Goal: Task Accomplishment & Management: Use online tool/utility

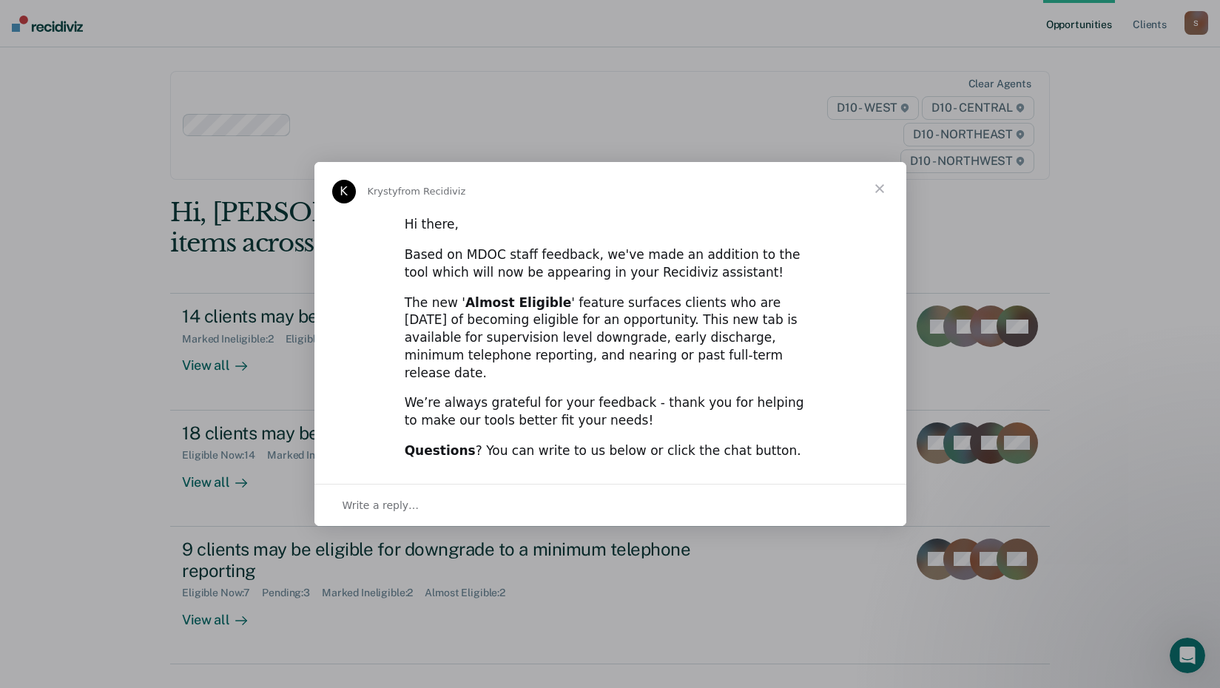
click at [878, 195] on span "Close" at bounding box center [879, 188] width 53 height 53
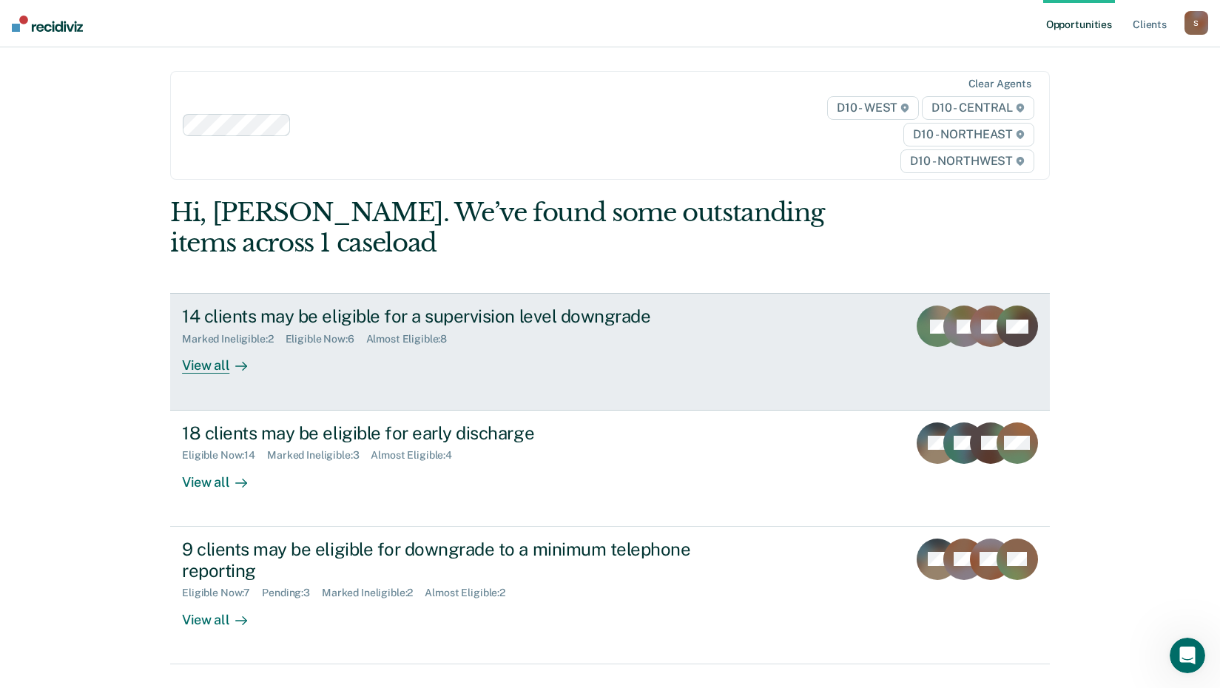
click at [203, 362] on div "View all" at bounding box center [223, 359] width 83 height 29
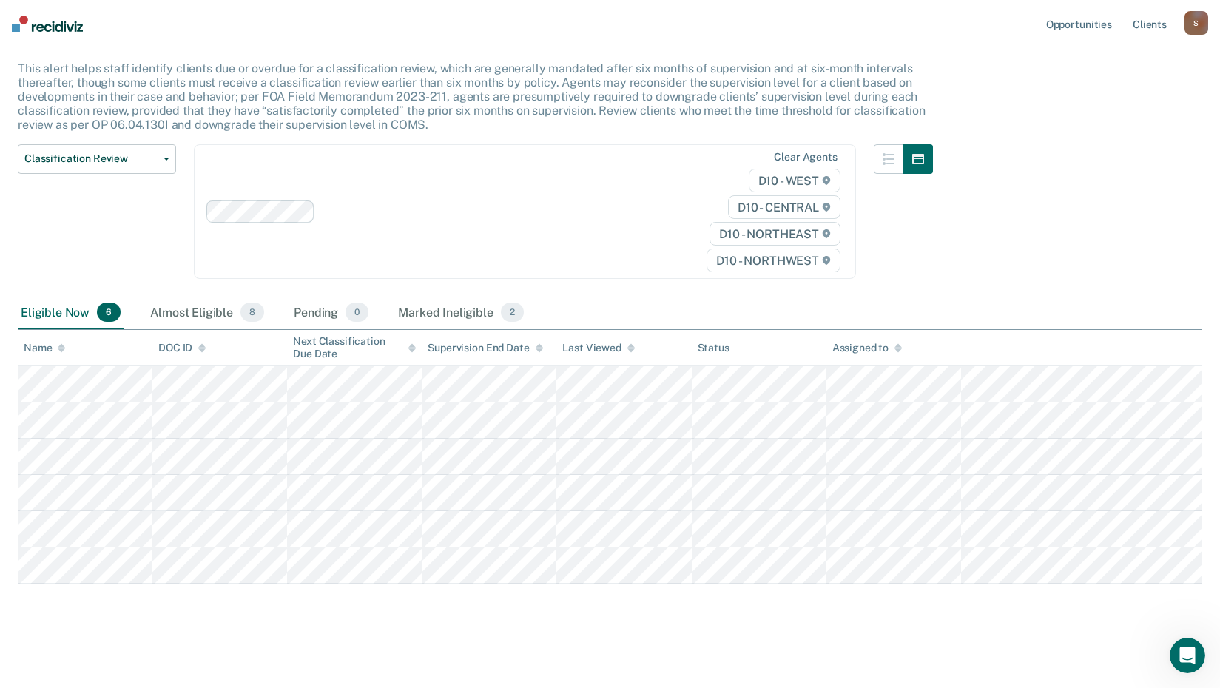
scroll to position [85, 0]
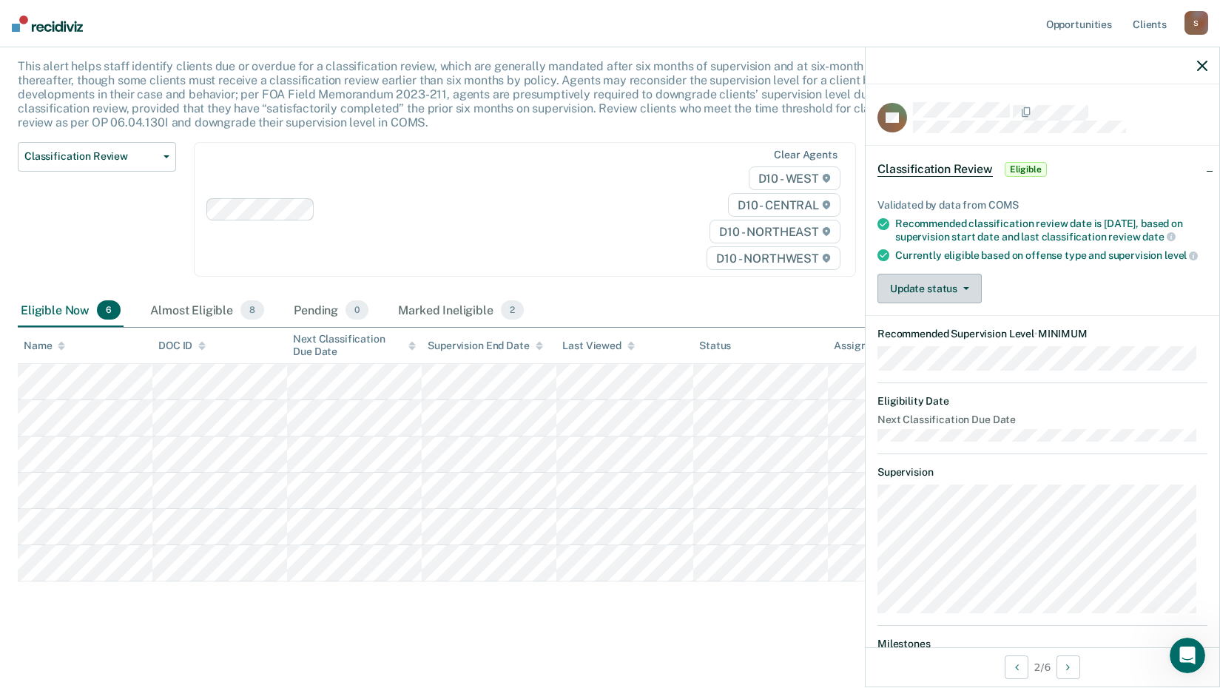
click at [969, 303] on button "Update status" at bounding box center [929, 289] width 104 height 30
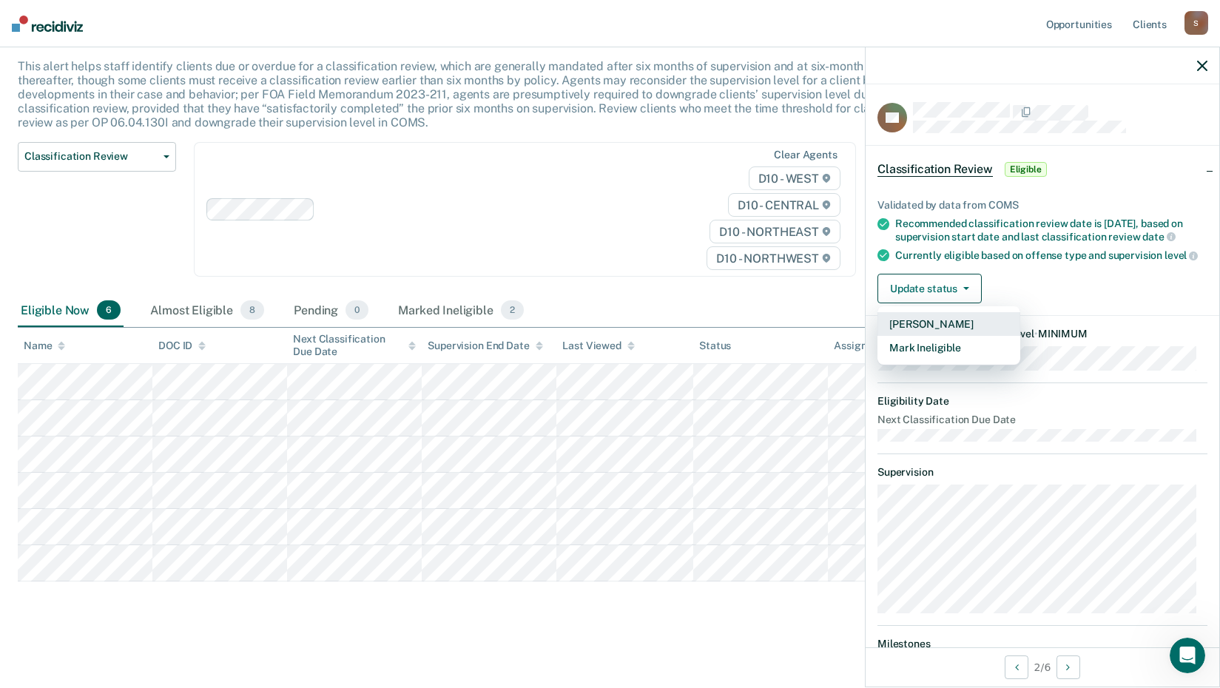
click at [939, 336] on button "[PERSON_NAME]" at bounding box center [948, 324] width 143 height 24
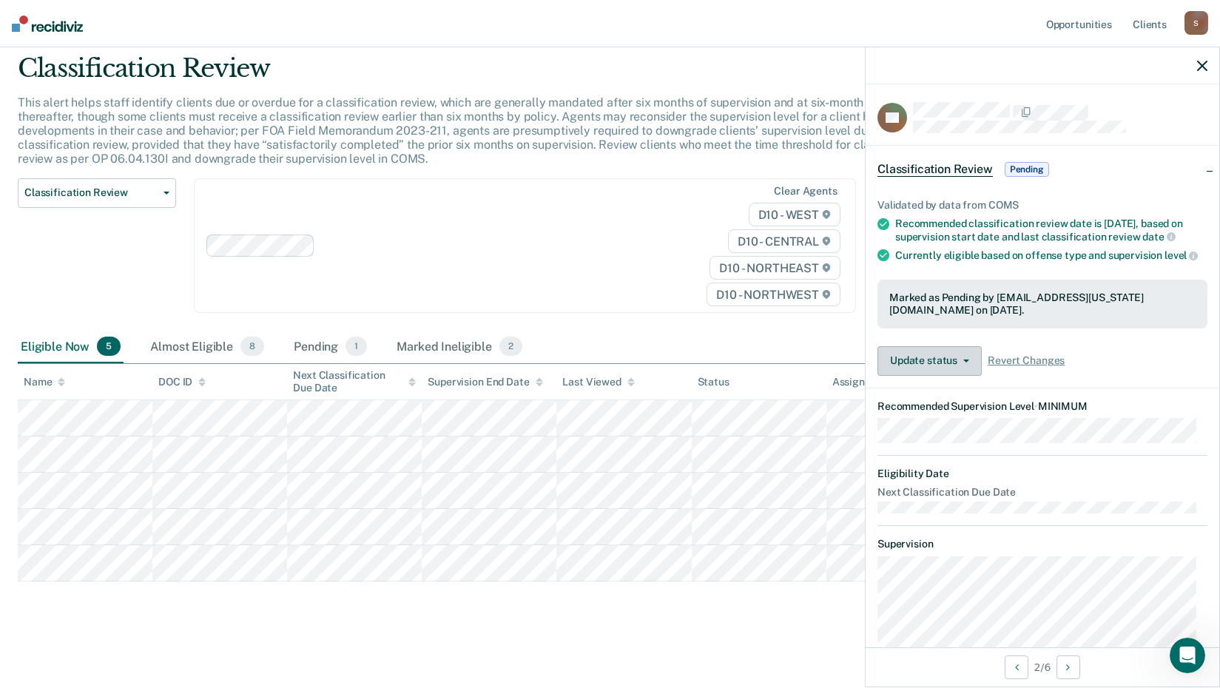
scroll to position [49, 0]
click at [959, 373] on button "Update status" at bounding box center [929, 361] width 104 height 30
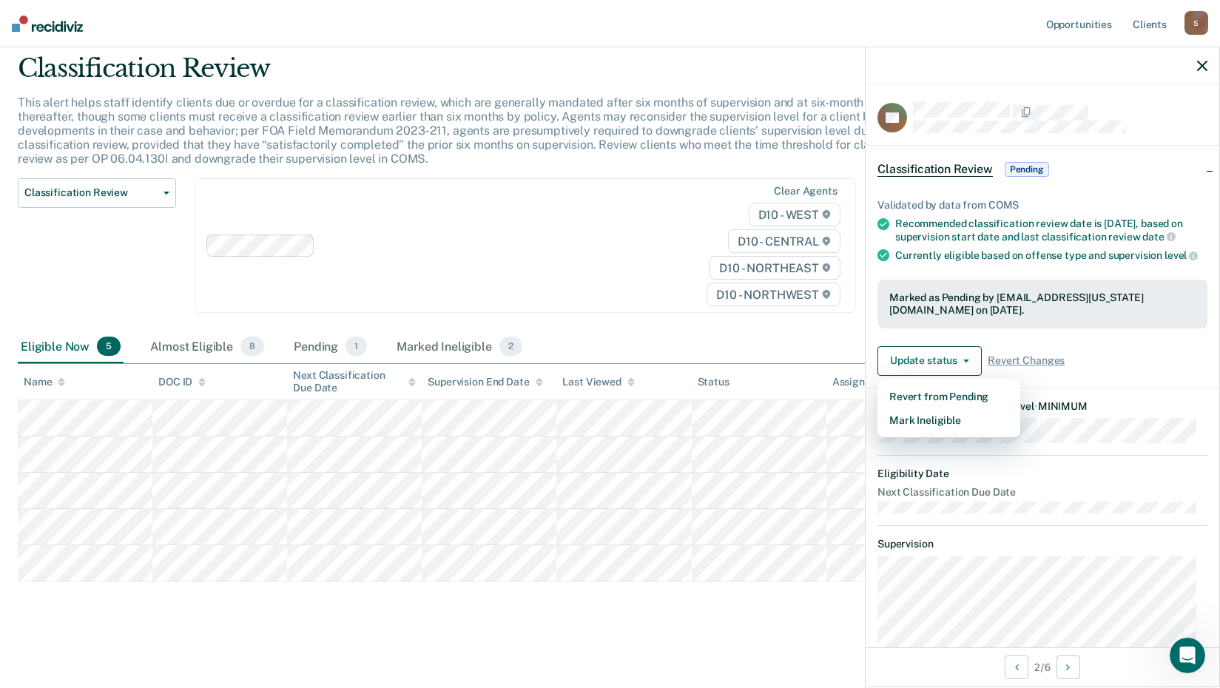
click at [1087, 372] on div "Update status Revert from Pending Mark Ineligible Revert Changes" at bounding box center [1042, 361] width 330 height 30
click at [1025, 168] on span "Pending" at bounding box center [1026, 169] width 44 height 15
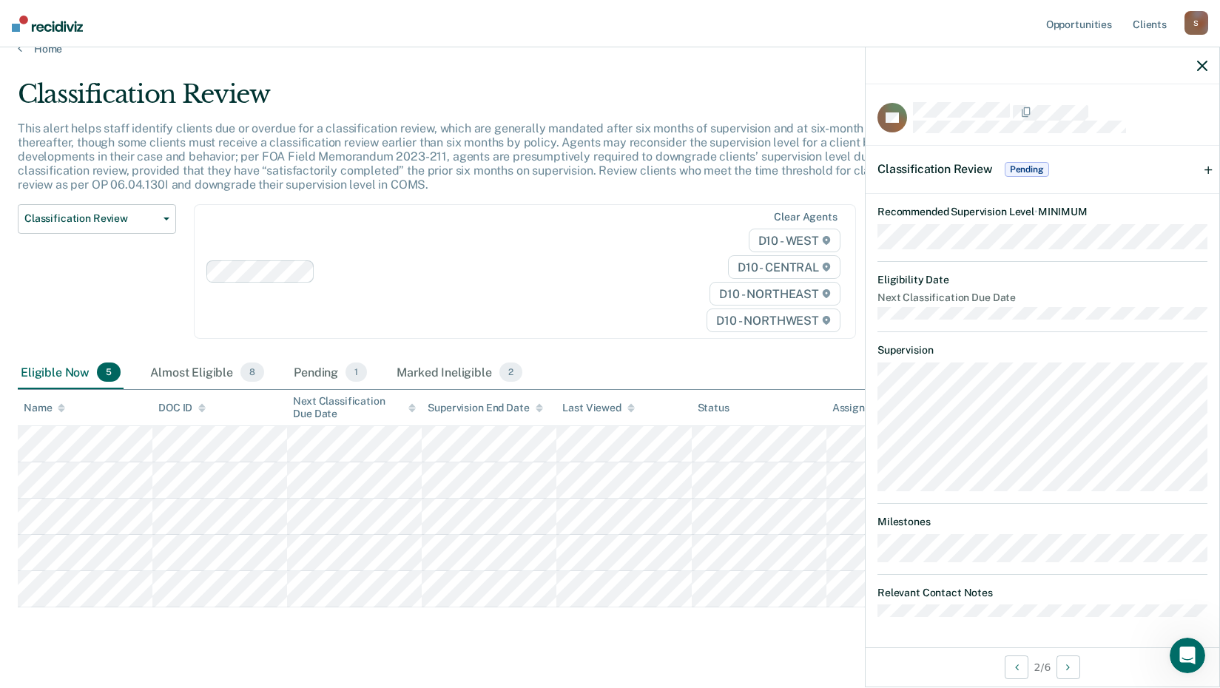
scroll to position [0, 0]
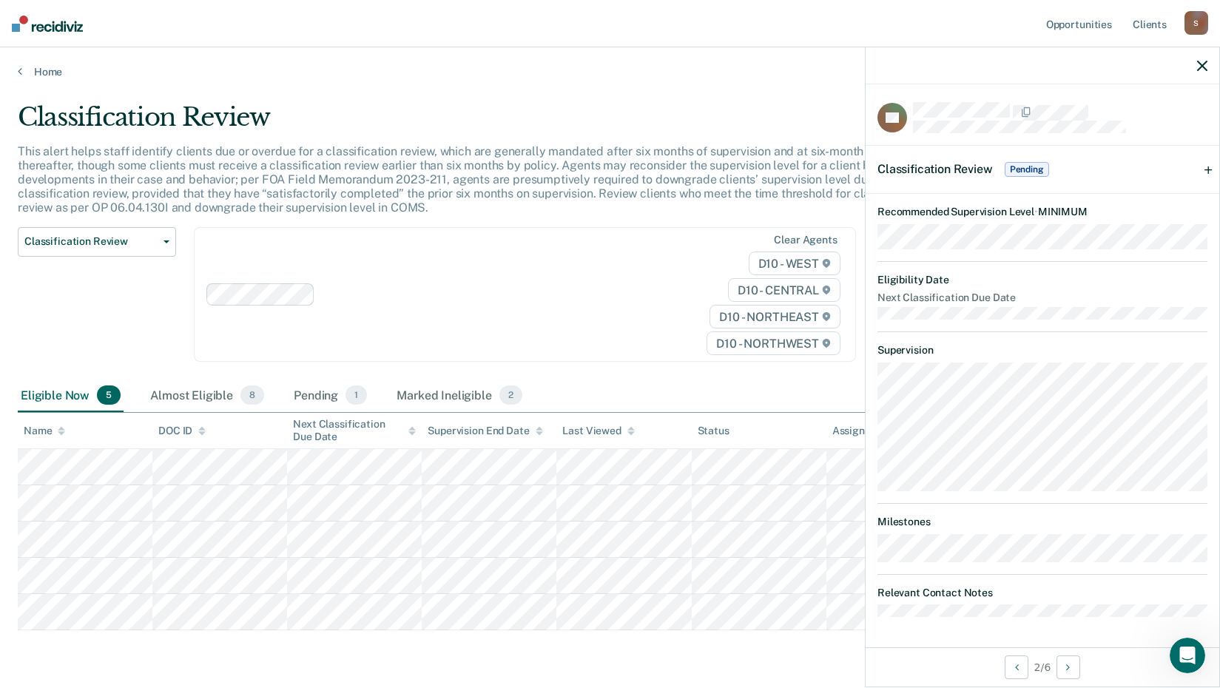
click at [1024, 166] on span "Pending" at bounding box center [1026, 169] width 44 height 15
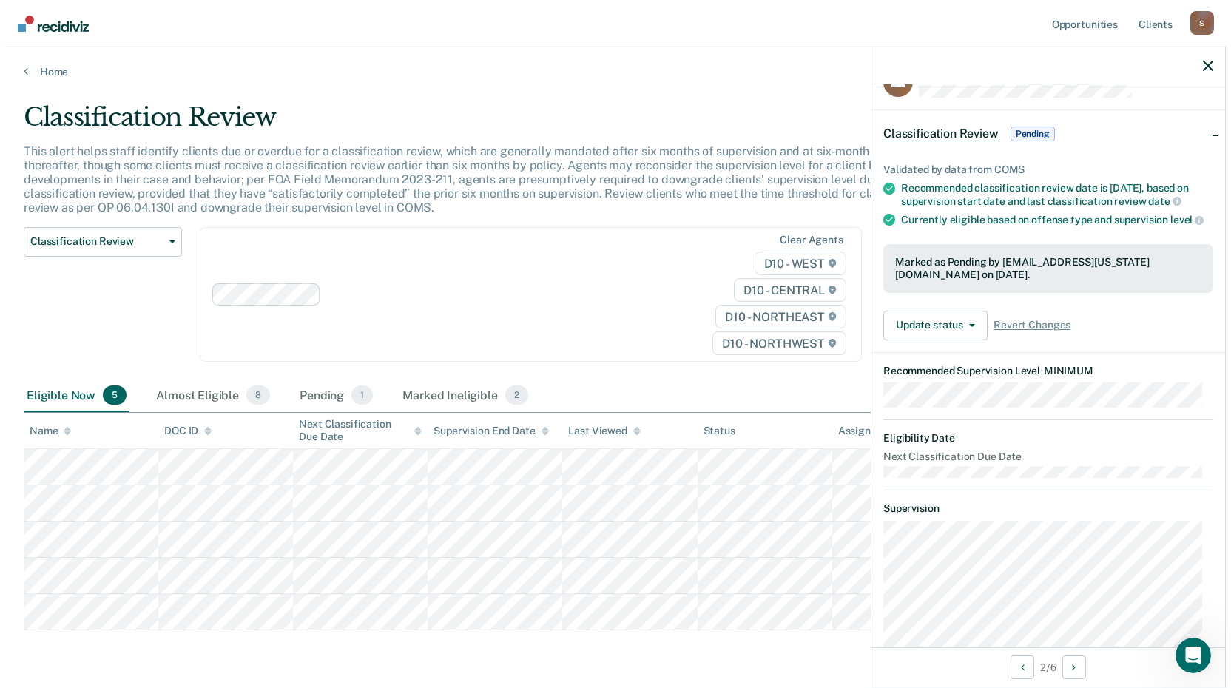
scroll to position [4, 0]
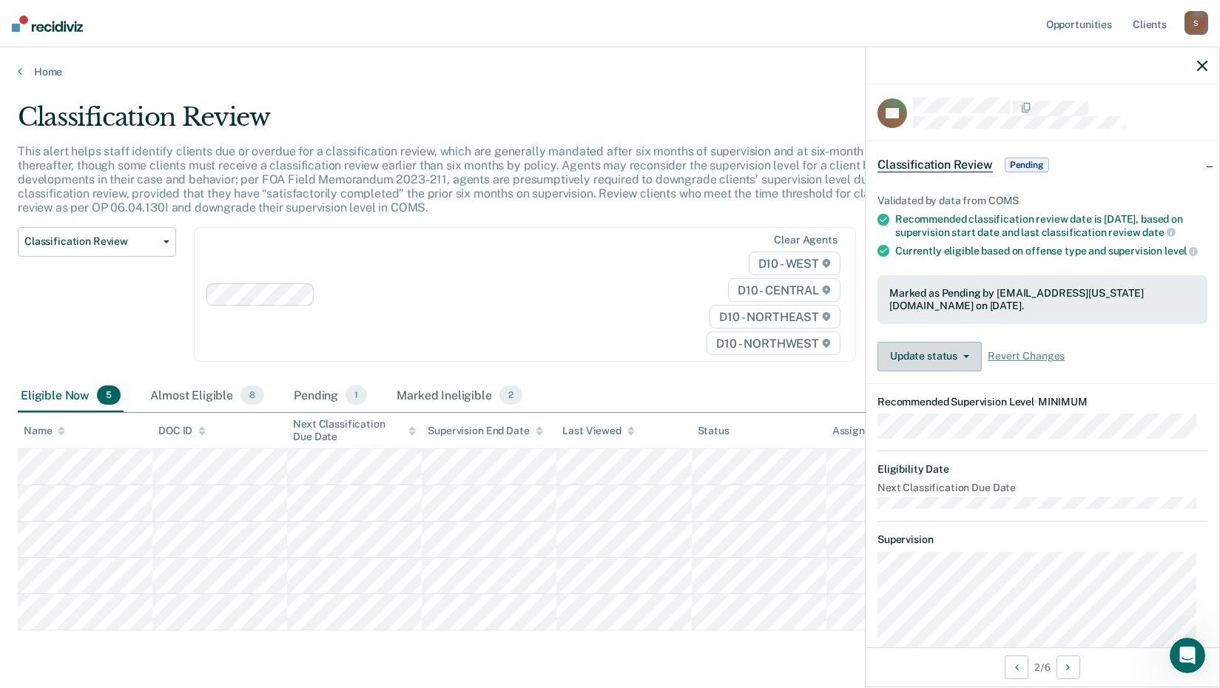
click at [963, 358] on icon "button" at bounding box center [966, 356] width 6 height 3
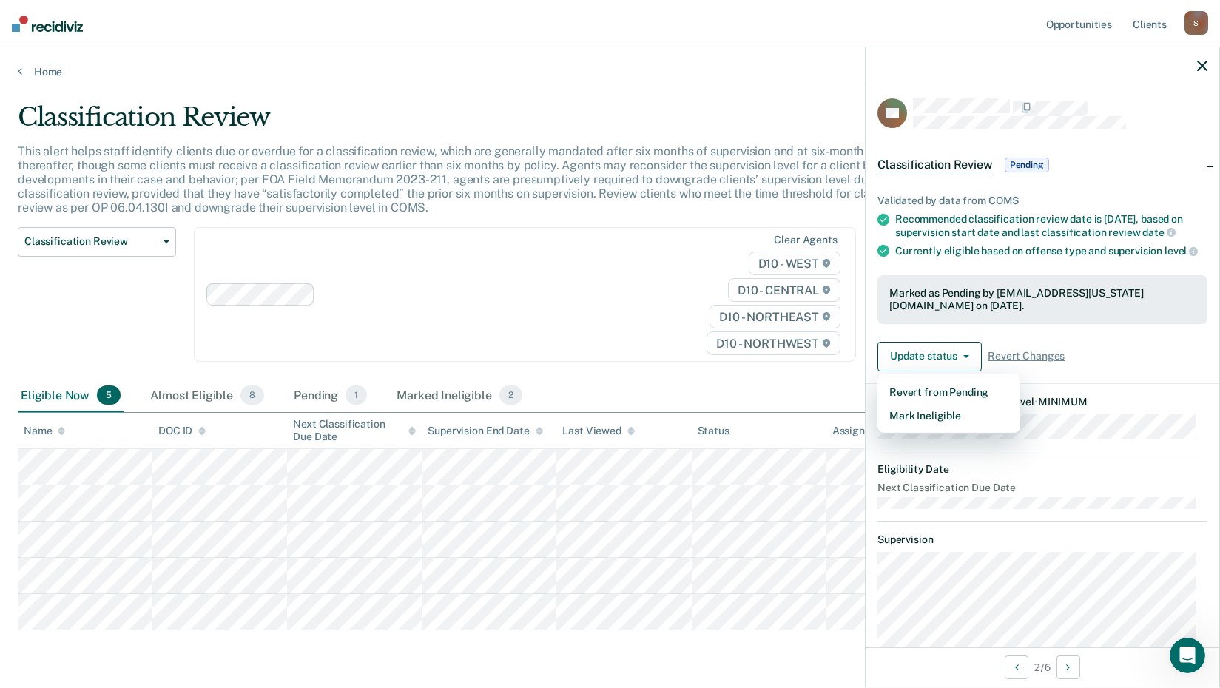
click at [1061, 466] on article "ZC Classification Review Pending Validated by data from COMS Recommended classi…" at bounding box center [1042, 452] width 330 height 709
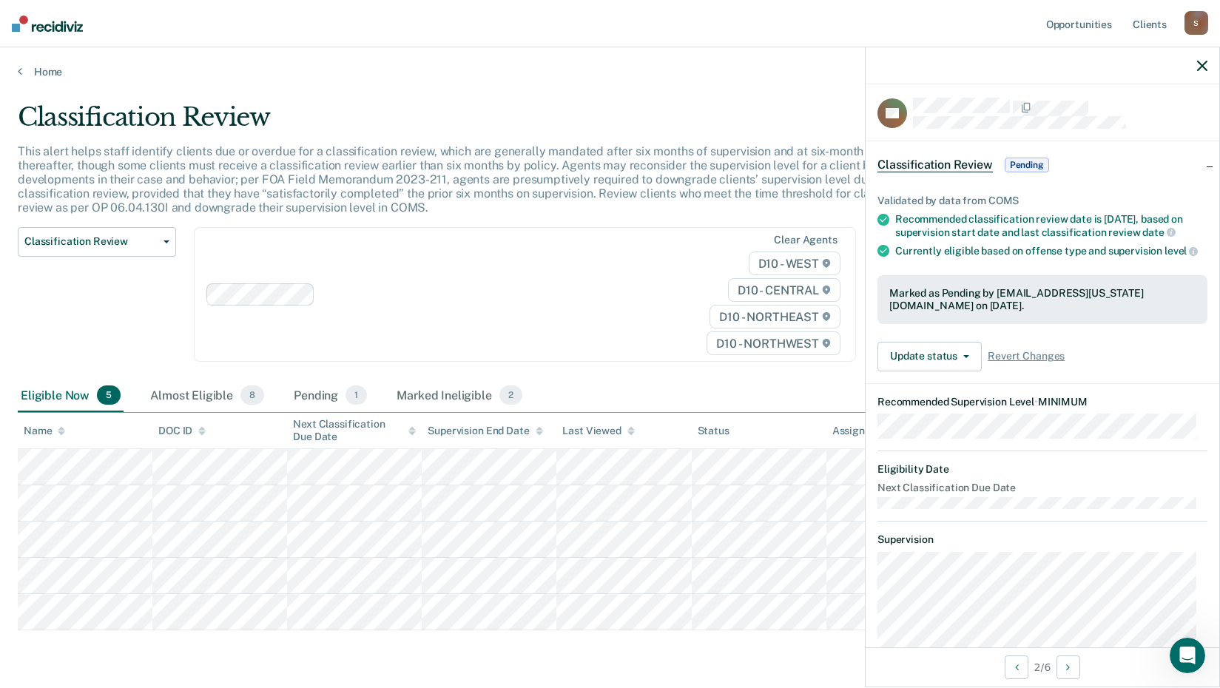
click at [1202, 63] on icon "button" at bounding box center [1202, 66] width 10 height 10
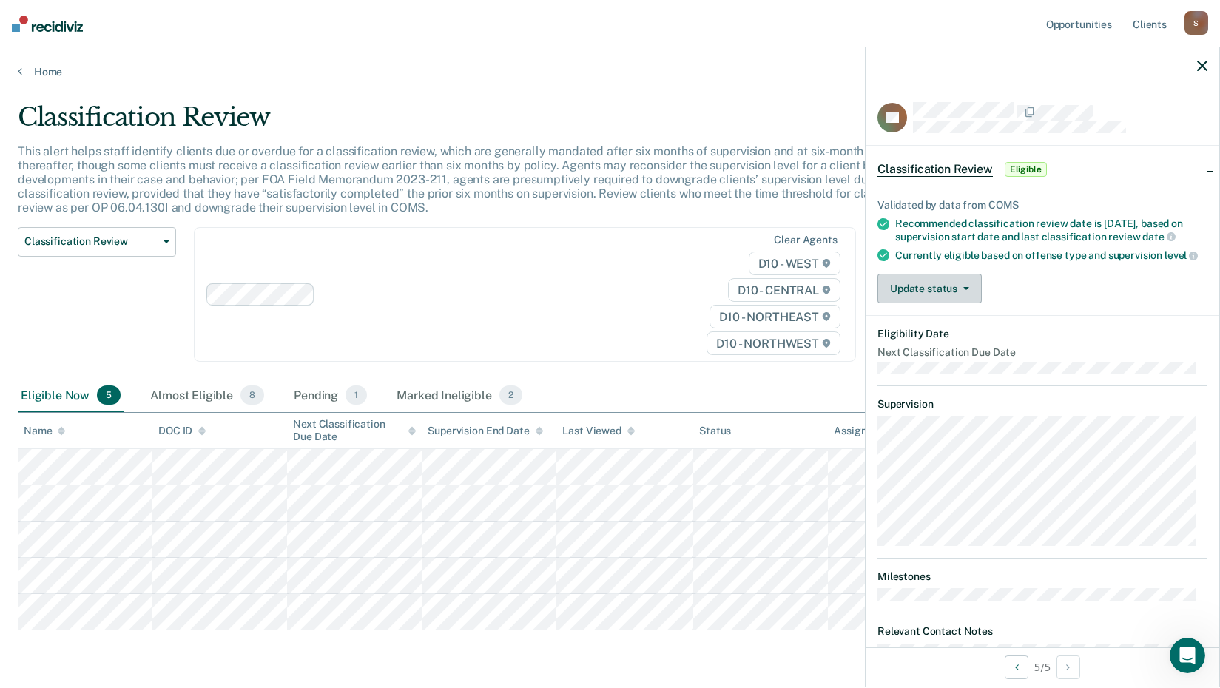
click at [965, 290] on icon "button" at bounding box center [966, 288] width 6 height 3
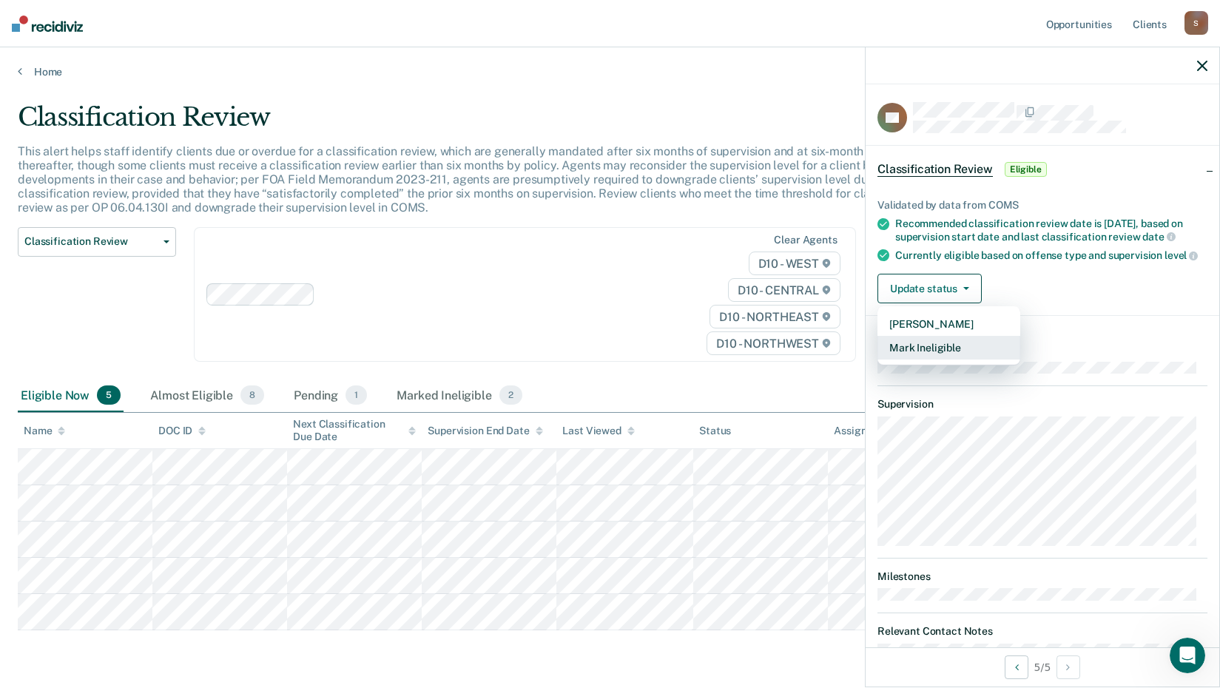
click at [915, 359] on button "Mark Ineligible" at bounding box center [948, 348] width 143 height 24
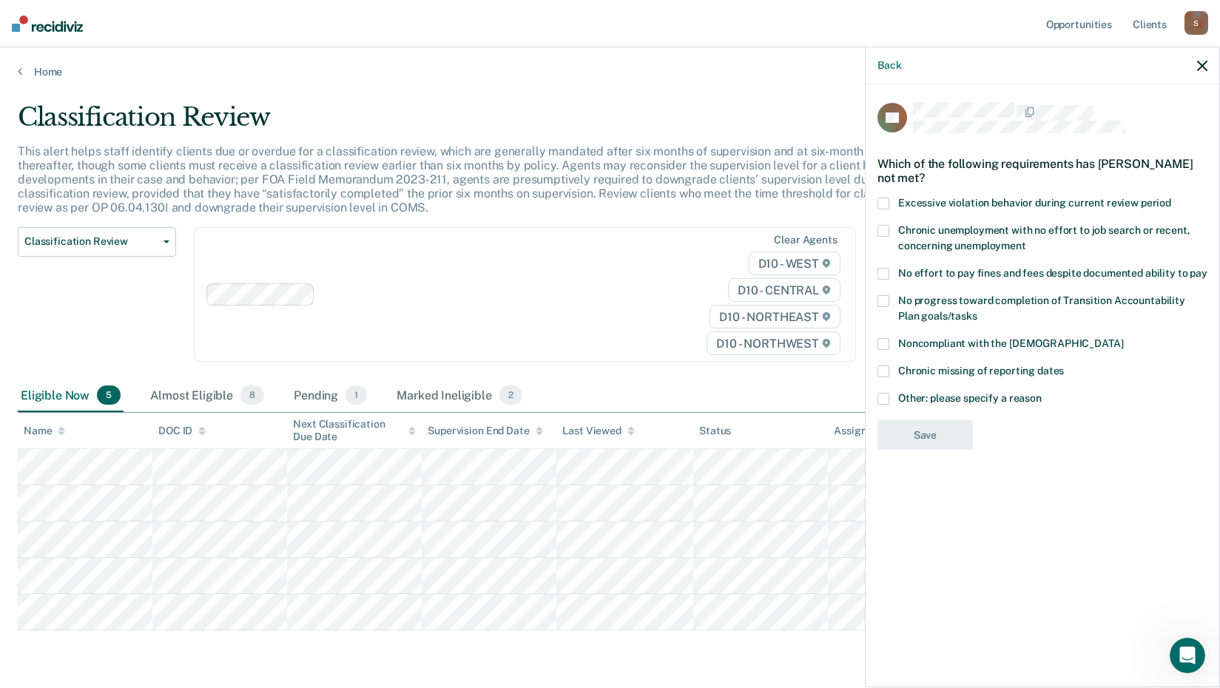
click at [884, 397] on span at bounding box center [883, 399] width 12 height 12
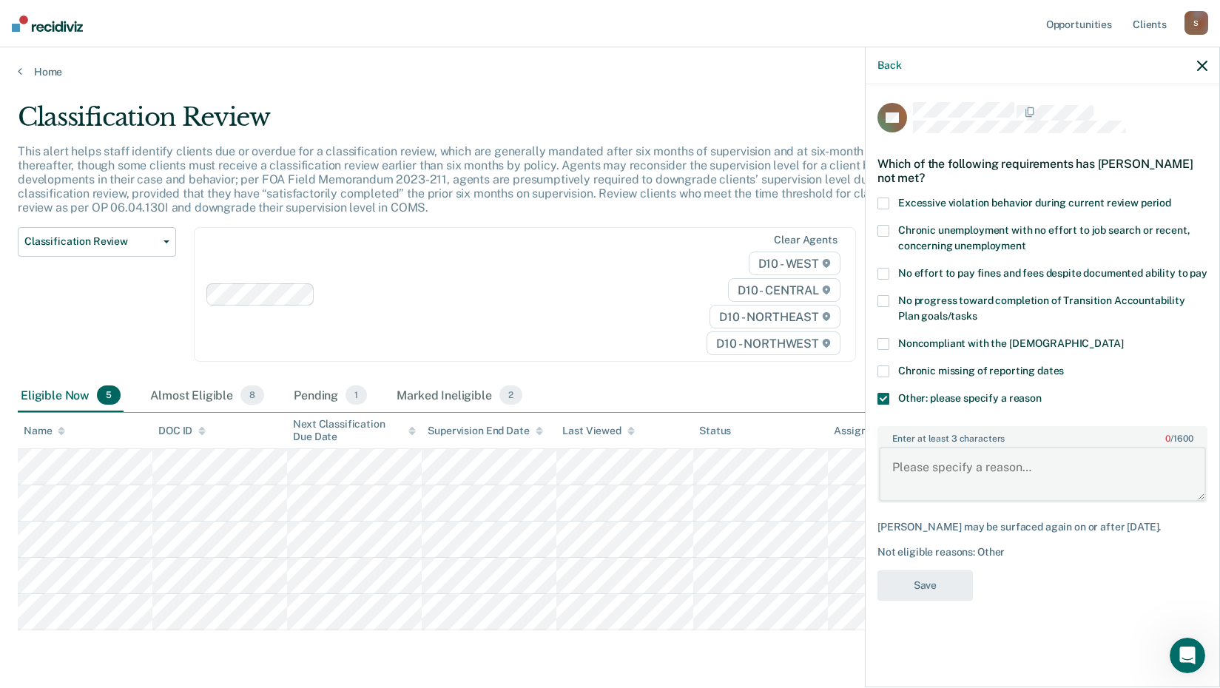
click at [907, 467] on textarea "Enter at least 3 characters 0 / 1600" at bounding box center [1042, 474] width 327 height 55
type textarea "Team Jefferson"
click at [926, 582] on button "Save" at bounding box center [924, 585] width 95 height 30
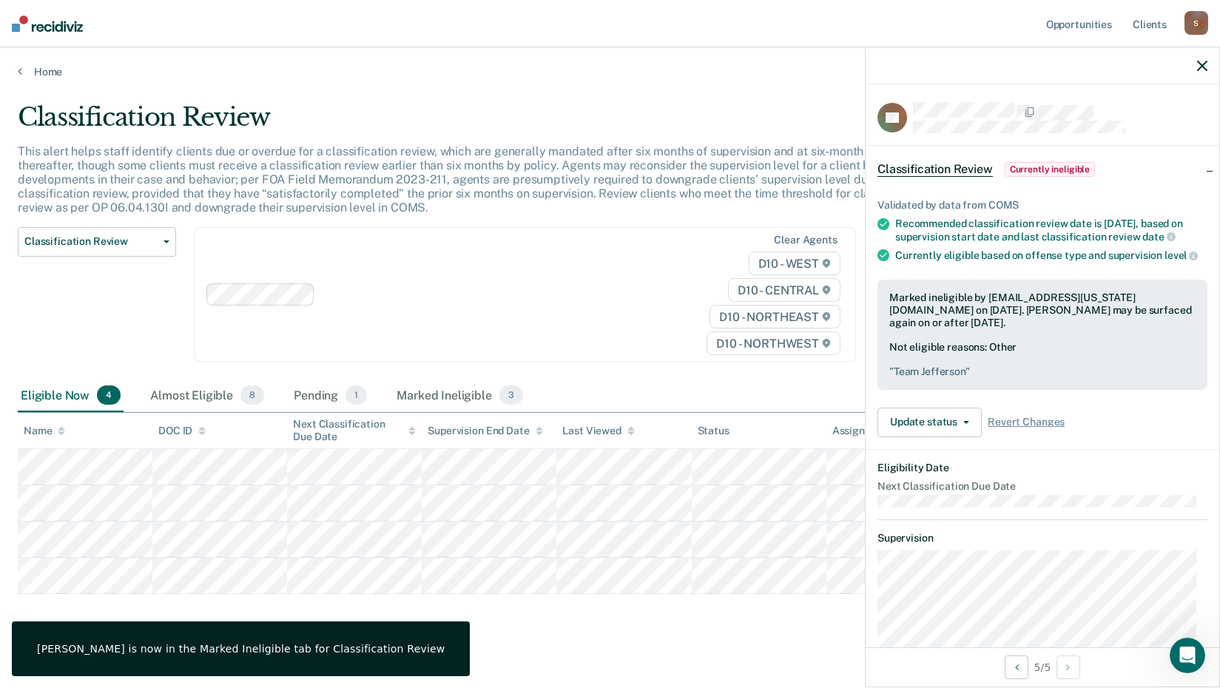
click at [1201, 65] on icon "button" at bounding box center [1202, 66] width 10 height 10
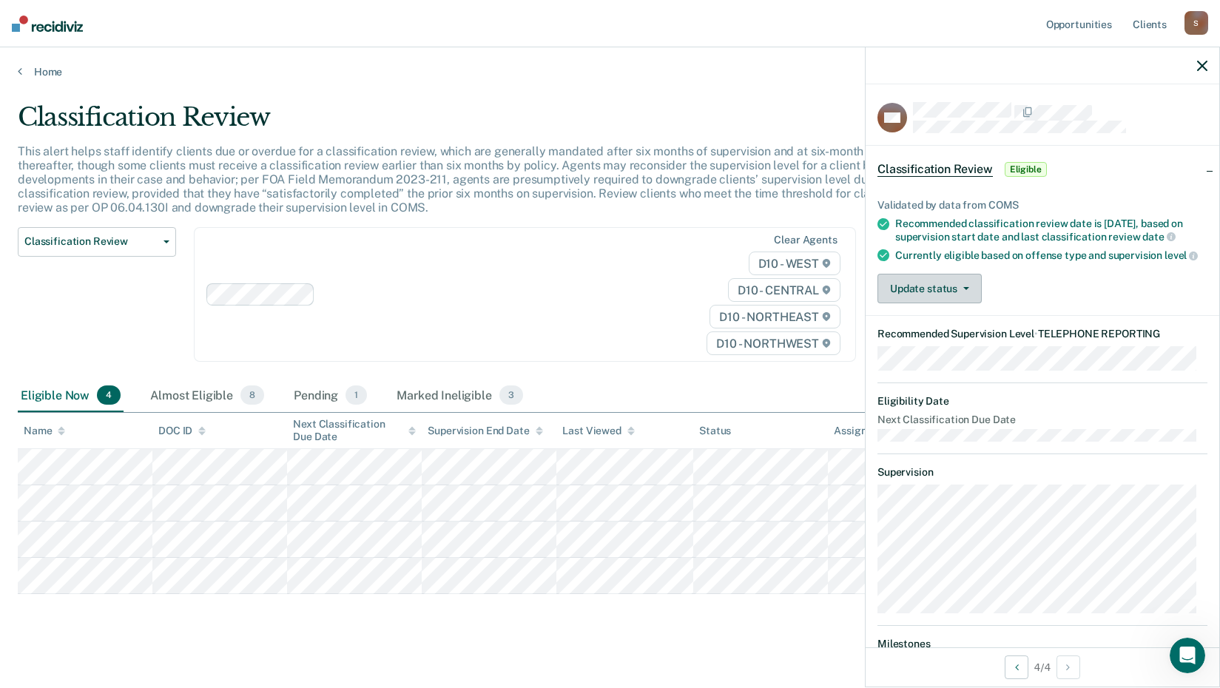
click at [968, 303] on button "Update status" at bounding box center [929, 289] width 104 height 30
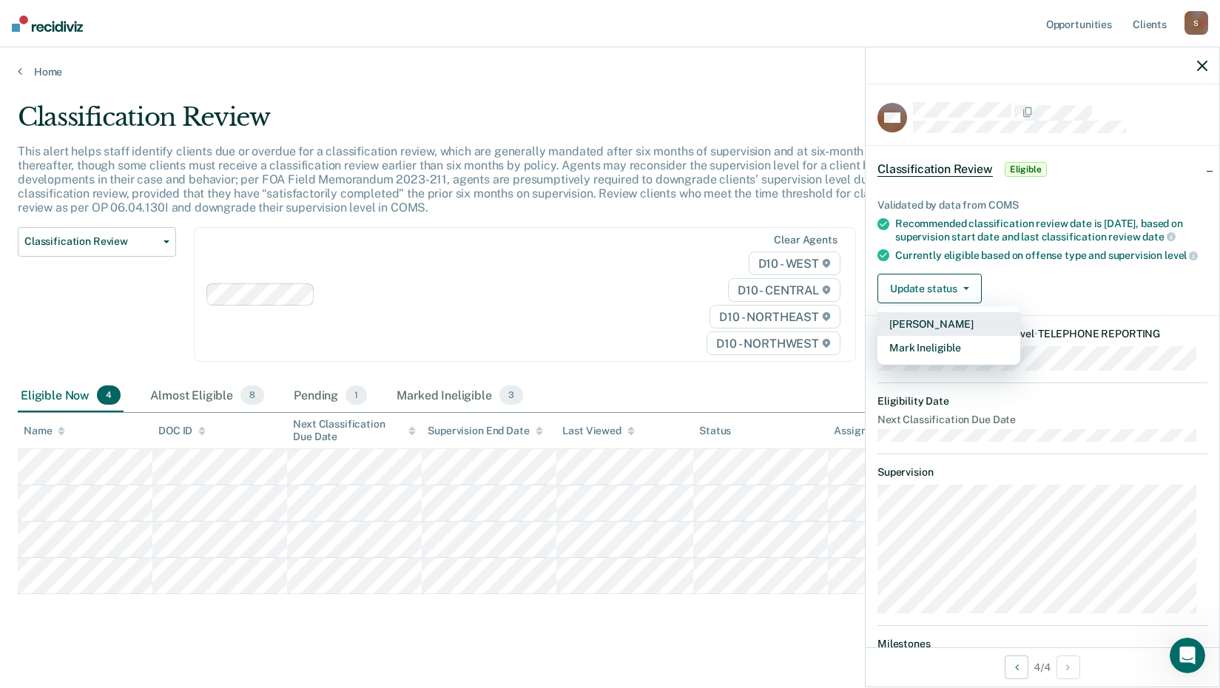
click at [927, 336] on button "[PERSON_NAME]" at bounding box center [948, 324] width 143 height 24
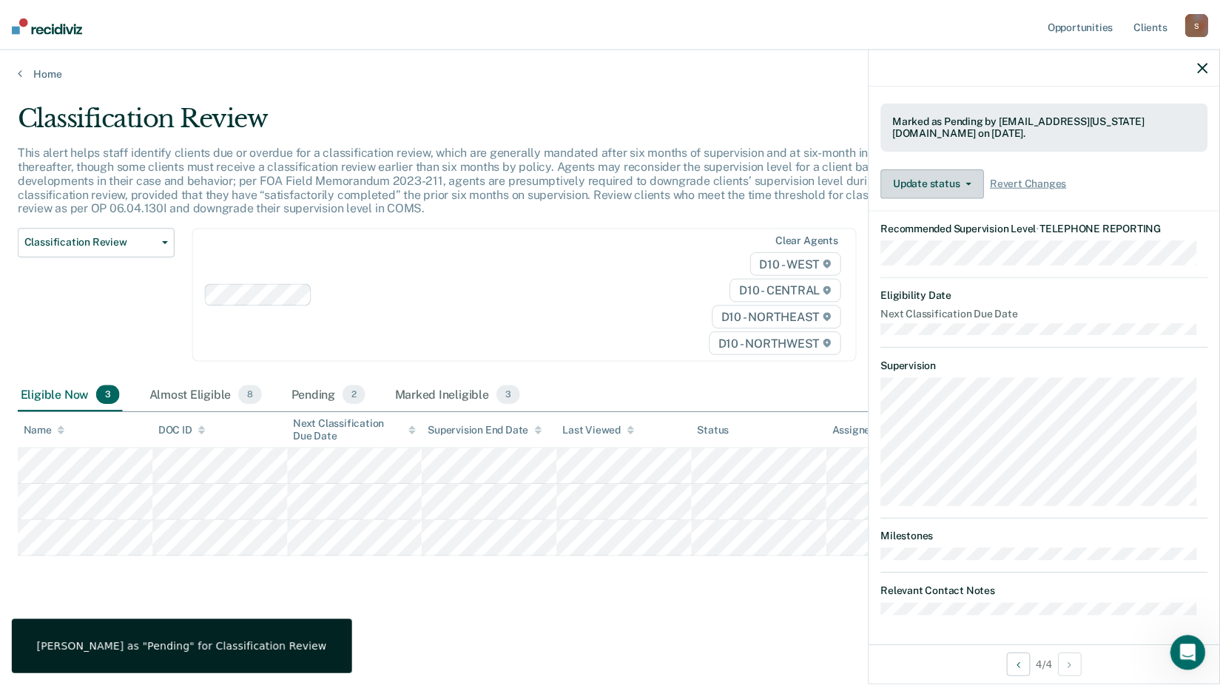
scroll to position [201, 0]
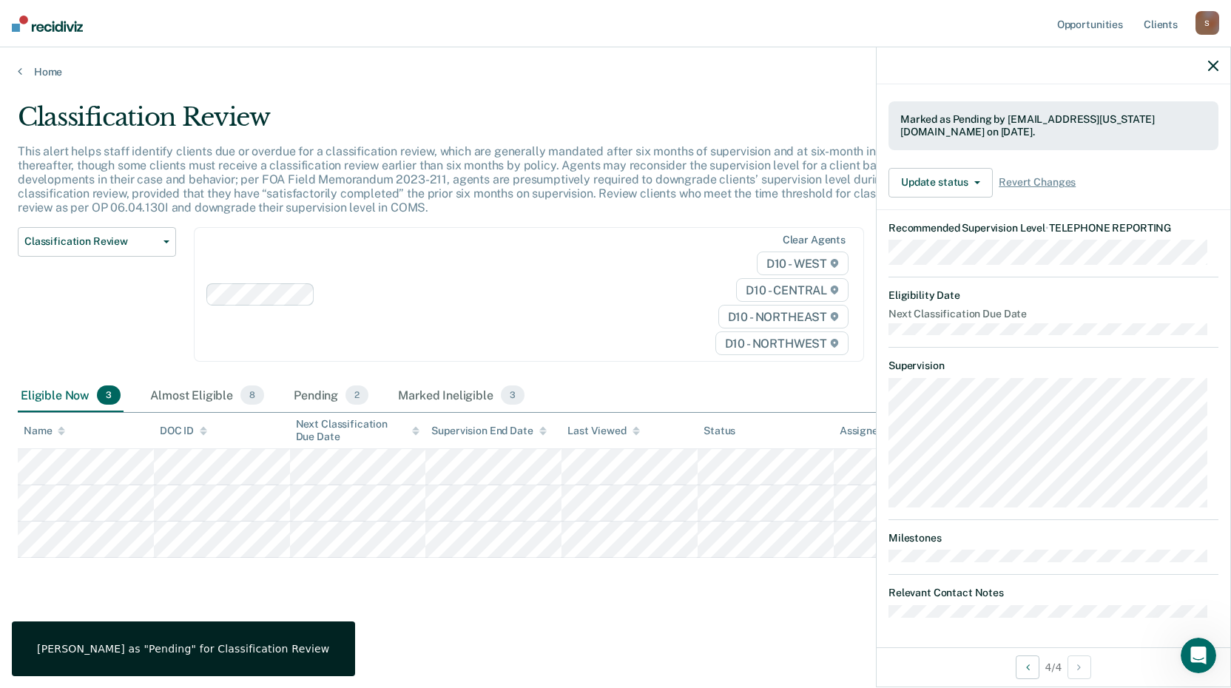
click at [1215, 63] on icon "button" at bounding box center [1213, 66] width 10 height 10
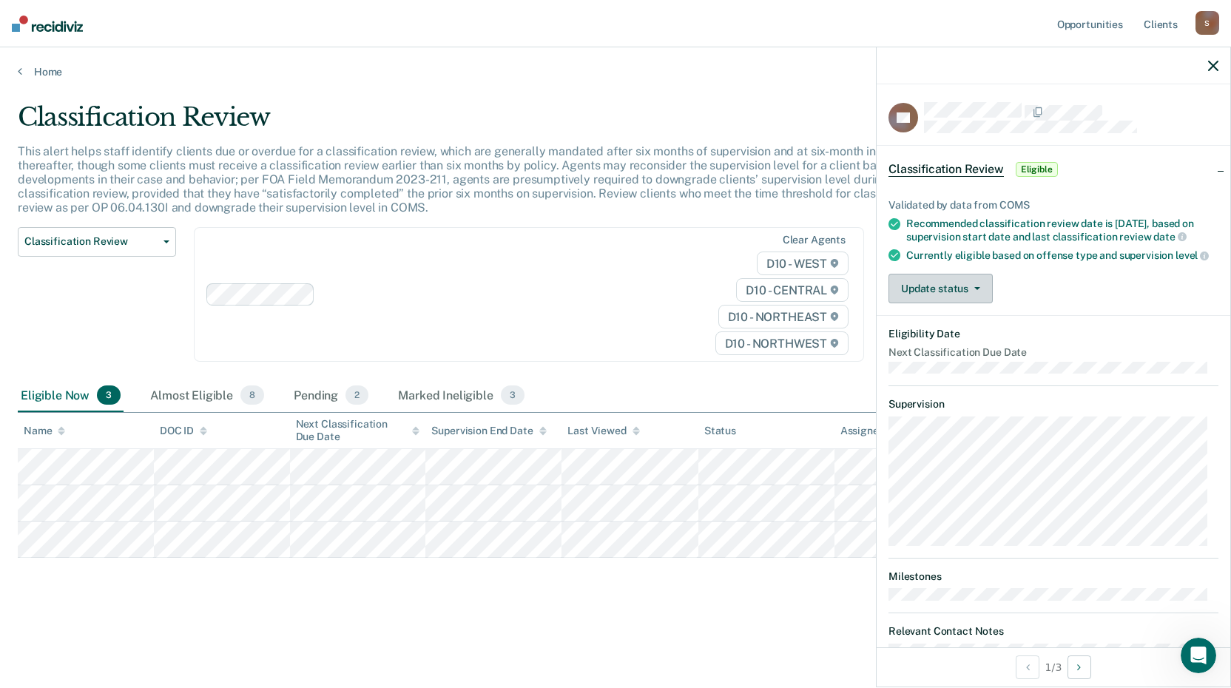
click at [977, 291] on button "Update status" at bounding box center [940, 289] width 104 height 30
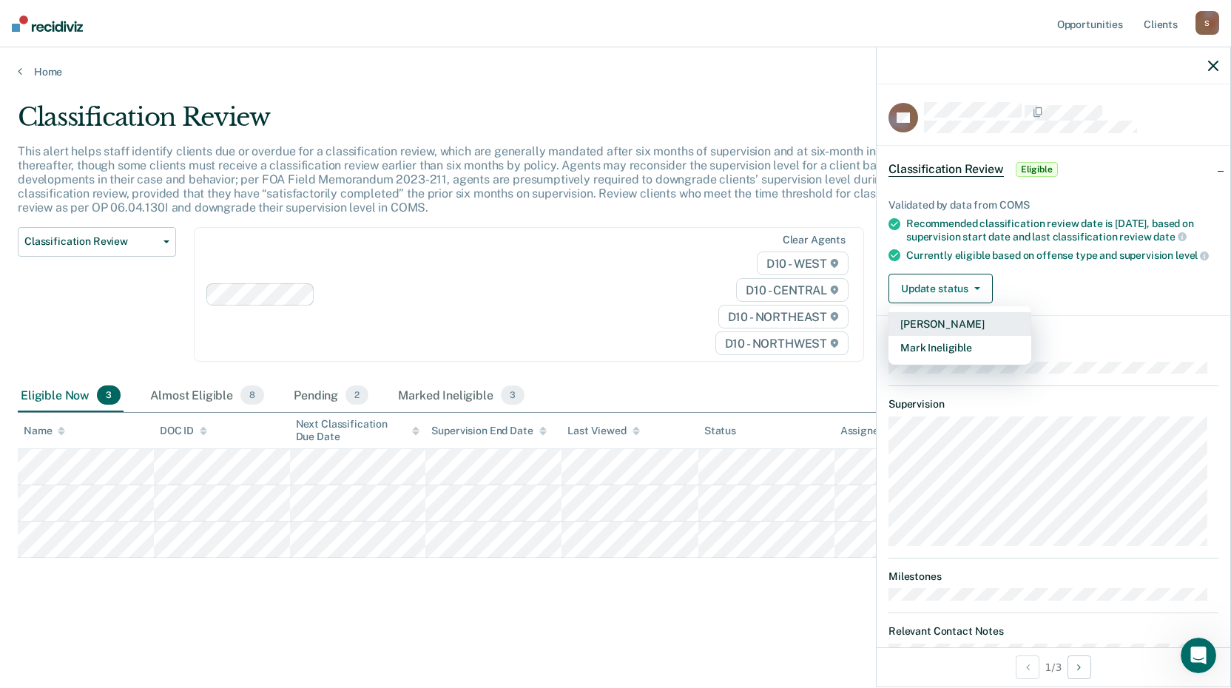
click at [950, 334] on button "[PERSON_NAME]" at bounding box center [959, 324] width 143 height 24
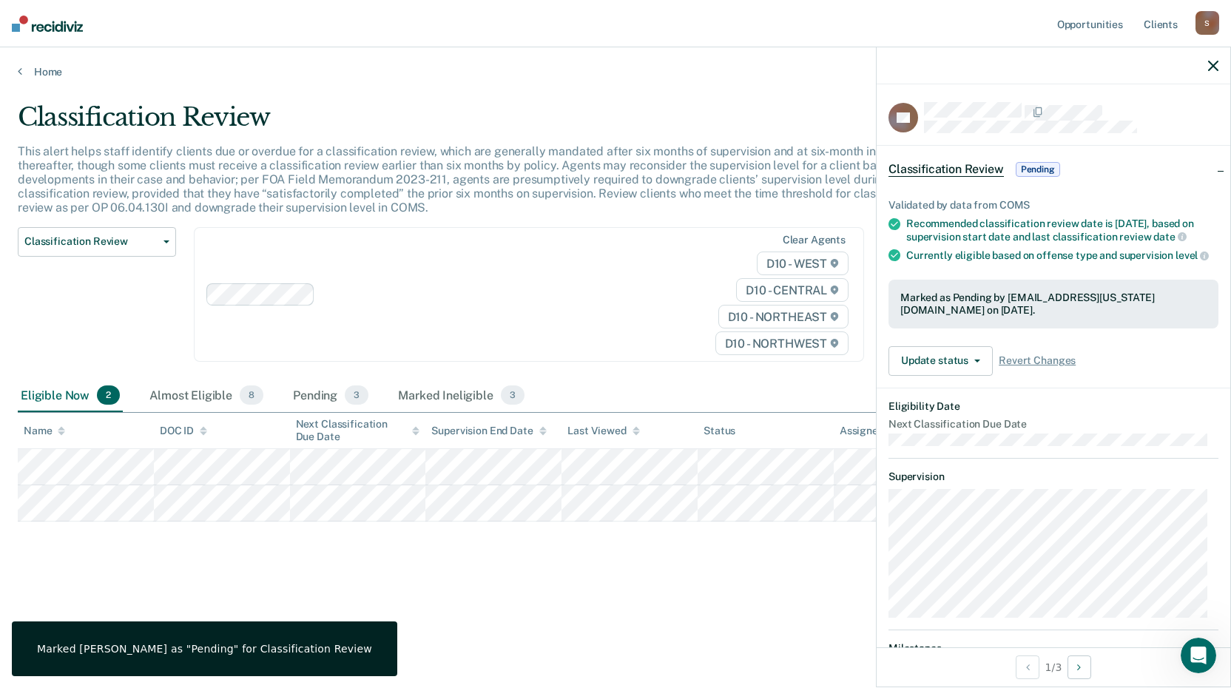
click at [1212, 64] on icon "button" at bounding box center [1213, 66] width 10 height 10
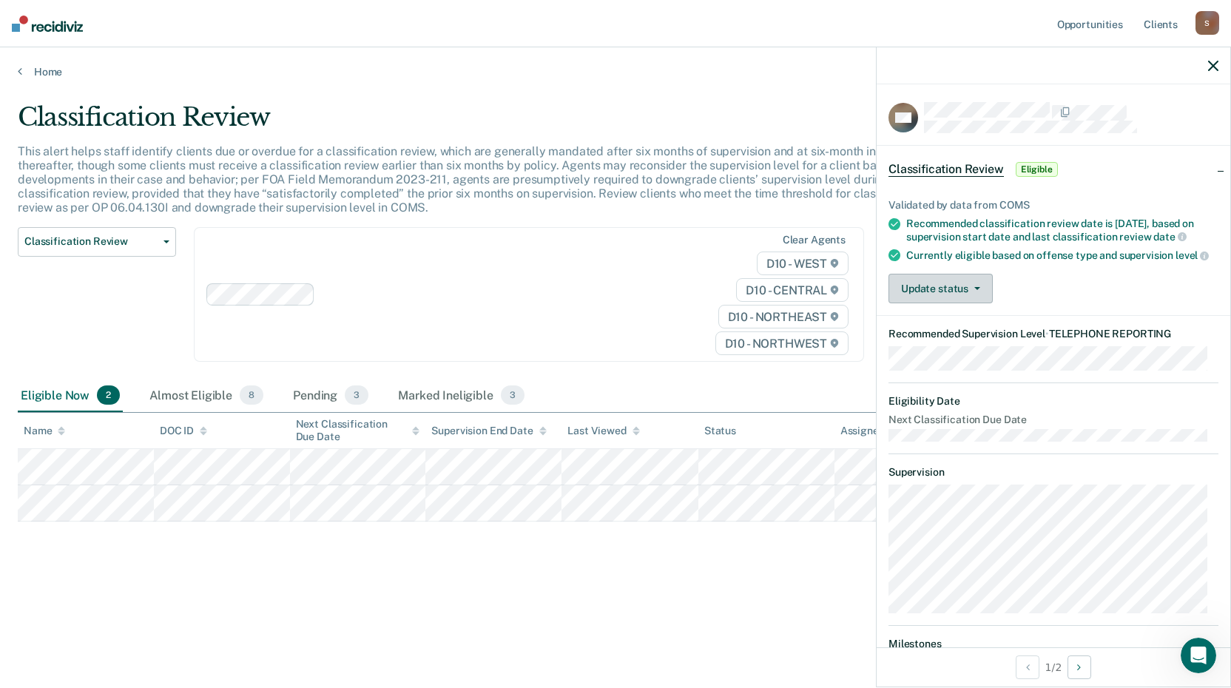
click at [975, 290] on icon "button" at bounding box center [977, 288] width 6 height 3
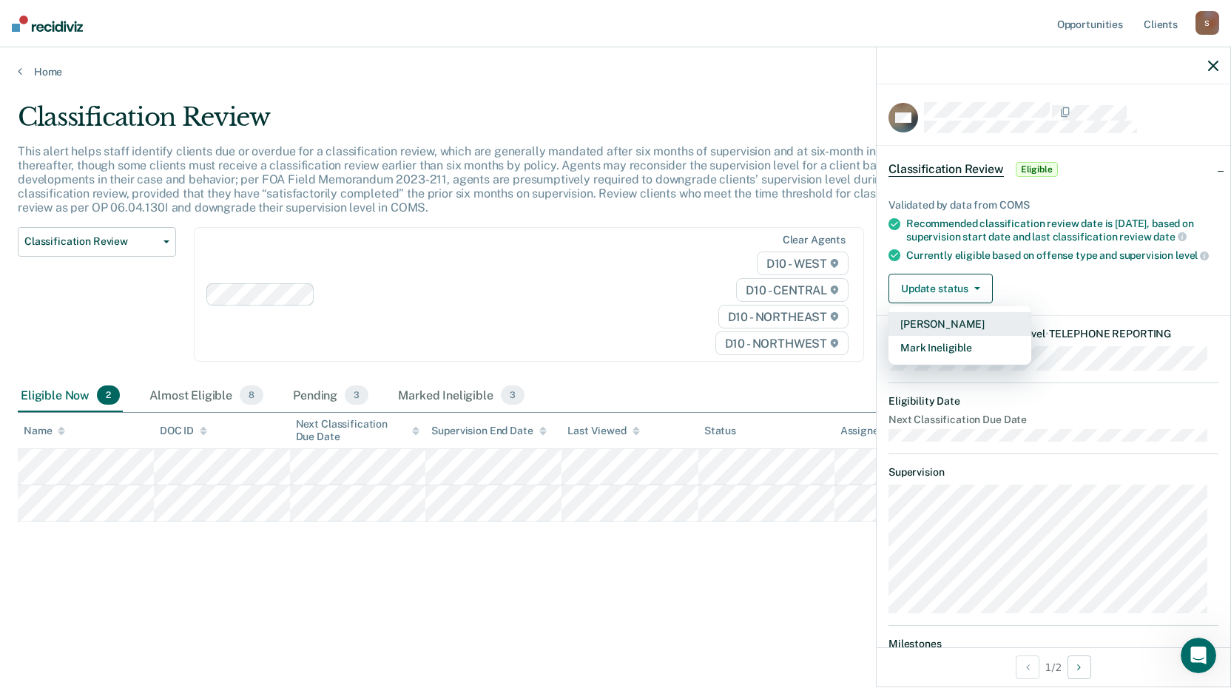
click at [947, 335] on button "[PERSON_NAME]" at bounding box center [959, 324] width 143 height 24
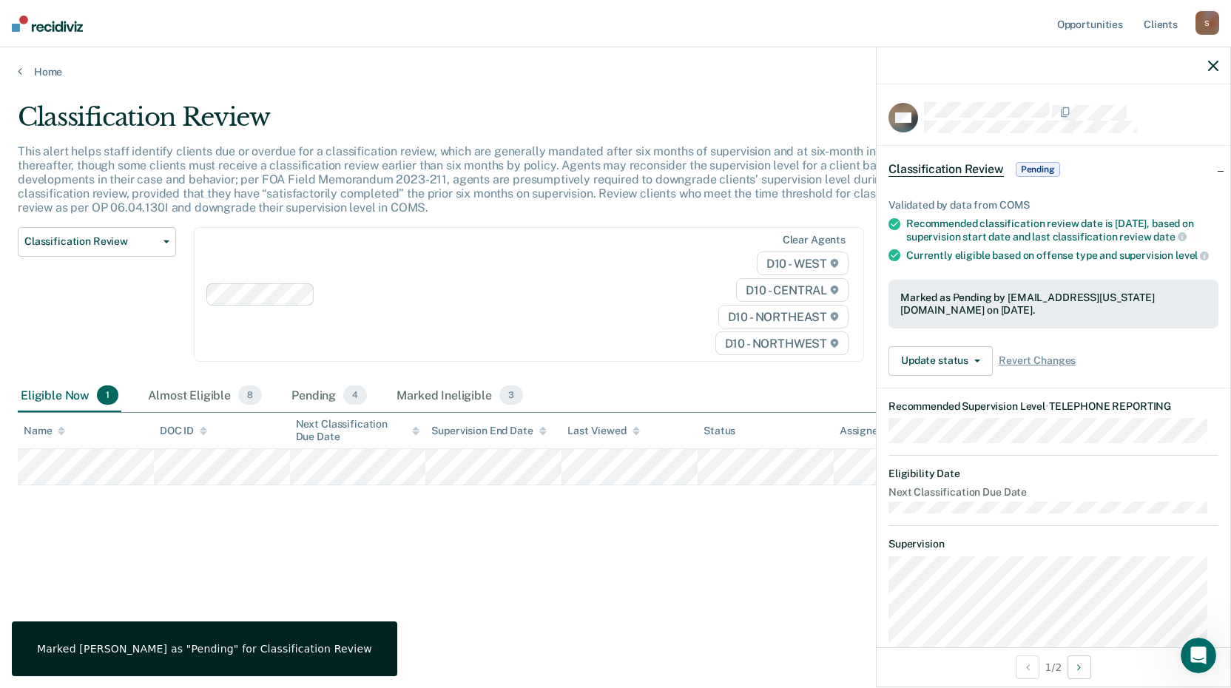
click at [1215, 64] on icon "button" at bounding box center [1213, 66] width 10 height 10
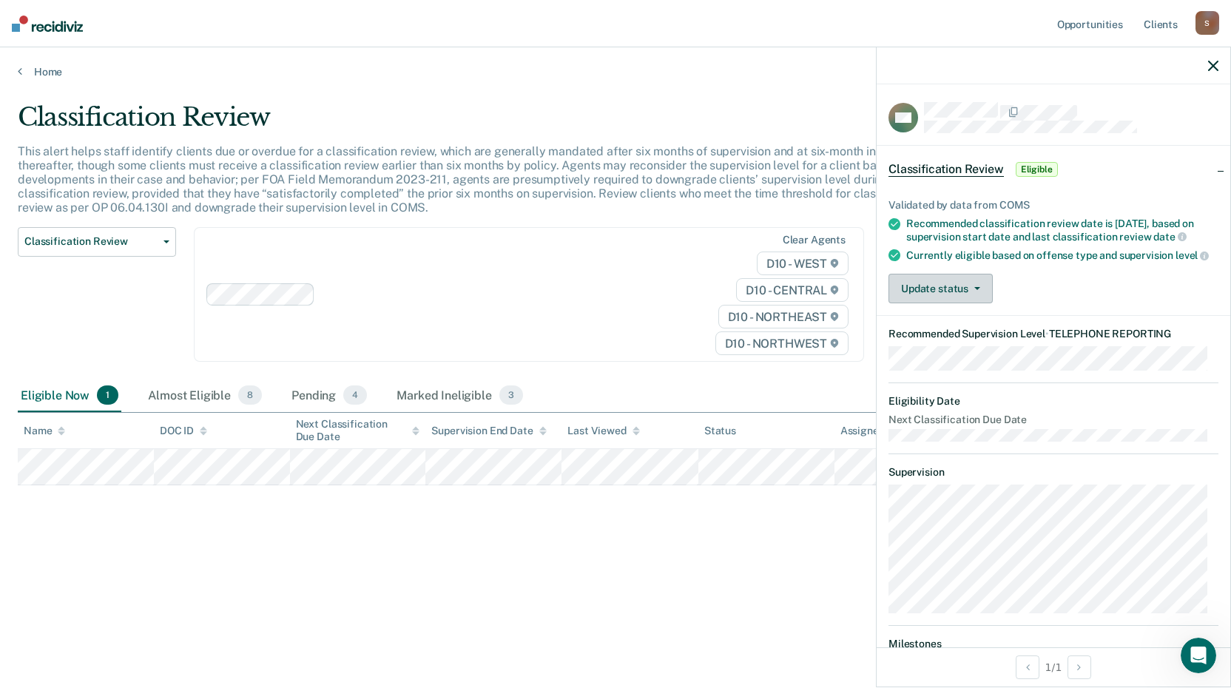
click at [982, 303] on button "Update status" at bounding box center [940, 289] width 104 height 30
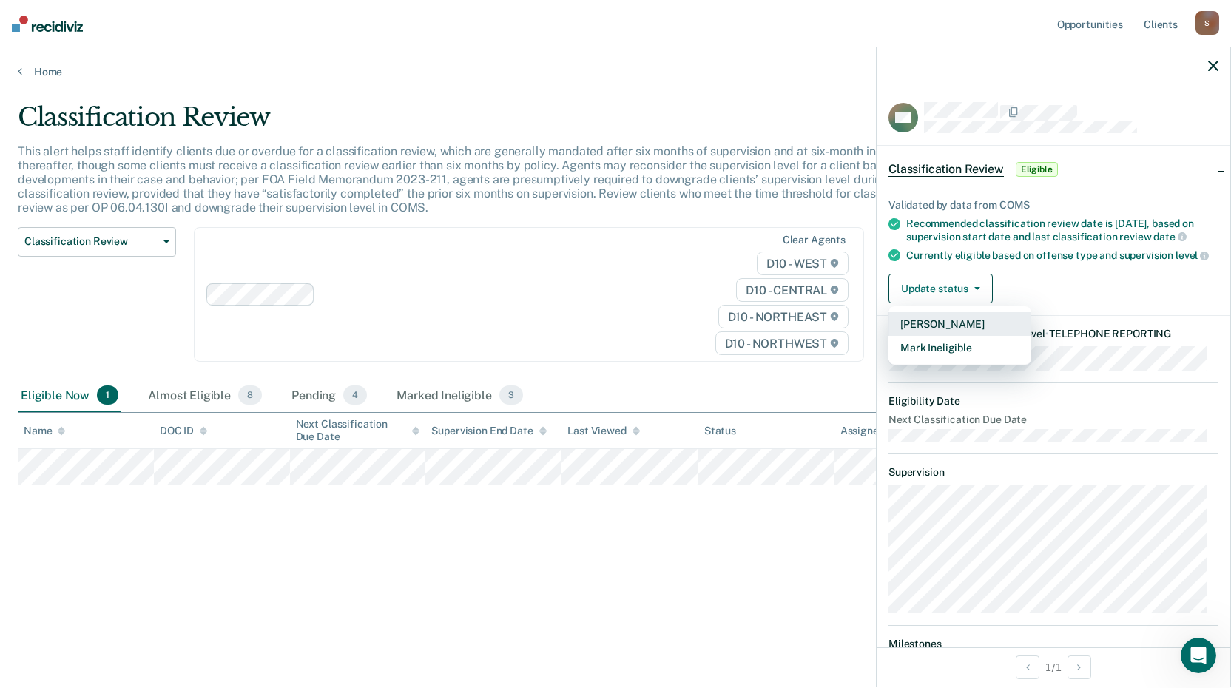
click at [942, 336] on button "[PERSON_NAME]" at bounding box center [959, 324] width 143 height 24
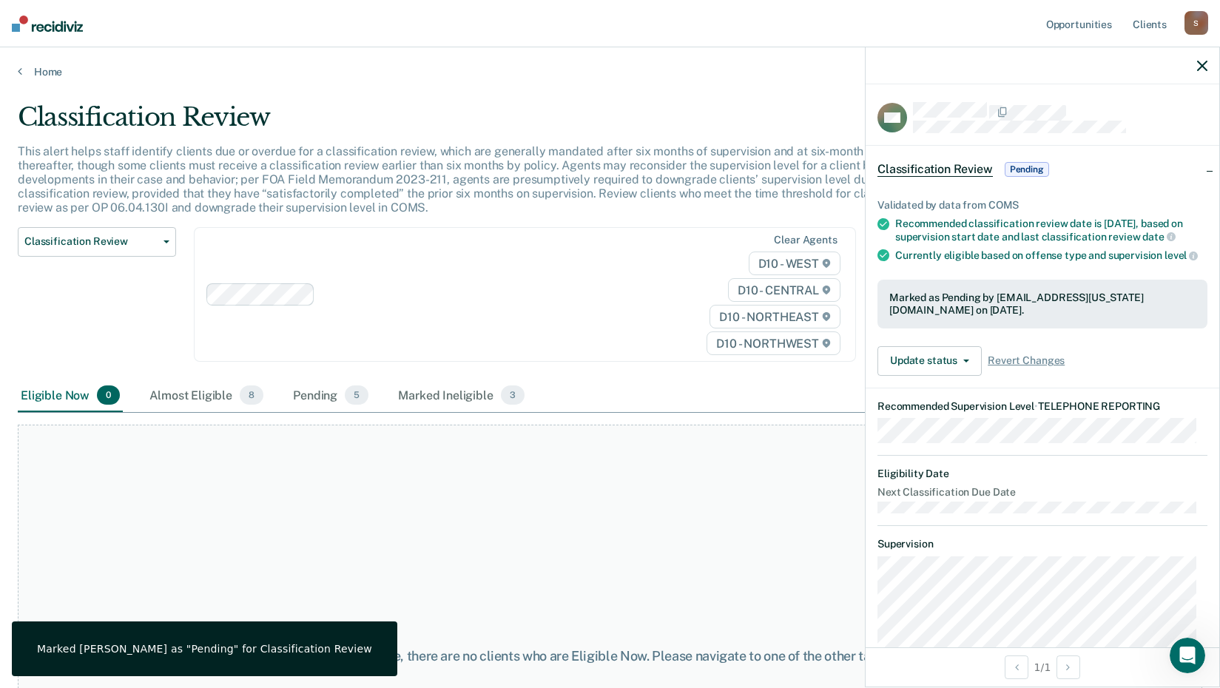
click at [1200, 66] on icon "button" at bounding box center [1202, 66] width 10 height 10
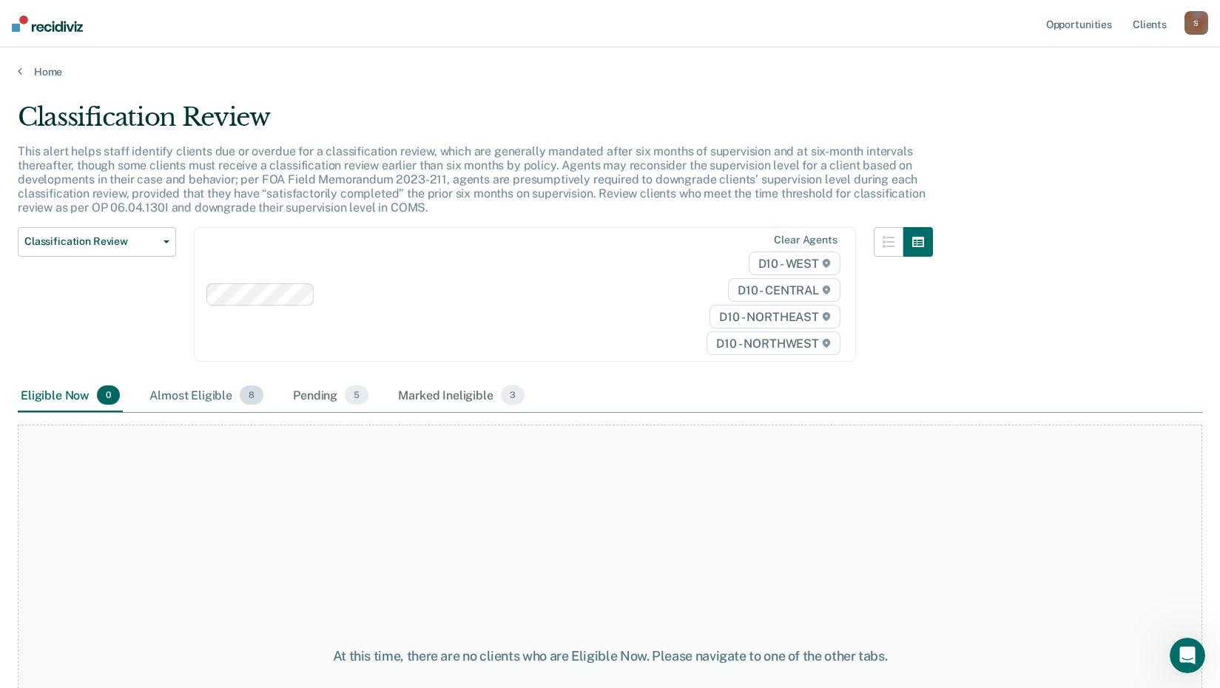
click at [183, 398] on div "Almost Eligible 8" at bounding box center [206, 395] width 120 height 33
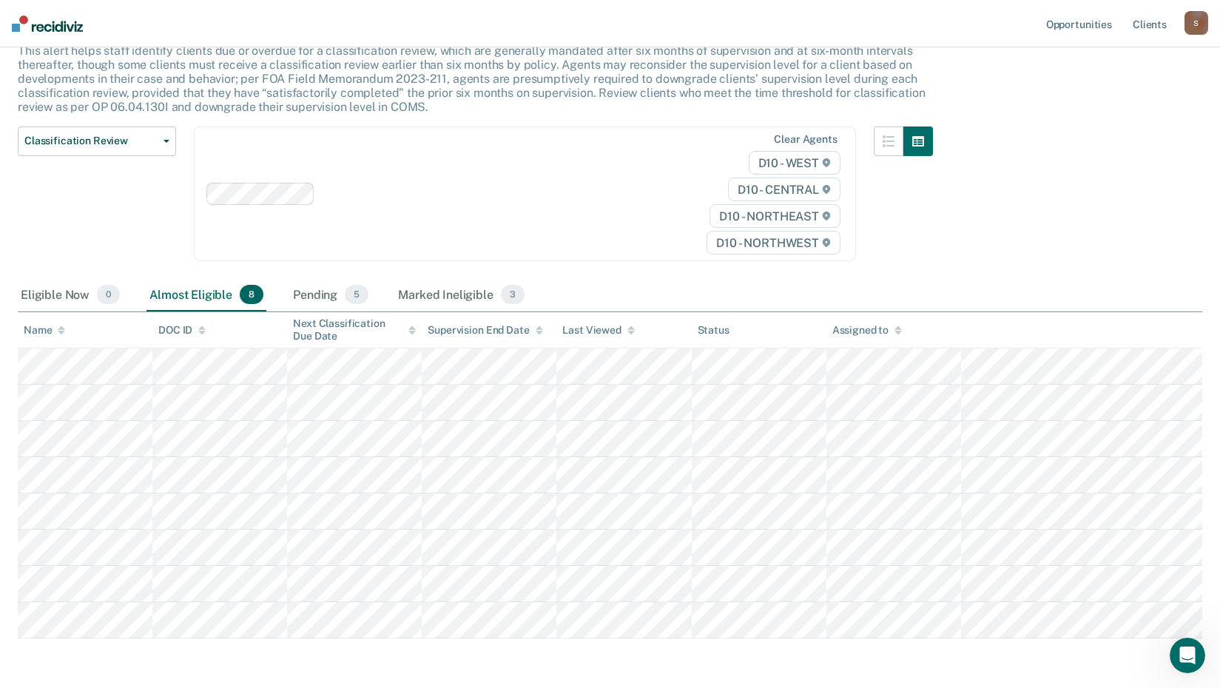
scroll to position [148, 0]
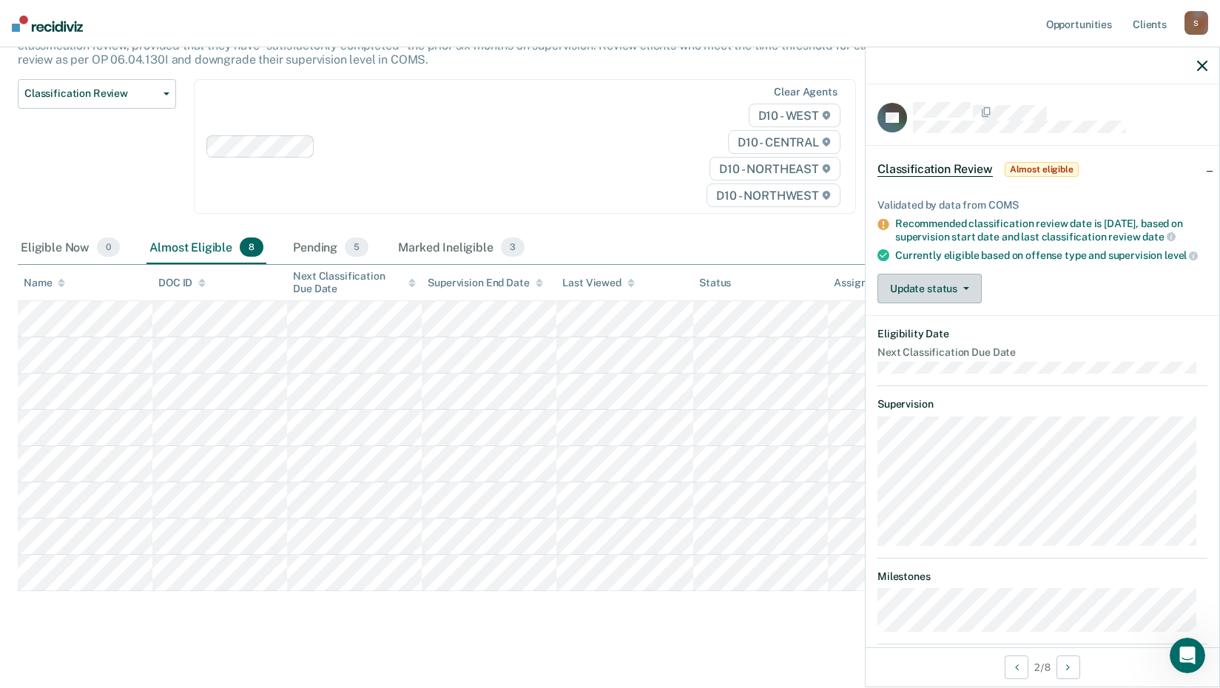
click at [966, 290] on icon "button" at bounding box center [966, 288] width 6 height 3
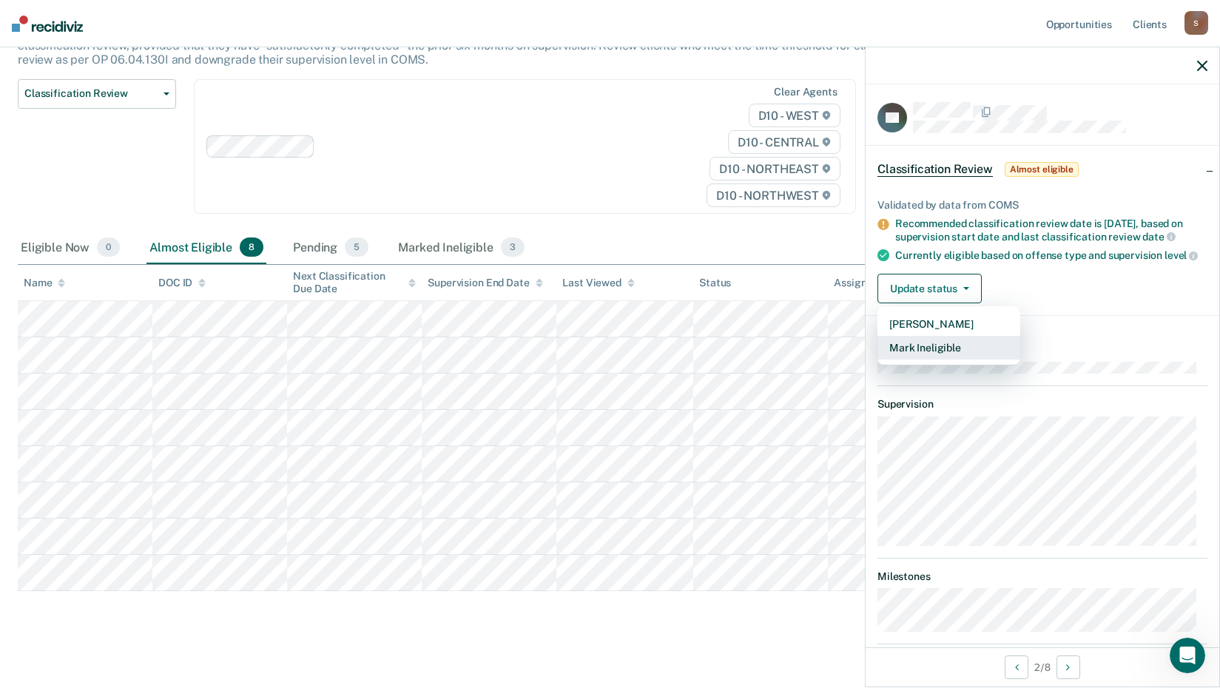
click at [925, 359] on button "Mark Ineligible" at bounding box center [948, 348] width 143 height 24
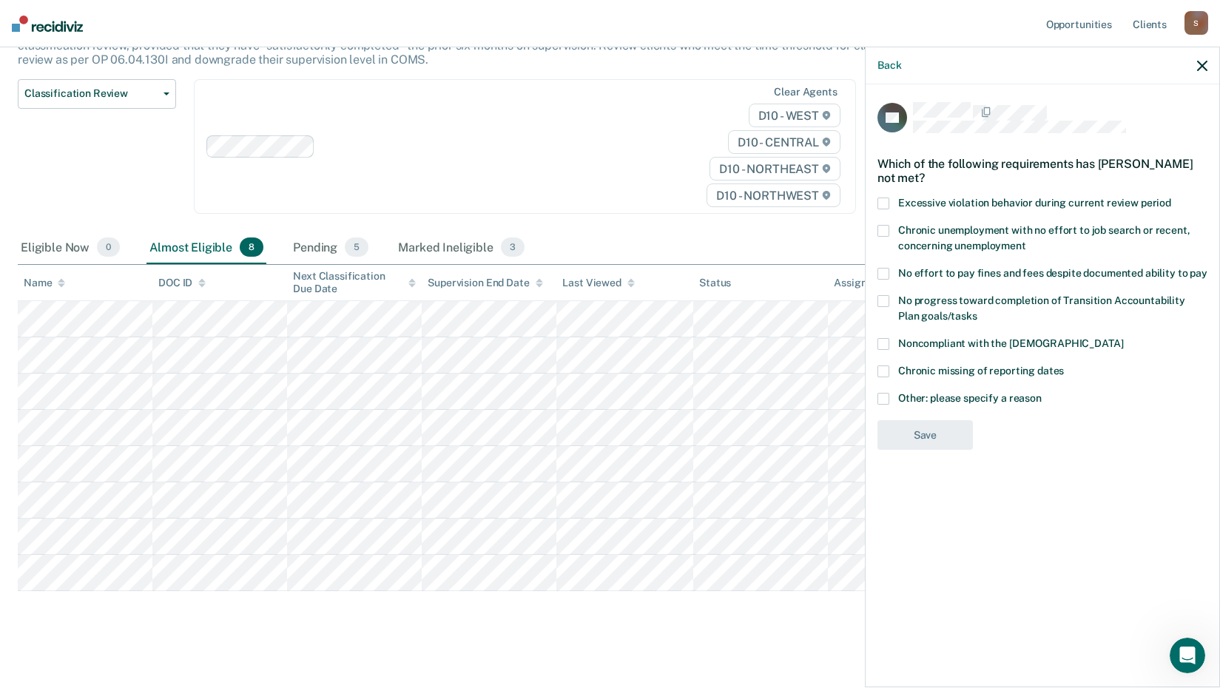
click at [882, 393] on span at bounding box center [883, 399] width 12 height 12
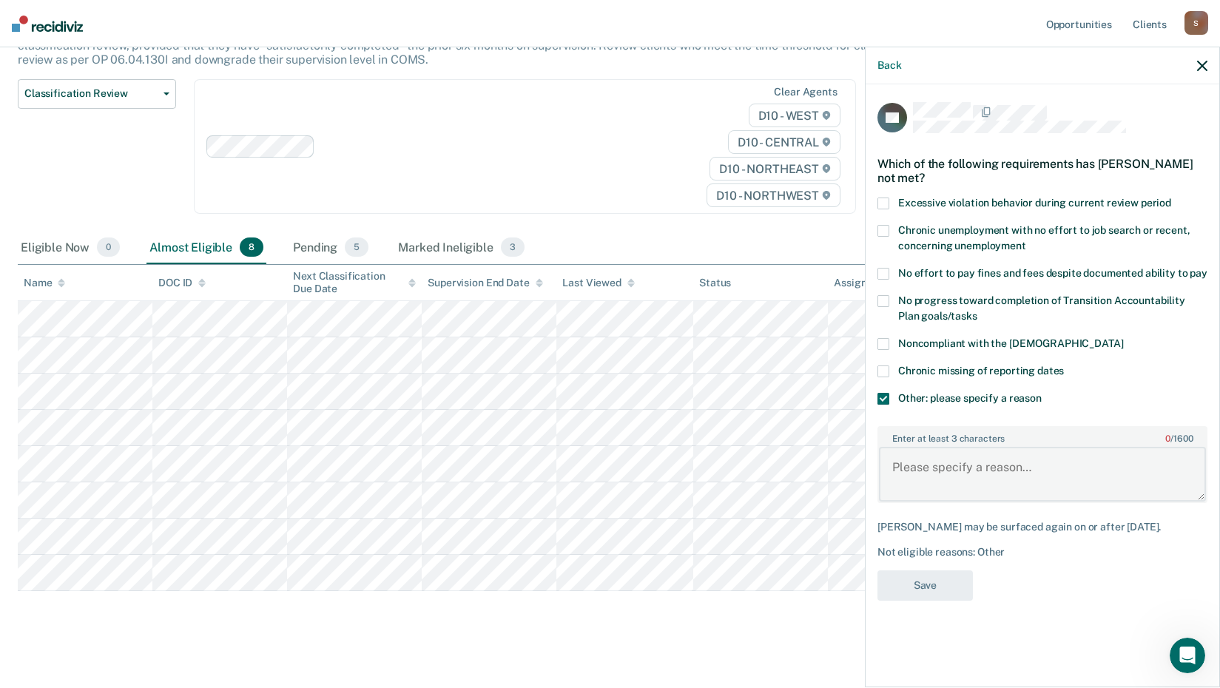
click at [905, 455] on textarea "Enter at least 3 characters 0 / 1600" at bounding box center [1042, 474] width 327 height 55
type textarea "Absconded. New criminal activity. BW submitted."
click at [933, 570] on button "Save" at bounding box center [924, 585] width 95 height 30
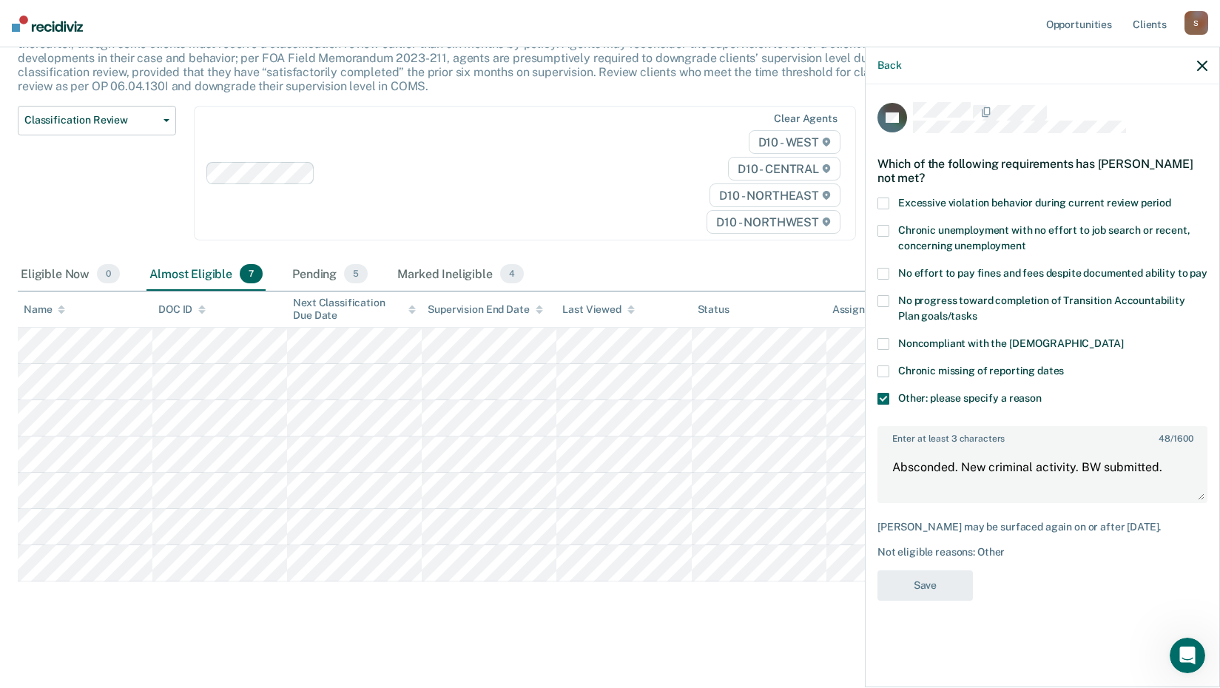
scroll to position [121, 0]
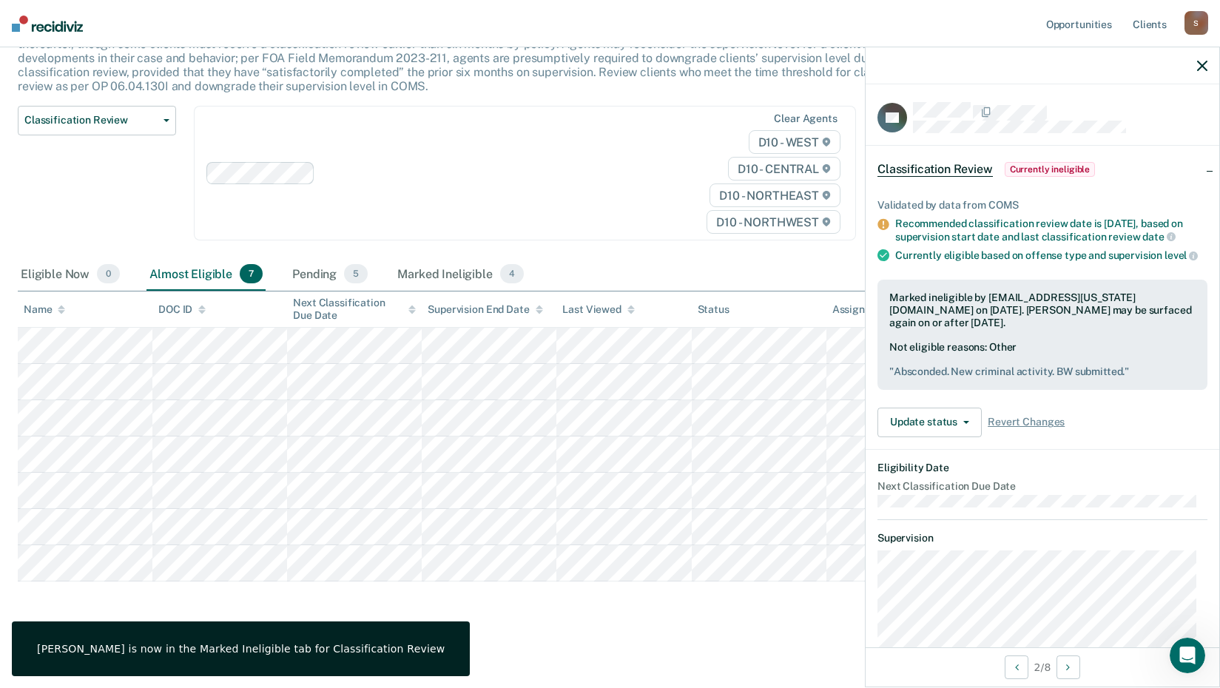
click at [1202, 66] on icon "button" at bounding box center [1202, 66] width 10 height 10
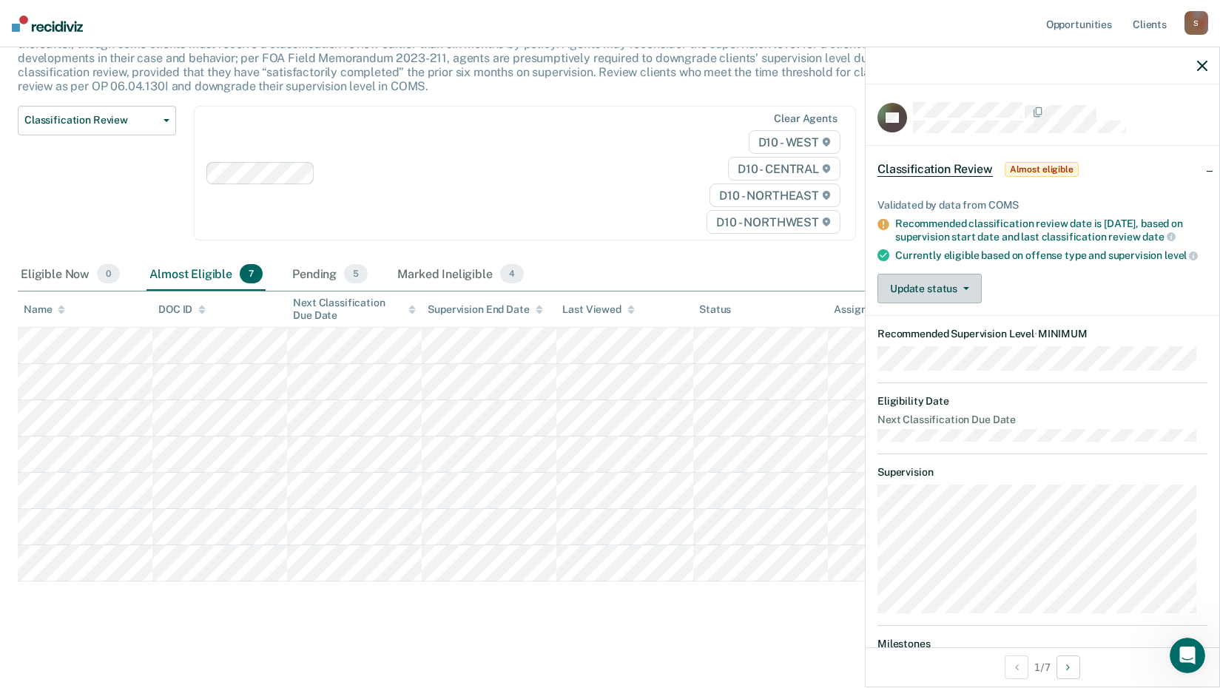
click at [968, 303] on button "Update status" at bounding box center [929, 289] width 104 height 30
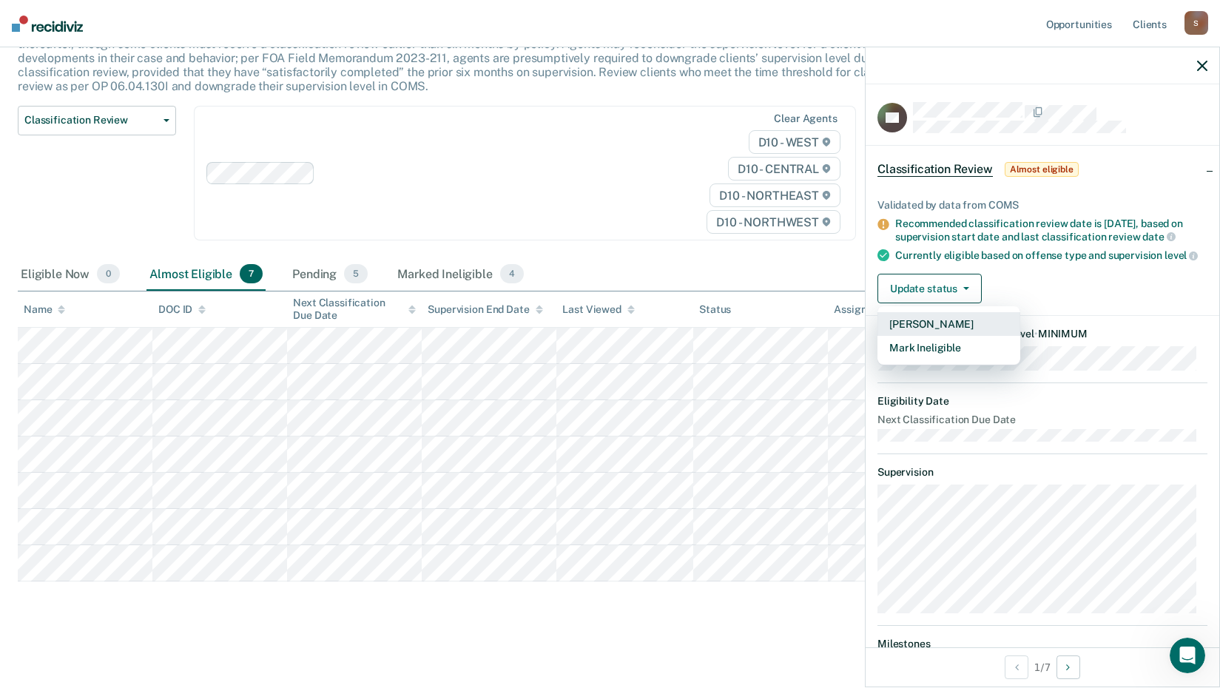
click at [961, 336] on button "[PERSON_NAME]" at bounding box center [948, 324] width 143 height 24
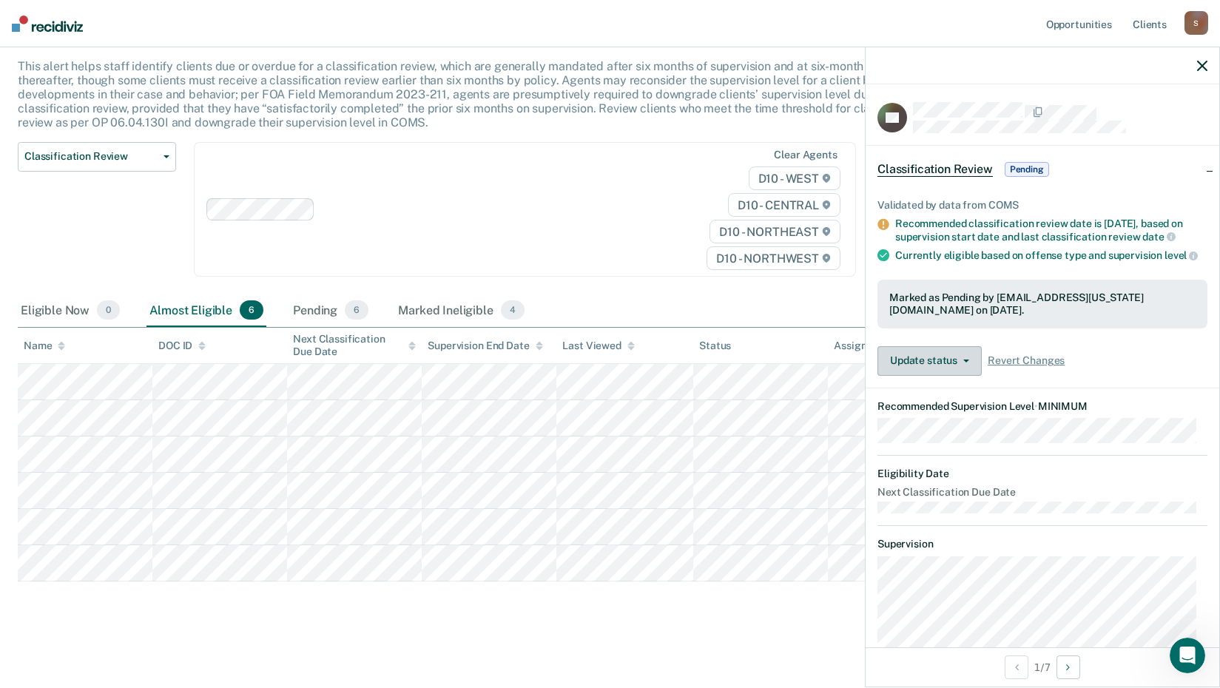
scroll to position [85, 0]
click at [1200, 61] on icon "button" at bounding box center [1202, 66] width 10 height 10
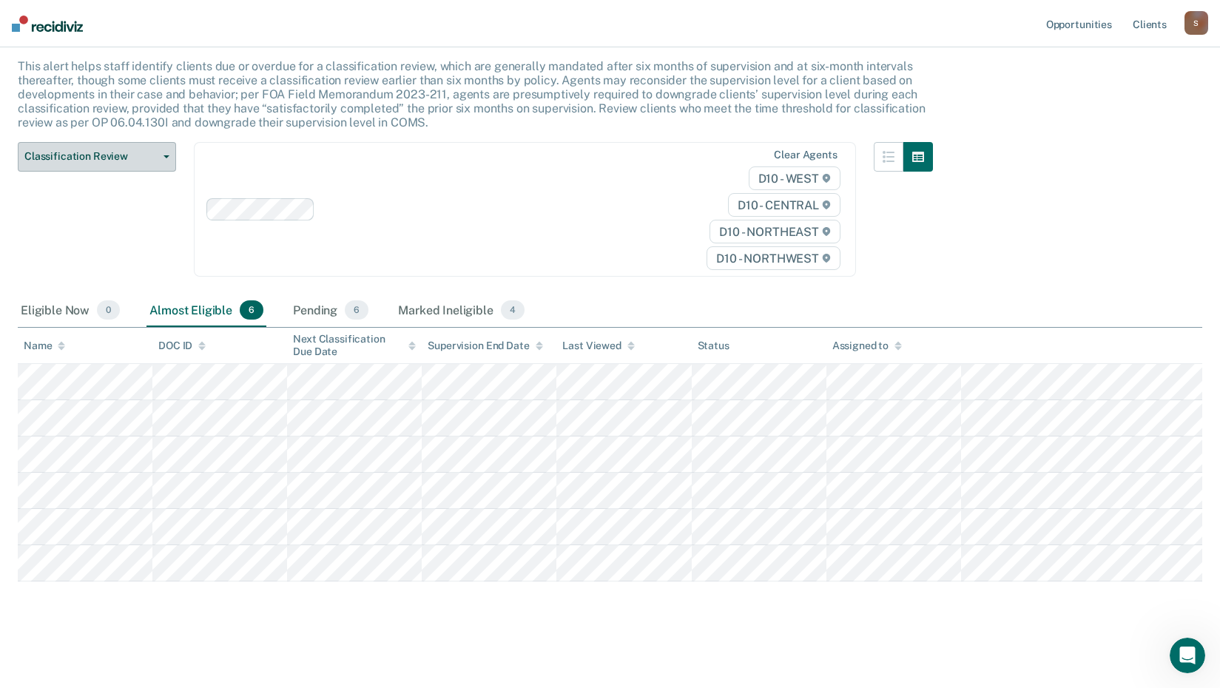
click at [165, 159] on button "Classification Review" at bounding box center [97, 157] width 158 height 30
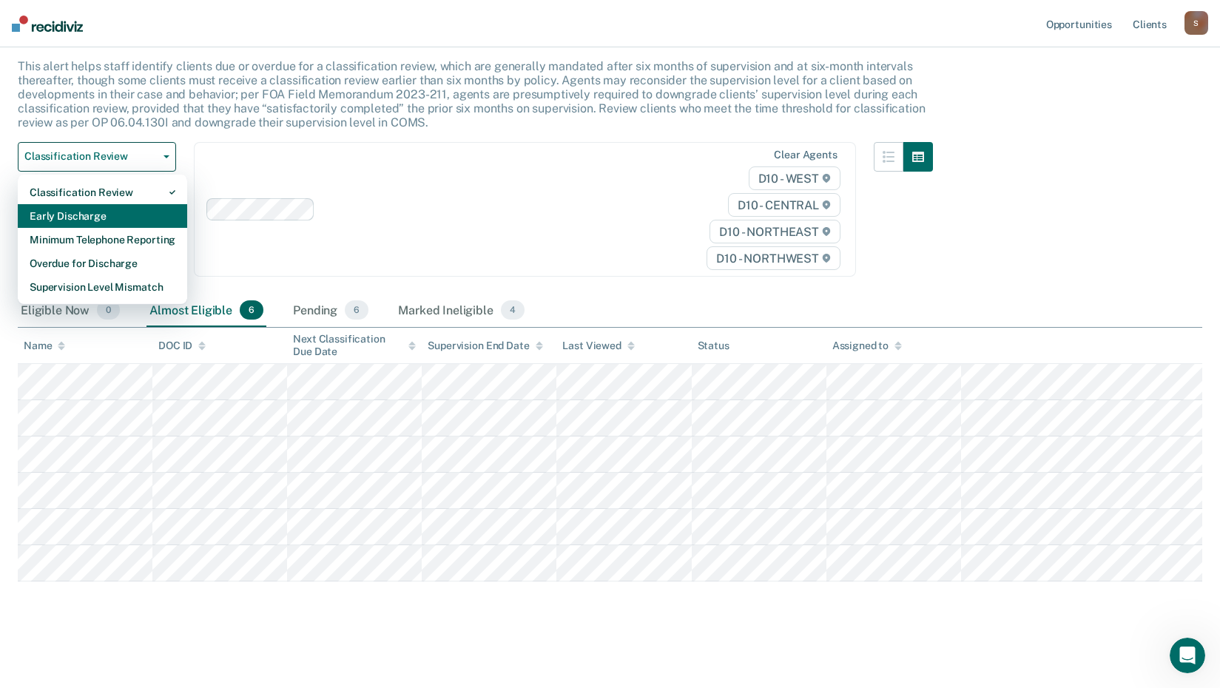
click at [115, 216] on div "Early Discharge" at bounding box center [103, 216] width 146 height 24
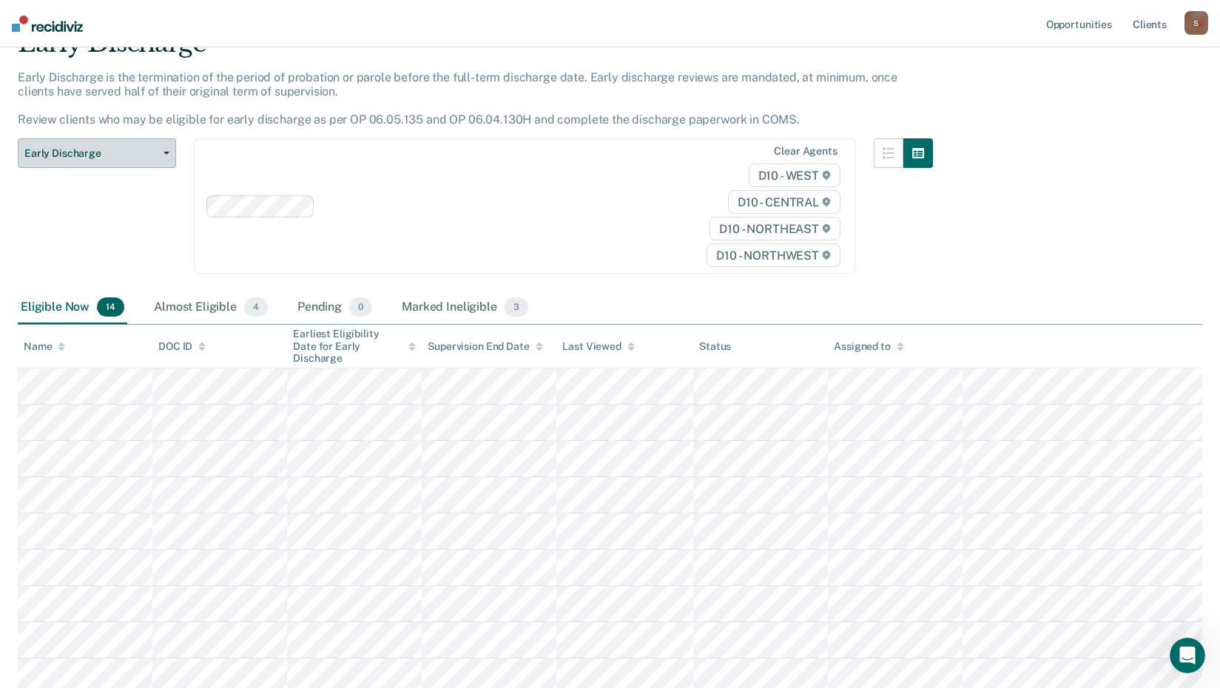
scroll to position [148, 0]
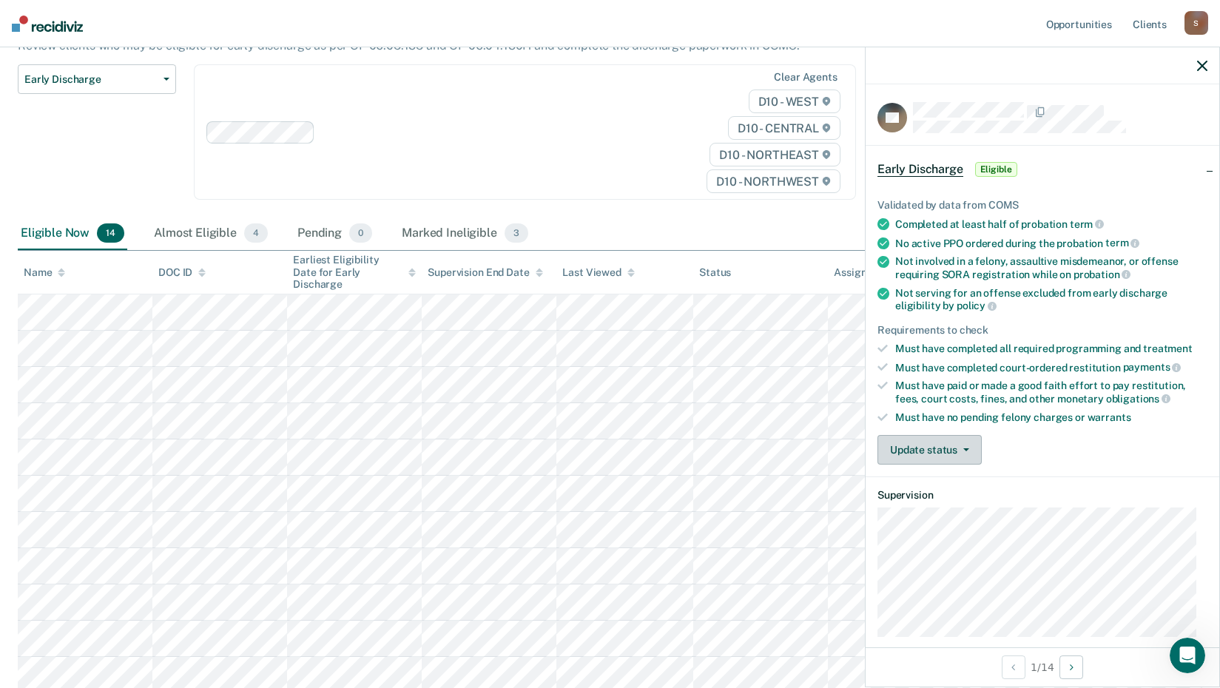
click at [969, 453] on button "Update status" at bounding box center [929, 450] width 104 height 30
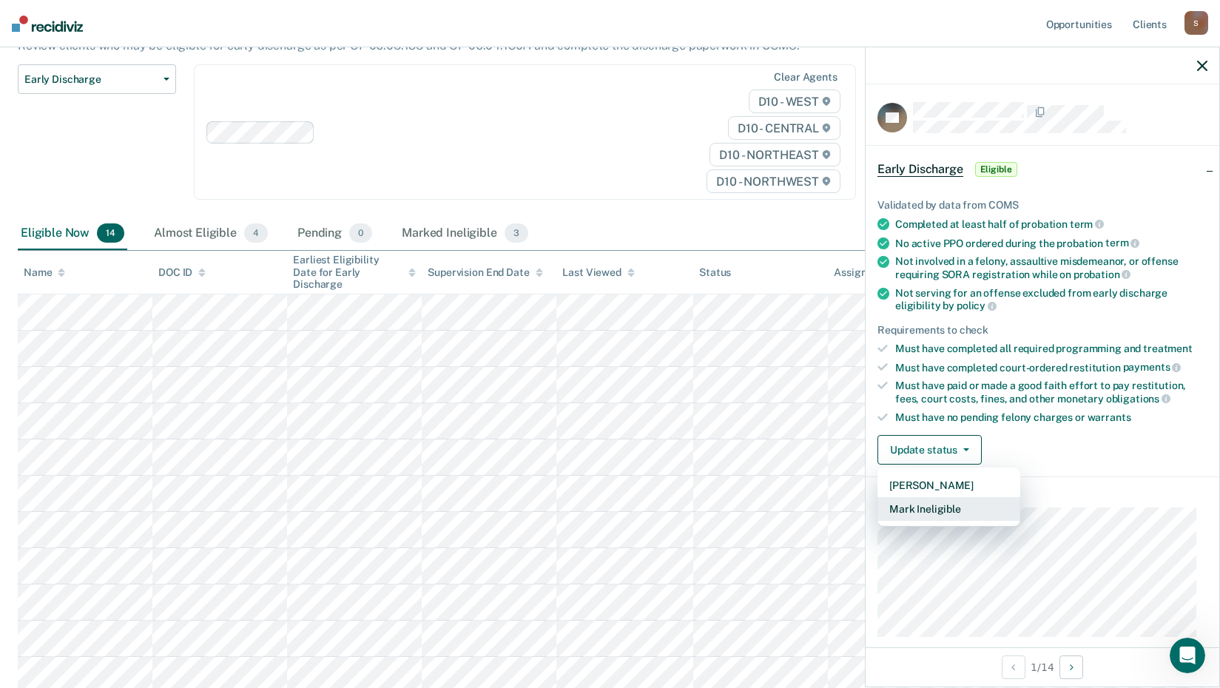
click at [968, 513] on button "Mark Ineligible" at bounding box center [948, 509] width 143 height 24
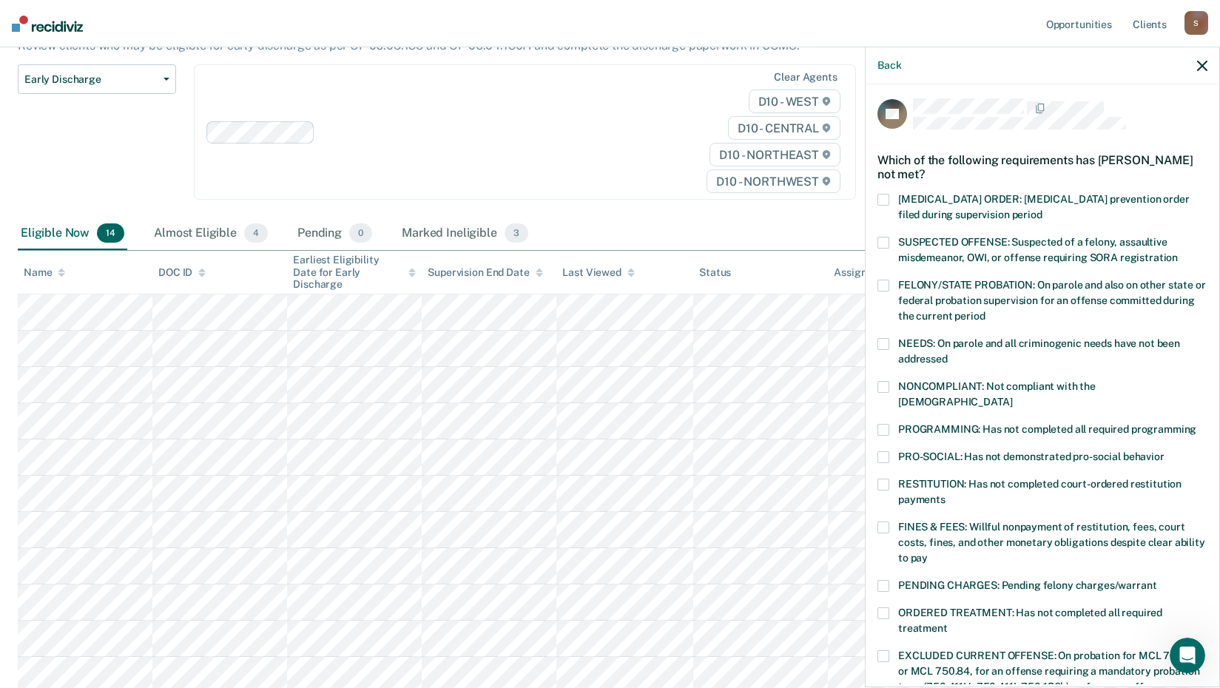
scroll to position [343, 0]
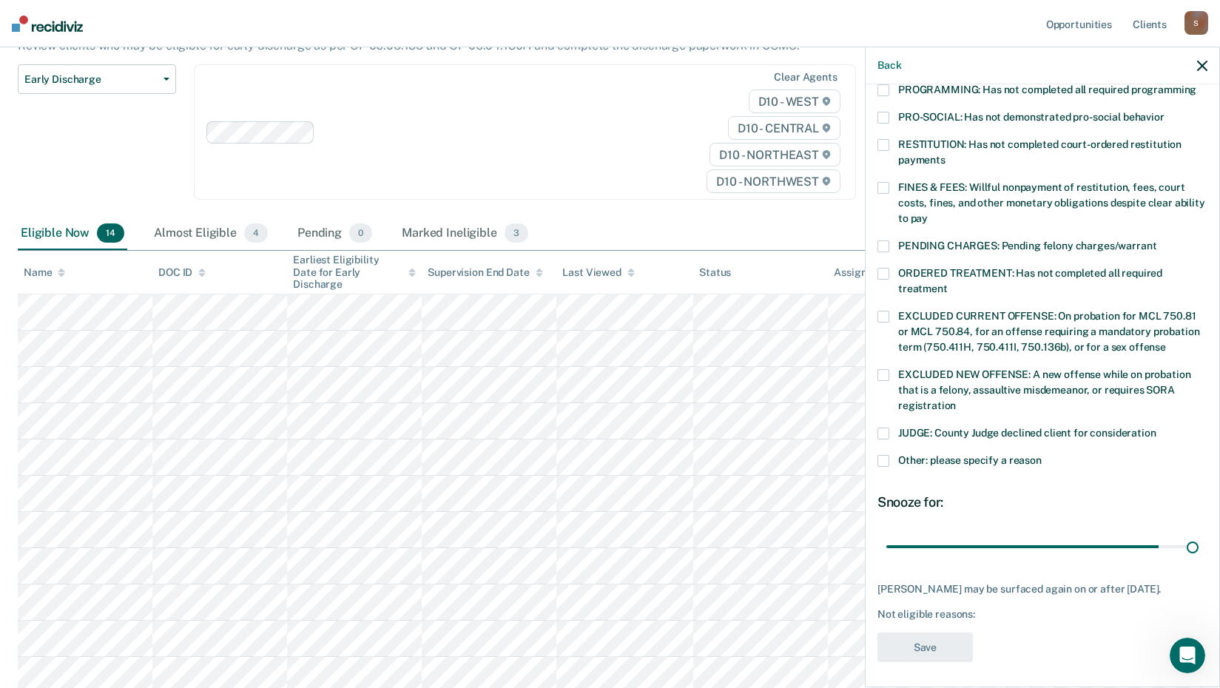
drag, startPoint x: 987, startPoint y: 530, endPoint x: 1195, endPoint y: 521, distance: 207.3
type input "90"
click at [1198, 533] on input "range" at bounding box center [1042, 546] width 312 height 26
click at [885, 455] on span at bounding box center [883, 461] width 12 height 12
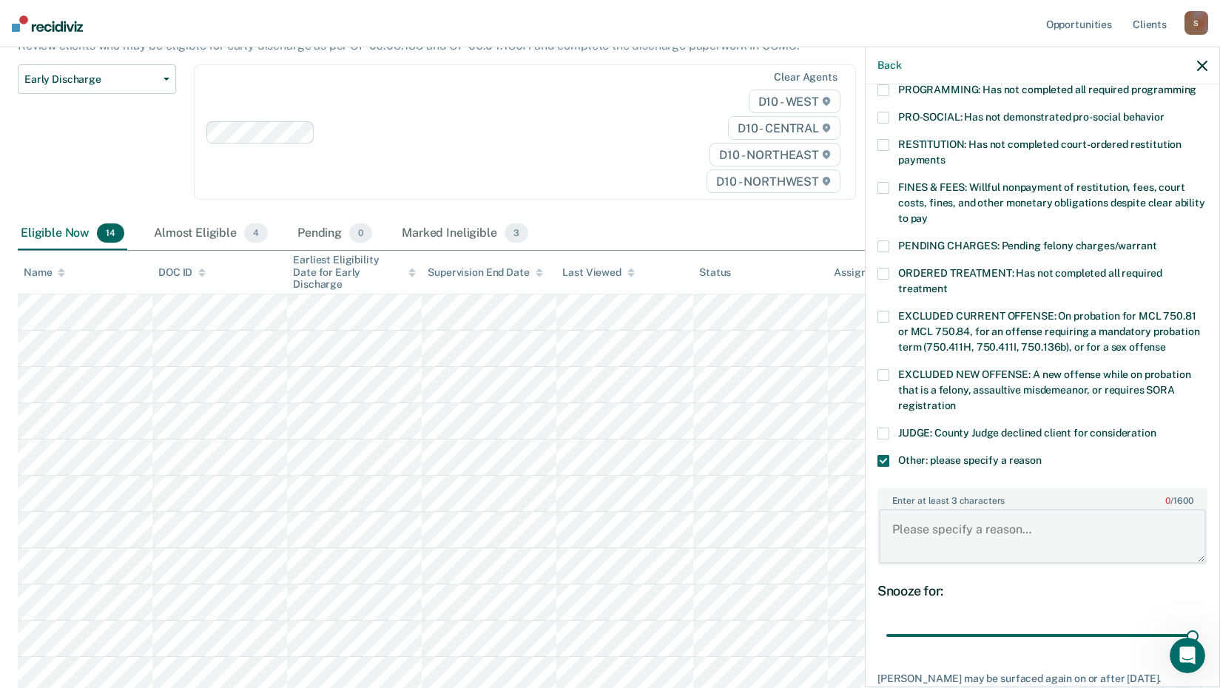
click at [904, 518] on textarea "Enter at least 3 characters 0 / 1600" at bounding box center [1042, 536] width 327 height 55
type textarea "Child Support."
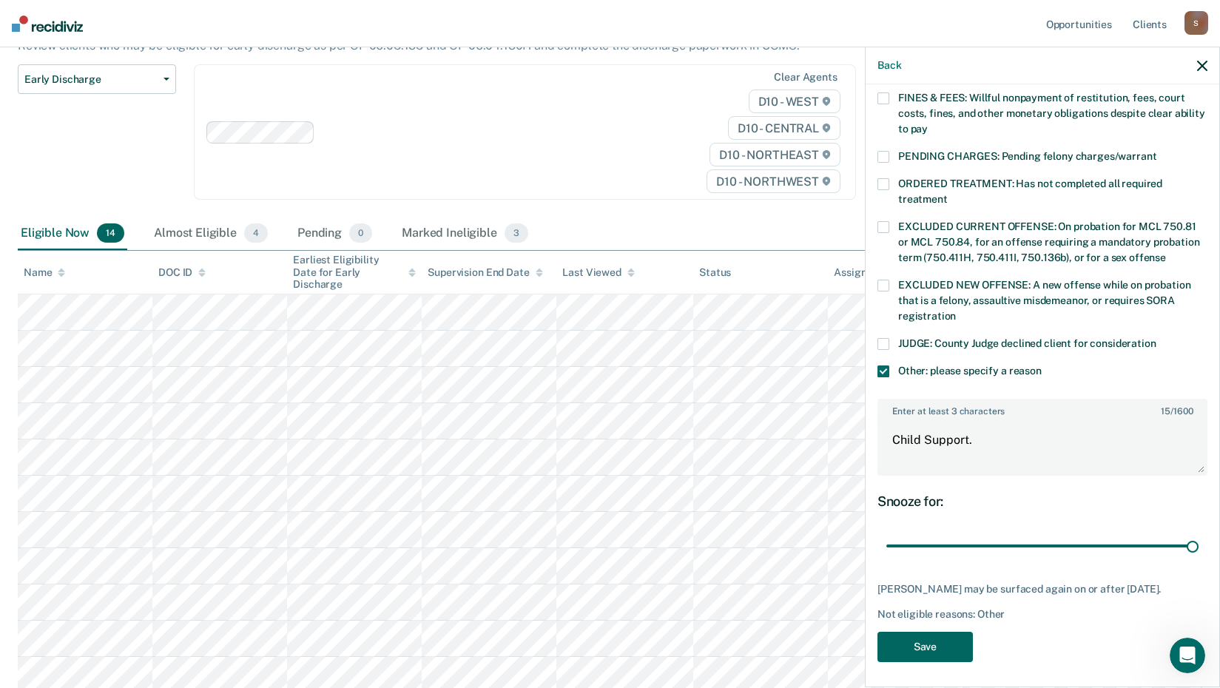
click at [944, 644] on button "Save" at bounding box center [924, 647] width 95 height 30
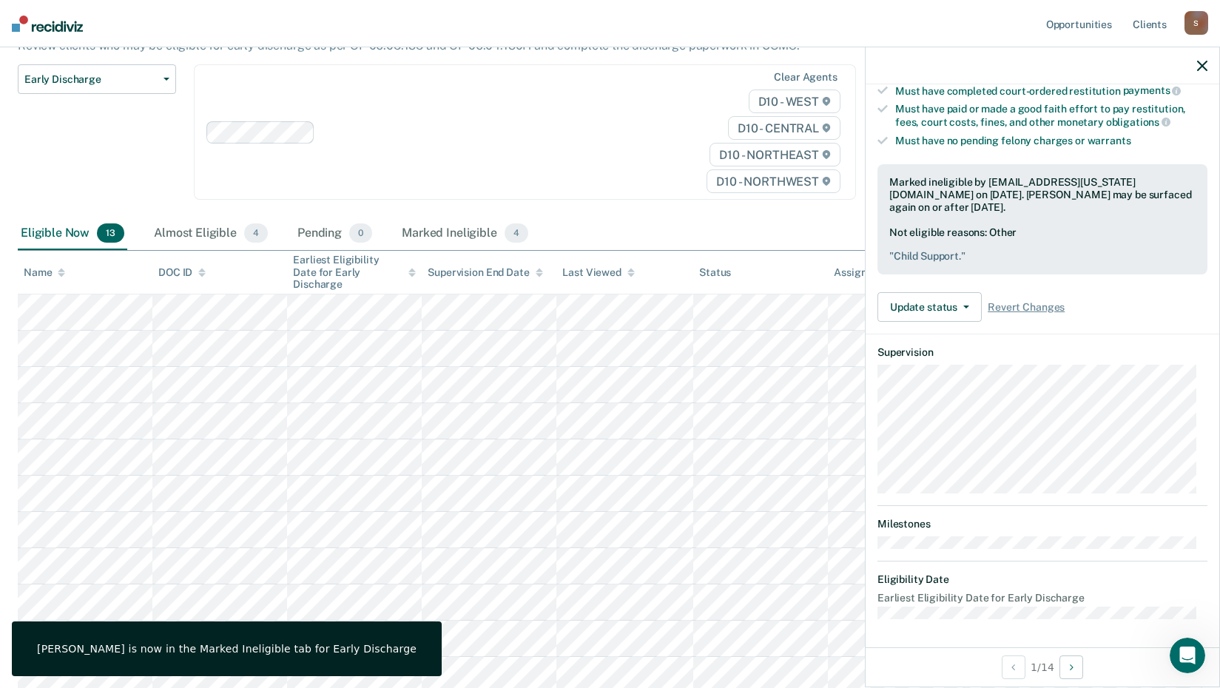
click at [1201, 64] on icon "button" at bounding box center [1202, 66] width 10 height 10
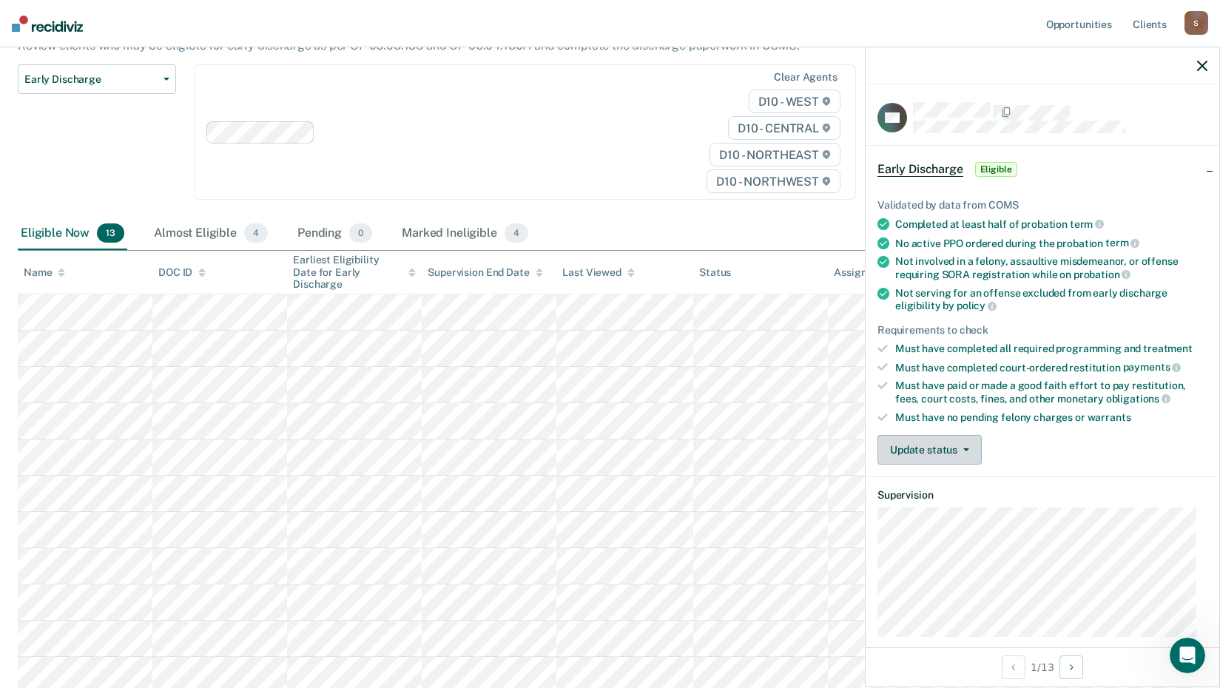
click at [966, 448] on icon "button" at bounding box center [966, 449] width 6 height 3
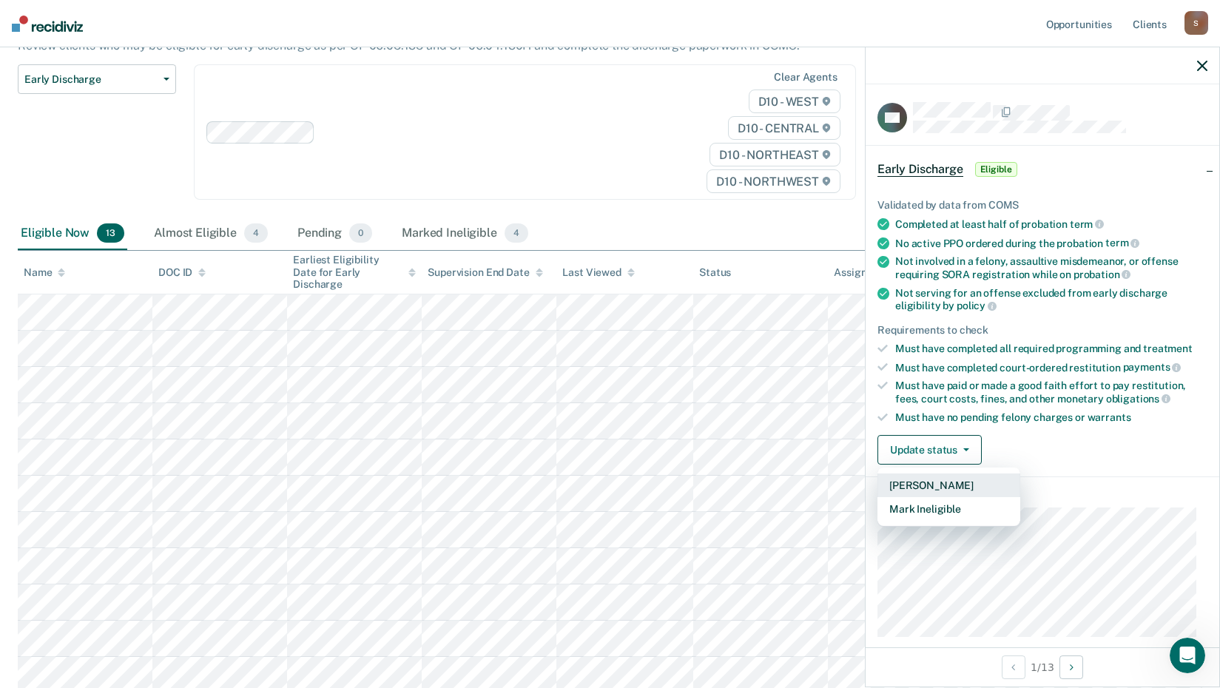
click at [968, 486] on button "[PERSON_NAME]" at bounding box center [948, 485] width 143 height 24
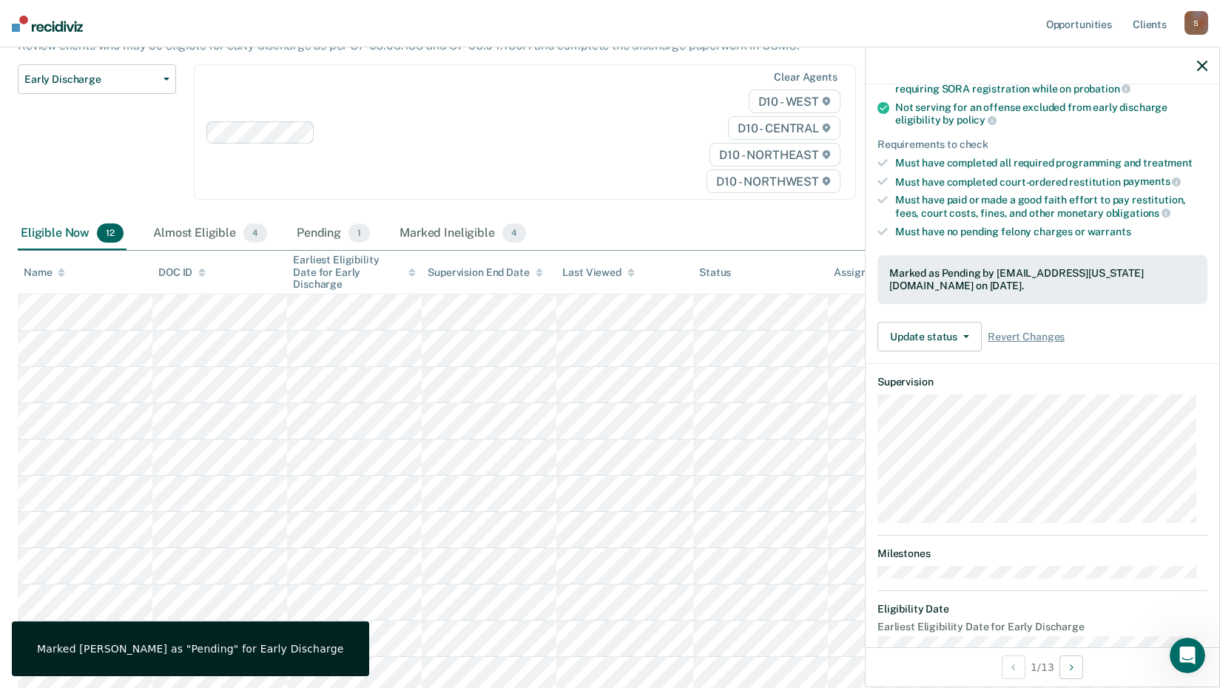
scroll to position [215, 0]
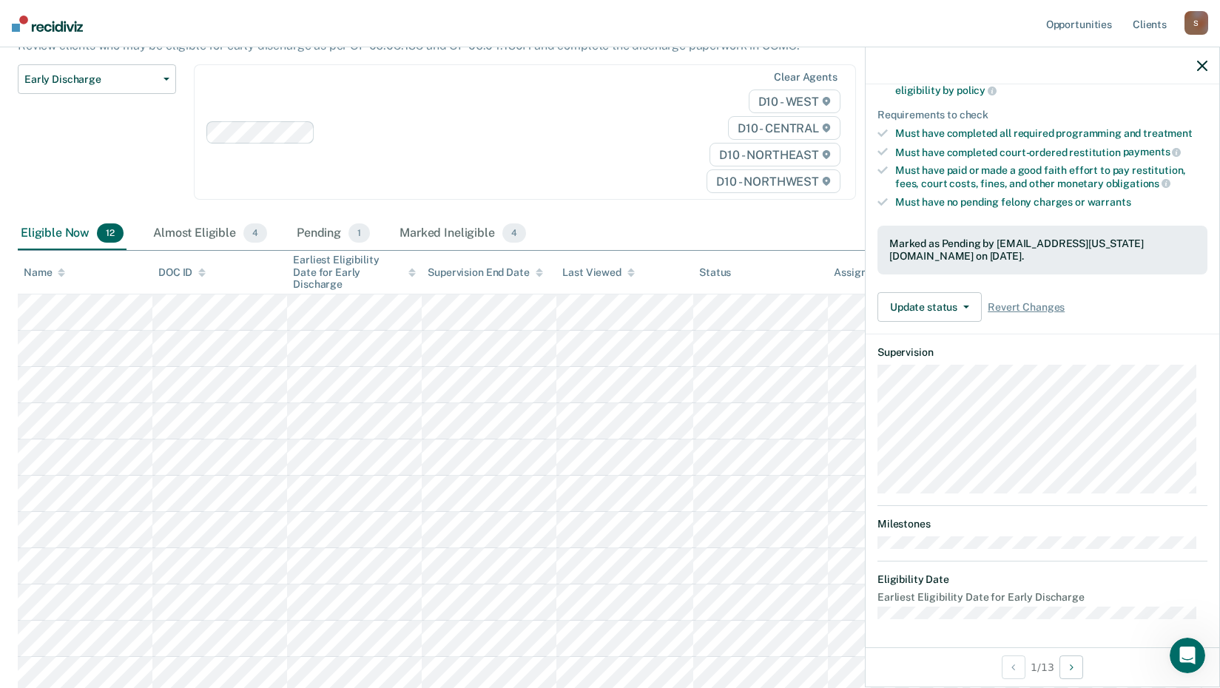
click at [1200, 66] on icon "button" at bounding box center [1202, 66] width 10 height 10
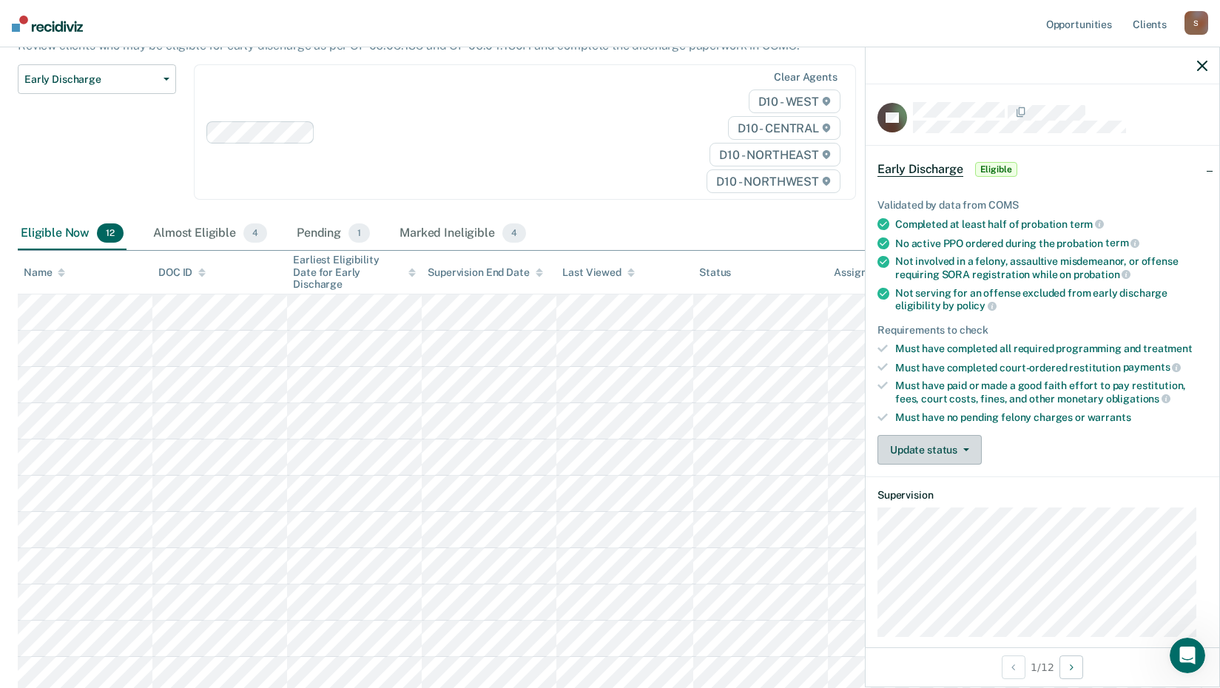
click at [961, 448] on span "button" at bounding box center [963, 449] width 12 height 3
click at [942, 519] on article "CP Early Discharge Eligible Validated by data from COMS Completed at least half…" at bounding box center [1042, 432] width 330 height 661
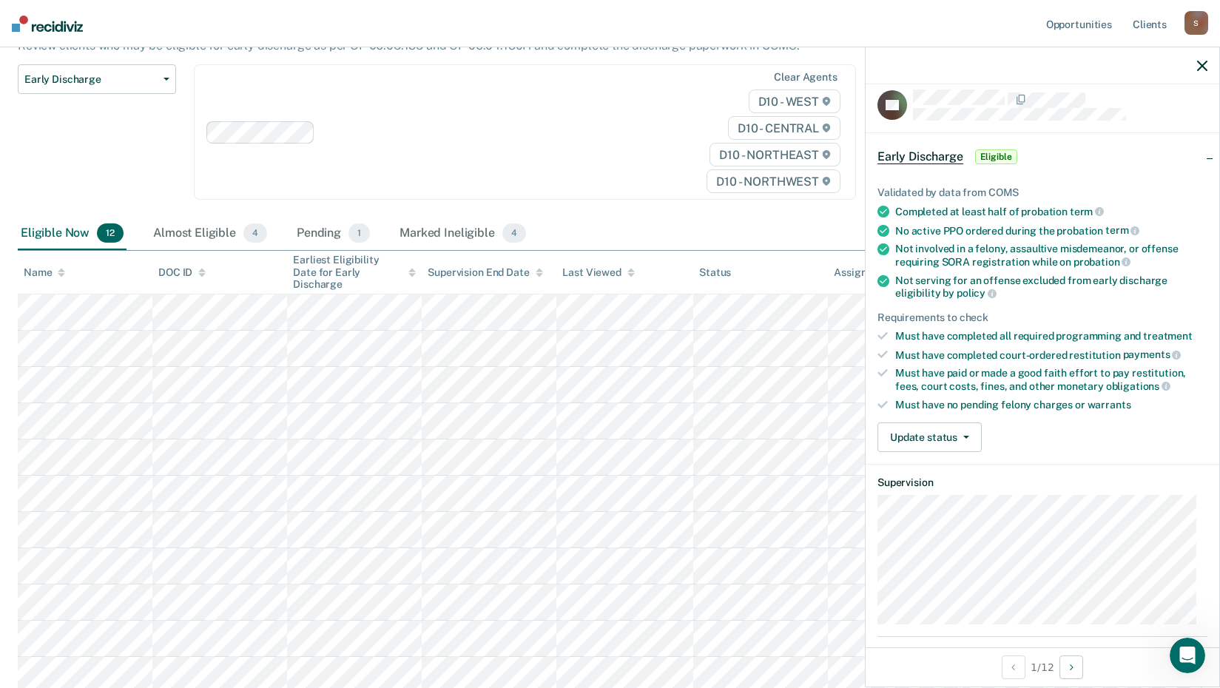
scroll to position [0, 0]
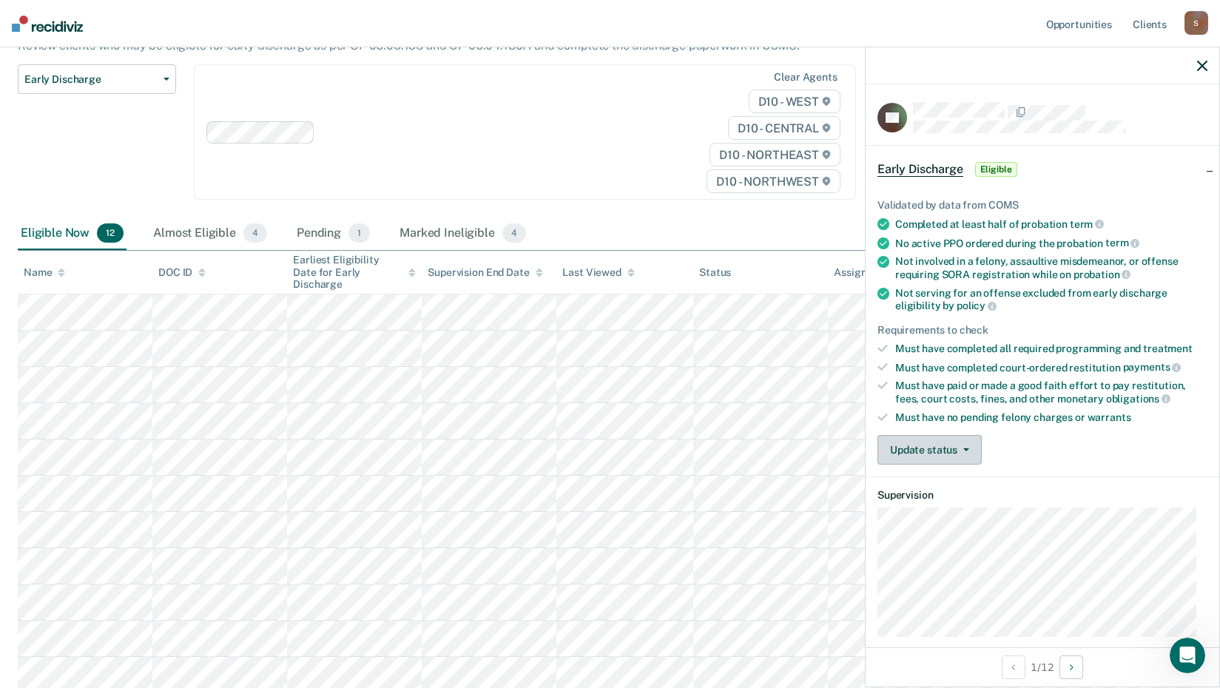
click at [965, 448] on icon "button" at bounding box center [966, 449] width 6 height 3
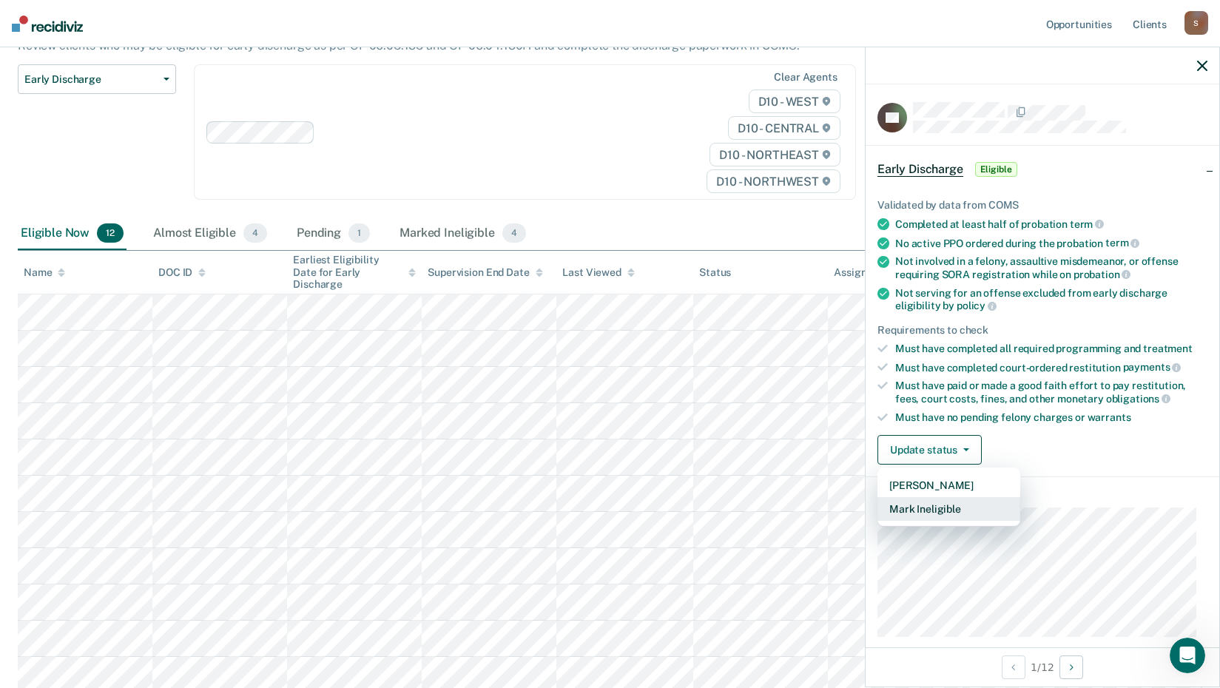
click at [938, 510] on button "Mark Ineligible" at bounding box center [948, 509] width 143 height 24
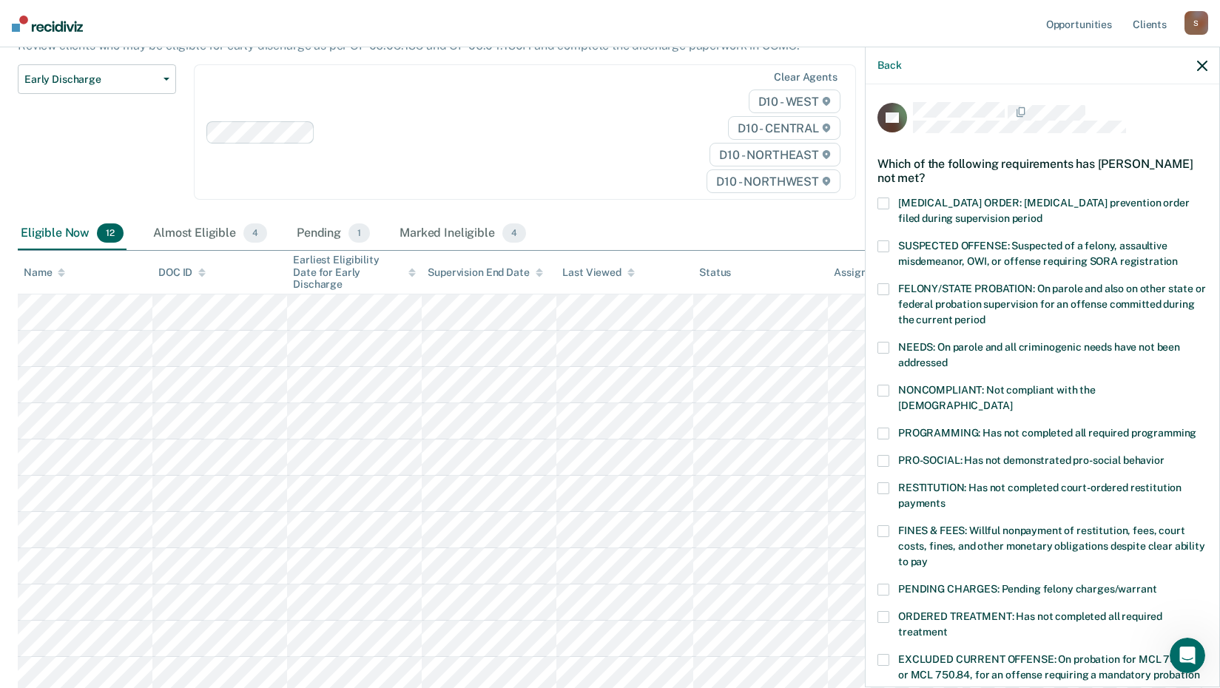
drag, startPoint x: 882, startPoint y: 513, endPoint x: 1104, endPoint y: 462, distance: 227.9
click at [886, 525] on span at bounding box center [883, 531] width 12 height 12
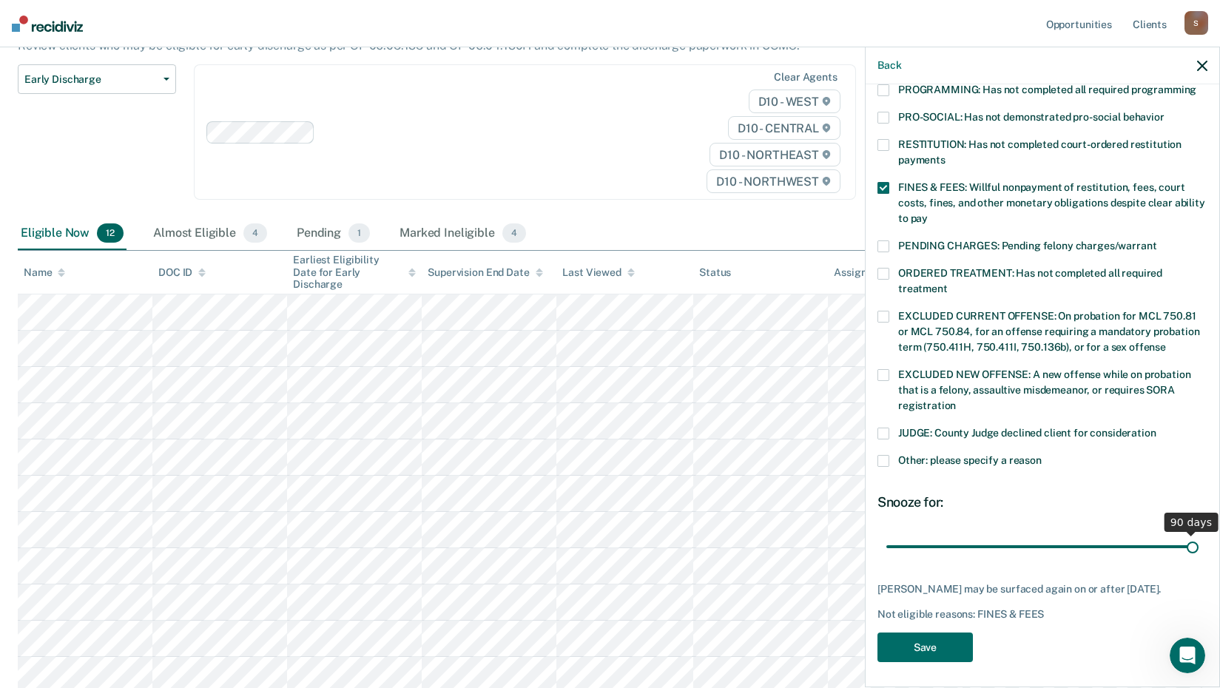
scroll to position [343, 0]
drag, startPoint x: 986, startPoint y: 531, endPoint x: 1227, endPoint y: 507, distance: 242.3
type input "90"
click at [1198, 533] on input "range" at bounding box center [1042, 546] width 312 height 26
click at [947, 642] on button "Save" at bounding box center [924, 647] width 95 height 30
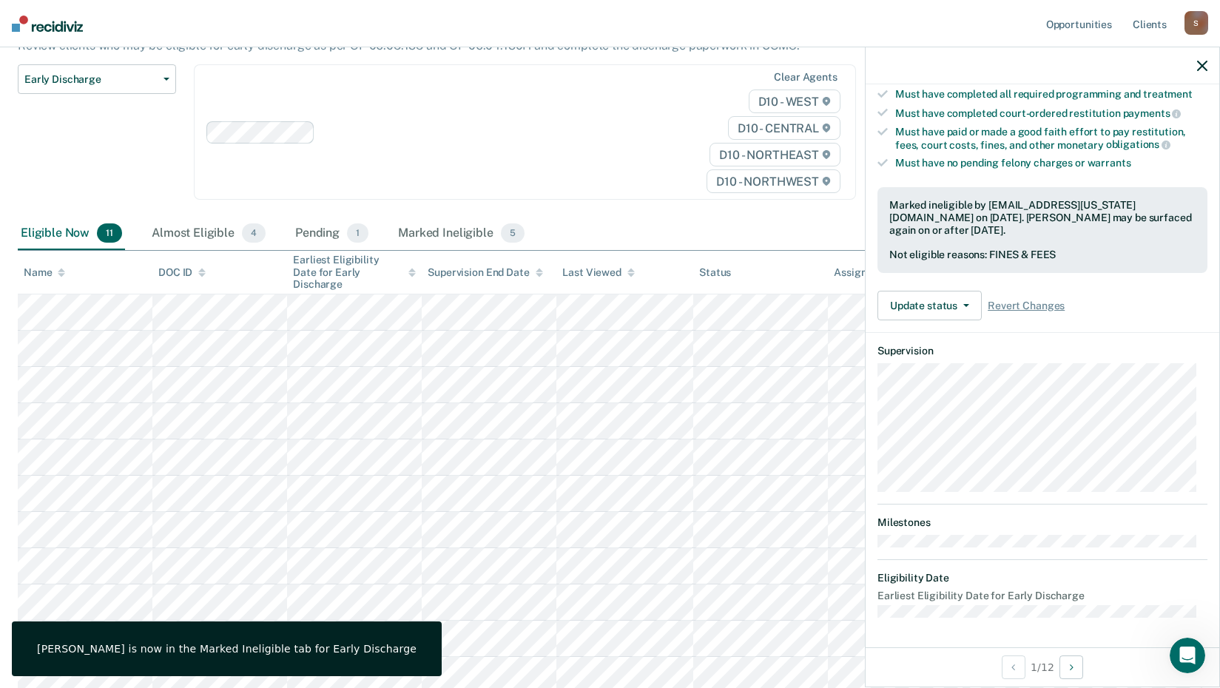
scroll to position [252, 0]
click at [1204, 64] on icon "button" at bounding box center [1202, 66] width 10 height 10
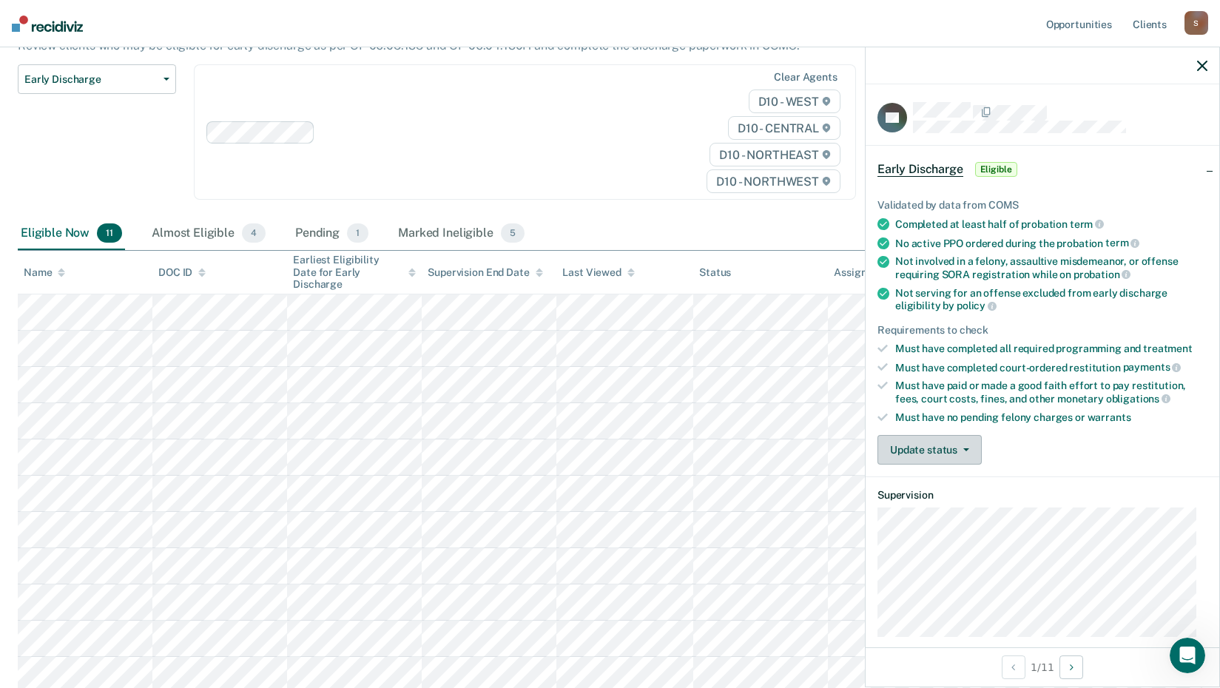
click at [967, 448] on icon "button" at bounding box center [966, 449] width 6 height 3
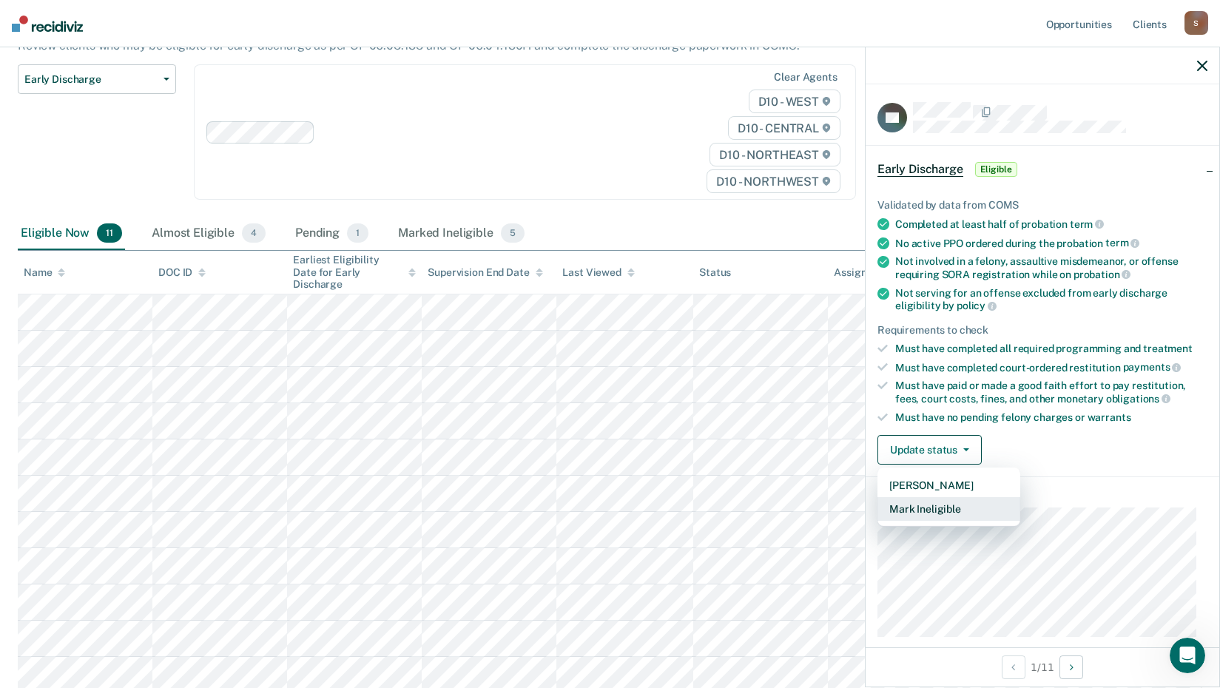
click at [968, 512] on button "Mark Ineligible" at bounding box center [948, 509] width 143 height 24
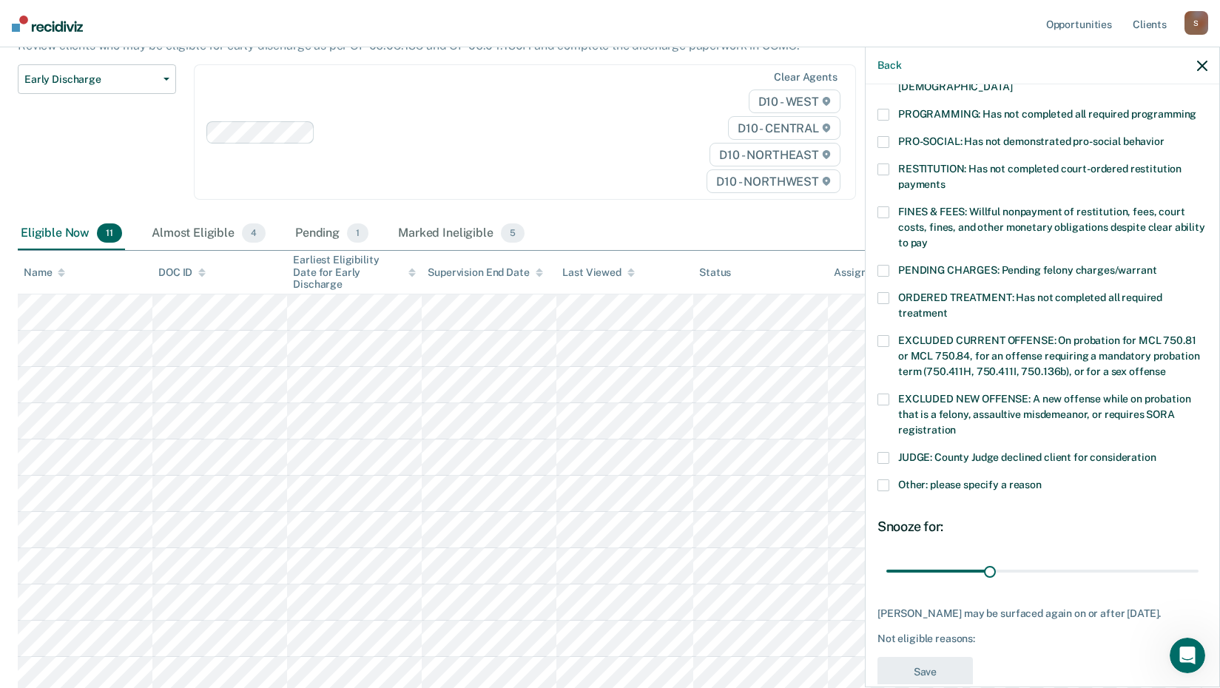
scroll to position [320, 0]
click at [885, 479] on span at bounding box center [883, 485] width 12 height 12
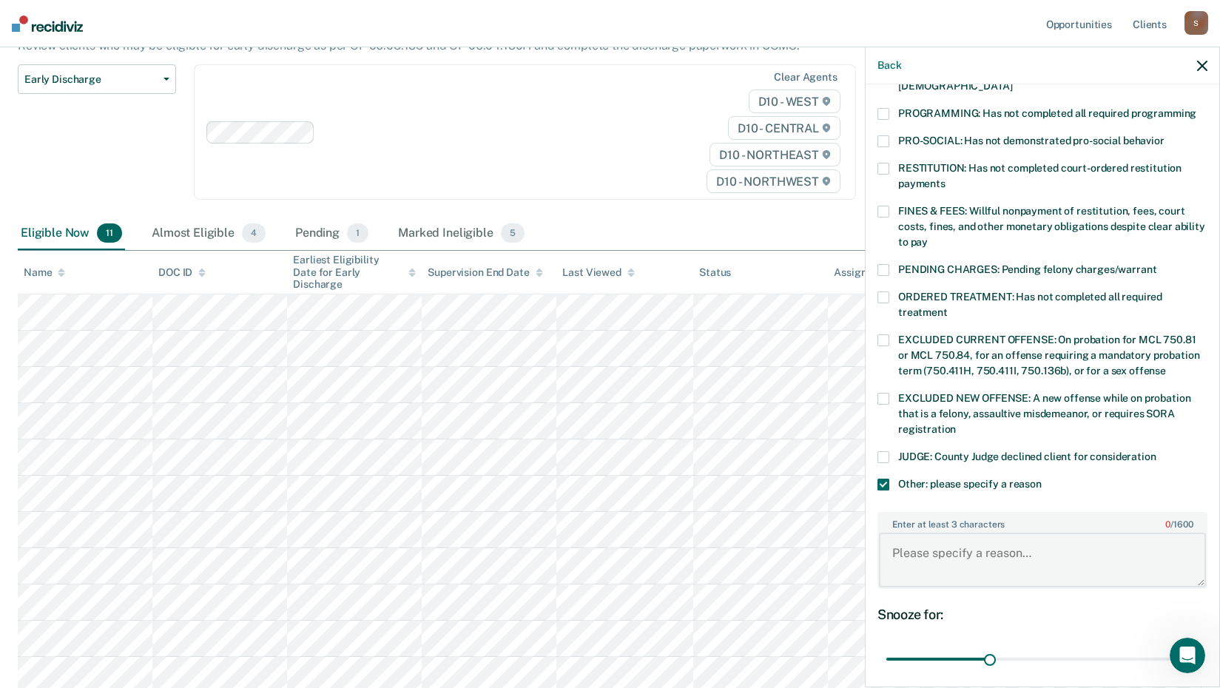
click at [903, 533] on textarea "Enter at least 3 characters 0 / 1600" at bounding box center [1042, 560] width 327 height 55
type textarea "Bench Warrant Submitted. Absconder. New Criminal activity."
drag, startPoint x: 985, startPoint y: 643, endPoint x: 1229, endPoint y: 631, distance: 244.4
type input "90"
click at [1198, 646] on input "range" at bounding box center [1042, 659] width 312 height 26
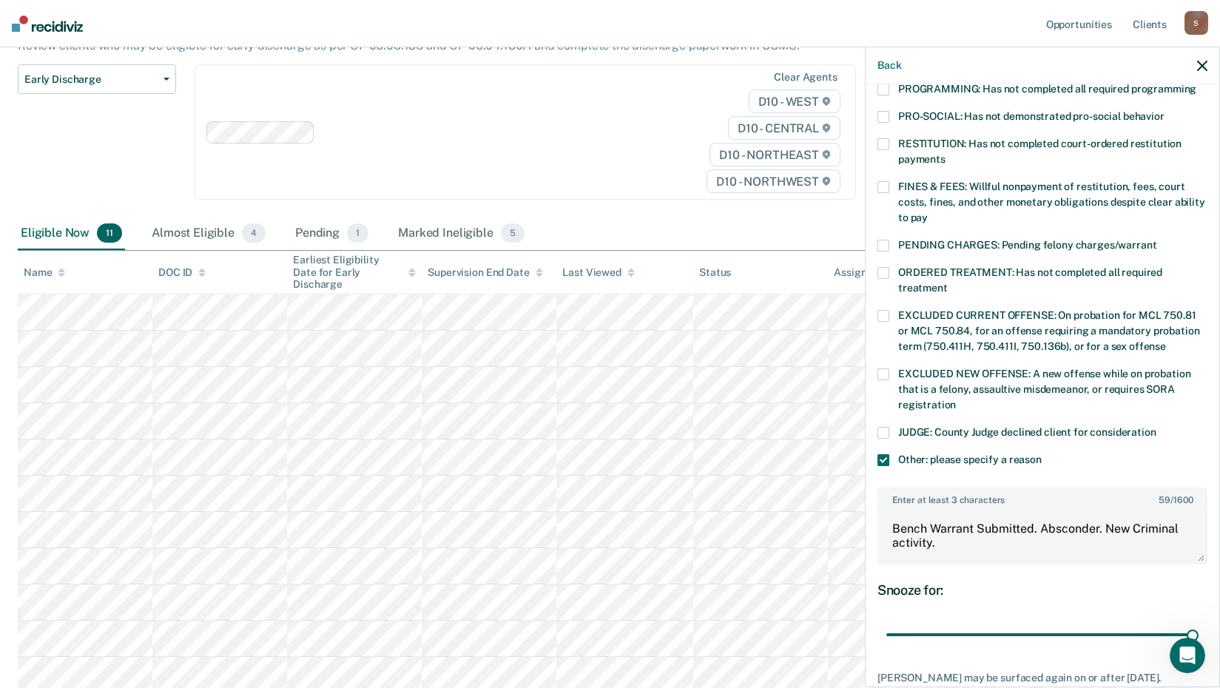
scroll to position [420, 0]
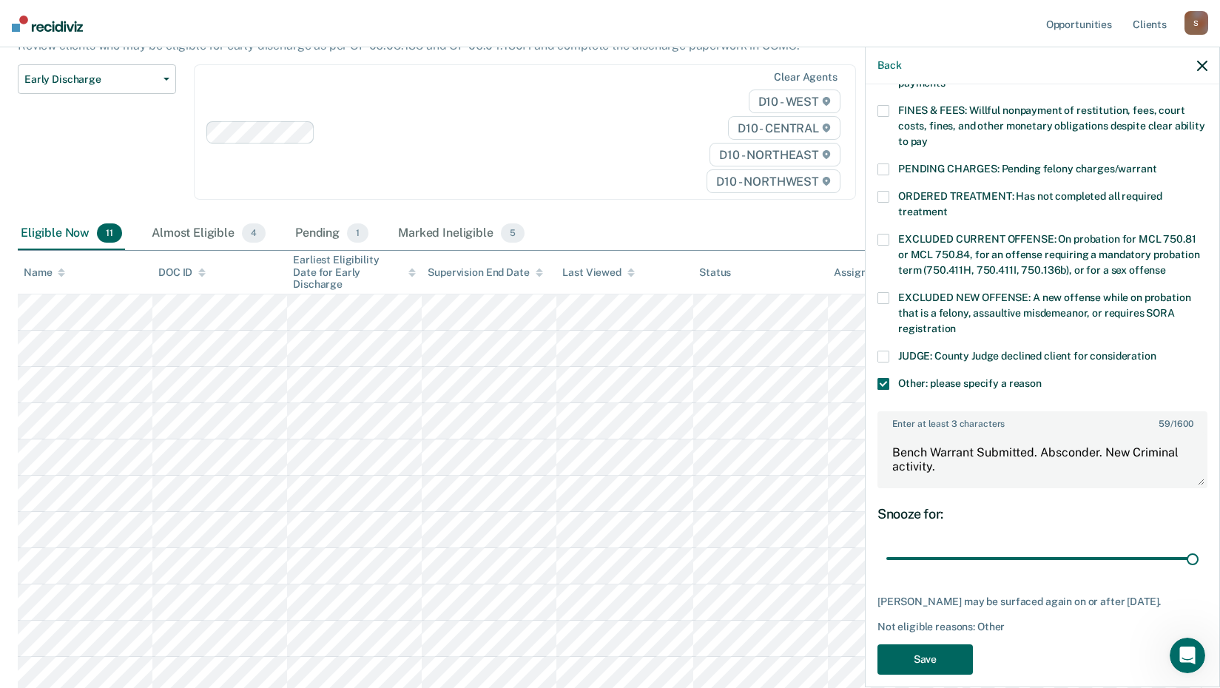
click at [945, 644] on button "Save" at bounding box center [924, 659] width 95 height 30
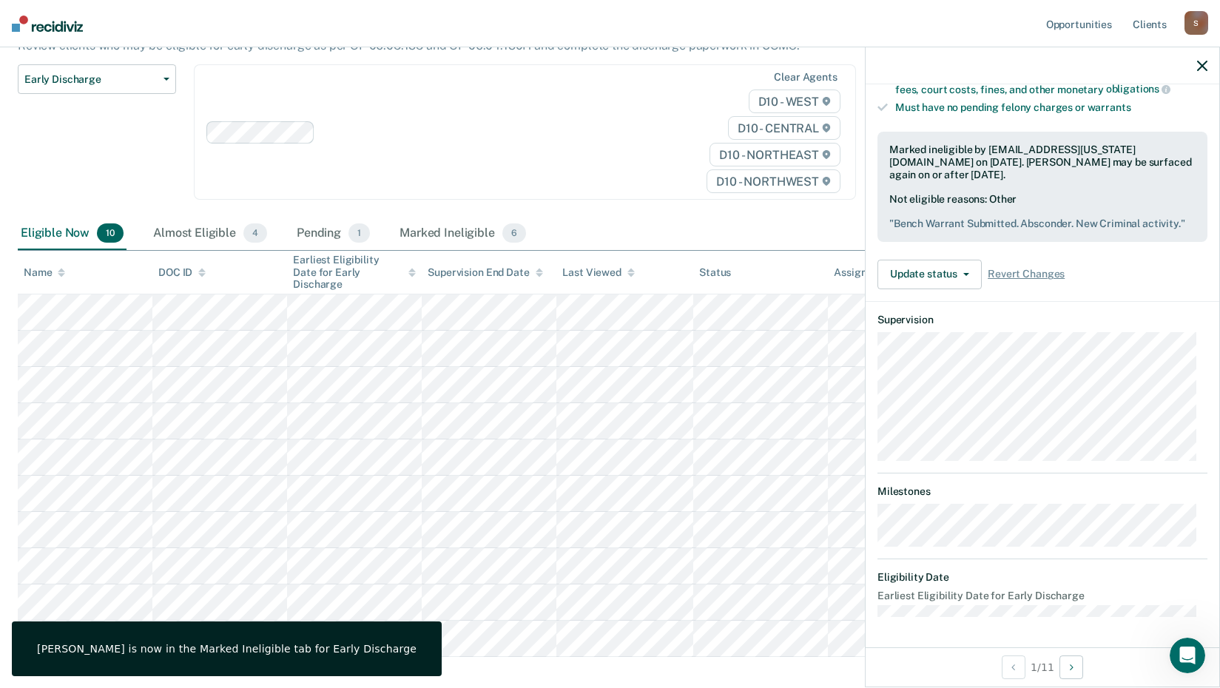
scroll to position [320, 0]
click at [1203, 63] on icon "button" at bounding box center [1202, 66] width 10 height 10
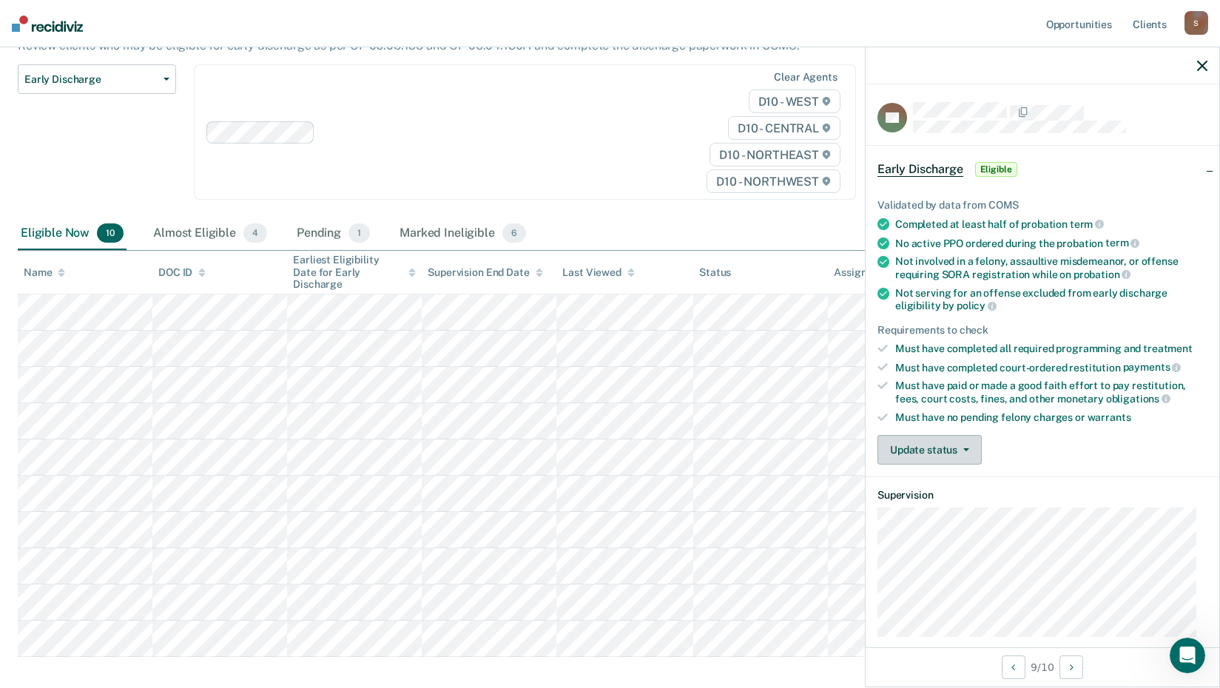
click at [968, 443] on button "Update status" at bounding box center [929, 450] width 104 height 30
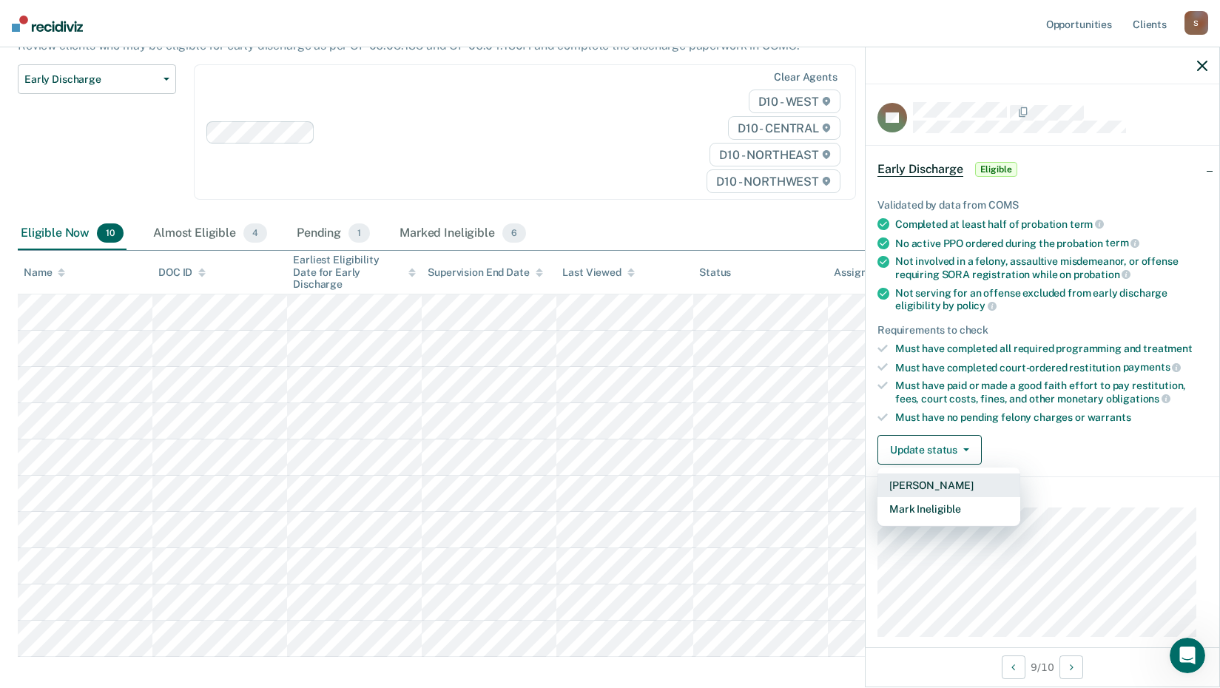
click at [931, 484] on button "[PERSON_NAME]" at bounding box center [948, 485] width 143 height 24
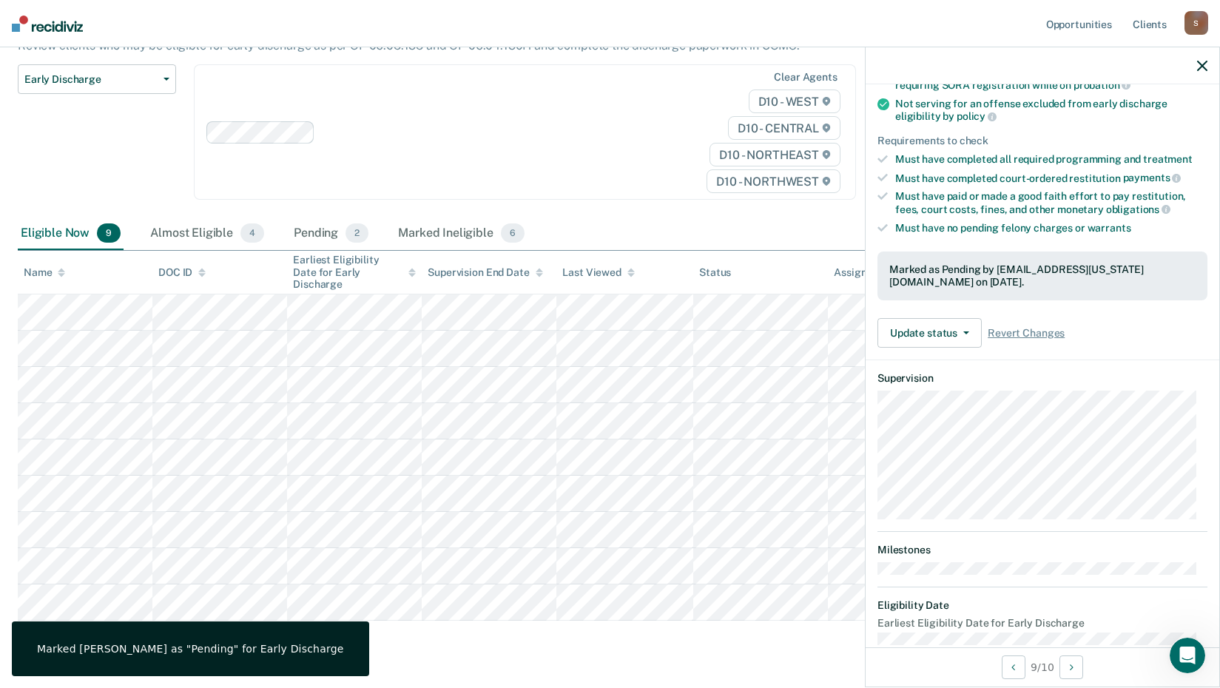
scroll to position [215, 0]
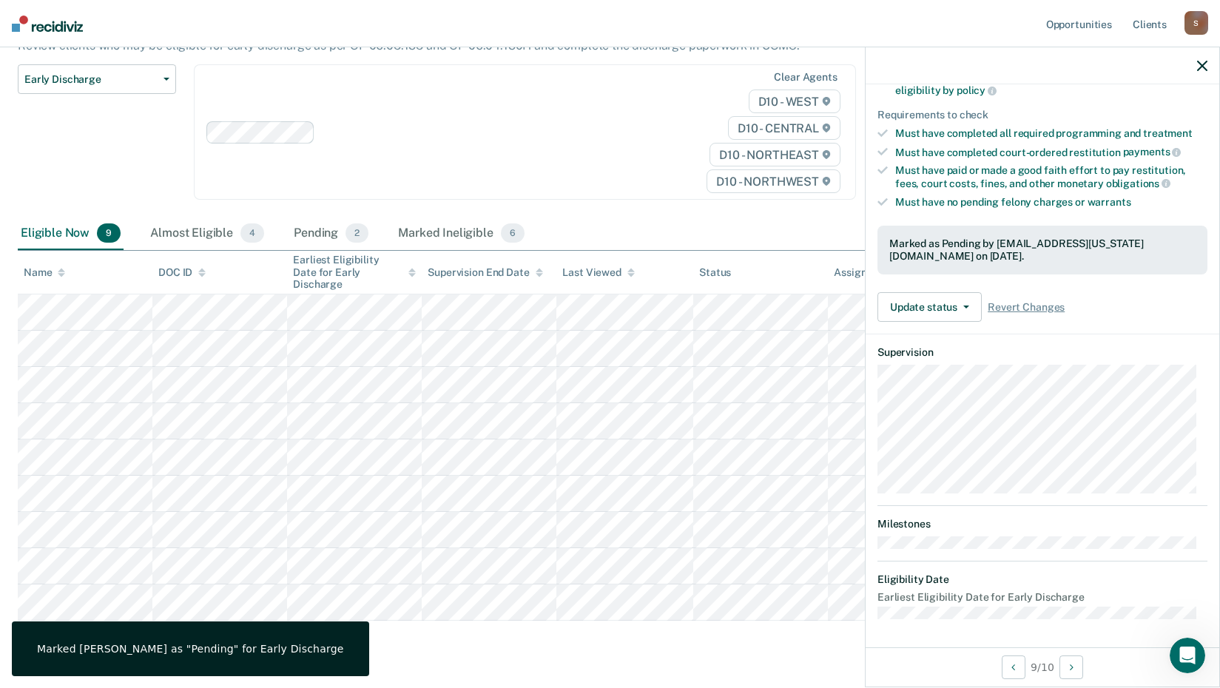
click at [1201, 60] on button "button" at bounding box center [1202, 65] width 10 height 13
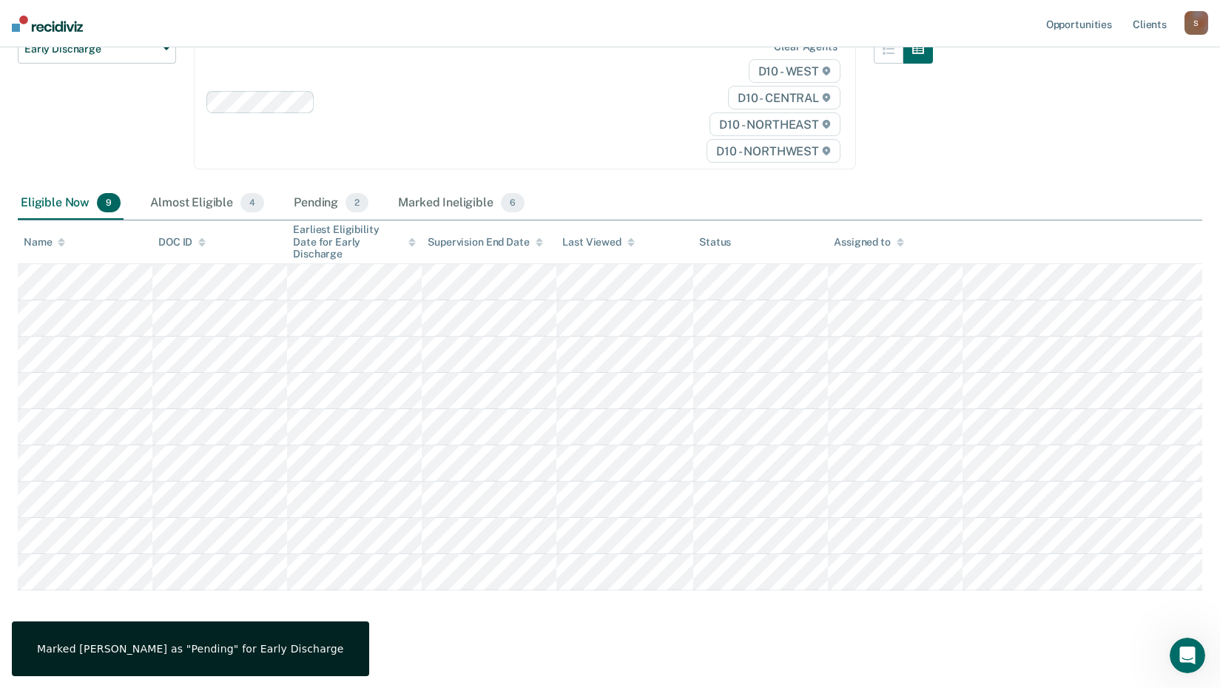
scroll to position [180, 0]
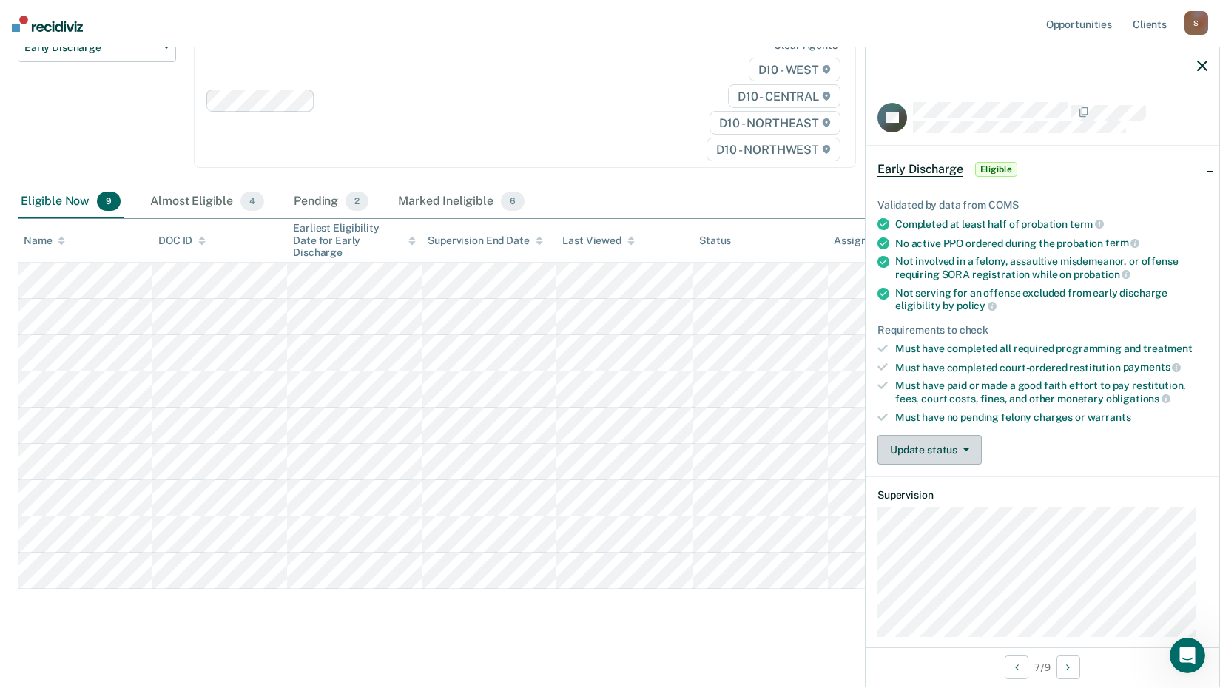
click at [968, 450] on button "Update status" at bounding box center [929, 450] width 104 height 30
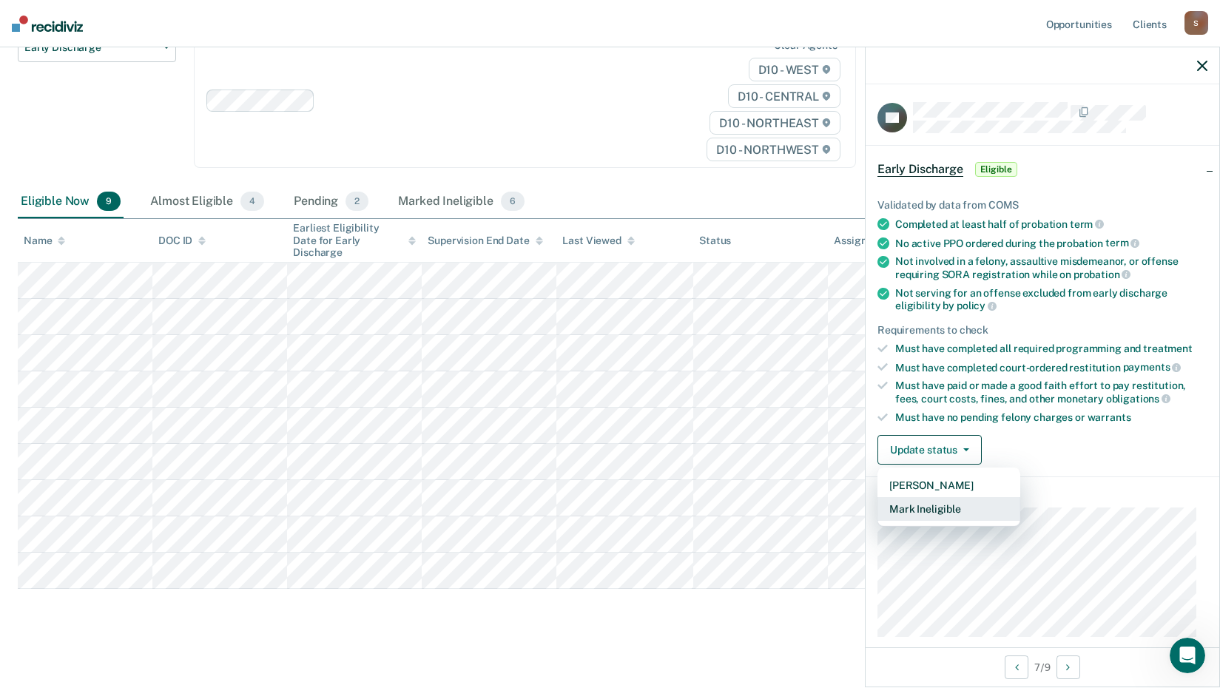
click at [934, 512] on button "Mark Ineligible" at bounding box center [948, 509] width 143 height 24
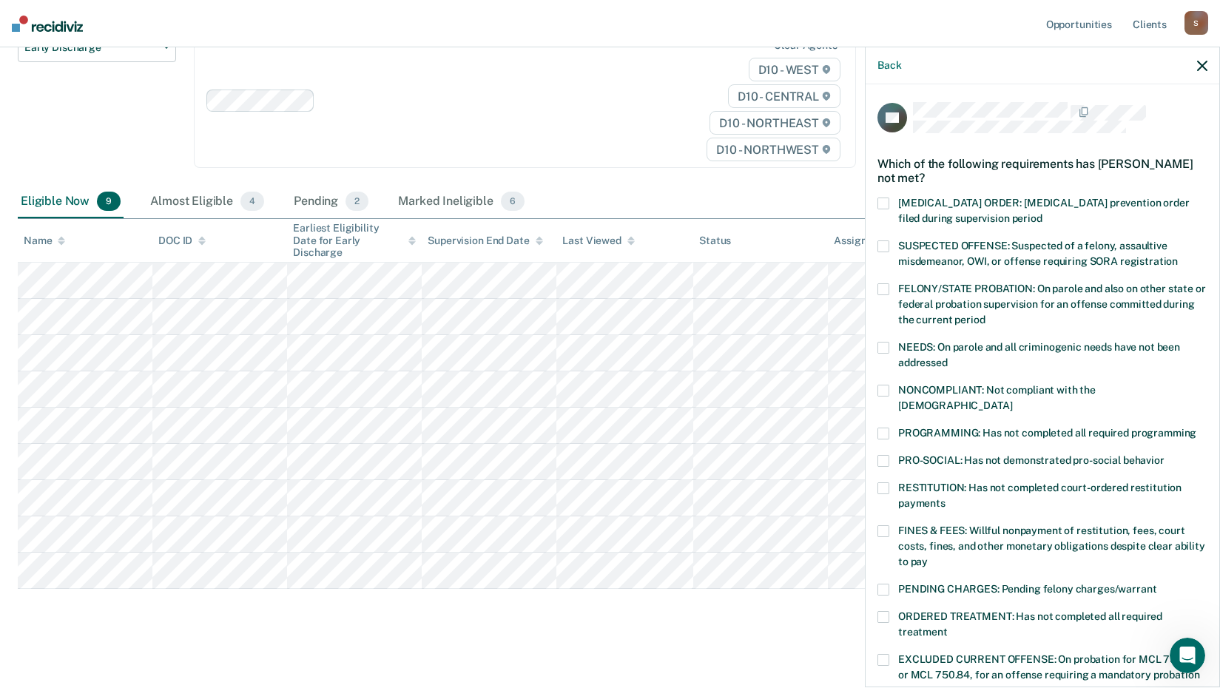
click at [884, 389] on span at bounding box center [883, 391] width 12 height 12
click at [882, 525] on span at bounding box center [883, 531] width 12 height 12
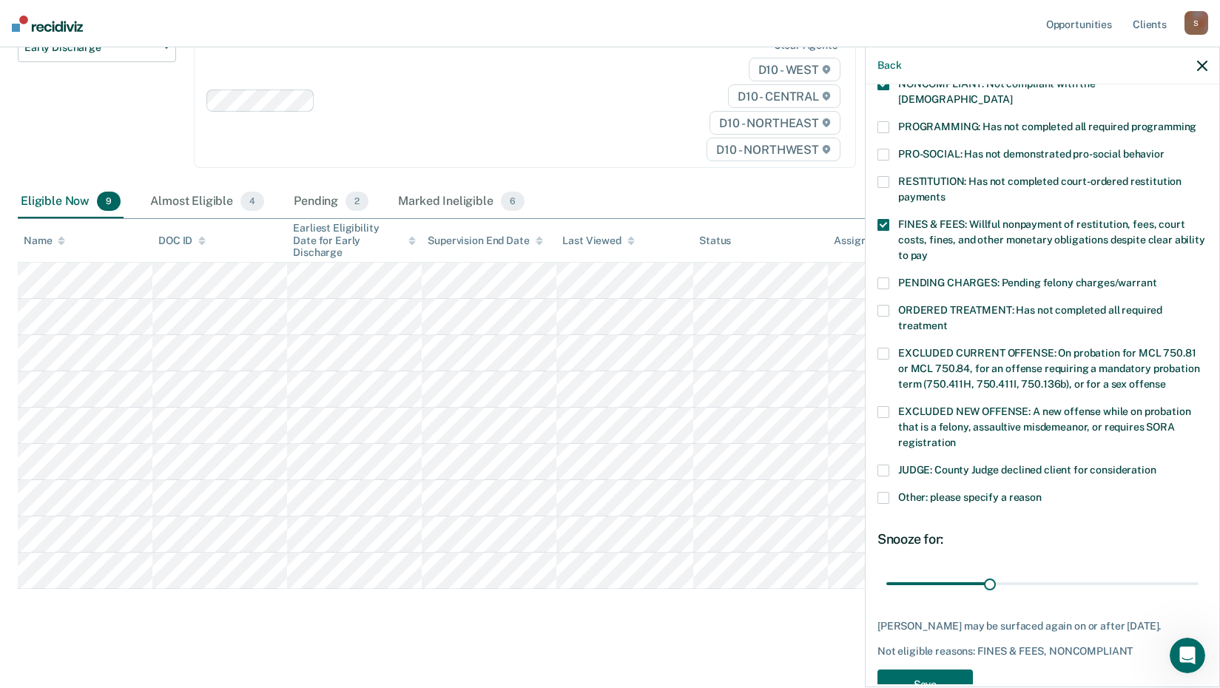
scroll to position [330, 0]
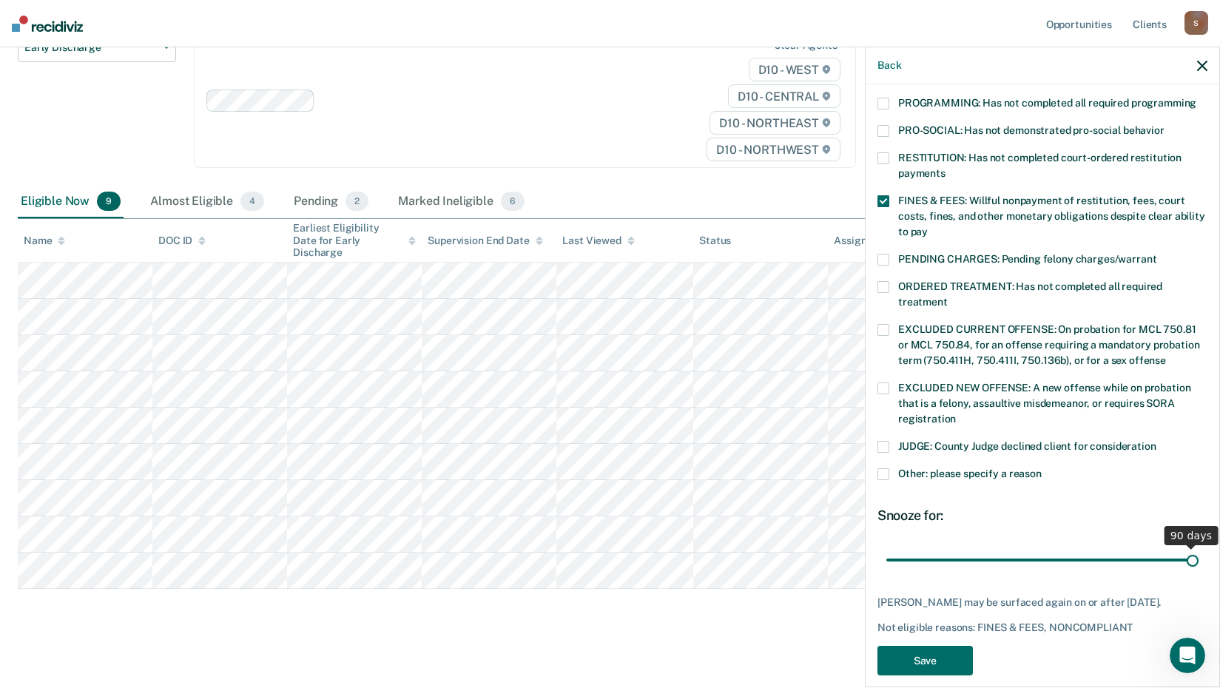
drag, startPoint x: 983, startPoint y: 544, endPoint x: 1181, endPoint y: 525, distance: 198.4
type input "90"
click at [1181, 547] on input "range" at bounding box center [1042, 560] width 312 height 26
click at [883, 468] on span at bounding box center [883, 474] width 12 height 12
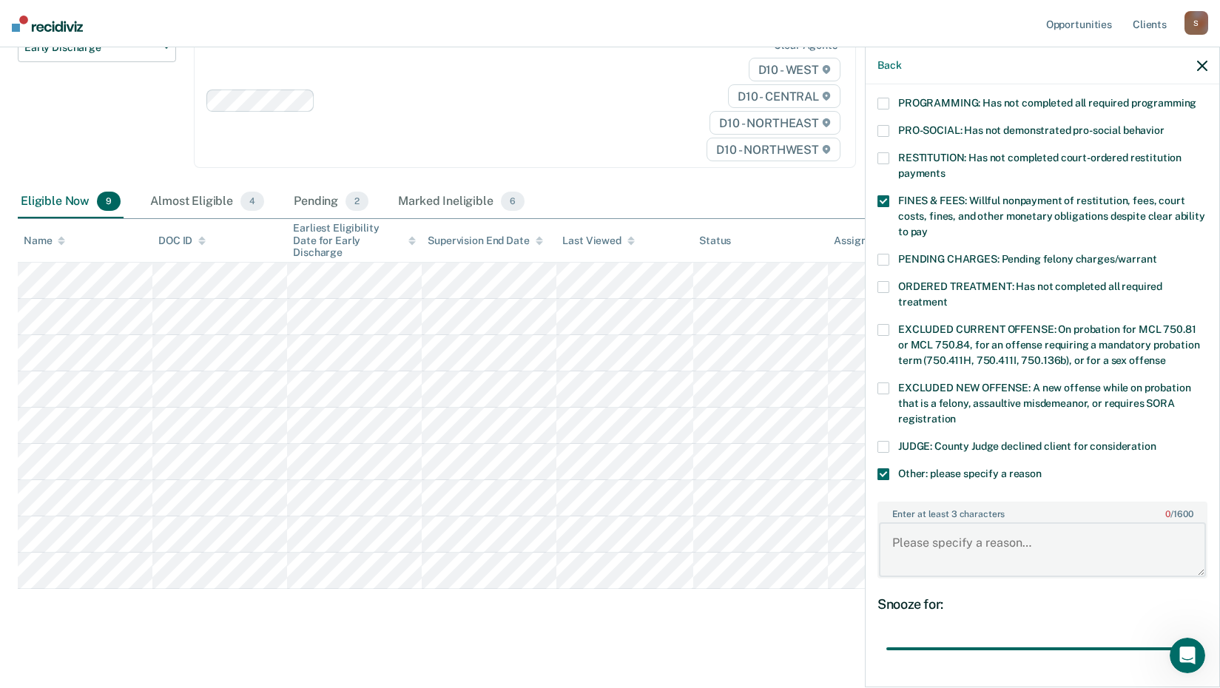
click at [903, 527] on textarea "Enter at least 3 characters 0 / 1600" at bounding box center [1042, 549] width 327 height 55
type textarea "Offender extended for conditions and court costs."
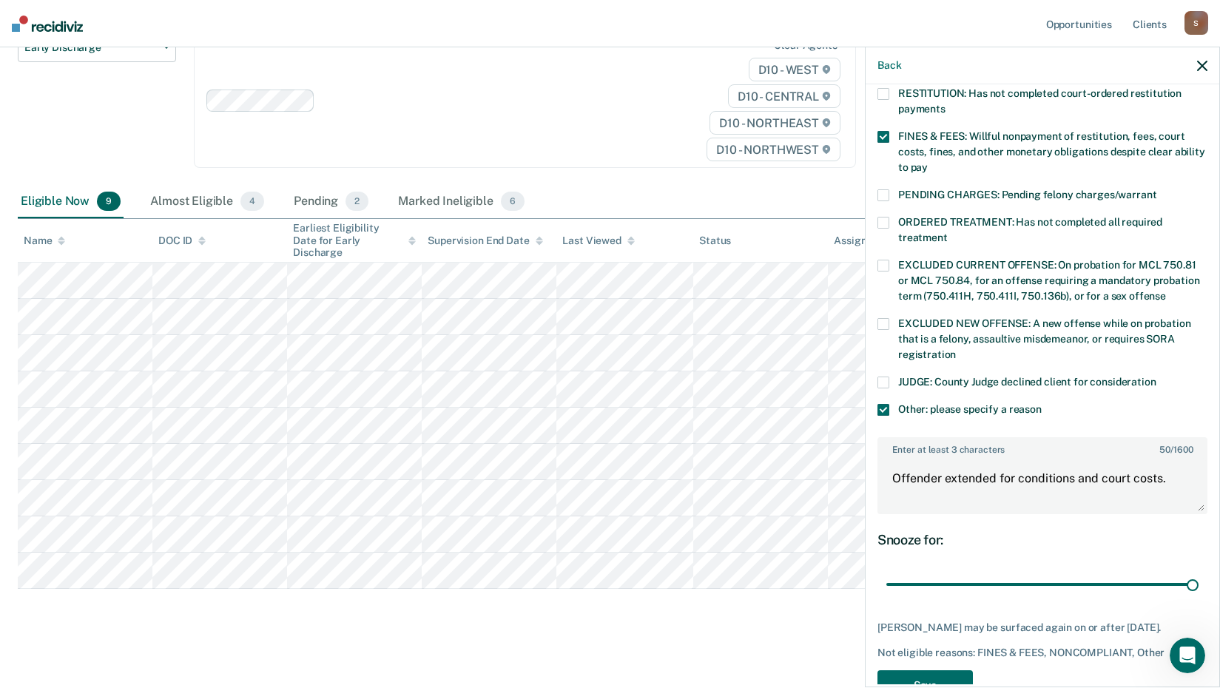
scroll to position [433, 0]
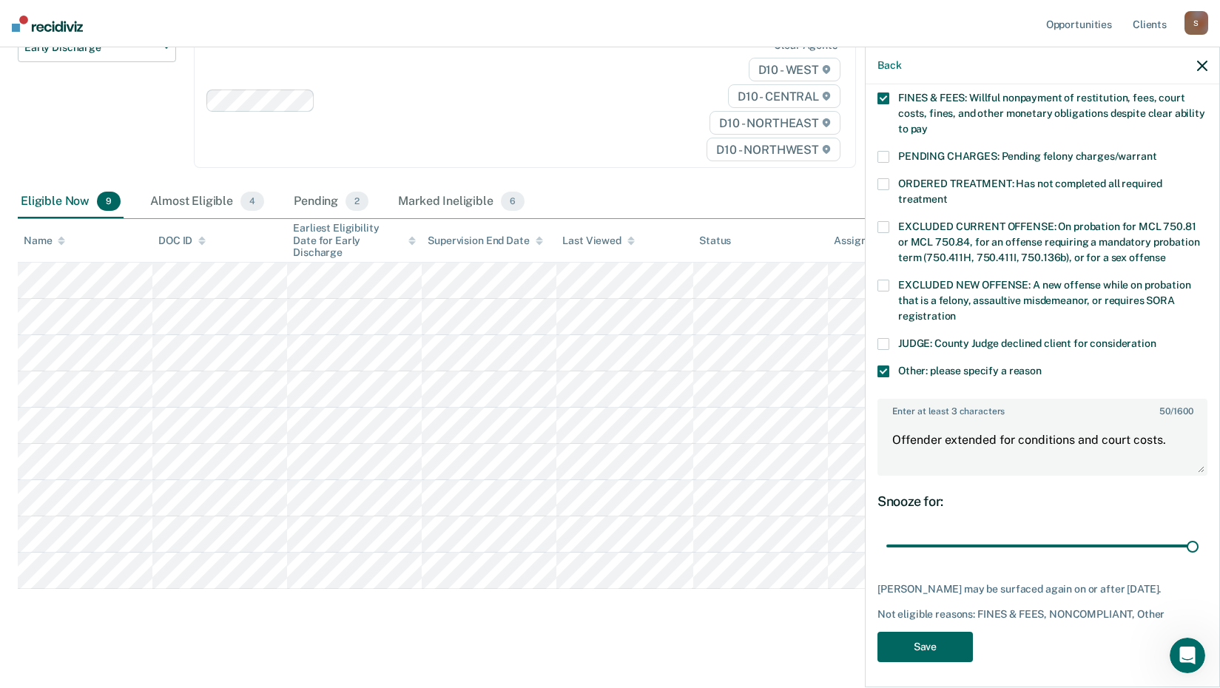
click at [918, 638] on button "Save" at bounding box center [924, 647] width 95 height 30
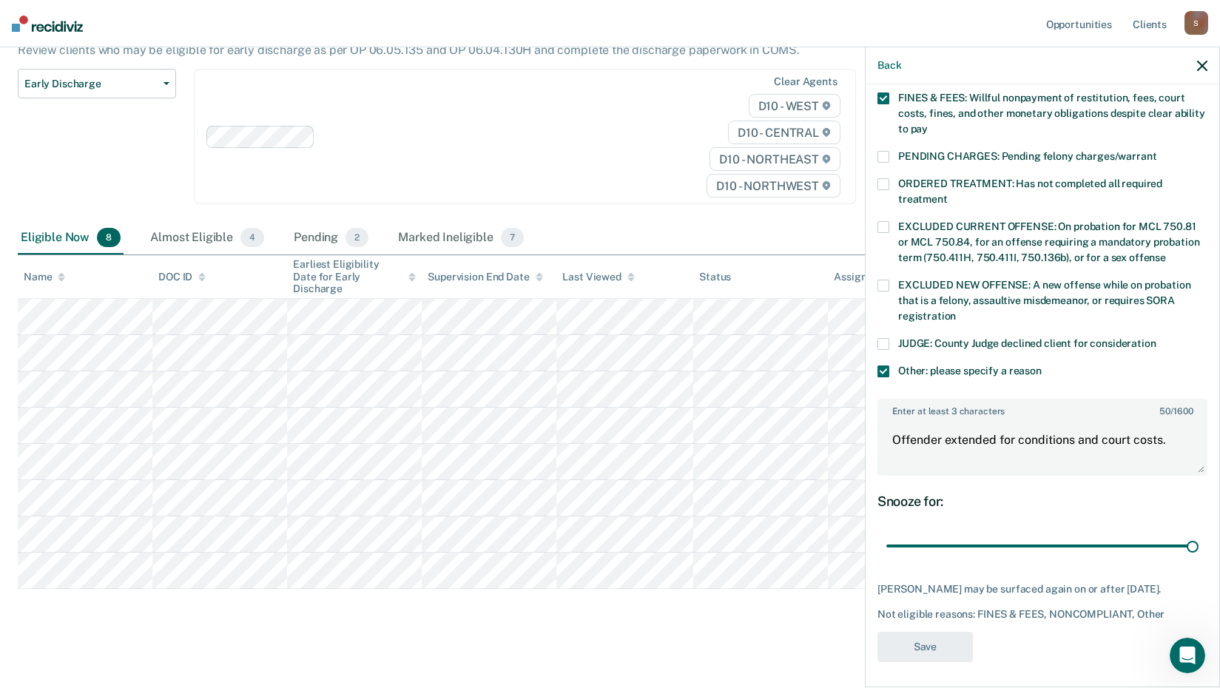
scroll to position [277, 0]
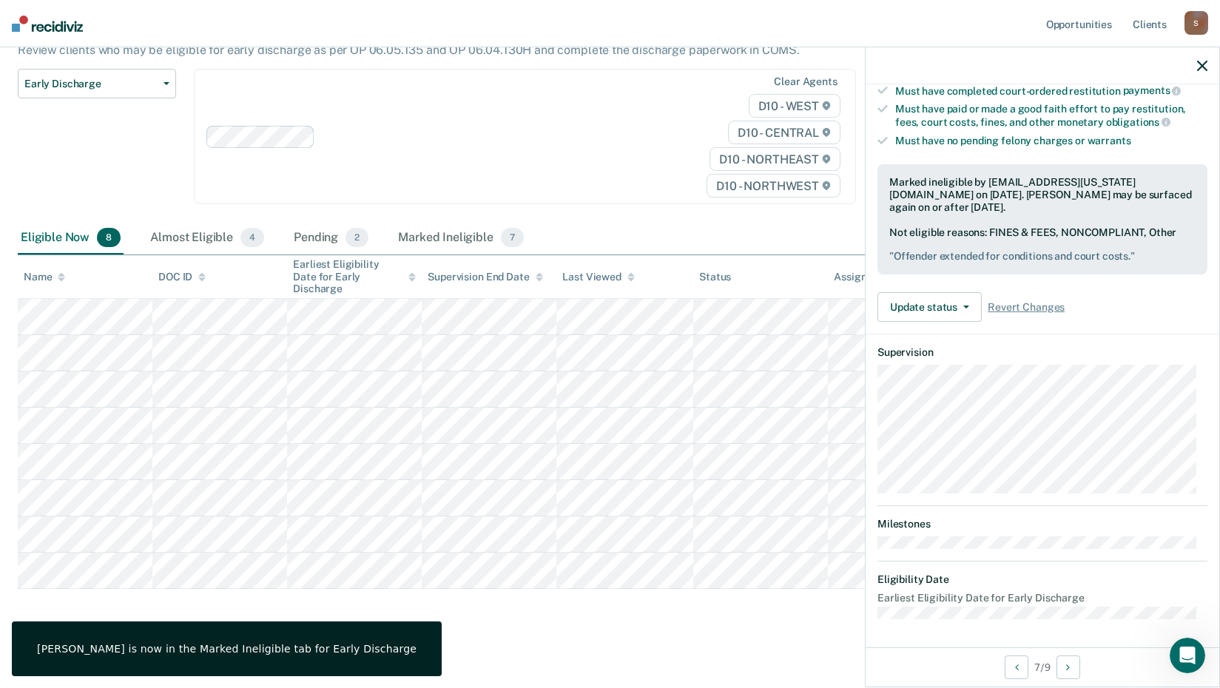
click at [1202, 61] on icon "button" at bounding box center [1202, 66] width 10 height 10
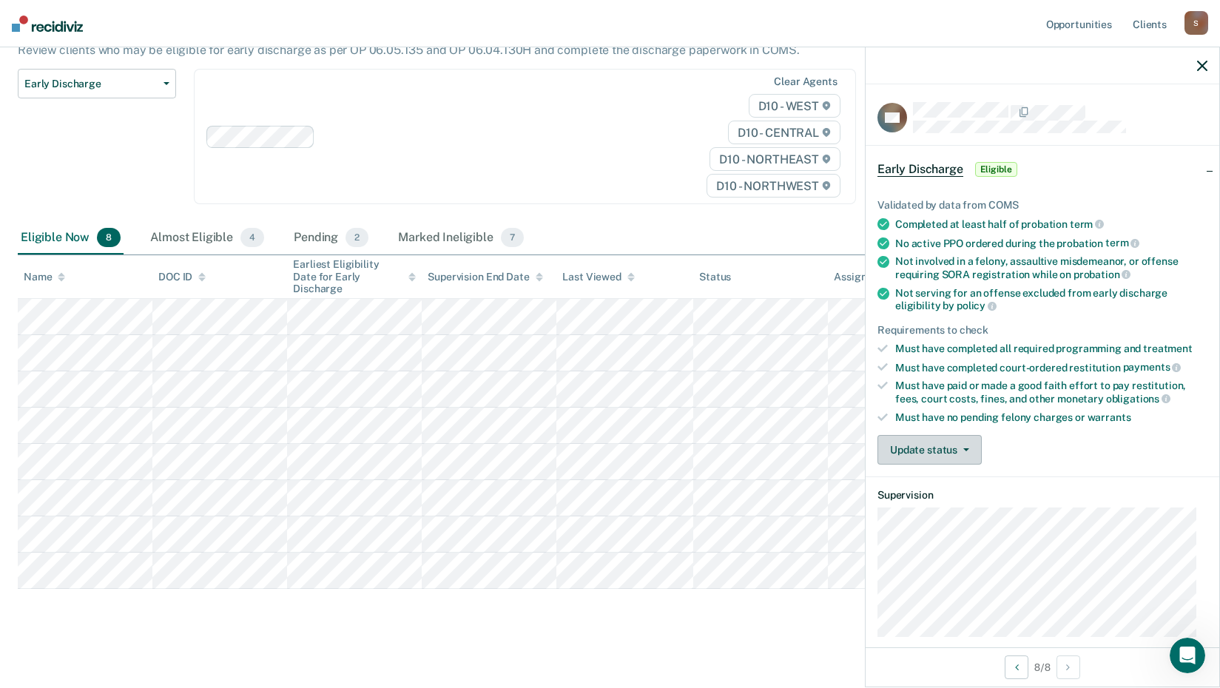
drag, startPoint x: 965, startPoint y: 445, endPoint x: 942, endPoint y: 491, distance: 51.6
click at [967, 445] on button "Update status" at bounding box center [929, 450] width 104 height 30
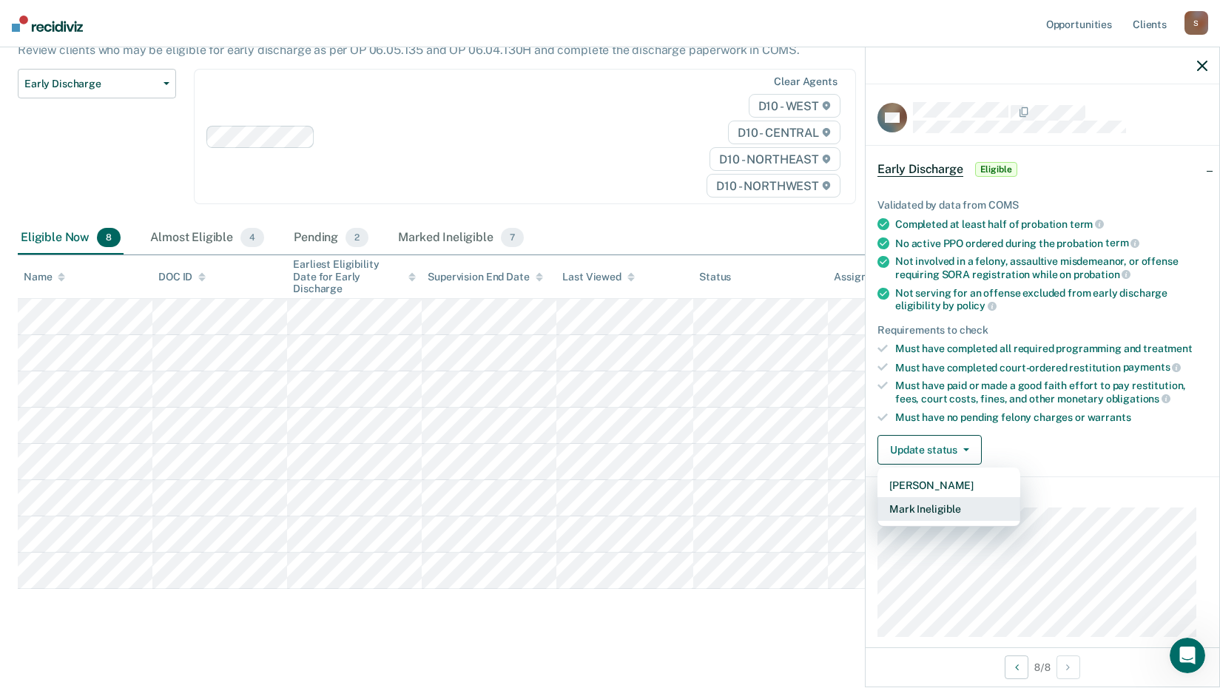
click at [914, 509] on button "Mark Ineligible" at bounding box center [948, 509] width 143 height 24
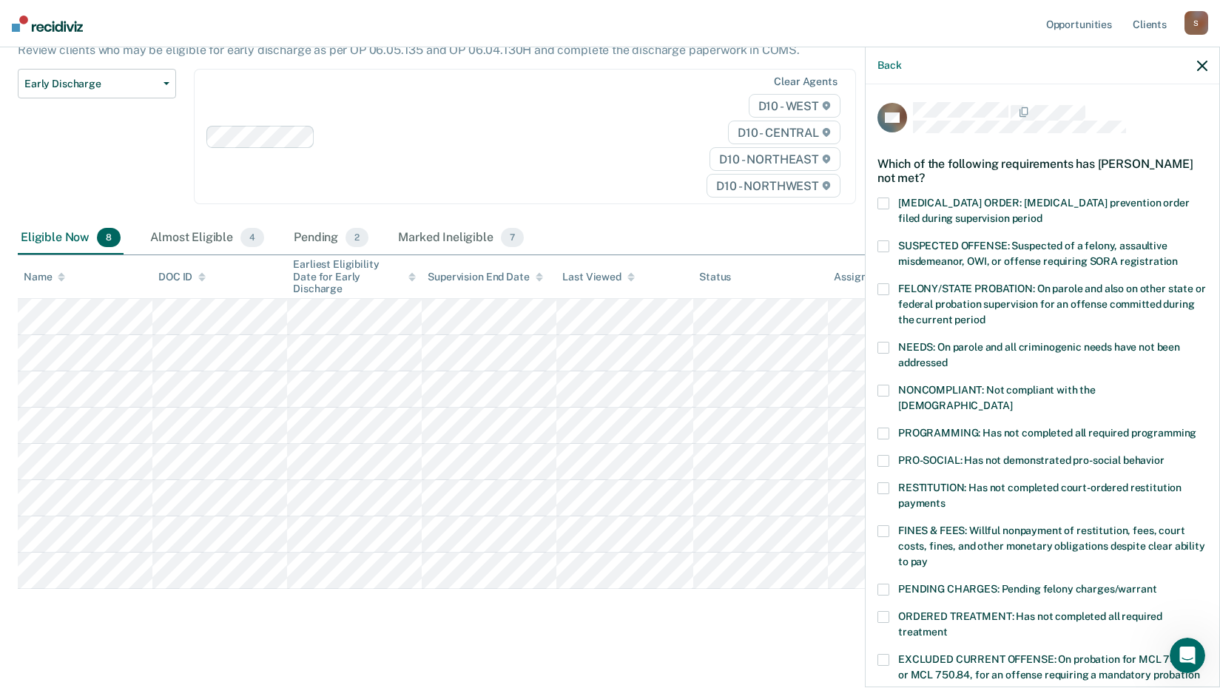
click at [884, 525] on span at bounding box center [883, 531] width 12 height 12
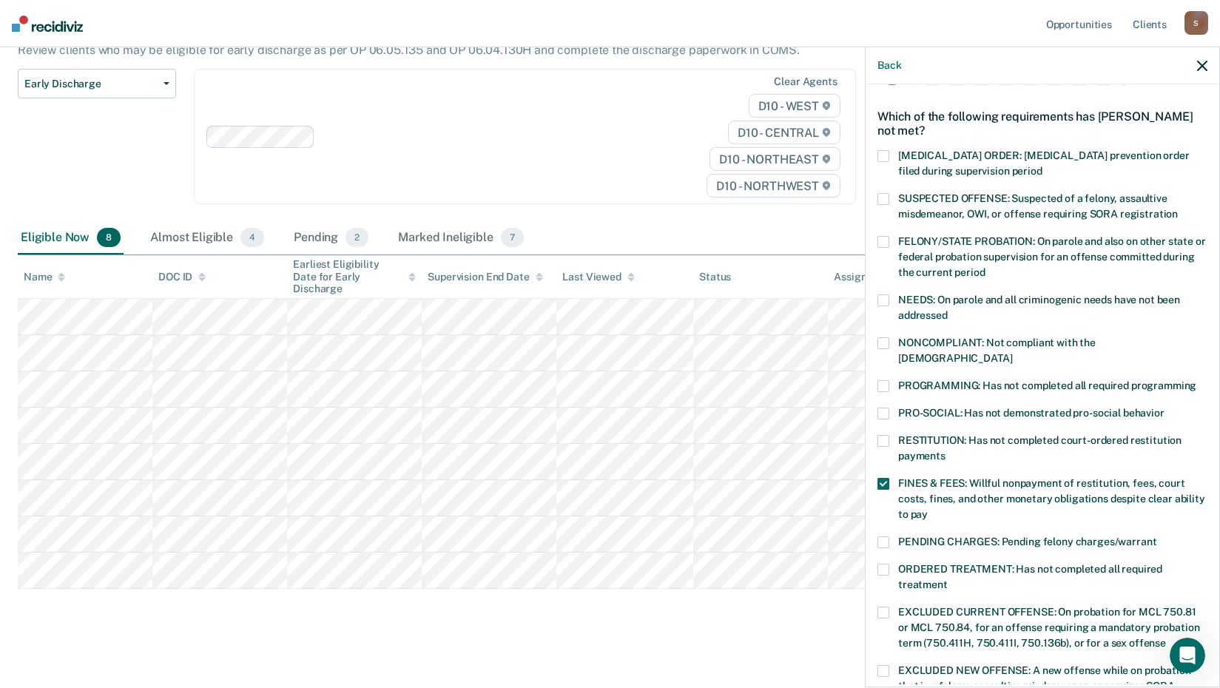
scroll to position [74, 0]
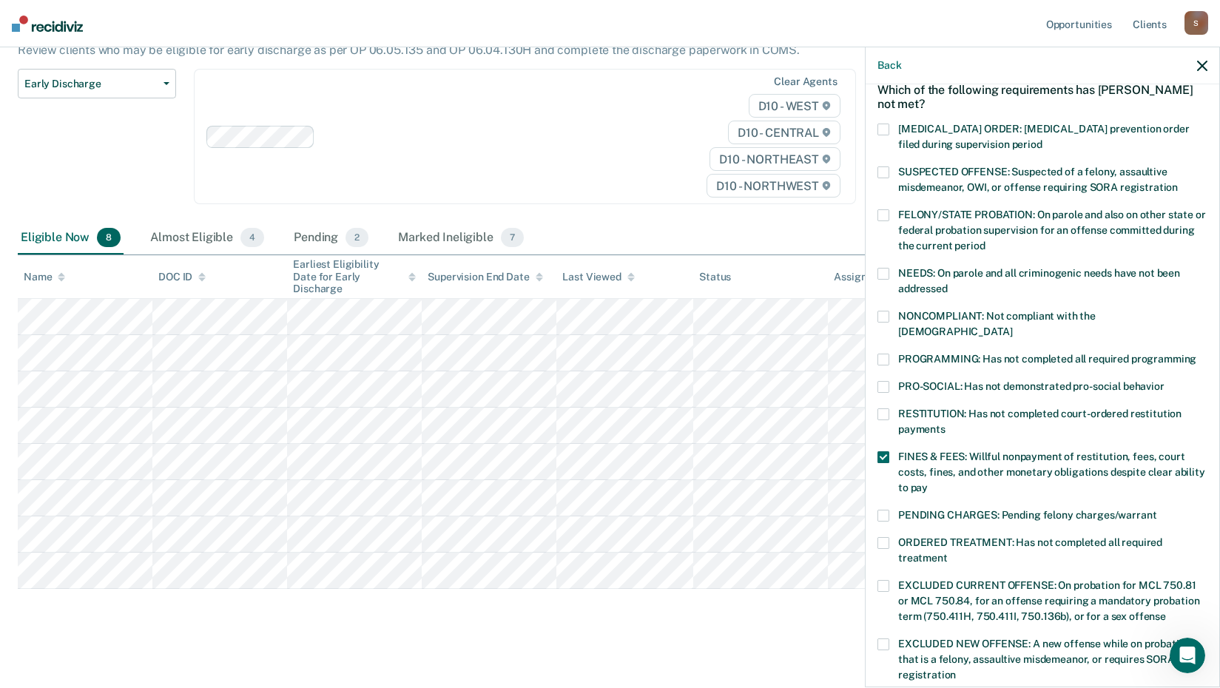
click at [883, 354] on span at bounding box center [883, 360] width 12 height 12
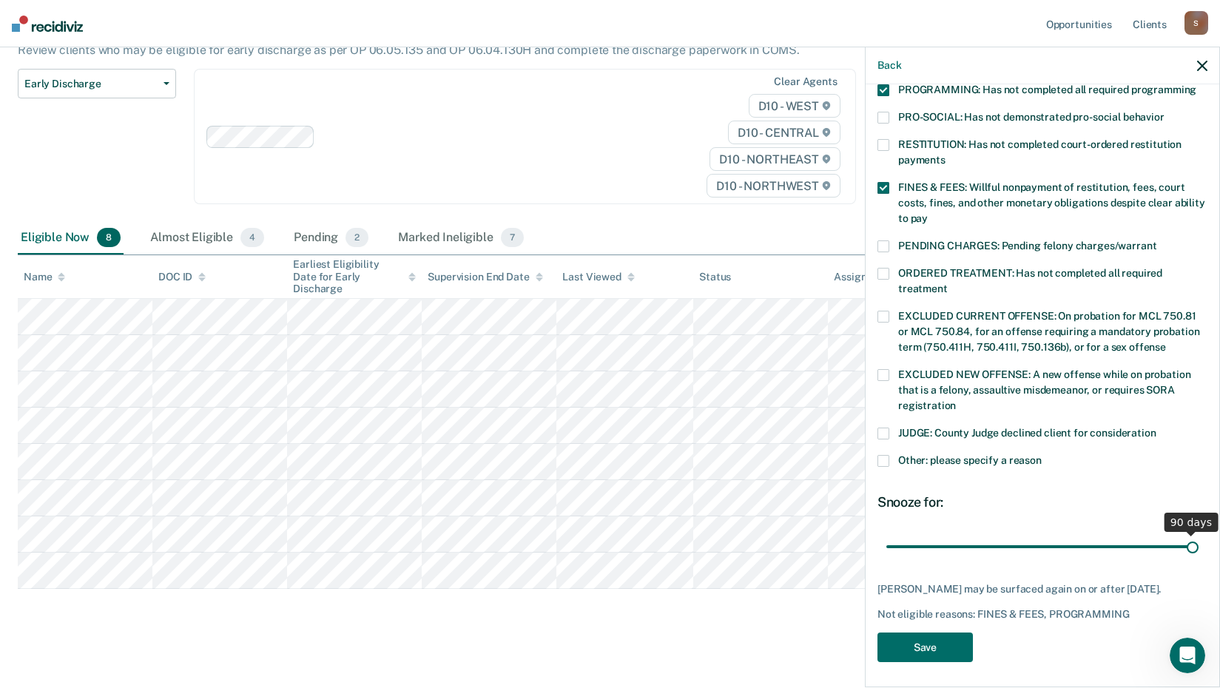
drag, startPoint x: 987, startPoint y: 527, endPoint x: 1220, endPoint y: 499, distance: 234.7
type input "90"
click at [1198, 533] on input "range" at bounding box center [1042, 546] width 312 height 26
click at [936, 643] on button "Save" at bounding box center [924, 647] width 95 height 30
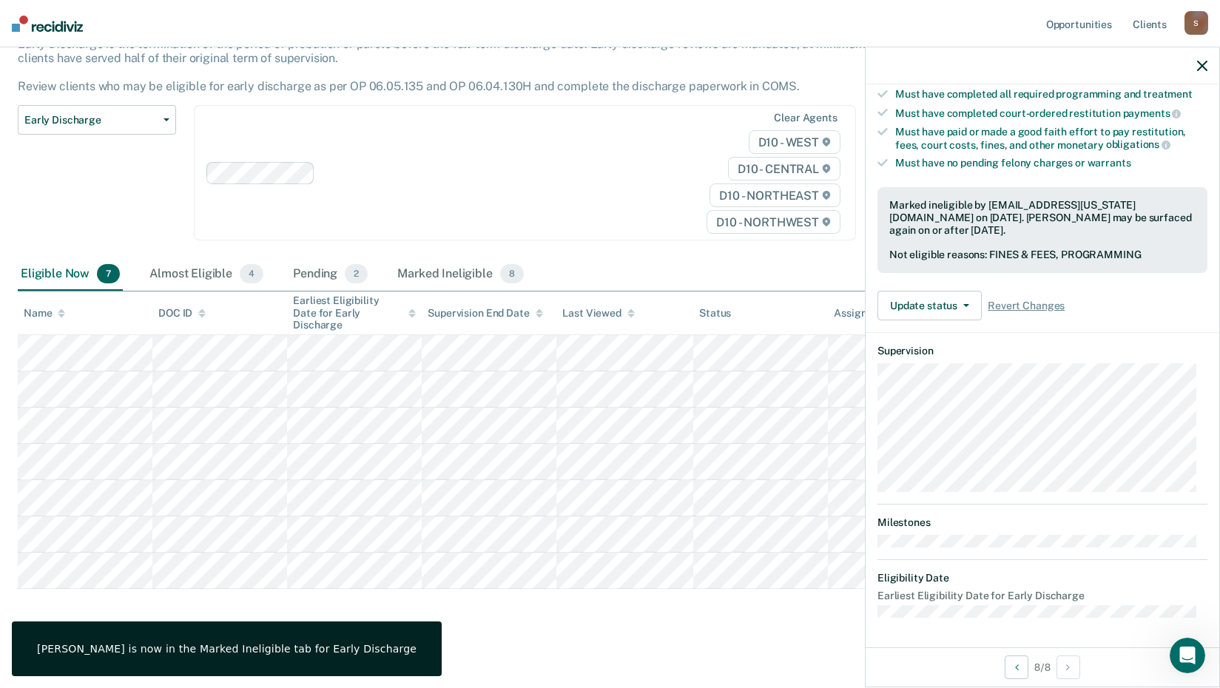
scroll to position [252, 0]
click at [1201, 64] on icon "button" at bounding box center [1202, 66] width 10 height 10
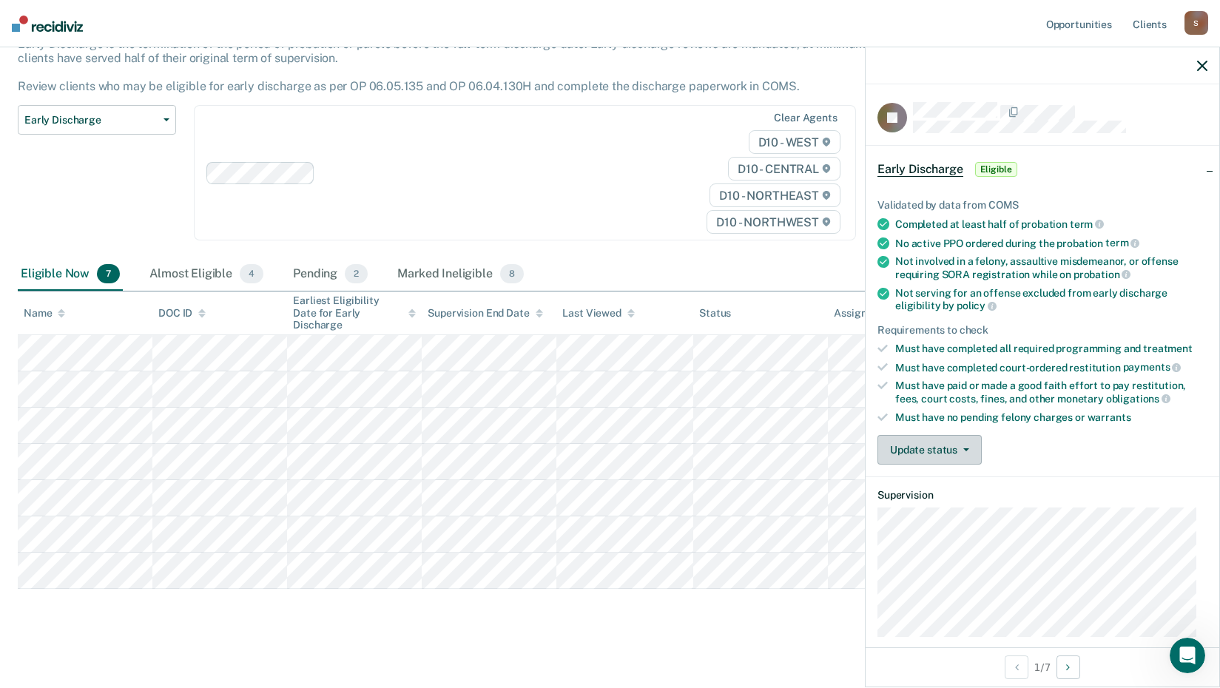
drag, startPoint x: 970, startPoint y: 447, endPoint x: 962, endPoint y: 496, distance: 49.5
click at [971, 448] on button "Update status" at bounding box center [929, 450] width 104 height 30
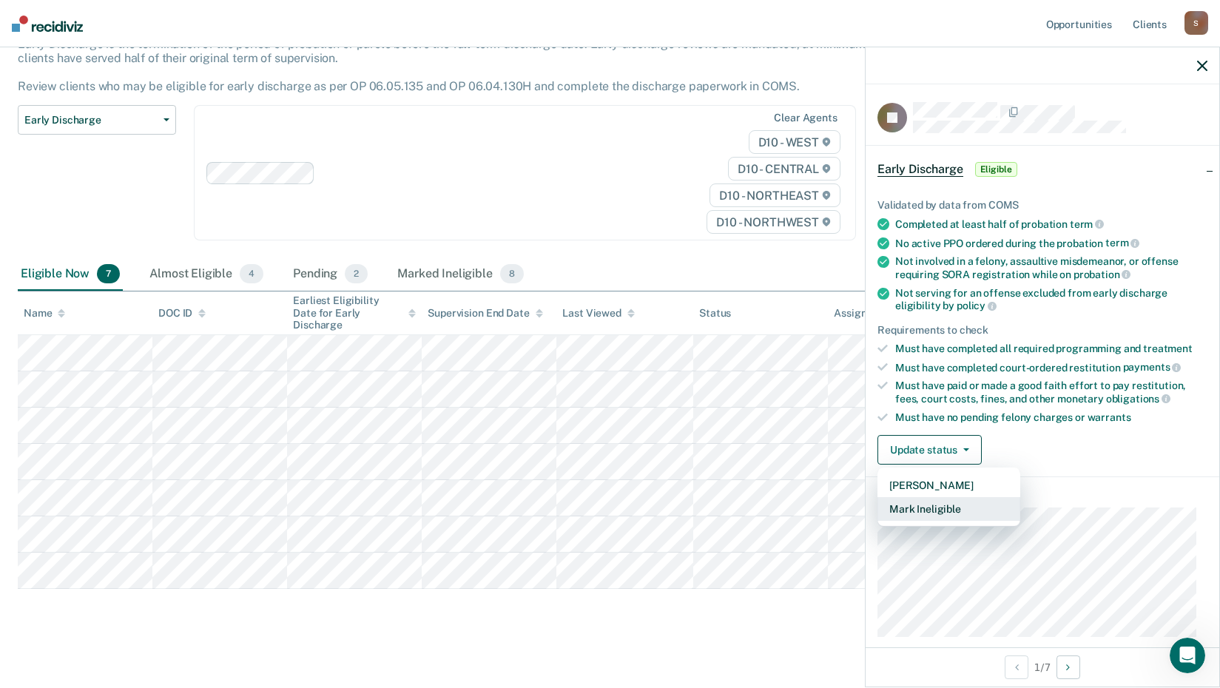
click at [938, 510] on button "Mark Ineligible" at bounding box center [948, 509] width 143 height 24
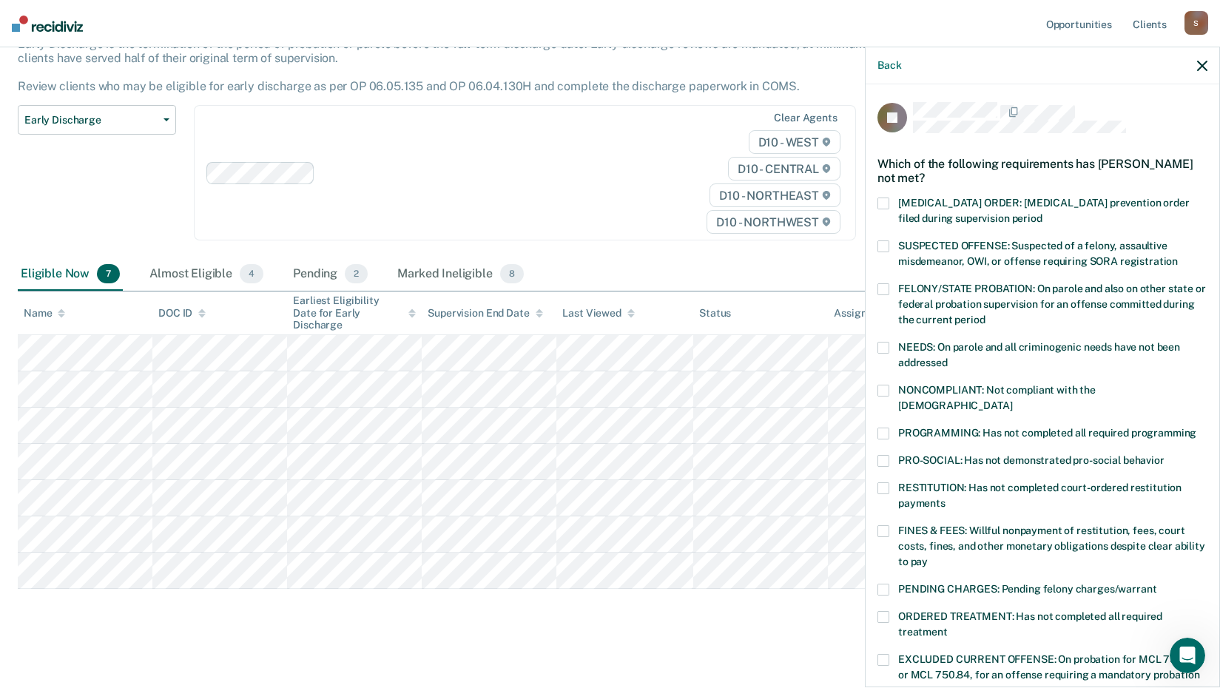
click at [884, 525] on span at bounding box center [883, 531] width 12 height 12
click at [884, 428] on span at bounding box center [883, 434] width 12 height 12
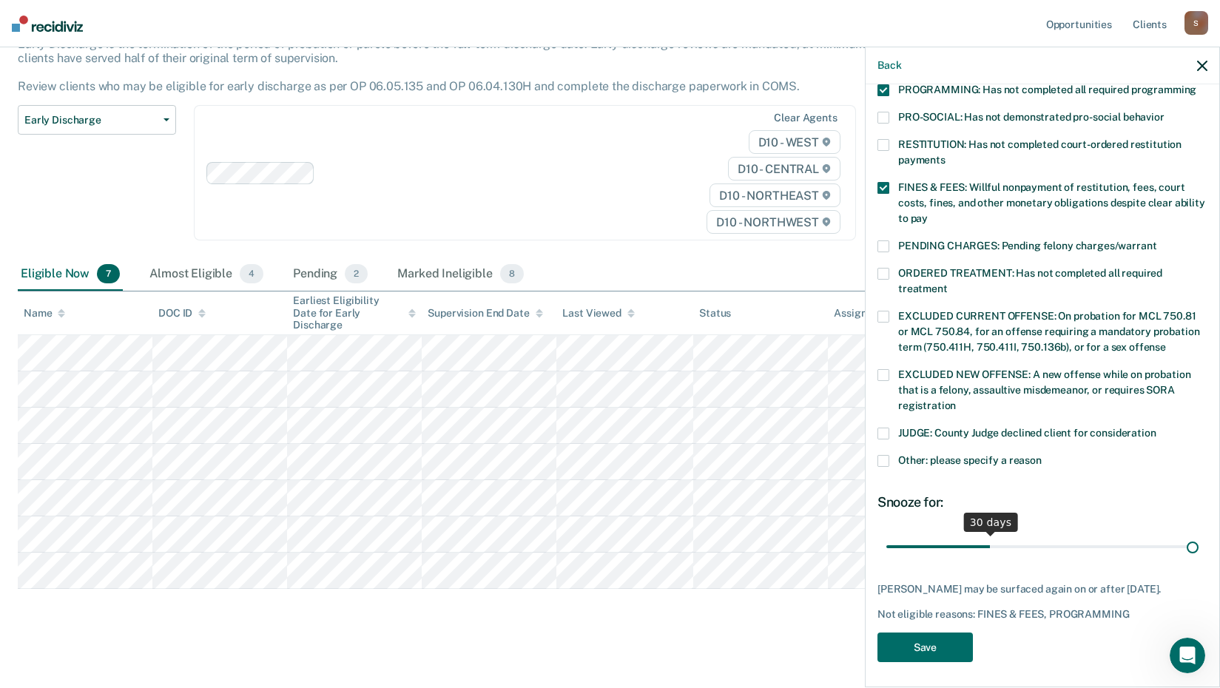
scroll to position [343, 0]
drag, startPoint x: 985, startPoint y: 529, endPoint x: 1218, endPoint y: 504, distance: 234.3
type input "90"
click at [1198, 533] on input "range" at bounding box center [1042, 546] width 312 height 26
click at [922, 641] on button "Save" at bounding box center [924, 647] width 95 height 30
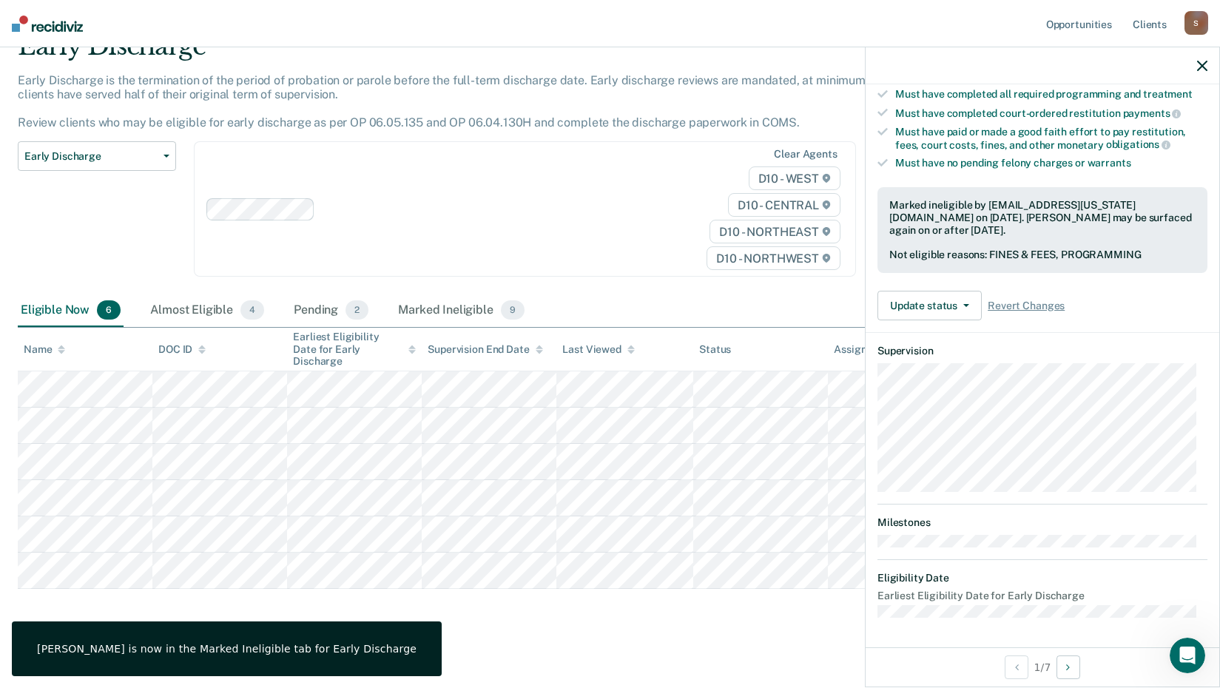
scroll to position [252, 0]
click at [1202, 61] on button "button" at bounding box center [1202, 65] width 10 height 13
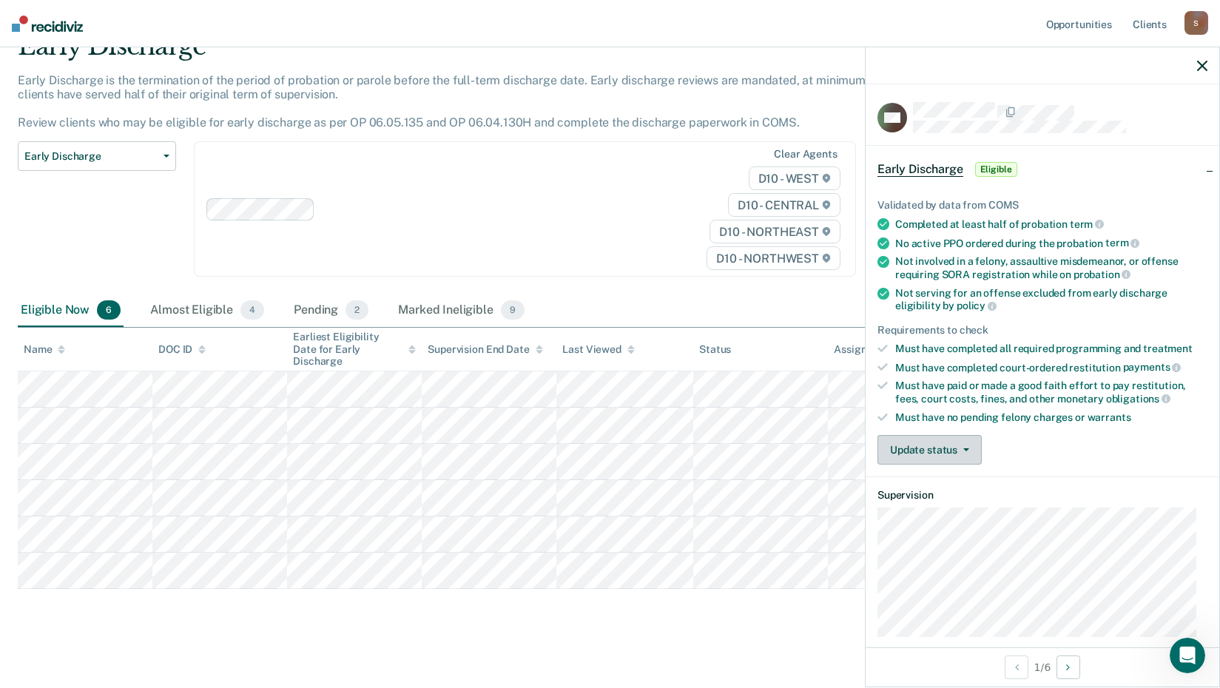
click at [971, 450] on button "Update status" at bounding box center [929, 450] width 104 height 30
click at [918, 519] on article "WT Early Discharge Eligible Validated by data from COMS Completed at least half…" at bounding box center [1042, 447] width 330 height 691
click at [971, 453] on button "Update status" at bounding box center [929, 450] width 104 height 30
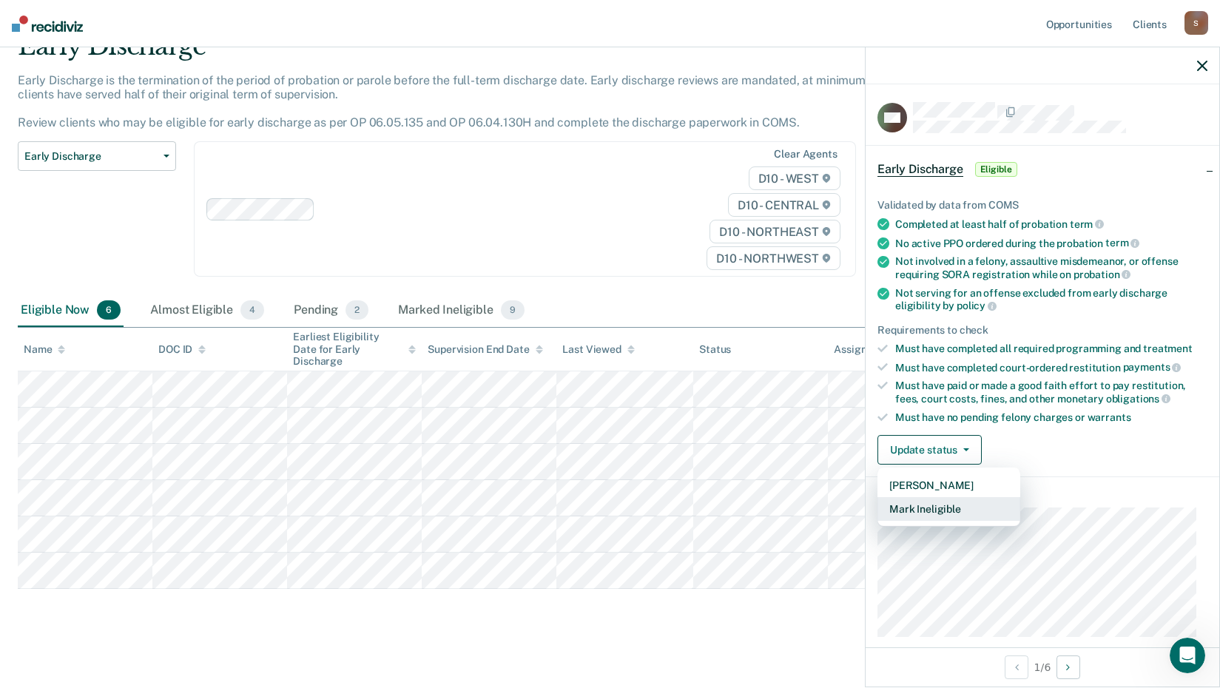
click at [939, 509] on button "Mark Ineligible" at bounding box center [948, 509] width 143 height 24
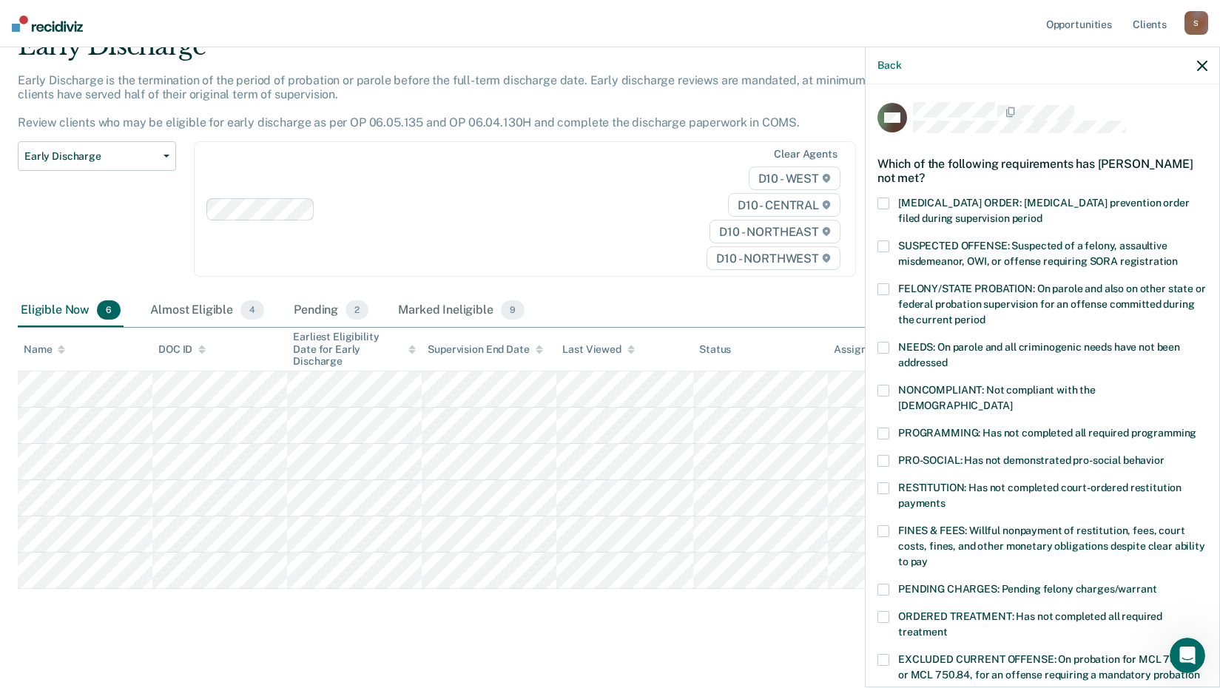
click at [885, 525] on span at bounding box center [883, 531] width 12 height 12
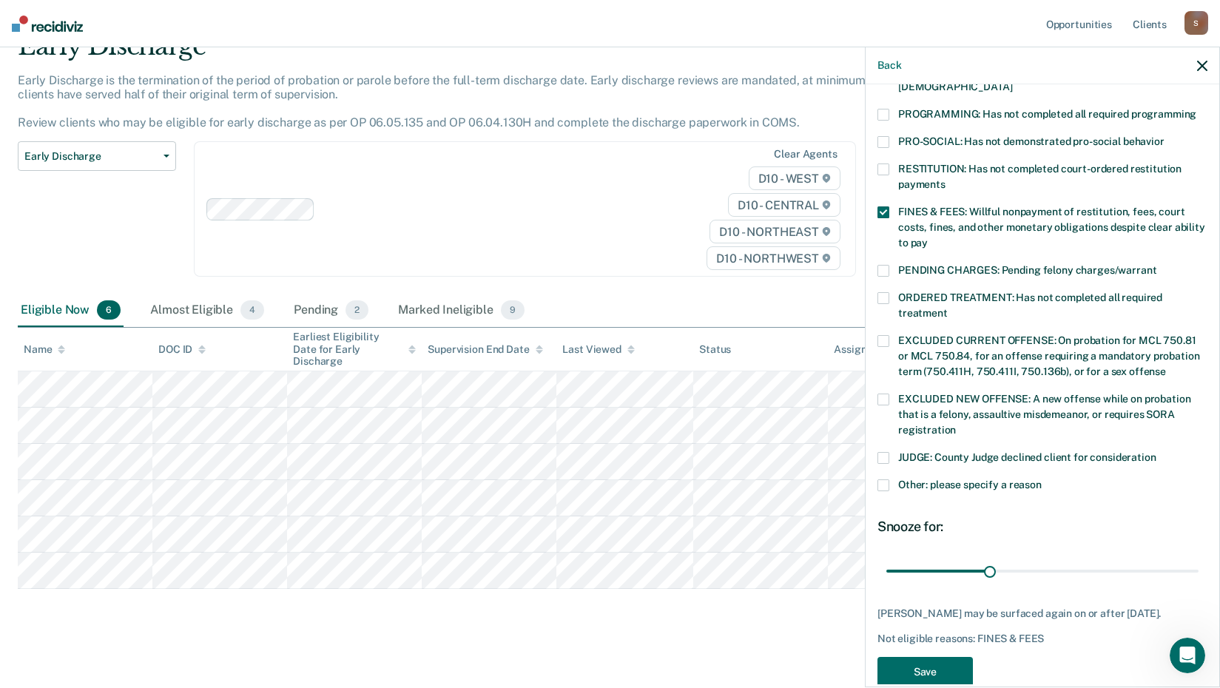
scroll to position [330, 0]
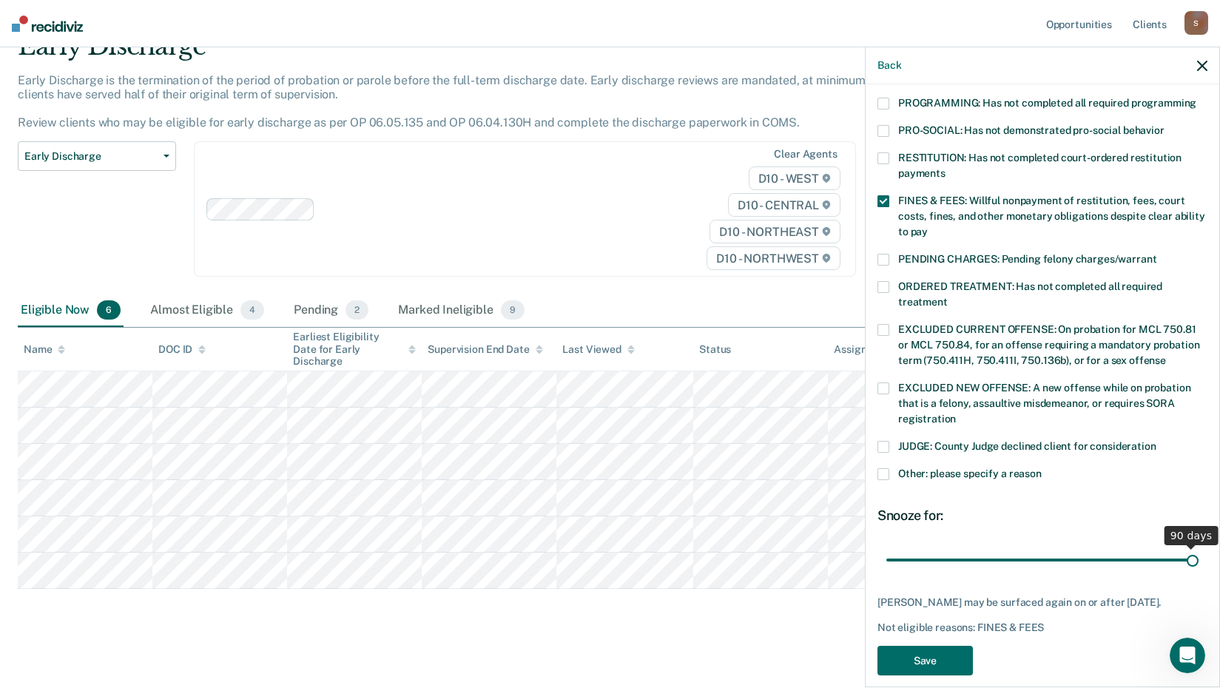
drag, startPoint x: 984, startPoint y: 539, endPoint x: 1182, endPoint y: 521, distance: 199.0
type input "90"
click at [1182, 547] on input "range" at bounding box center [1042, 560] width 312 height 26
click at [942, 648] on button "Save" at bounding box center [924, 661] width 95 height 30
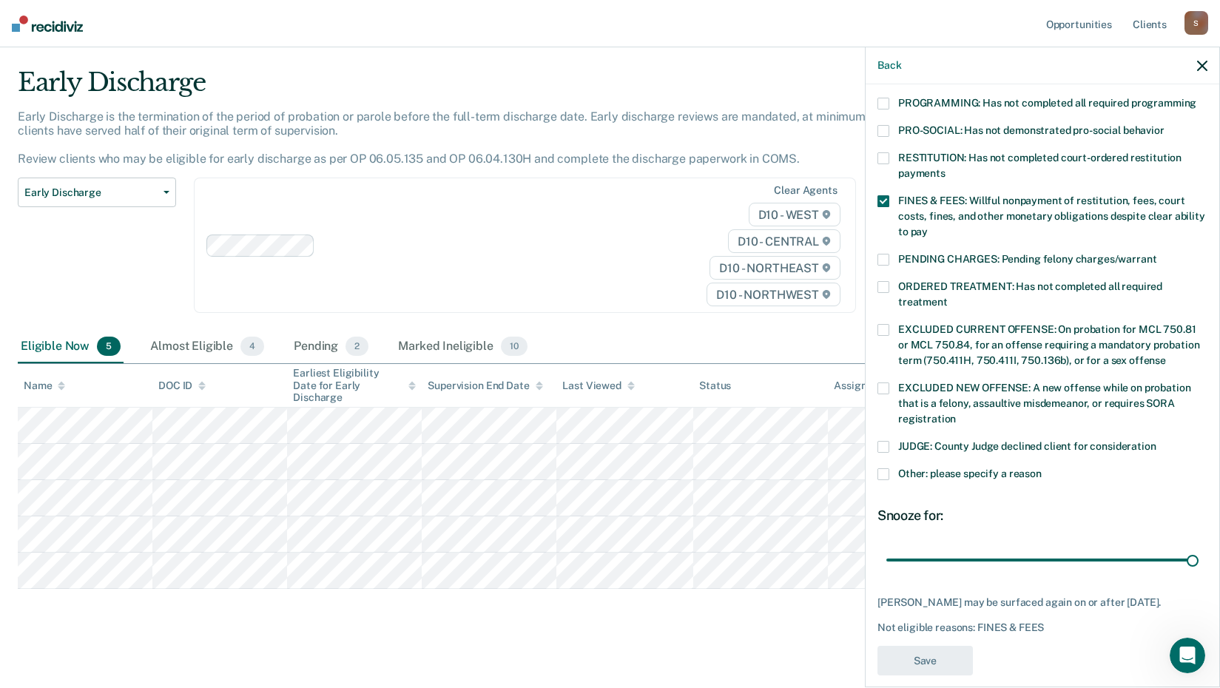
scroll to position [283, 0]
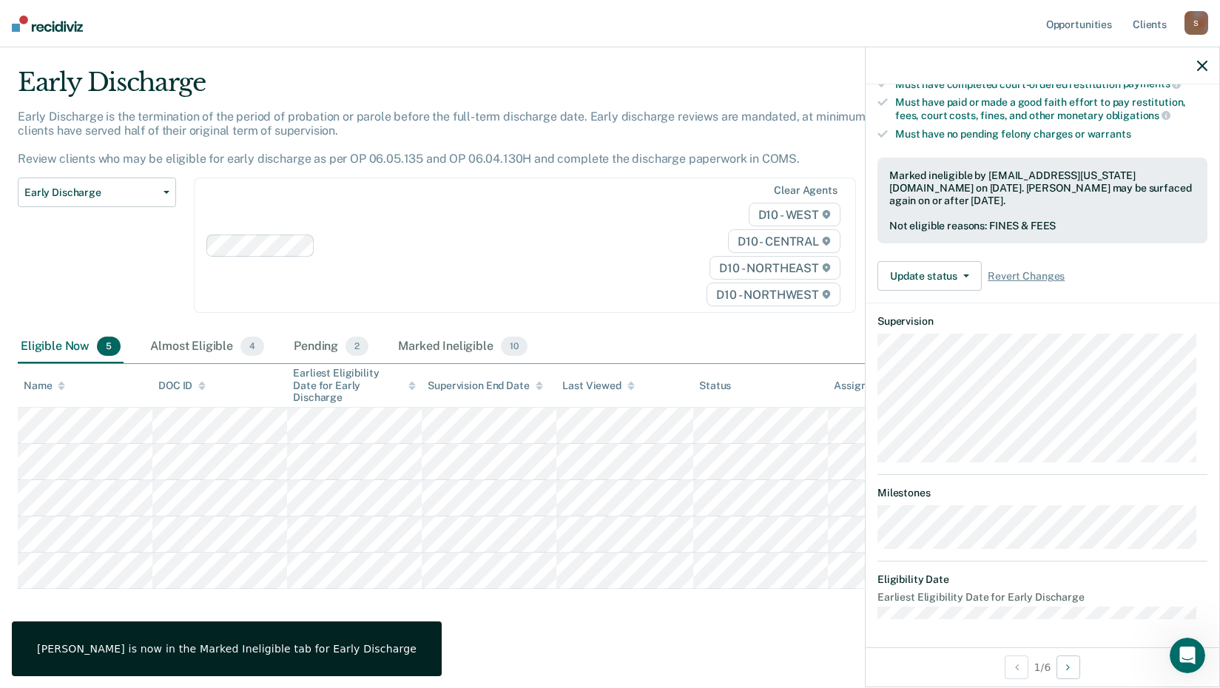
click at [1203, 61] on icon "button" at bounding box center [1202, 66] width 10 height 10
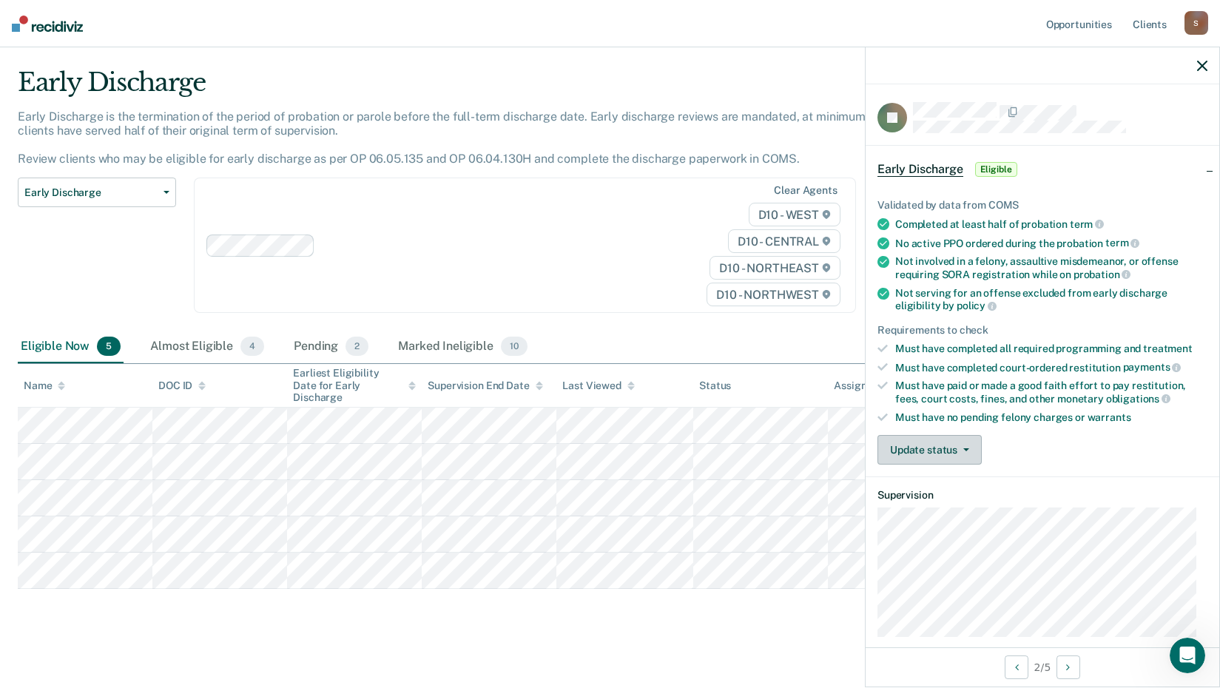
drag, startPoint x: 970, startPoint y: 453, endPoint x: 967, endPoint y: 470, distance: 18.1
click at [970, 454] on button "Update status" at bounding box center [929, 450] width 104 height 30
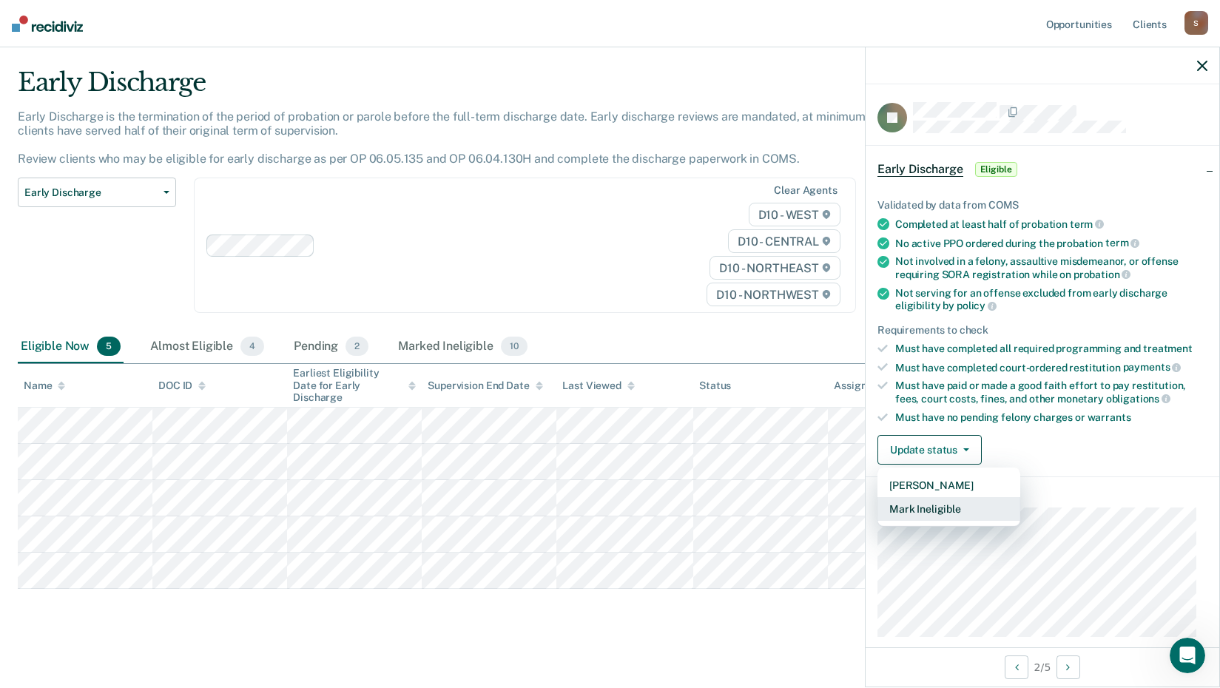
click at [922, 513] on button "Mark Ineligible" at bounding box center [948, 509] width 143 height 24
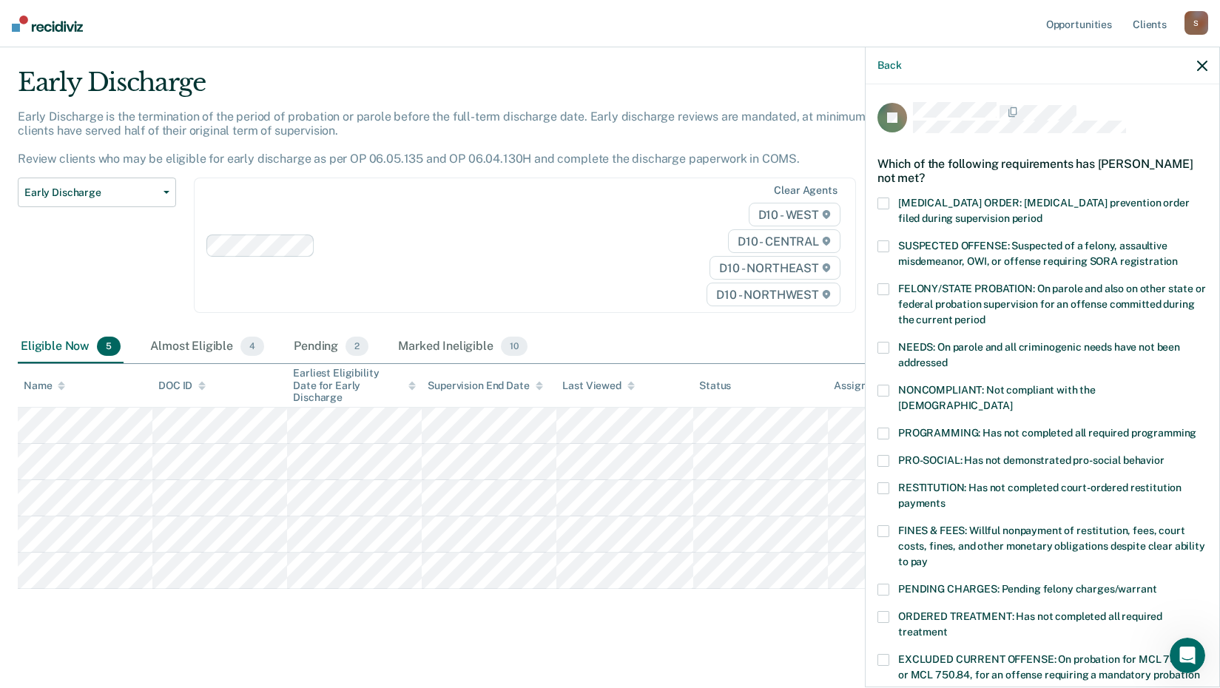
click at [882, 428] on span at bounding box center [883, 434] width 12 height 12
drag, startPoint x: 882, startPoint y: 516, endPoint x: 1022, endPoint y: 473, distance: 146.0
click at [883, 525] on span at bounding box center [883, 531] width 12 height 12
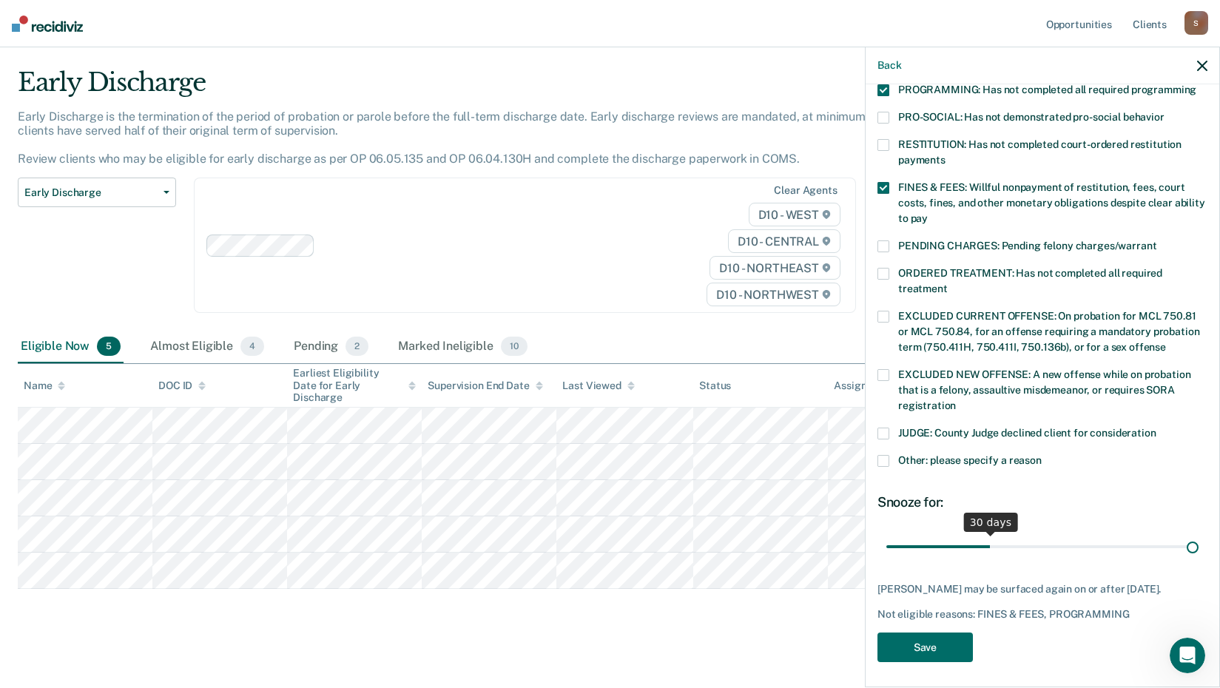
scroll to position [343, 0]
drag, startPoint x: 986, startPoint y: 530, endPoint x: 1181, endPoint y: 513, distance: 196.0
type input "90"
click at [1190, 533] on input "range" at bounding box center [1042, 546] width 312 height 26
click at [939, 640] on button "Save" at bounding box center [924, 647] width 95 height 30
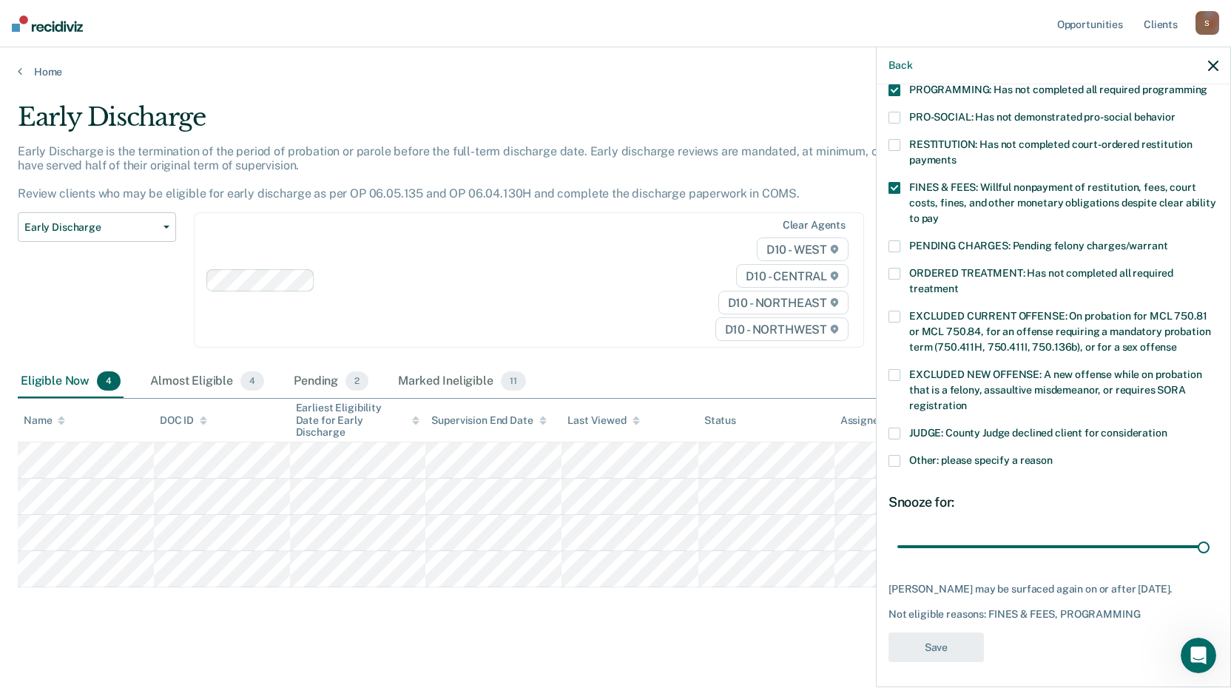
scroll to position [268, 0]
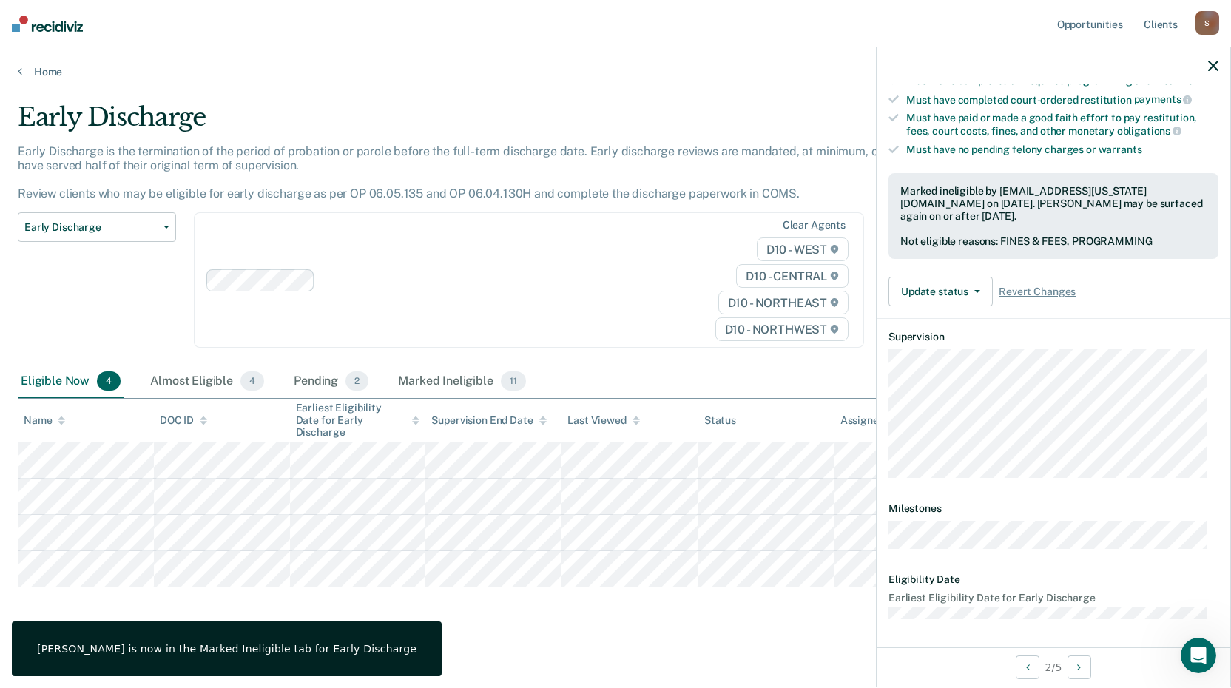
click at [1213, 65] on icon "button" at bounding box center [1213, 66] width 10 height 10
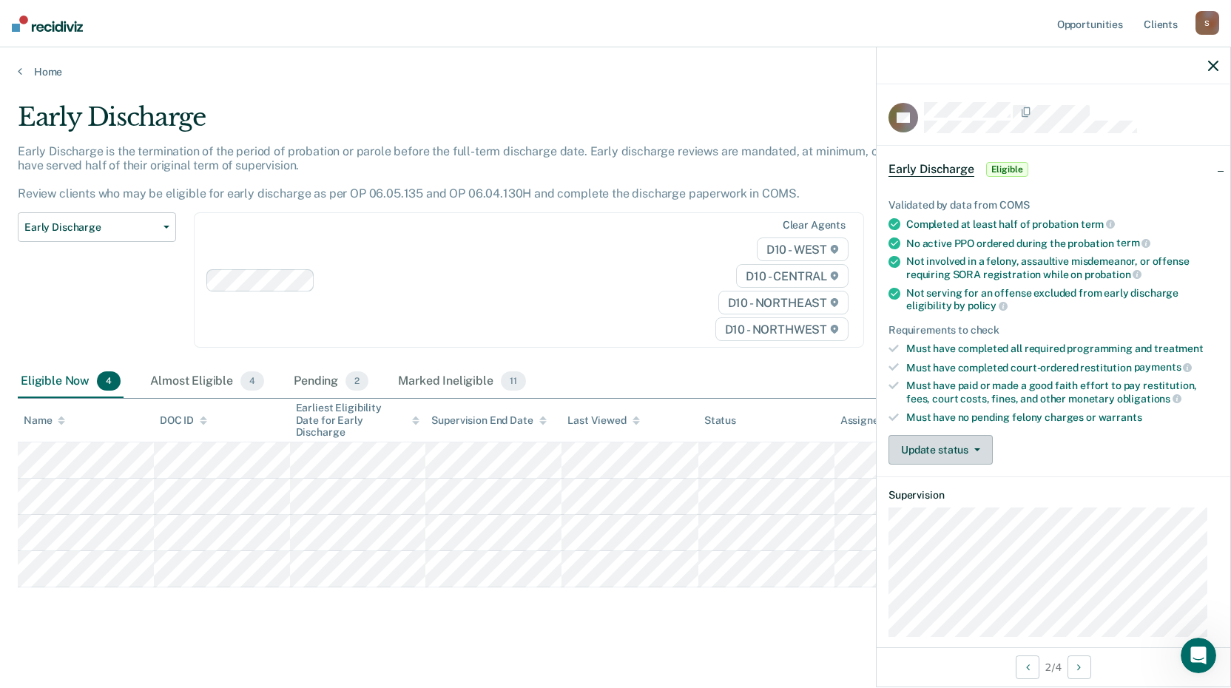
click at [979, 448] on button "Update status" at bounding box center [940, 450] width 104 height 30
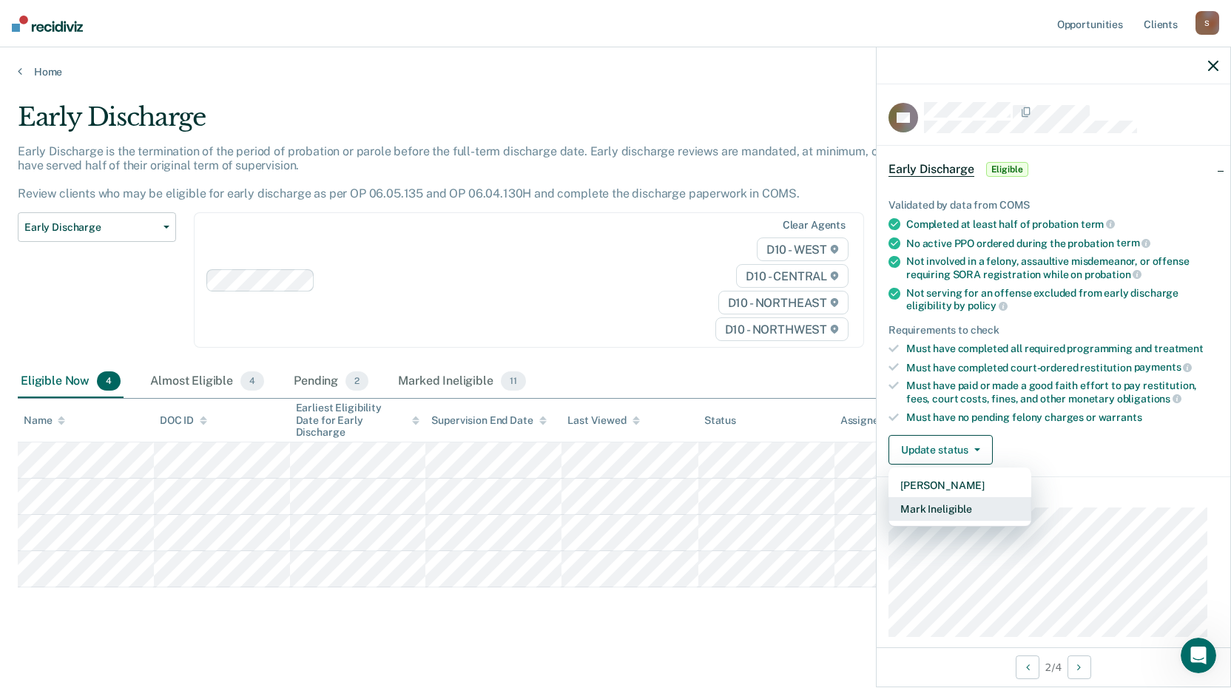
click at [931, 511] on button "Mark Ineligible" at bounding box center [959, 509] width 143 height 24
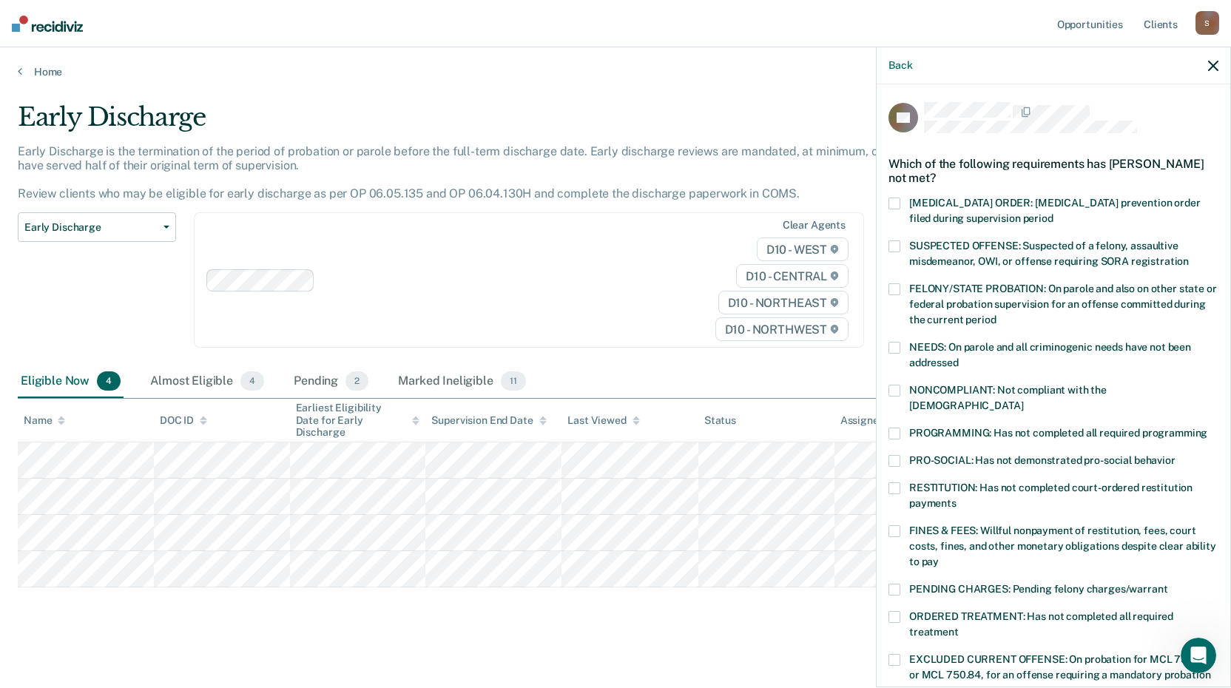
click at [888, 428] on span at bounding box center [894, 434] width 12 height 12
drag, startPoint x: 889, startPoint y: 512, endPoint x: 1112, endPoint y: 482, distance: 224.7
click at [889, 525] on span at bounding box center [894, 531] width 12 height 12
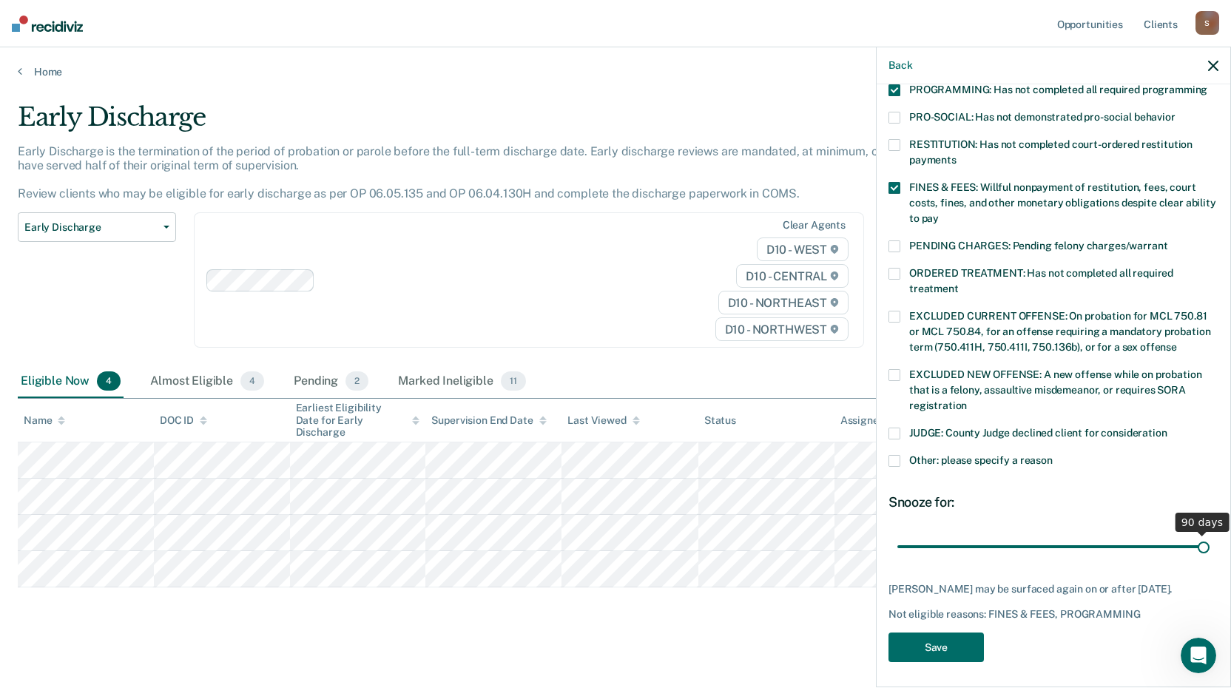
scroll to position [343, 0]
drag, startPoint x: 996, startPoint y: 528, endPoint x: 1223, endPoint y: 506, distance: 228.2
type input "90"
click at [1209, 533] on input "range" at bounding box center [1053, 546] width 312 height 26
click at [930, 639] on button "Save" at bounding box center [935, 647] width 95 height 30
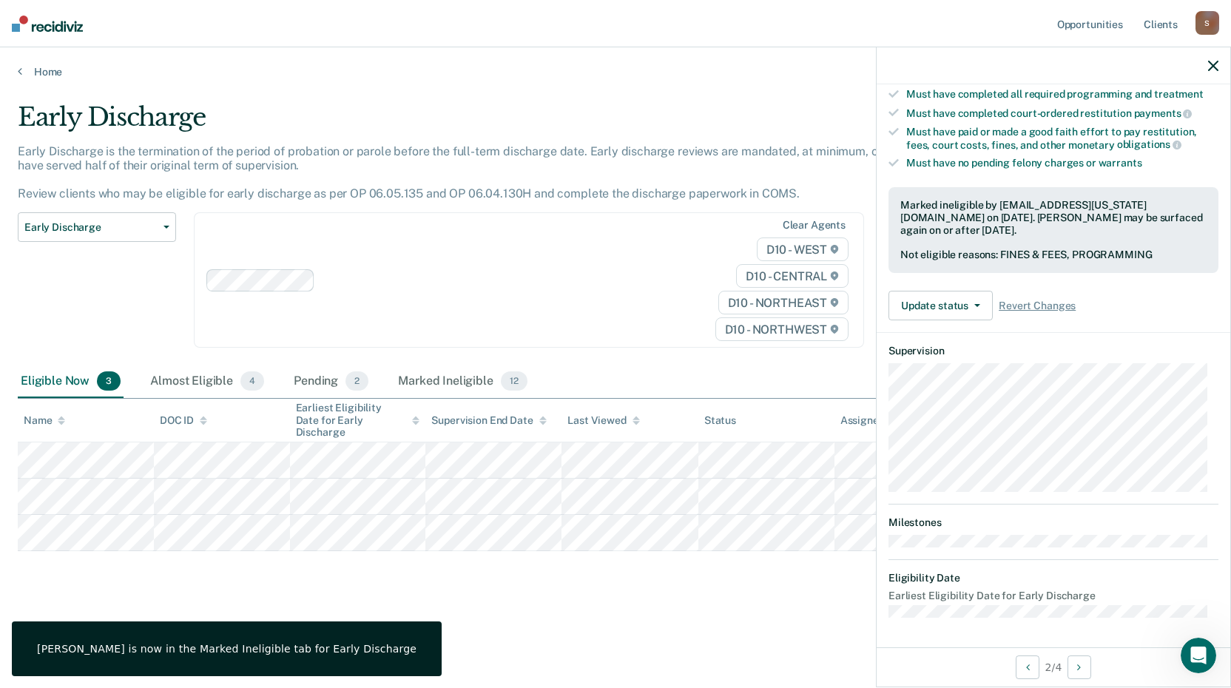
scroll to position [252, 0]
click at [1212, 64] on icon "button" at bounding box center [1213, 66] width 10 height 10
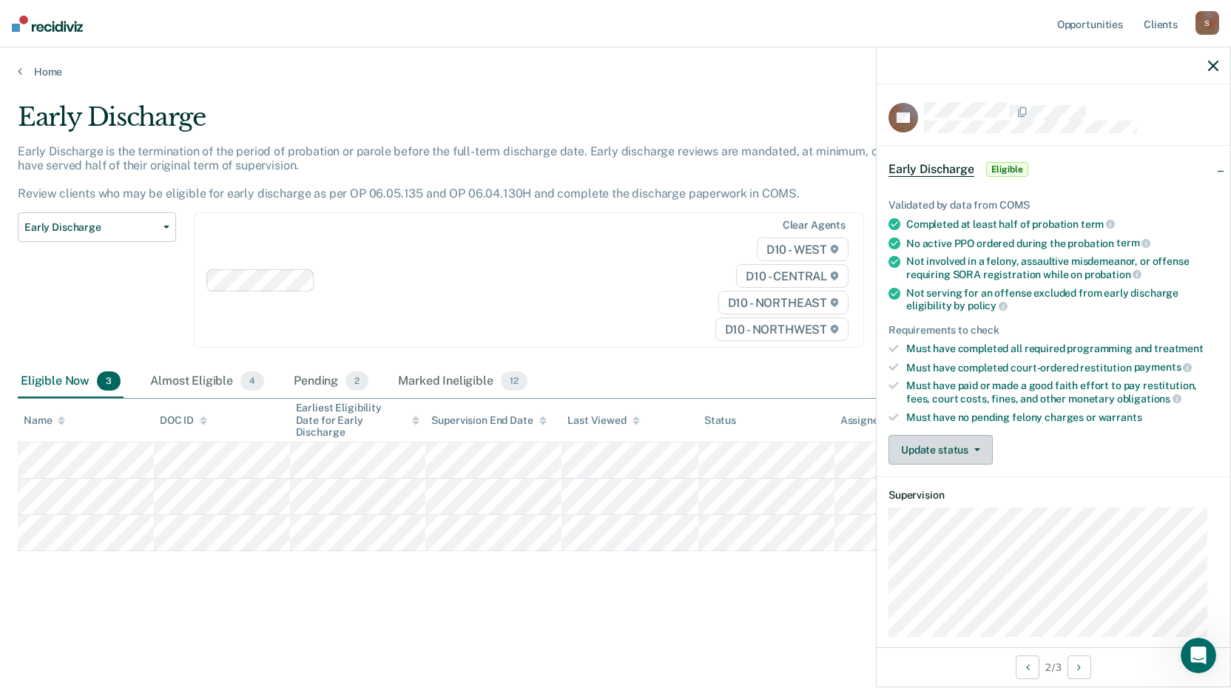
drag, startPoint x: 976, startPoint y: 448, endPoint x: 961, endPoint y: 490, distance: 44.2
click at [977, 448] on icon "button" at bounding box center [977, 449] width 6 height 3
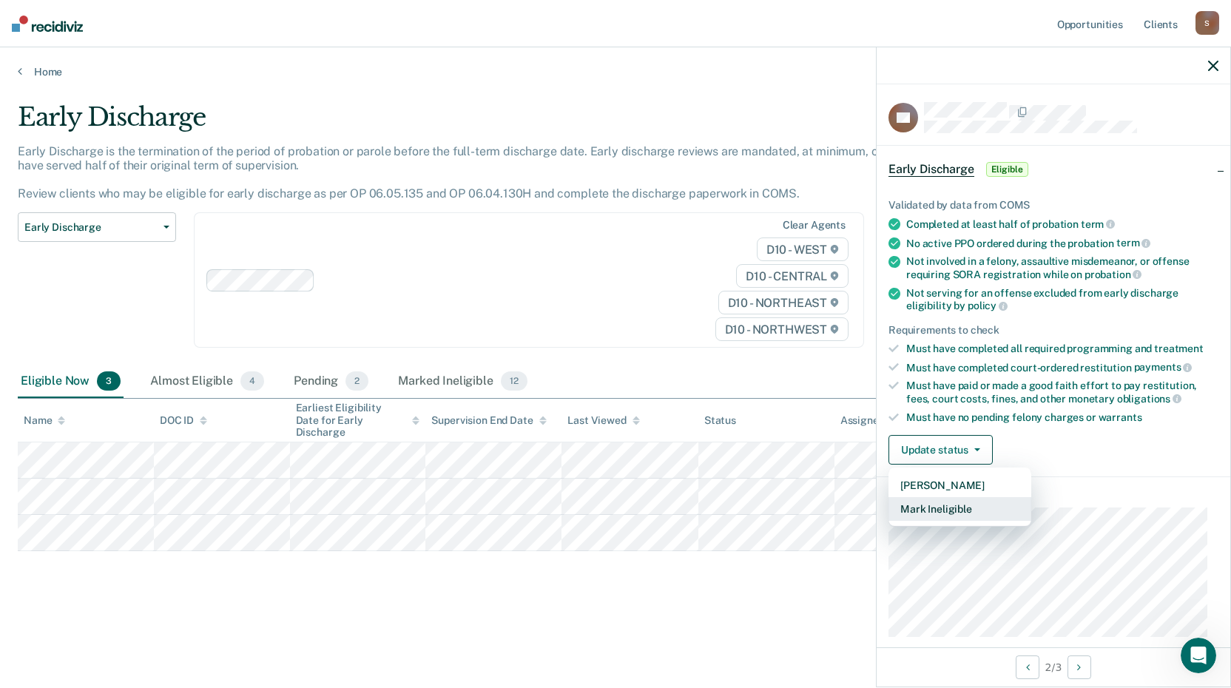
click at [932, 513] on button "Mark Ineligible" at bounding box center [959, 509] width 143 height 24
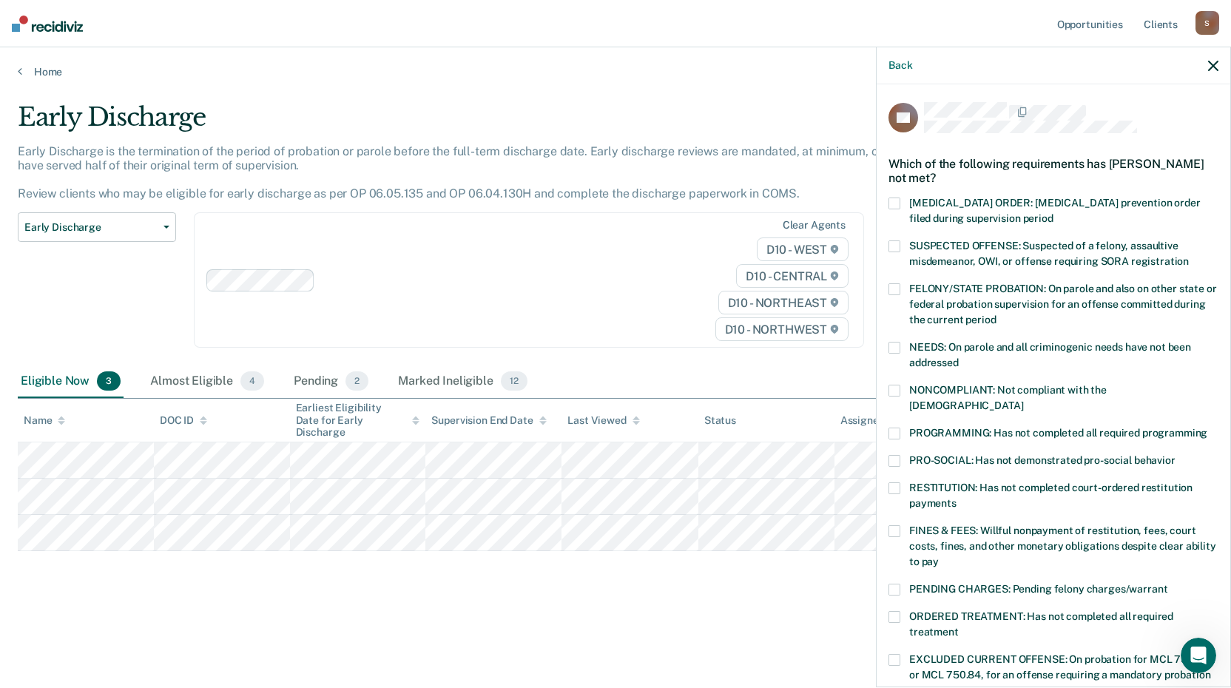
click at [894, 428] on span at bounding box center [894, 434] width 12 height 12
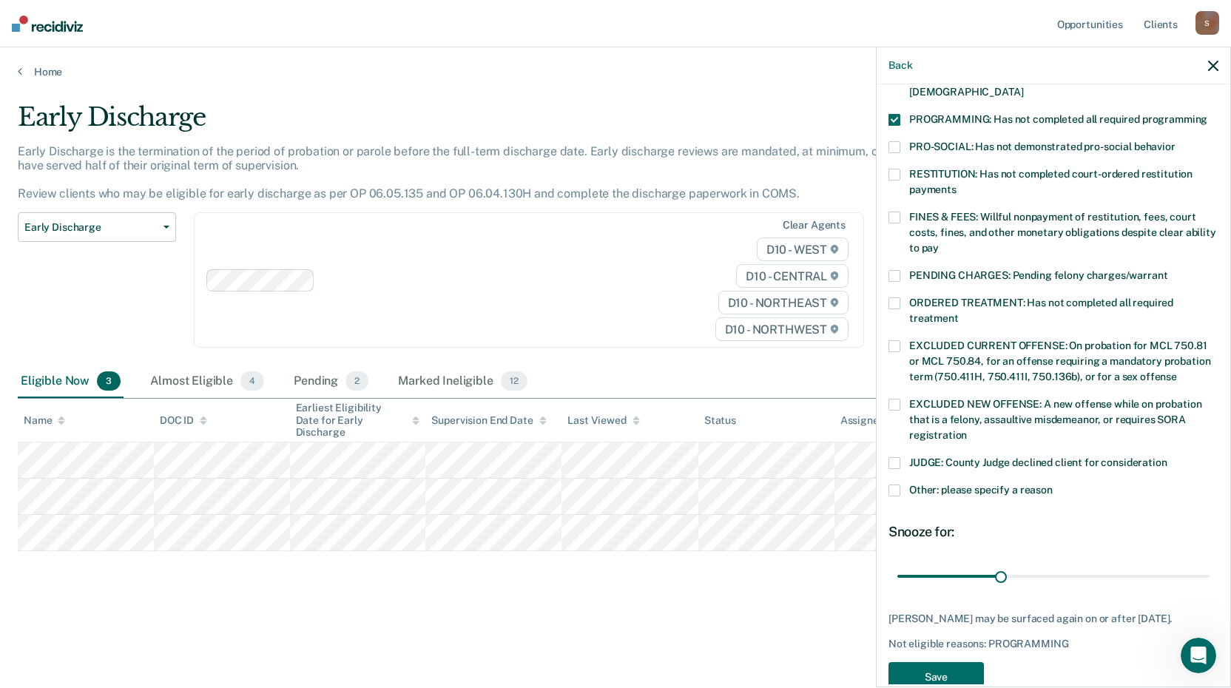
scroll to position [316, 0]
click at [899, 482] on span at bounding box center [894, 488] width 12 height 12
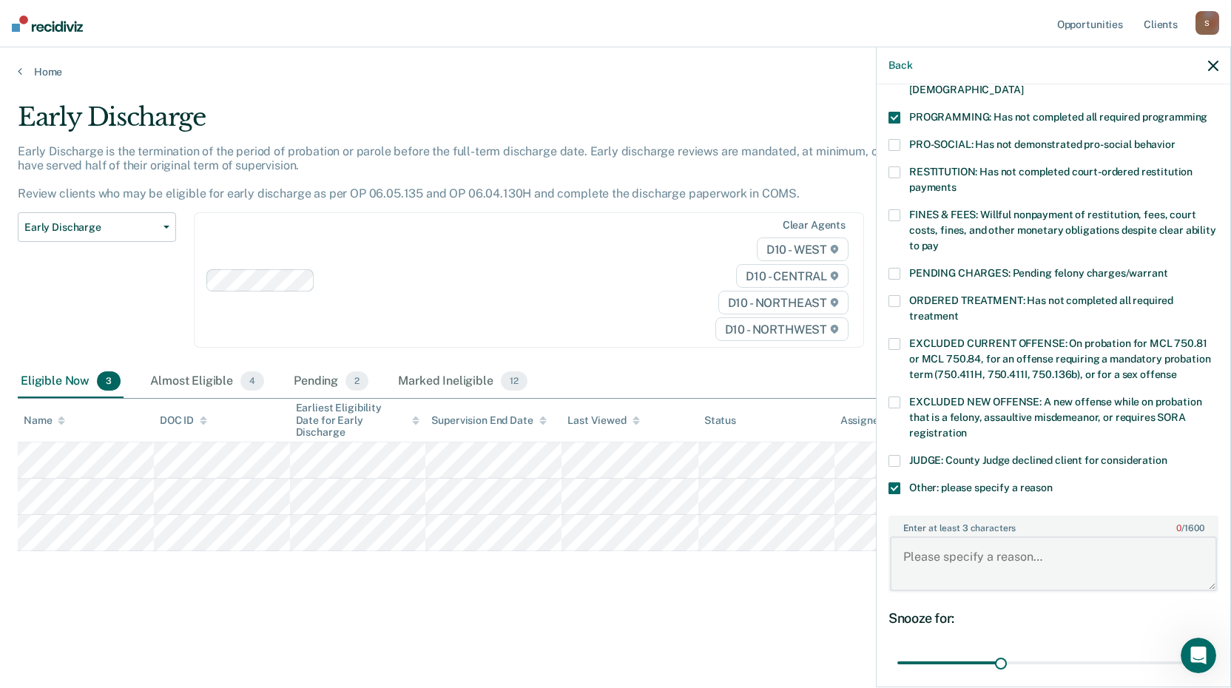
click at [919, 536] on textarea "Enter at least 3 characters 0 / 1600" at bounding box center [1053, 563] width 327 height 55
type textarea "Tickets"
drag, startPoint x: 995, startPoint y: 644, endPoint x: 1186, endPoint y: 643, distance: 190.8
type input "88"
click at [1186, 650] on input "range" at bounding box center [1053, 663] width 312 height 26
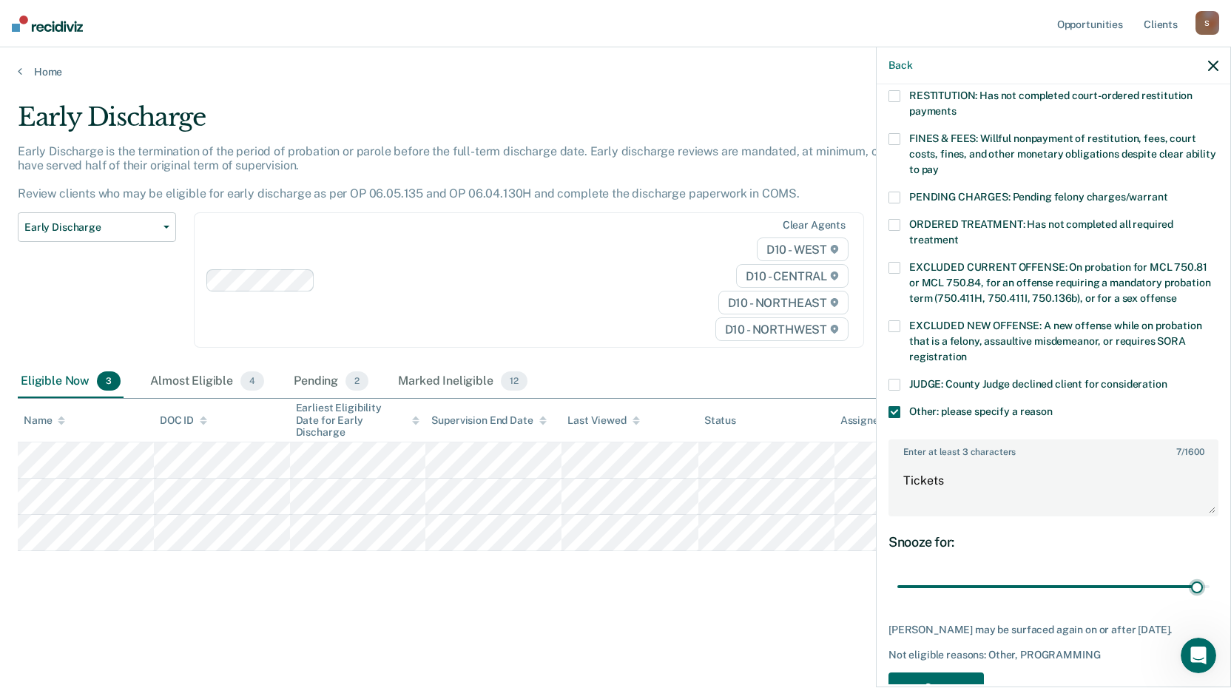
scroll to position [420, 0]
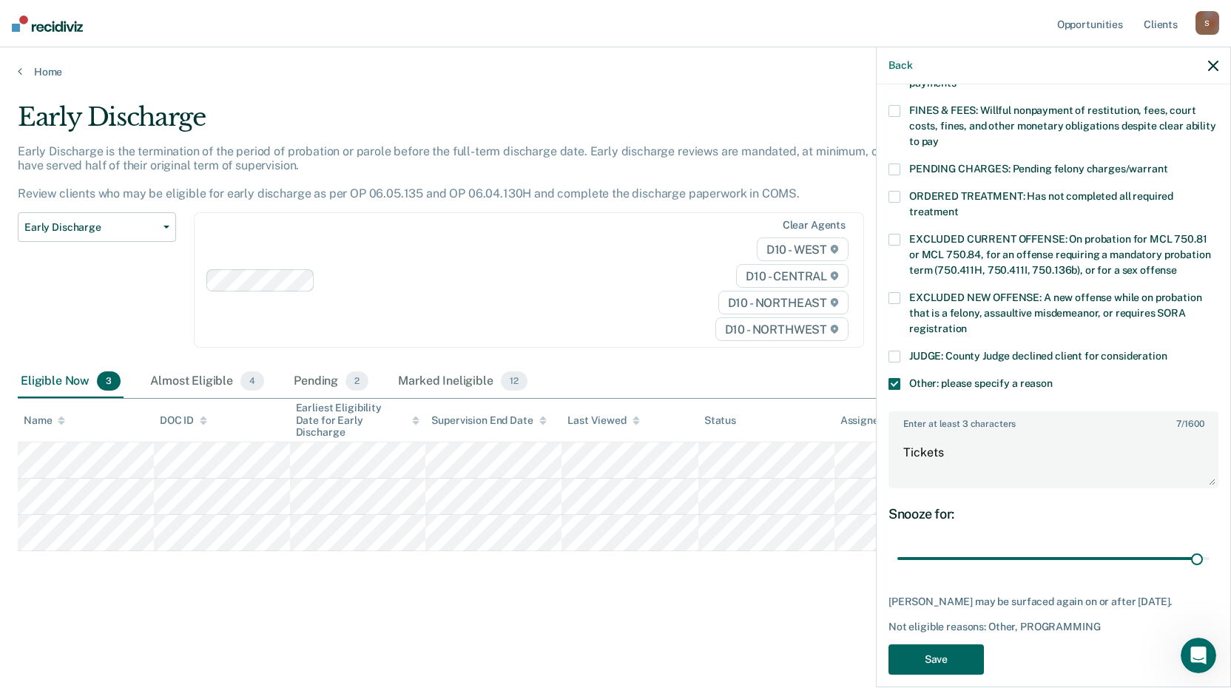
click at [946, 646] on button "Save" at bounding box center [935, 659] width 95 height 30
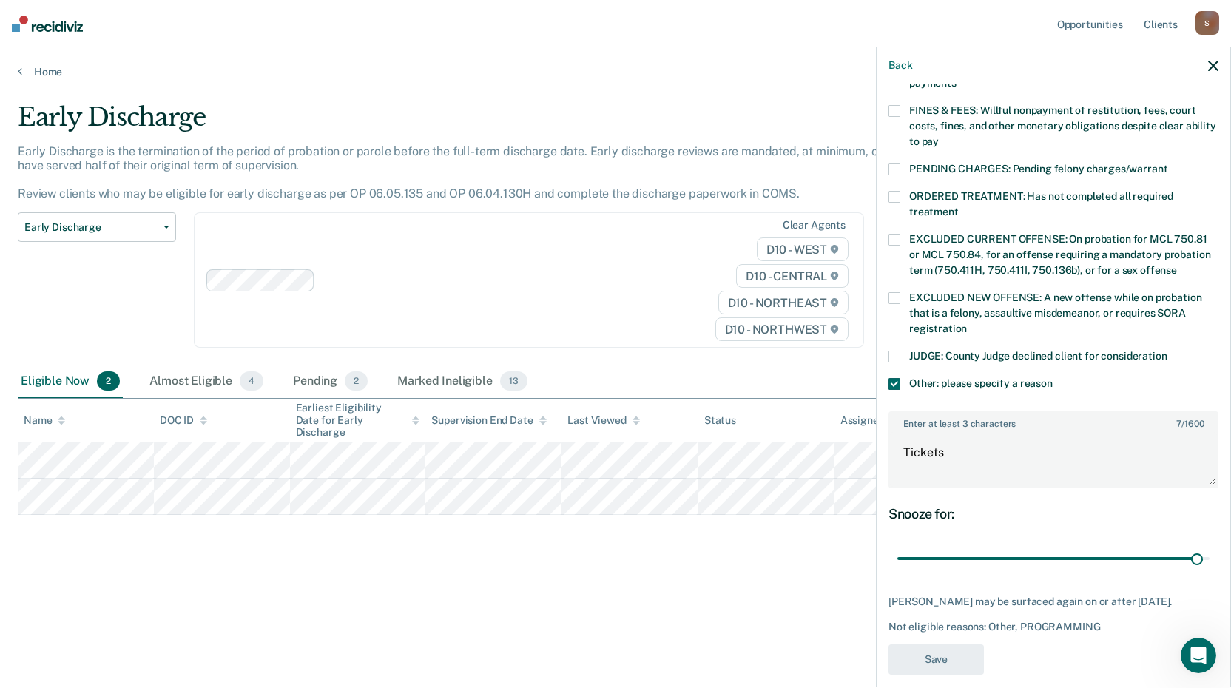
scroll to position [308, 0]
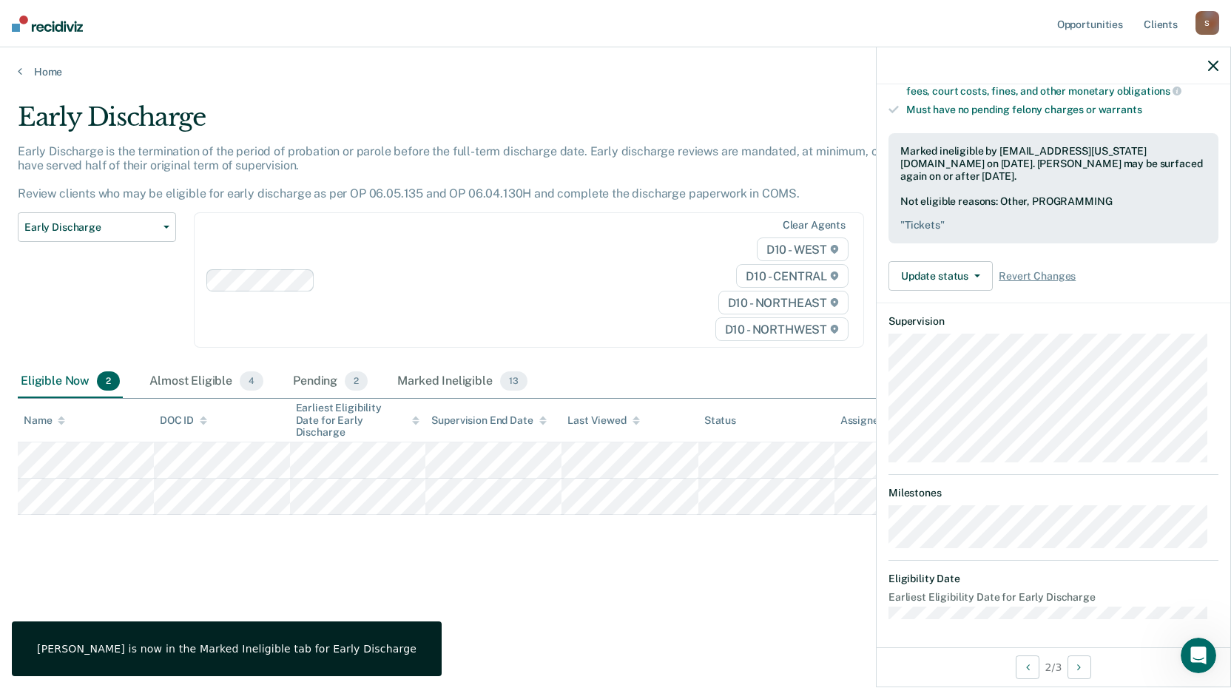
click at [1213, 67] on icon "button" at bounding box center [1213, 66] width 10 height 10
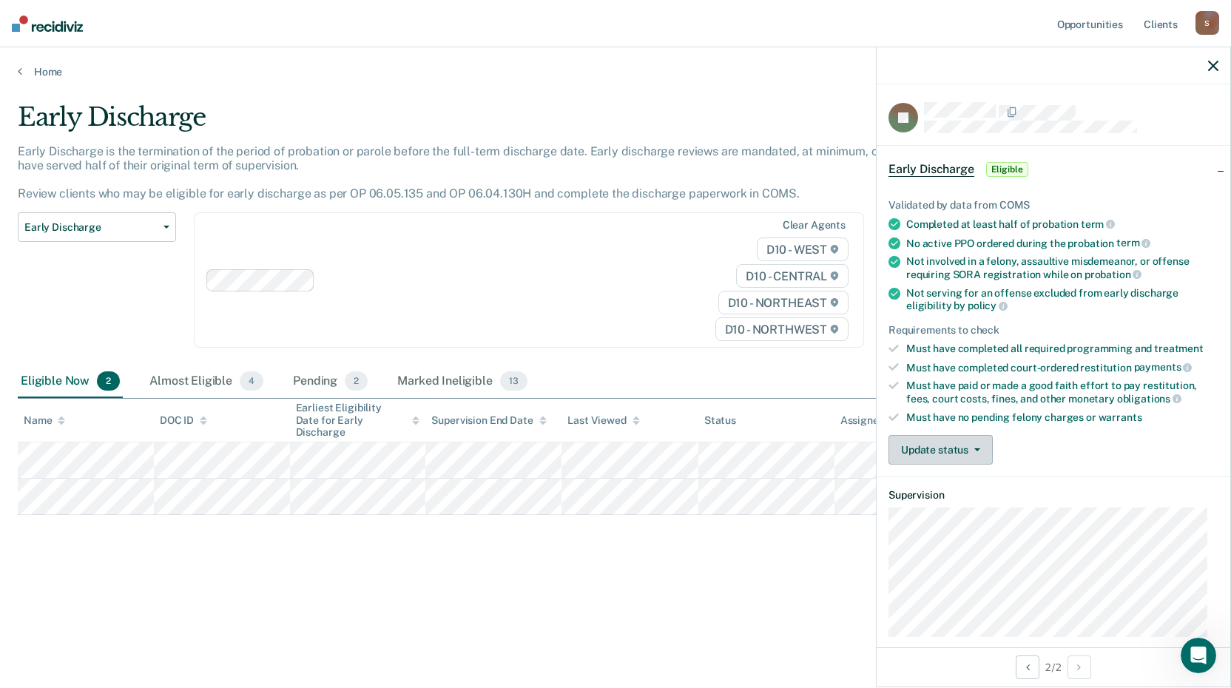
click at [981, 450] on button "Update status" at bounding box center [940, 450] width 104 height 30
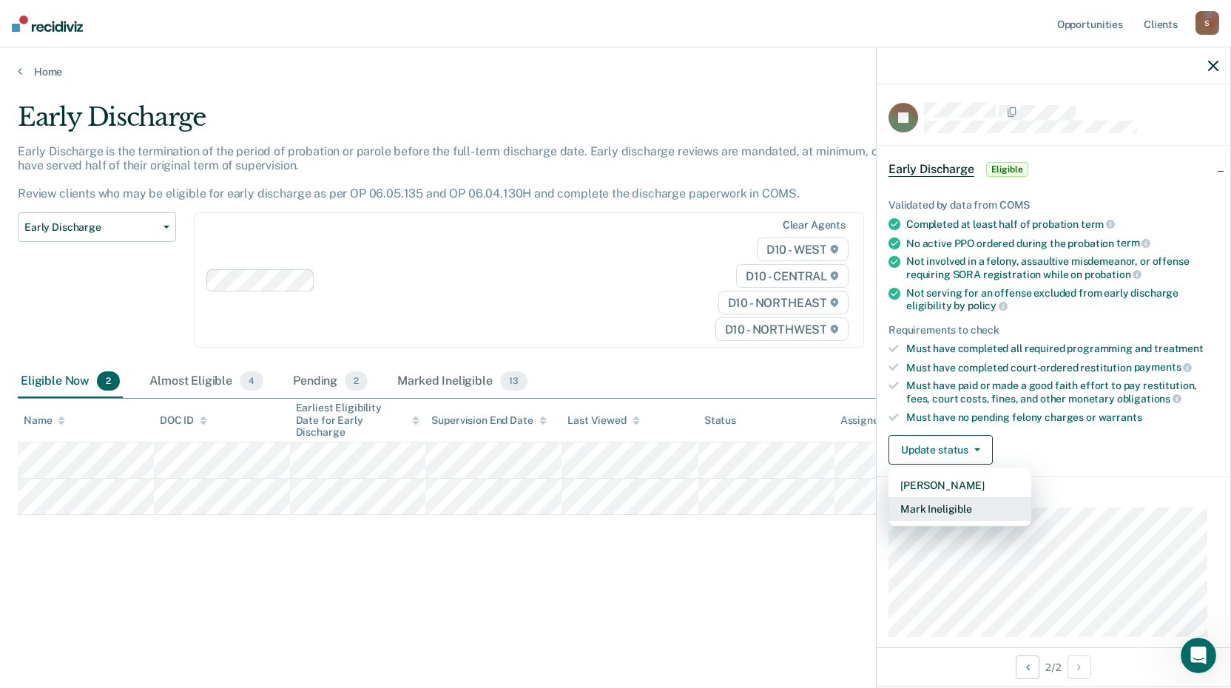
click at [945, 511] on button "Mark Ineligible" at bounding box center [959, 509] width 143 height 24
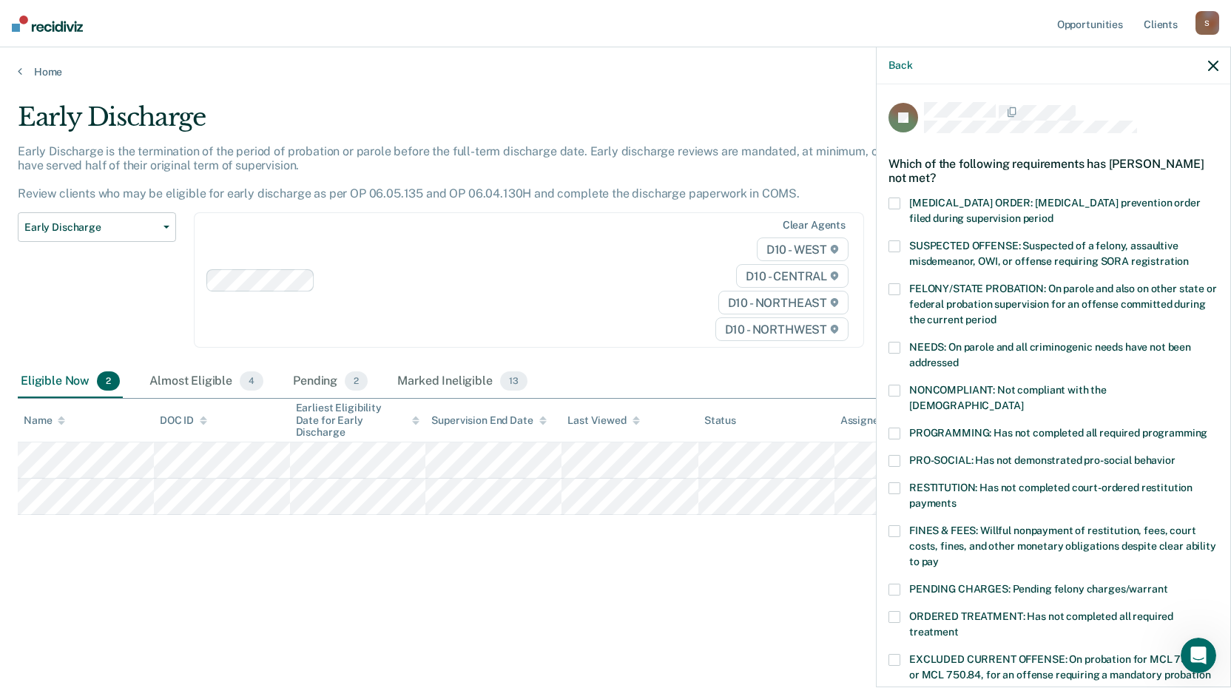
drag, startPoint x: 897, startPoint y: 415, endPoint x: 903, endPoint y: 462, distance: 47.0
click at [897, 428] on span at bounding box center [894, 434] width 12 height 12
drag, startPoint x: 898, startPoint y: 516, endPoint x: 1000, endPoint y: 502, distance: 103.0
click at [902, 525] on label "FINES & FEES: Willful nonpayment of restitution, fees, court costs, fines, and …" at bounding box center [1053, 548] width 330 height 47
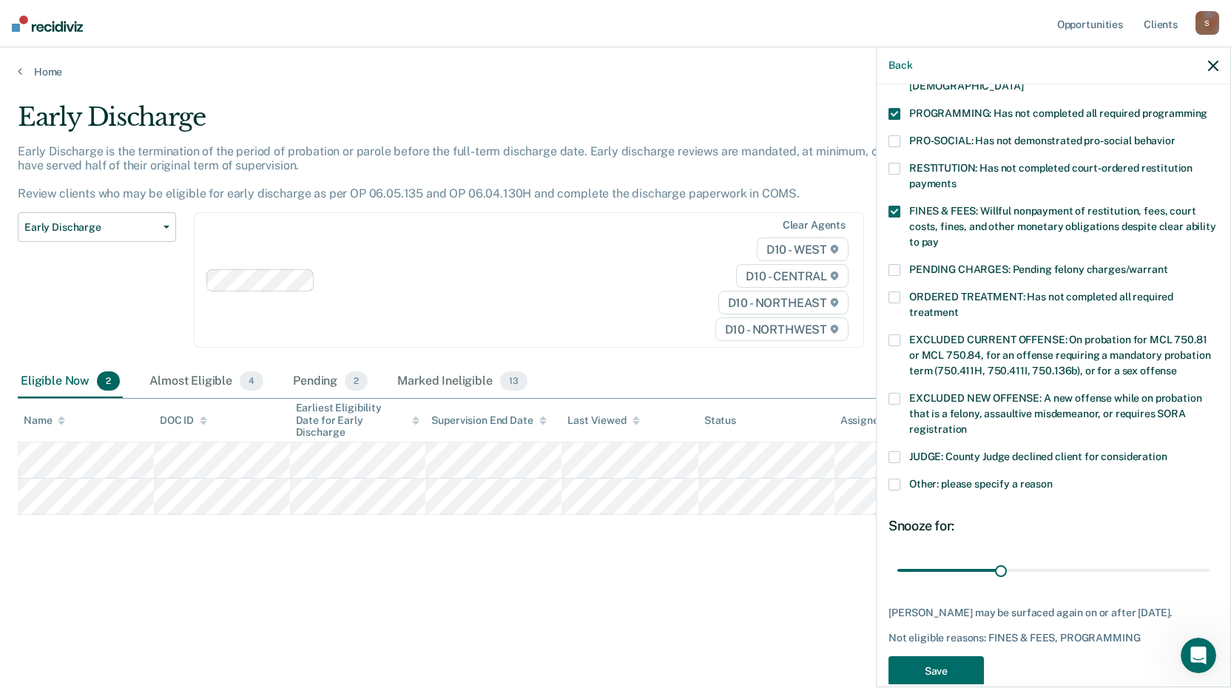
scroll to position [331, 0]
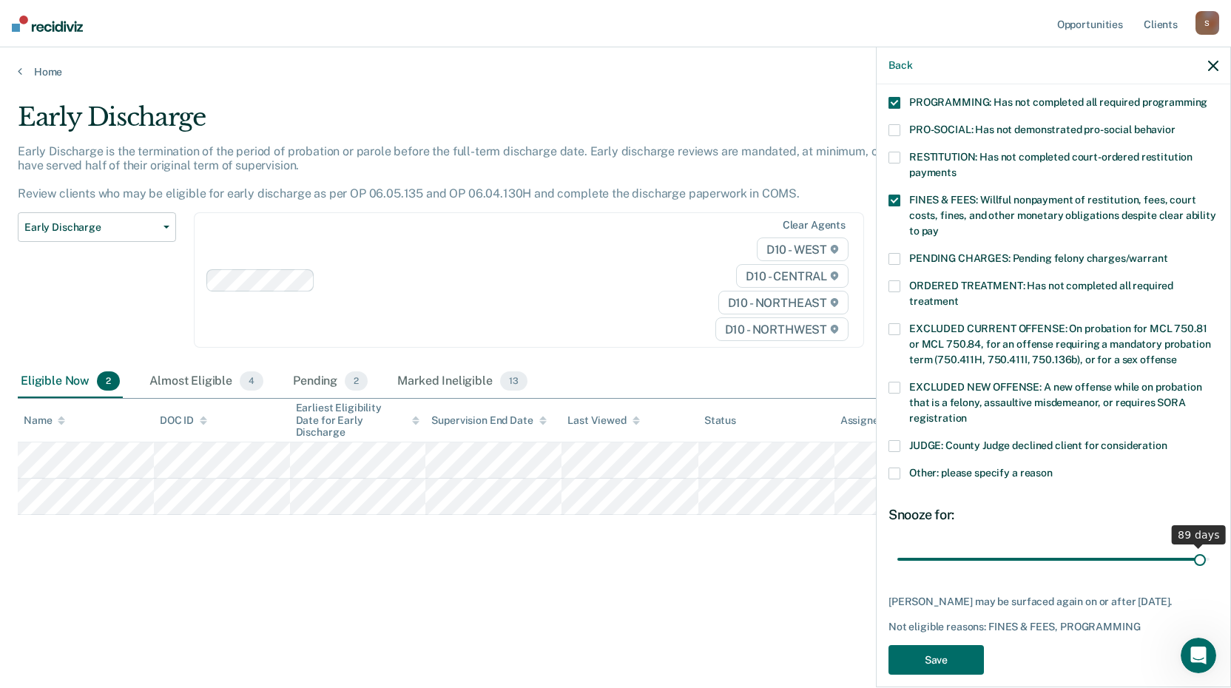
drag, startPoint x: 996, startPoint y: 543, endPoint x: 1189, endPoint y: 537, distance: 193.1
type input "89"
click at [1189, 546] on input "range" at bounding box center [1053, 559] width 312 height 26
click at [954, 645] on button "Save" at bounding box center [935, 660] width 95 height 30
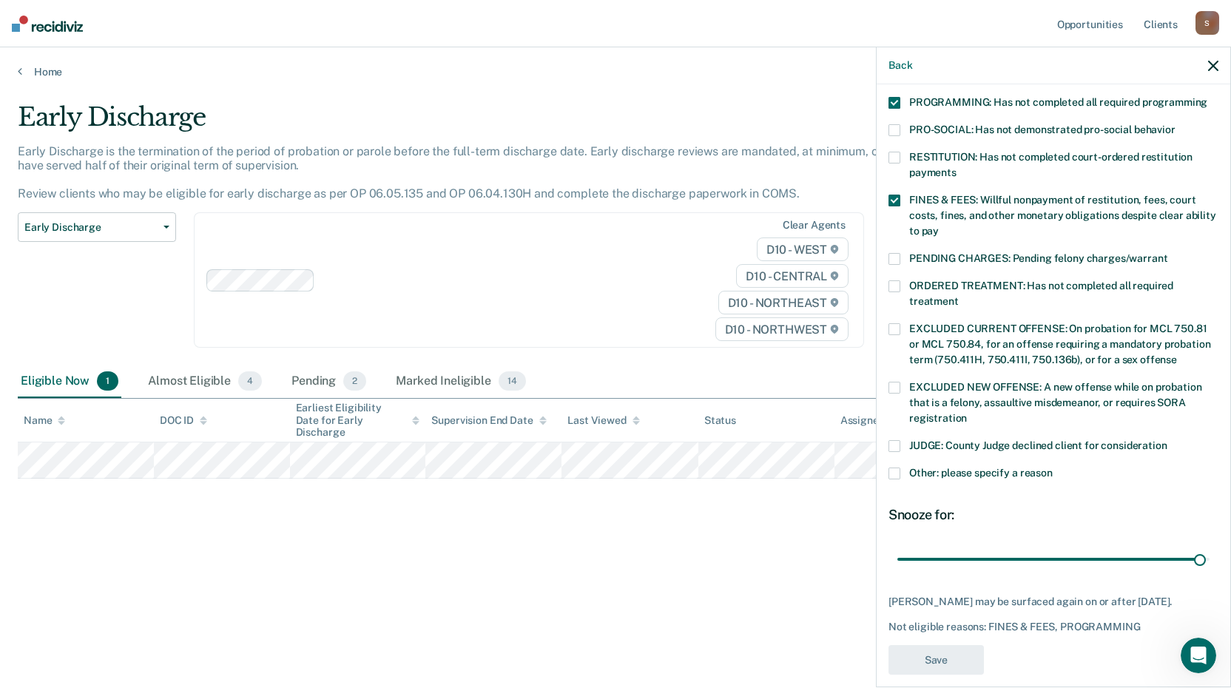
scroll to position [268, 0]
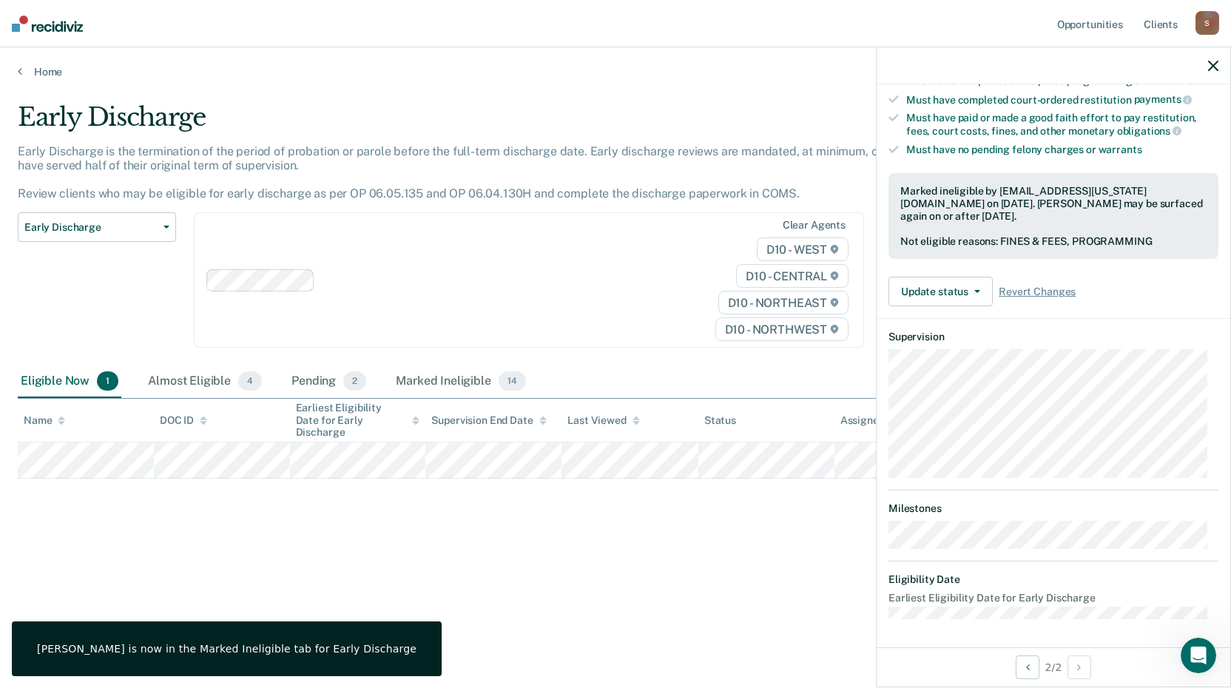
click at [1213, 67] on icon "button" at bounding box center [1213, 66] width 10 height 10
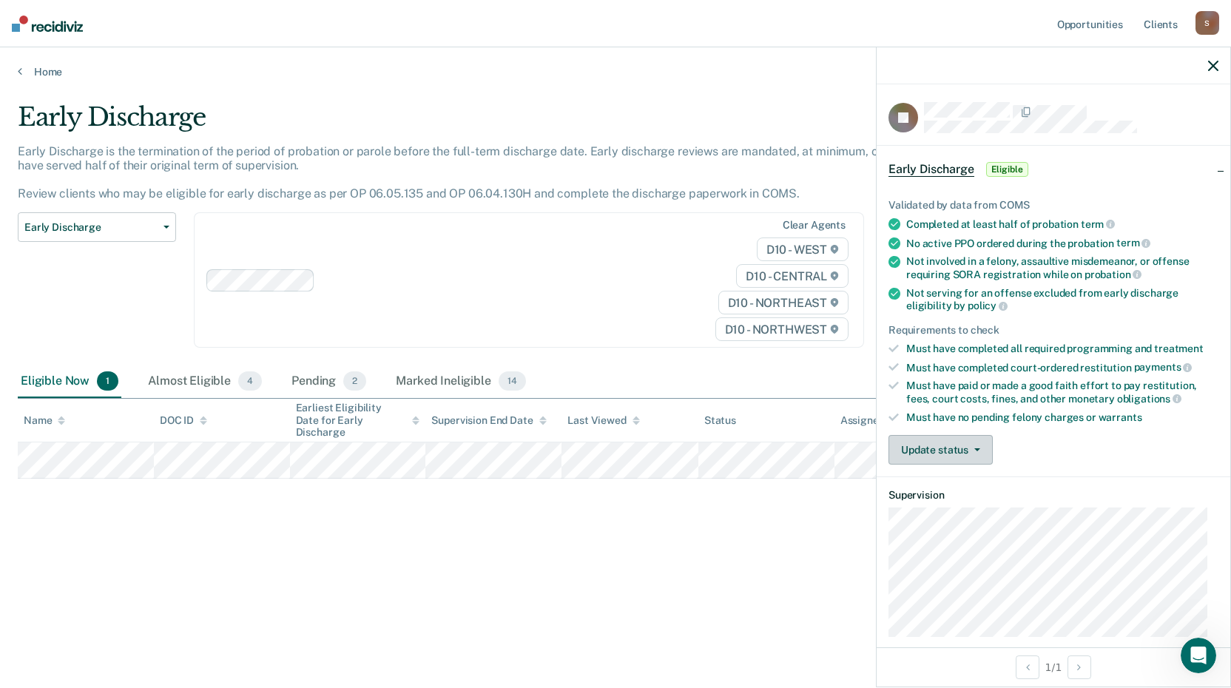
drag, startPoint x: 976, startPoint y: 450, endPoint x: 969, endPoint y: 473, distance: 24.1
click at [978, 450] on button "Update status" at bounding box center [940, 450] width 104 height 30
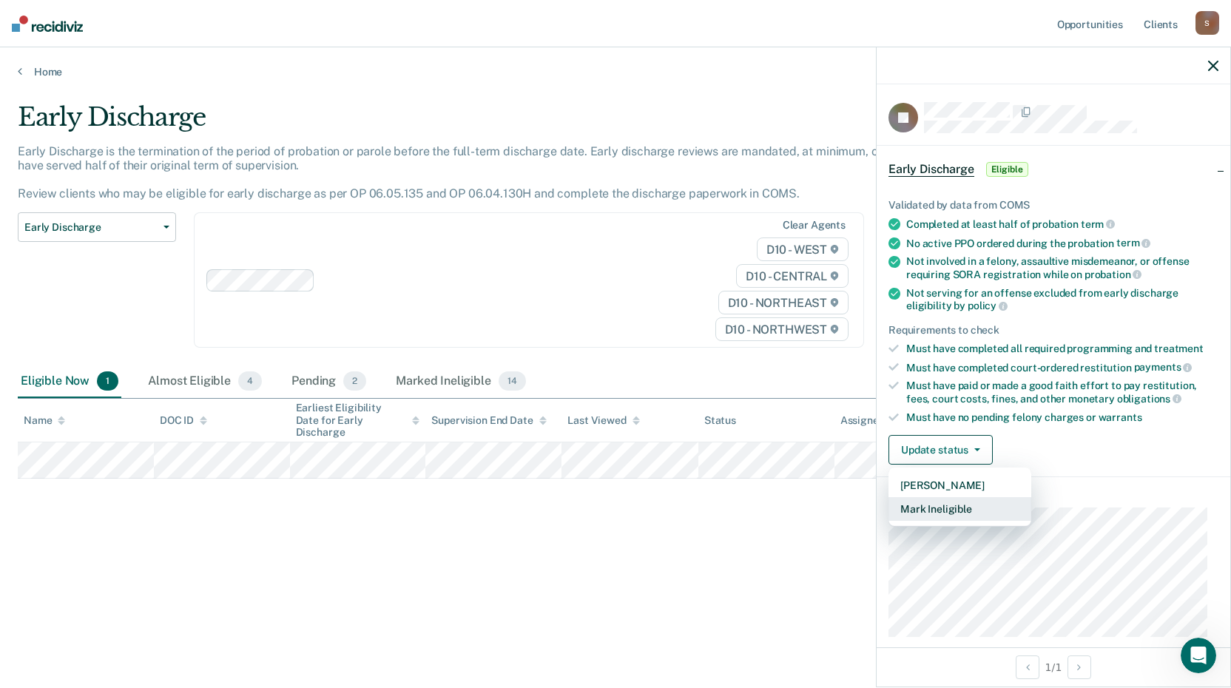
click at [944, 507] on button "Mark Ineligible" at bounding box center [959, 509] width 143 height 24
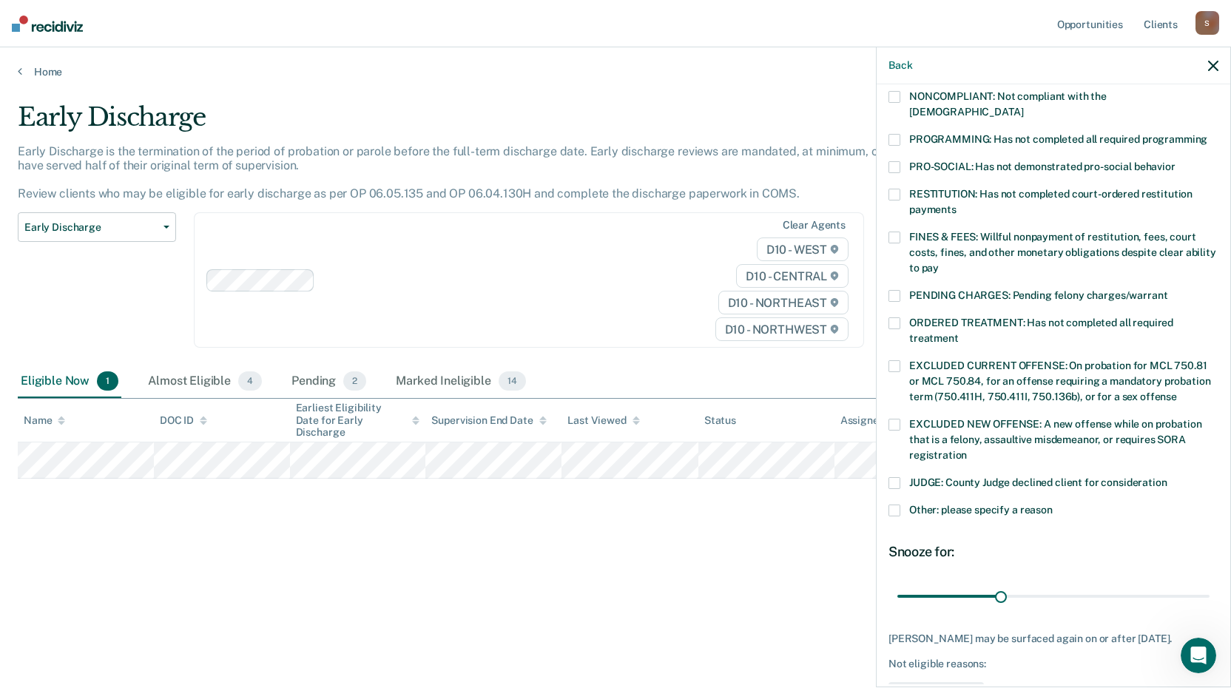
scroll to position [295, 0]
click at [895, 503] on span at bounding box center [894, 509] width 12 height 12
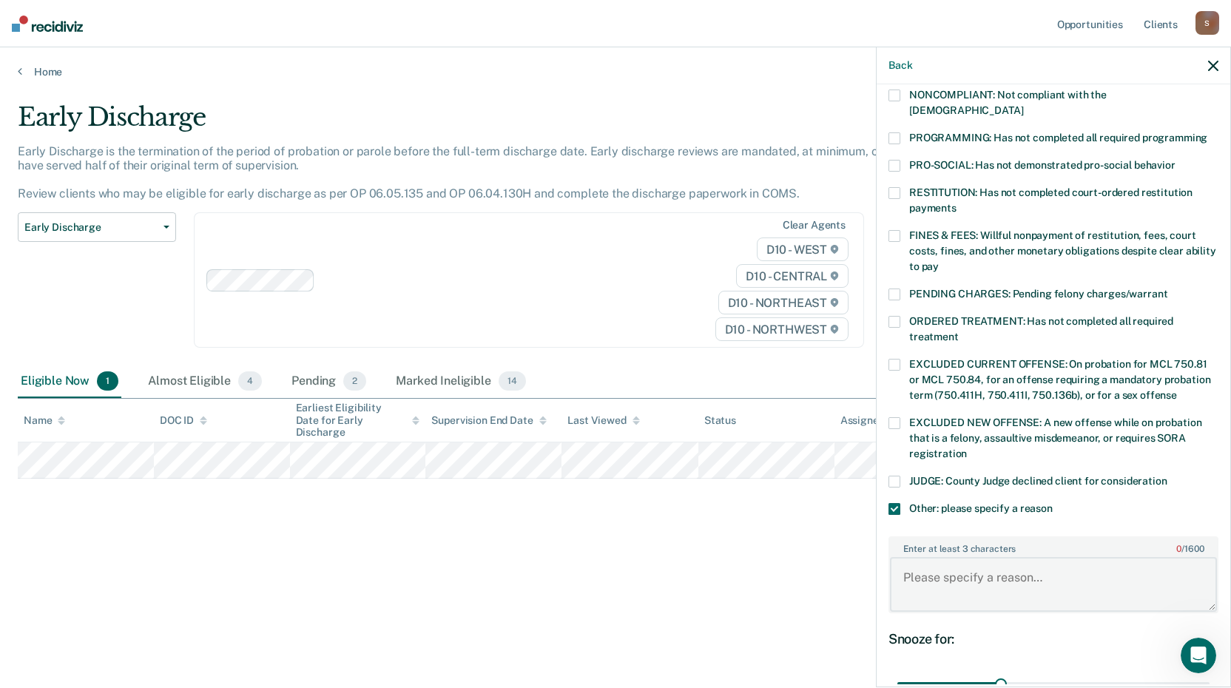
click at [915, 557] on textarea "Enter at least 3 characters 0 / 1600" at bounding box center [1053, 584] width 327 height 55
type textarea "tickets to clear"
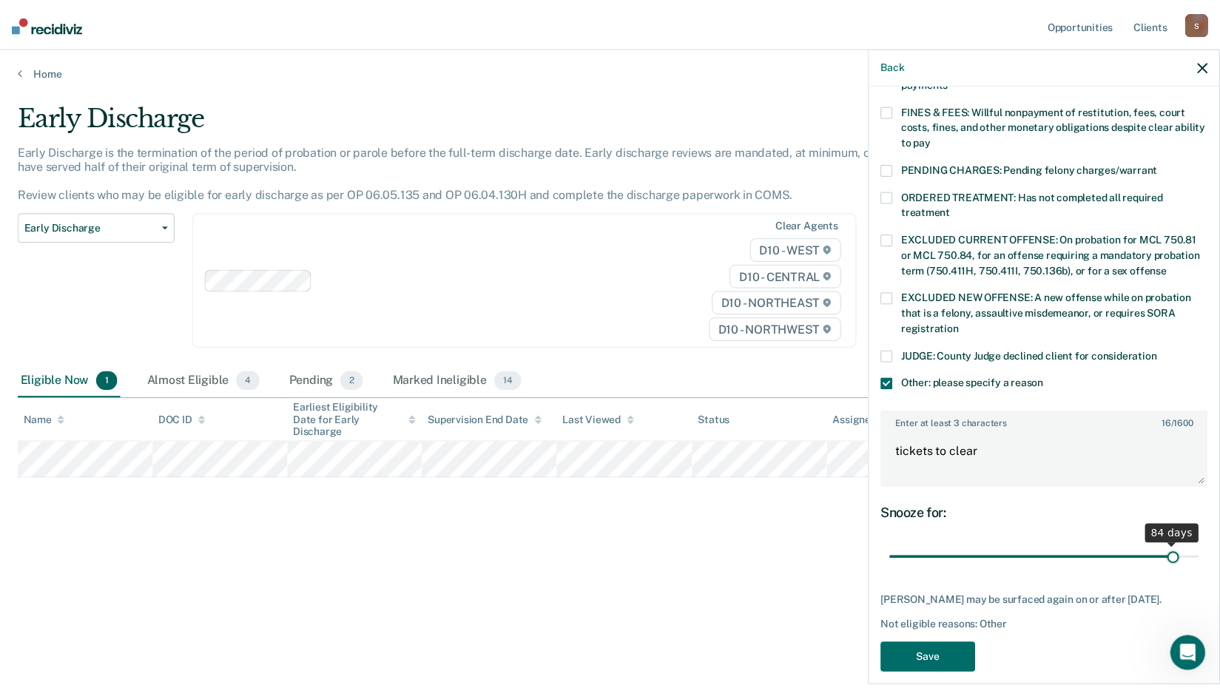
scroll to position [433, 0]
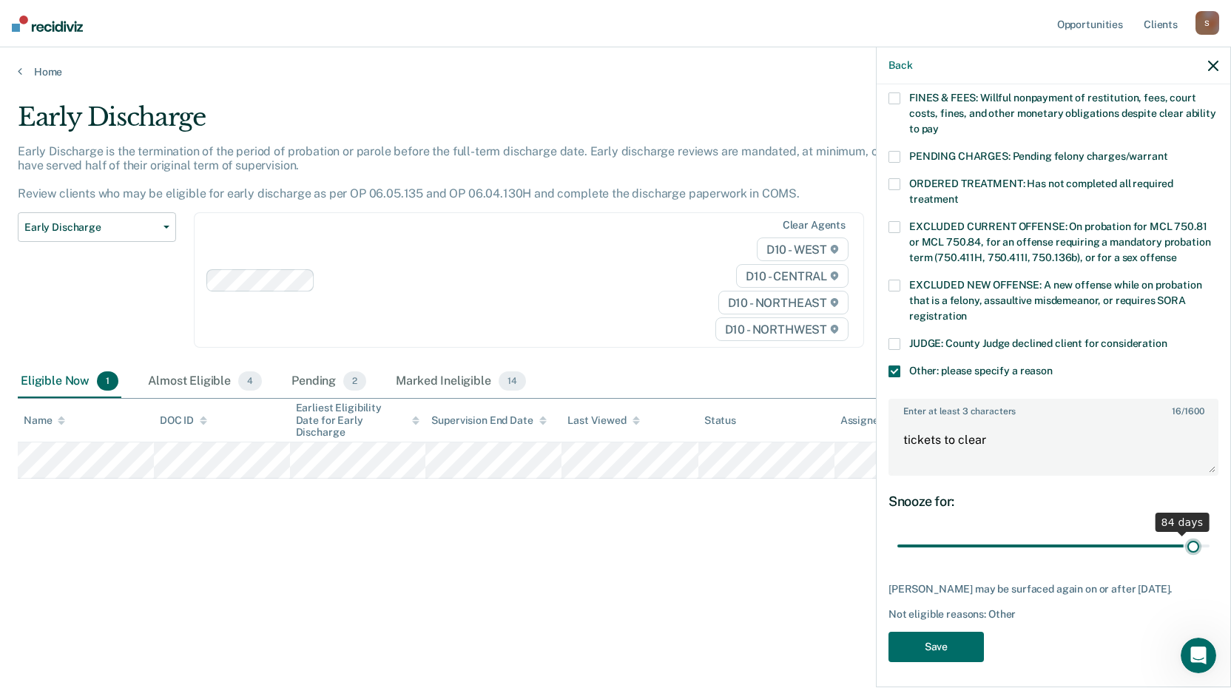
drag, startPoint x: 998, startPoint y: 532, endPoint x: 1183, endPoint y: 531, distance: 184.9
type input "87"
click at [1183, 533] on input "range" at bounding box center [1053, 546] width 312 height 26
click at [942, 646] on button "Save" at bounding box center [935, 647] width 95 height 30
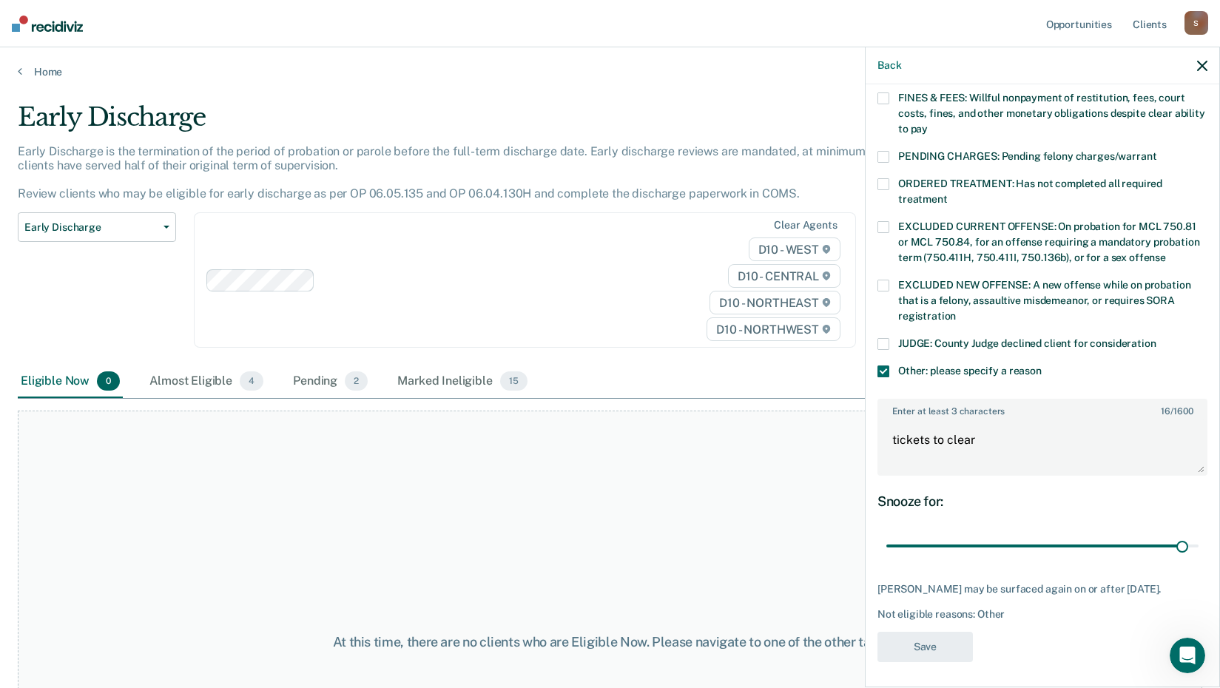
scroll to position [292, 0]
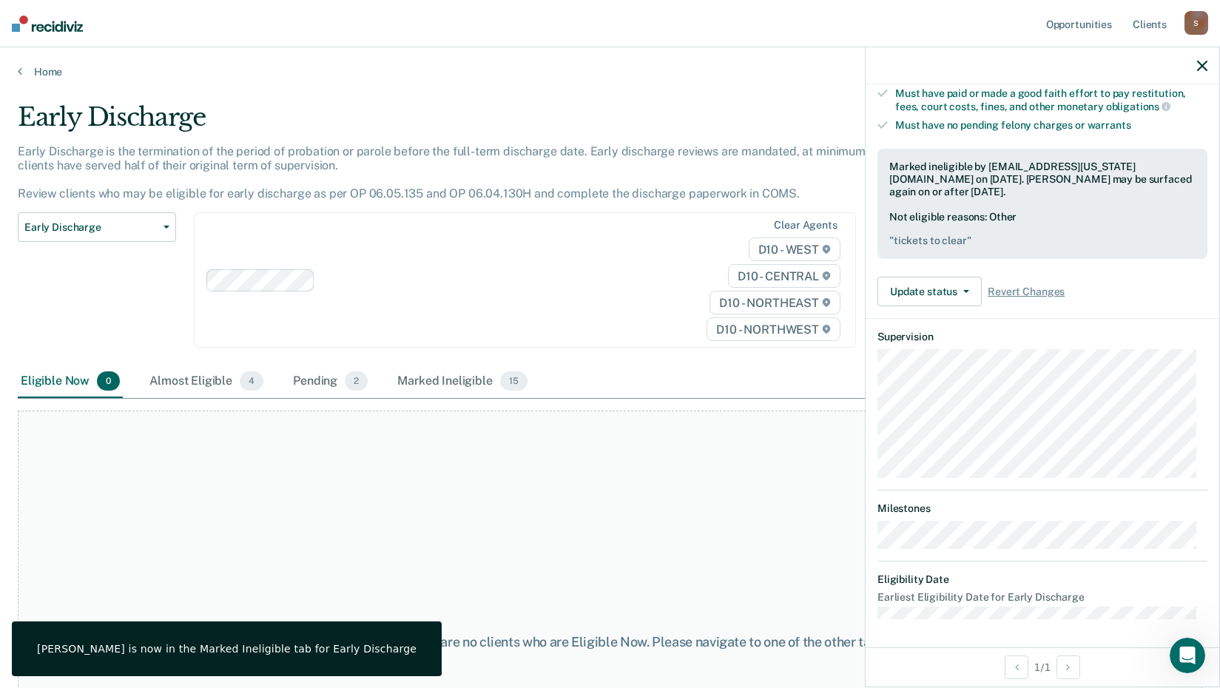
click at [1201, 62] on icon "button" at bounding box center [1202, 66] width 10 height 10
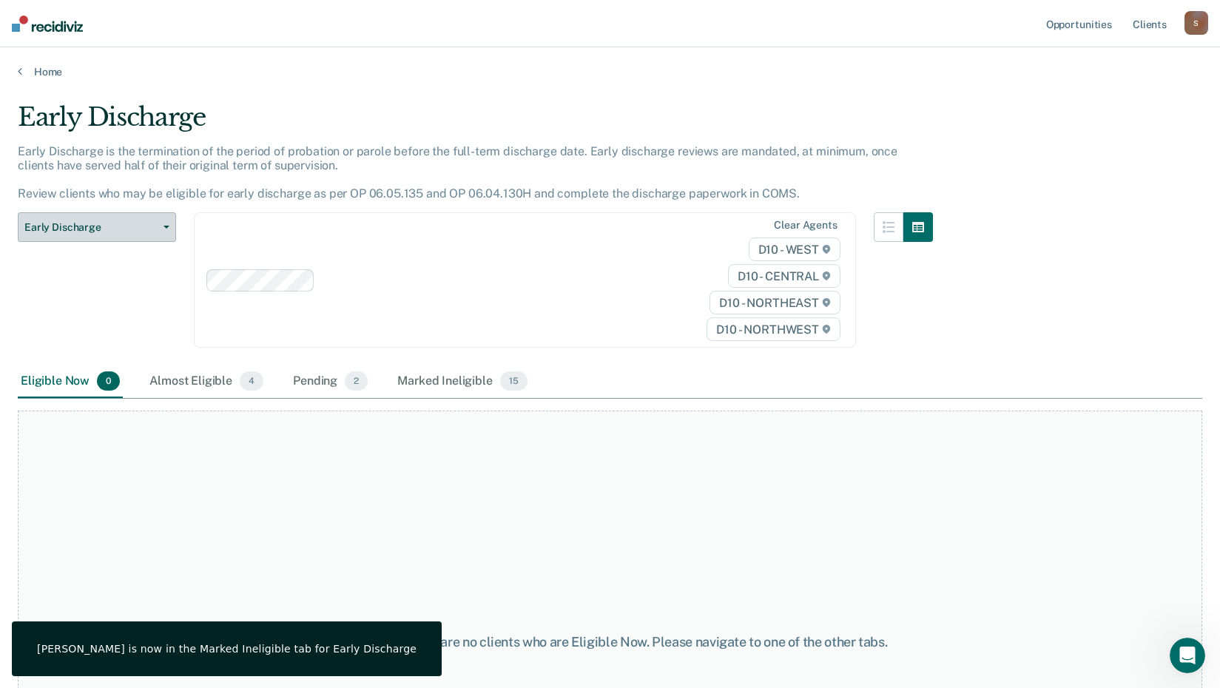
click at [166, 227] on icon "button" at bounding box center [166, 227] width 6 height 3
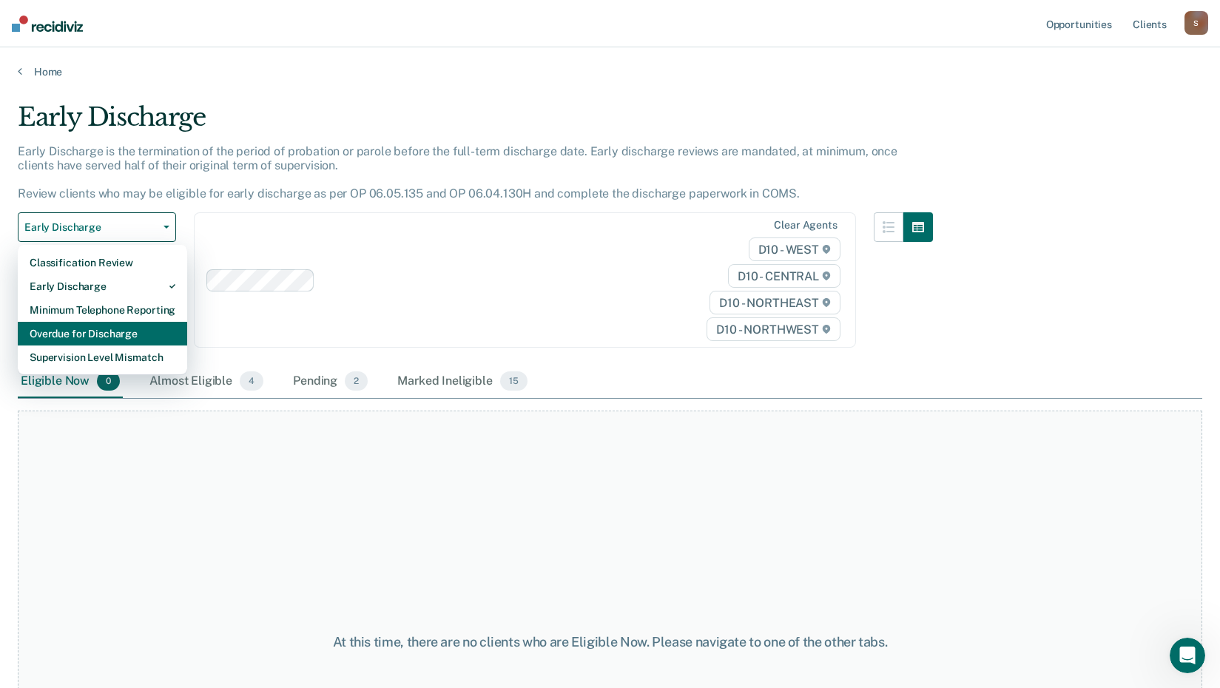
click at [136, 334] on div "Overdue for Discharge" at bounding box center [103, 334] width 146 height 24
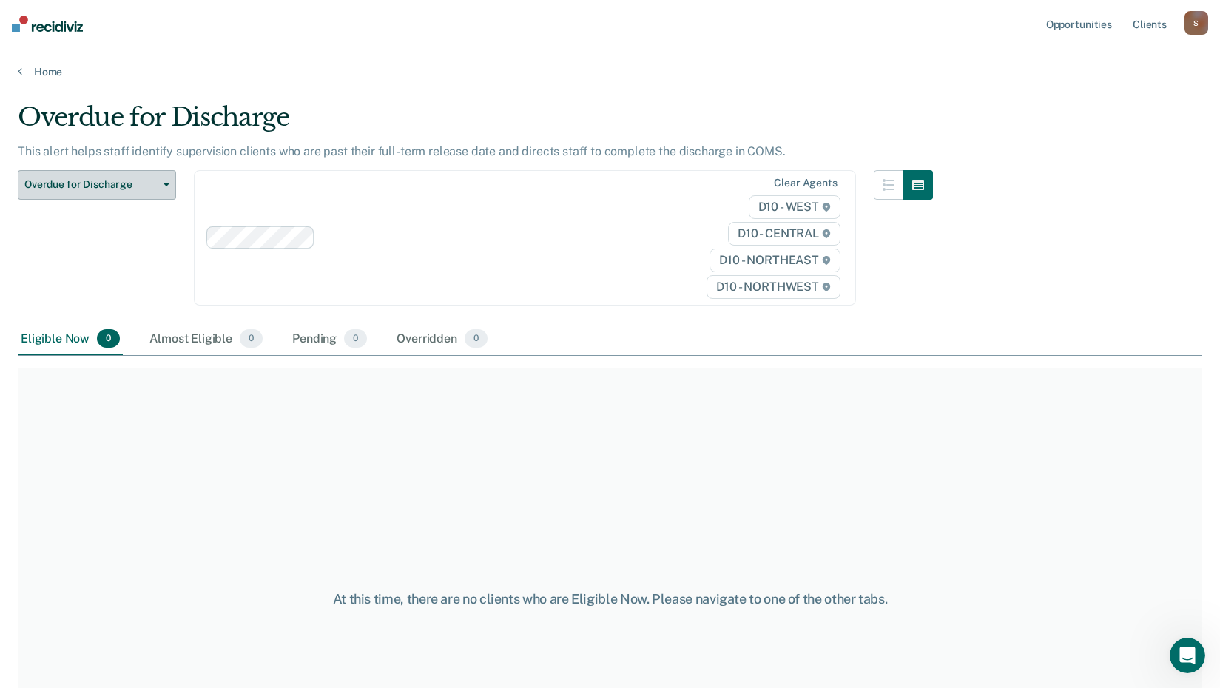
click at [165, 183] on icon "button" at bounding box center [166, 184] width 6 height 3
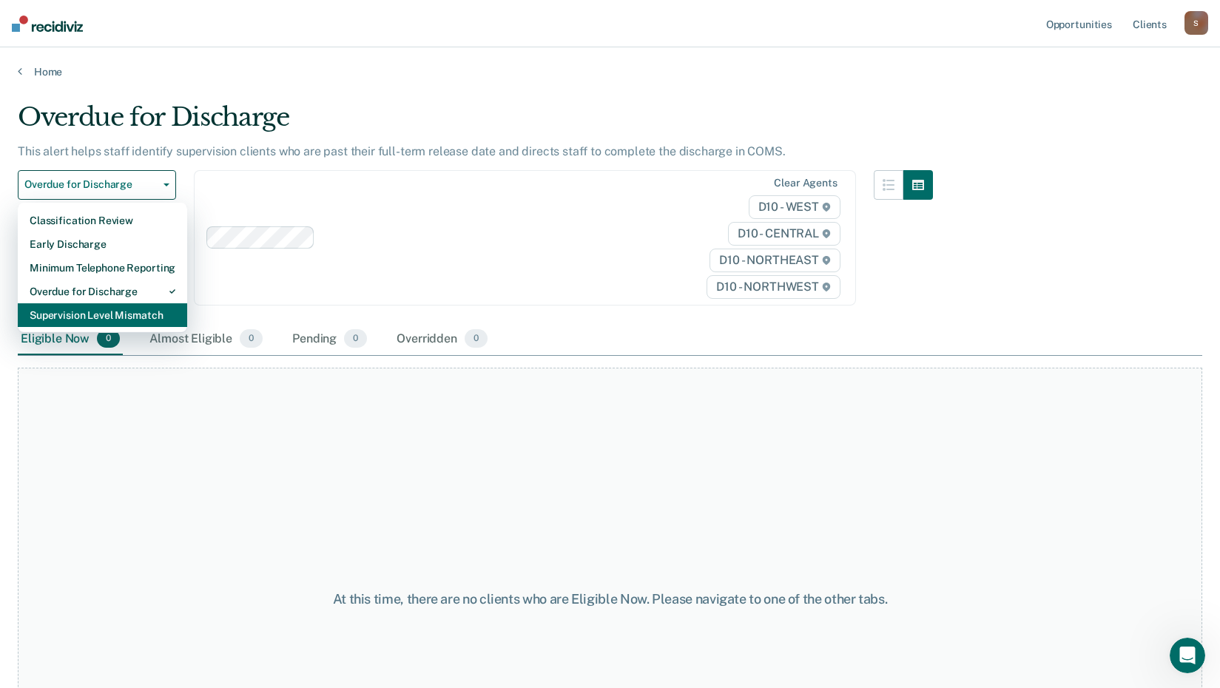
click at [150, 316] on div "Supervision Level Mismatch" at bounding box center [103, 315] width 146 height 24
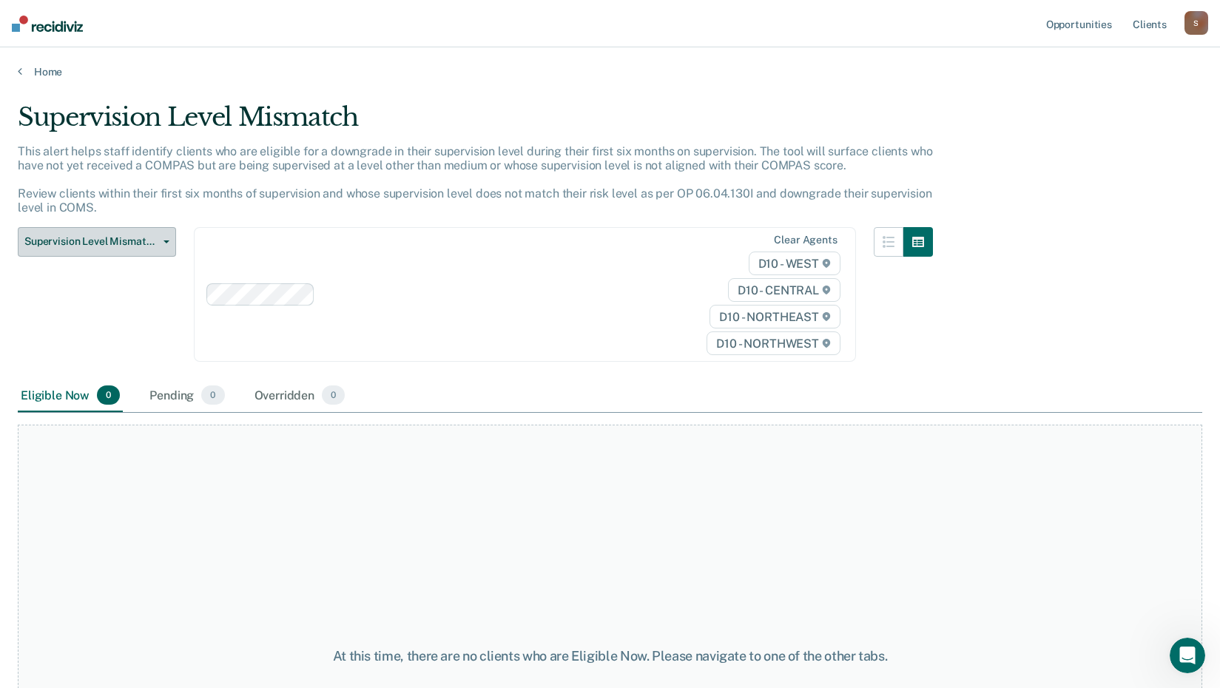
click at [166, 241] on icon "button" at bounding box center [166, 241] width 6 height 3
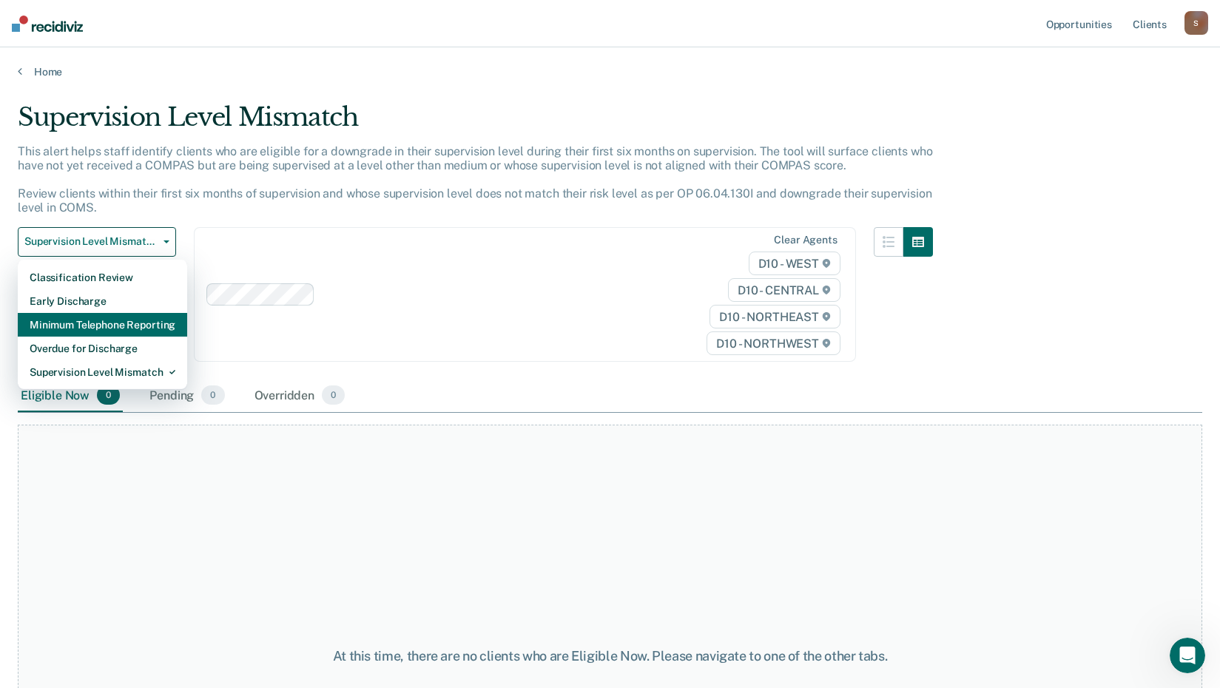
click at [146, 325] on div "Minimum Telephone Reporting" at bounding box center [103, 325] width 146 height 24
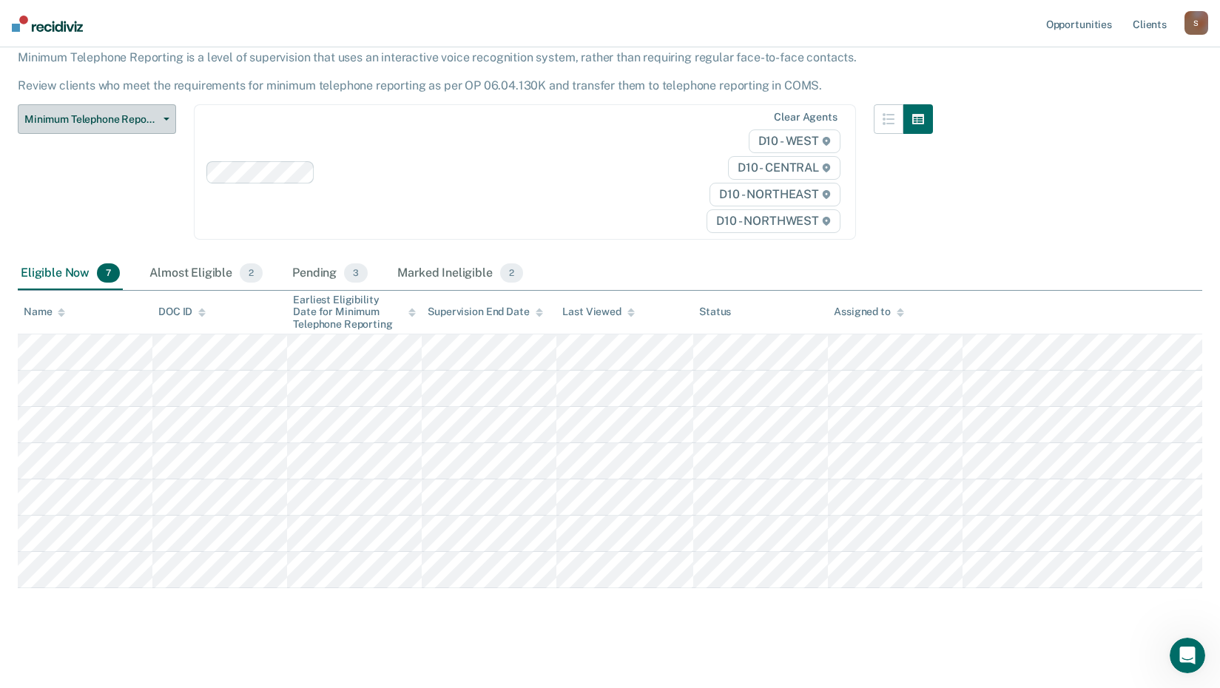
scroll to position [101, 0]
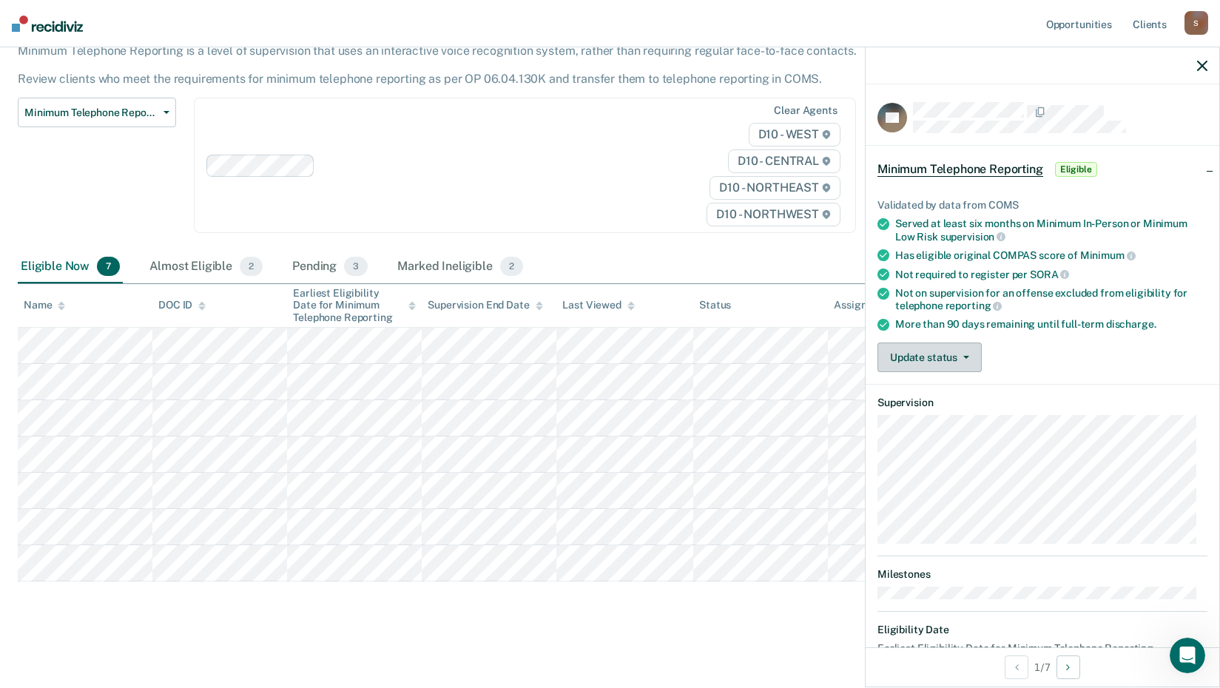
click at [968, 358] on button "Update status" at bounding box center [929, 357] width 104 height 30
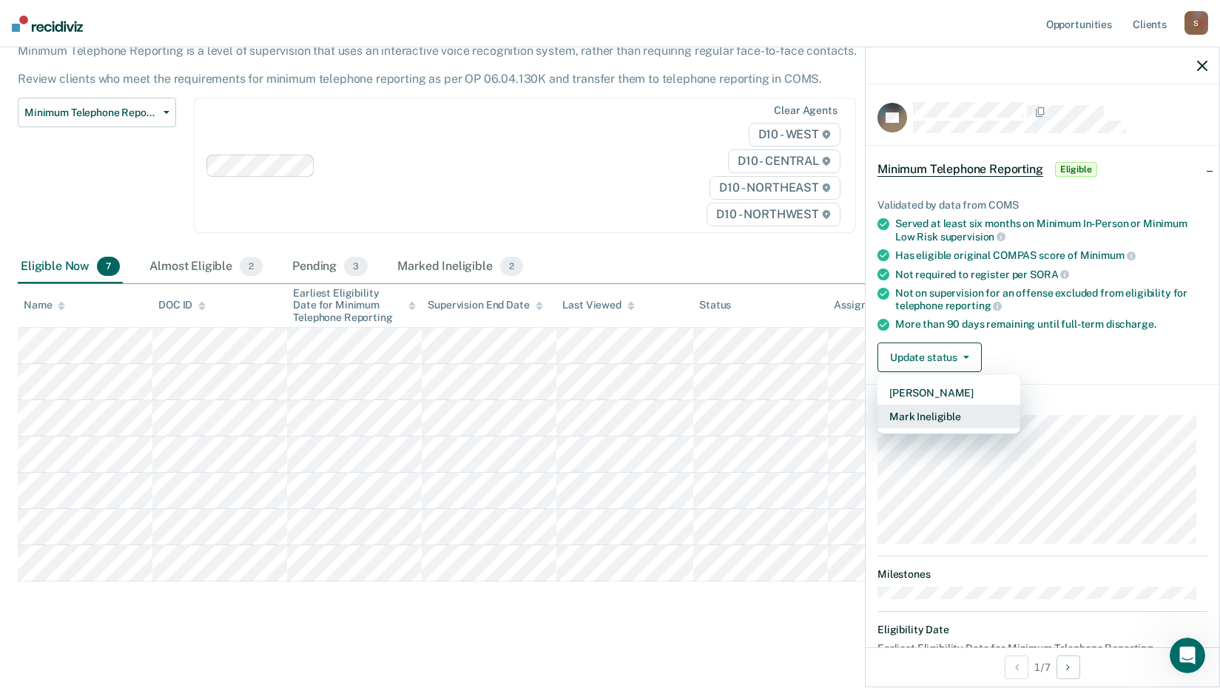
click at [953, 422] on button "Mark Ineligible" at bounding box center [948, 417] width 143 height 24
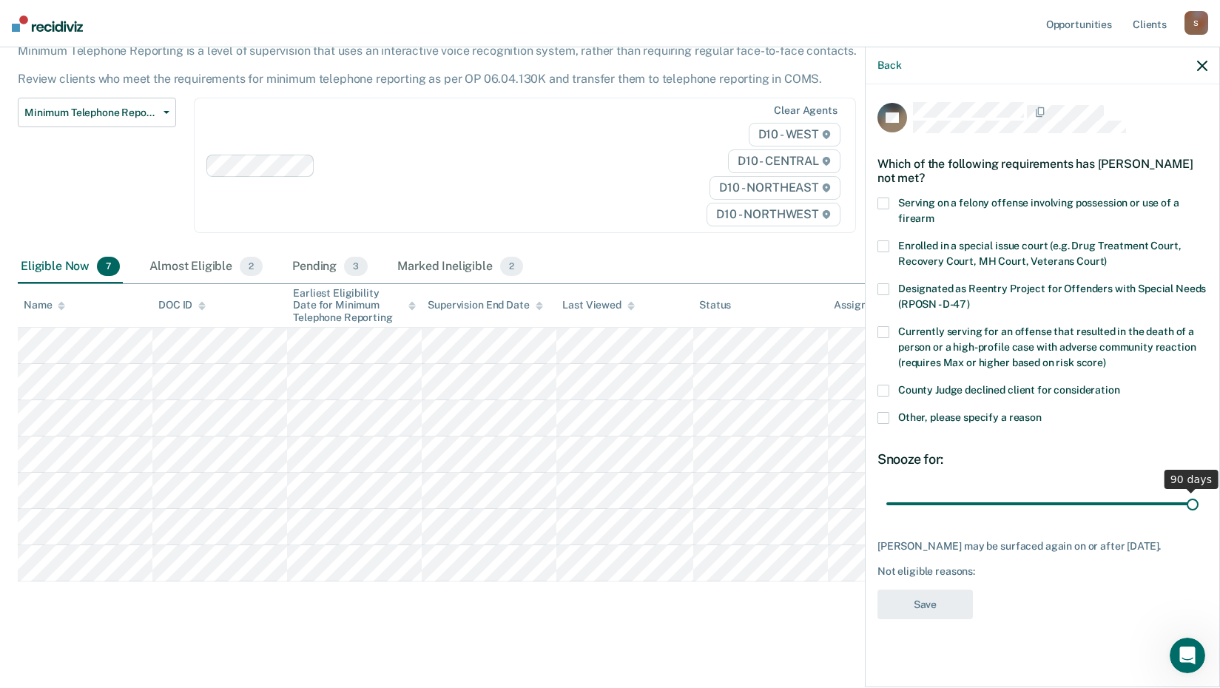
drag, startPoint x: 990, startPoint y: 502, endPoint x: 1236, endPoint y: 487, distance: 246.0
type input "90"
click at [1198, 490] on input "range" at bounding box center [1042, 503] width 312 height 26
click at [884, 413] on span at bounding box center [883, 418] width 12 height 12
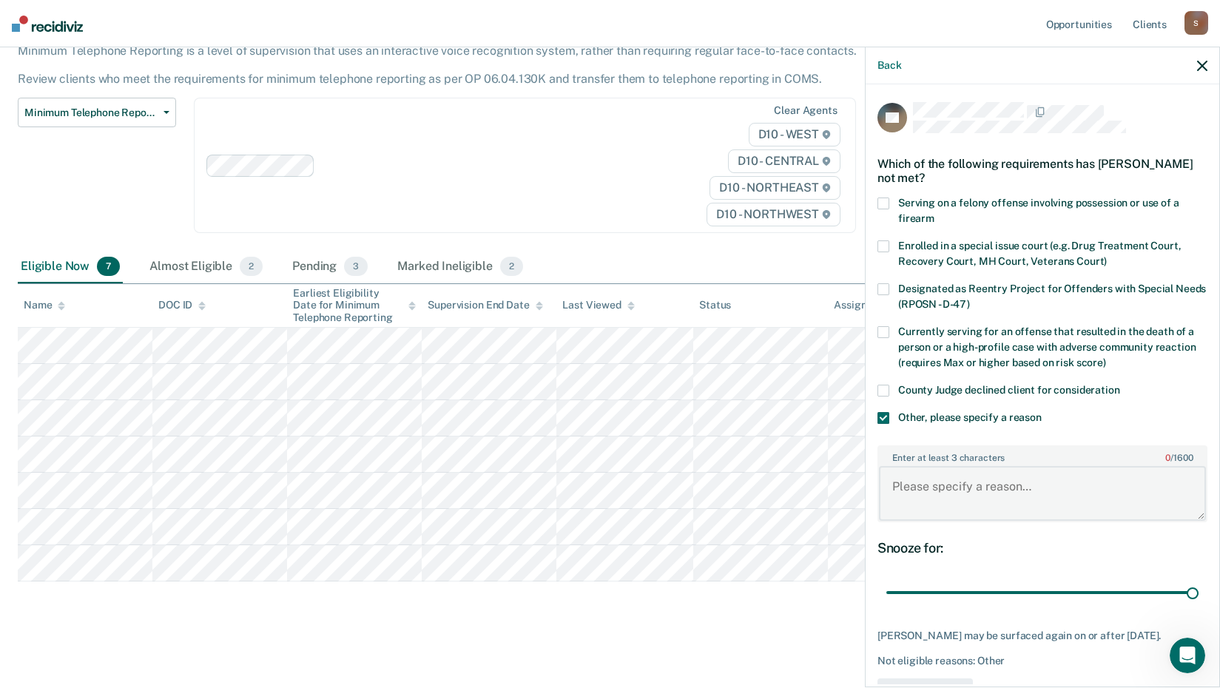
click at [908, 489] on textarea "Enter at least 3 characters 0 / 1600" at bounding box center [1042, 493] width 327 height 55
type textarea "Child Support. Unemployed."
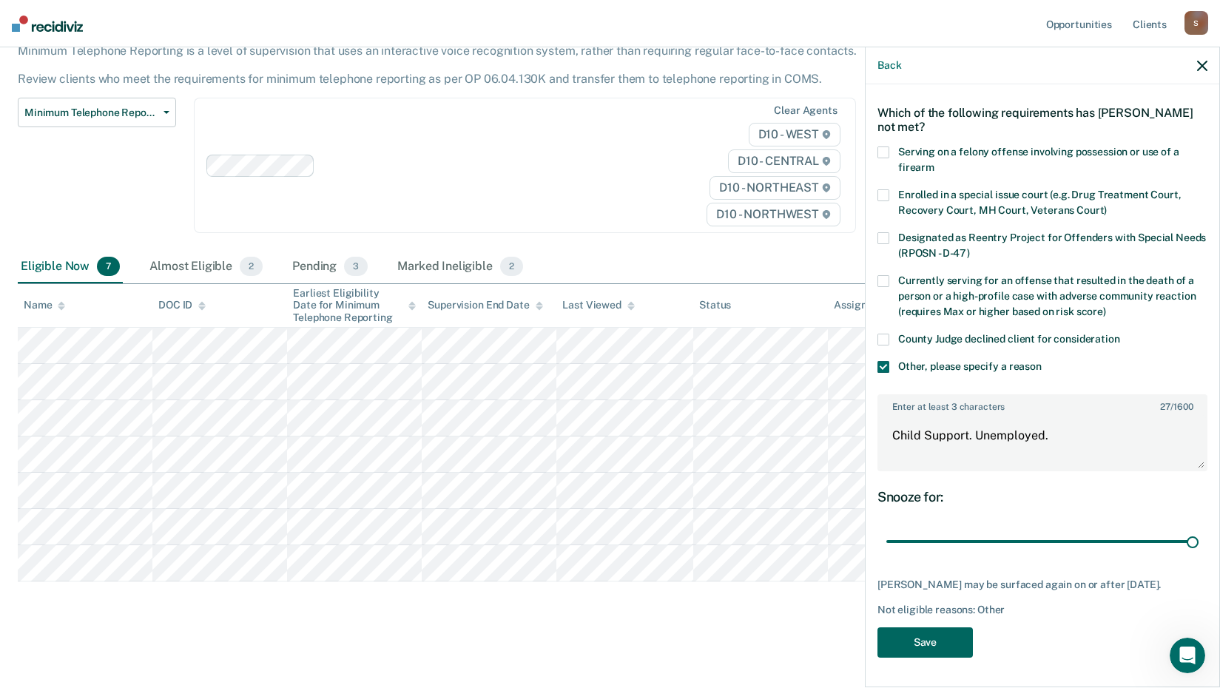
click at [949, 639] on button "Save" at bounding box center [924, 642] width 95 height 30
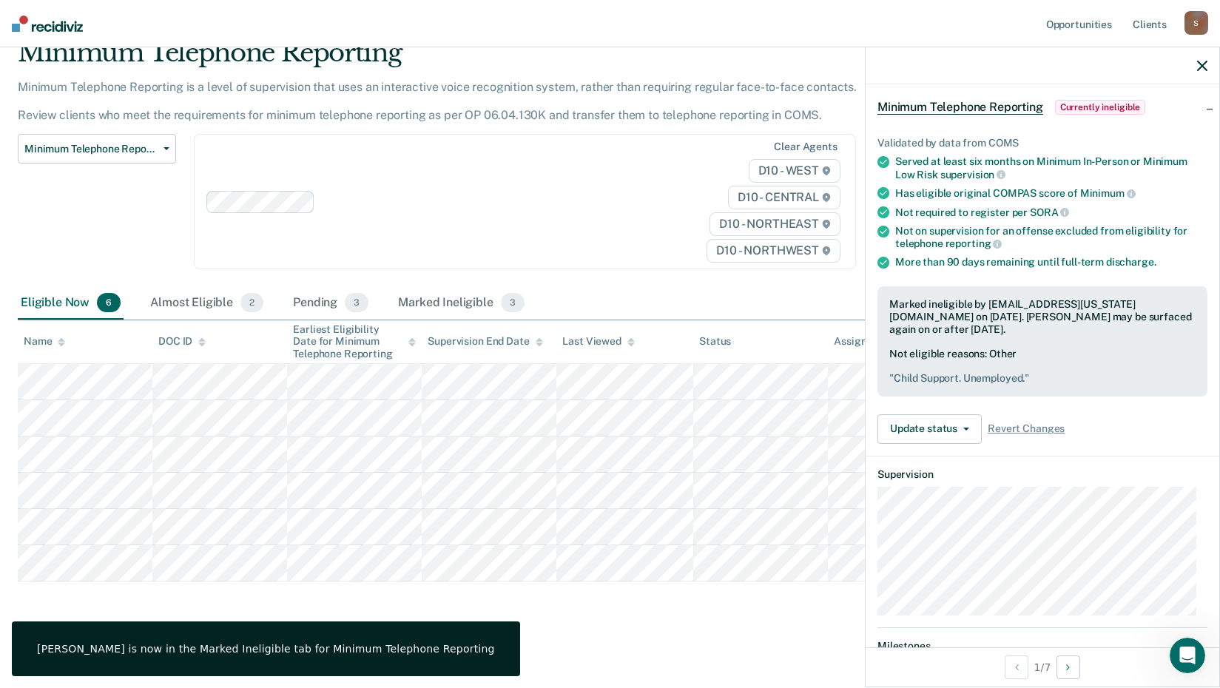
click at [1202, 64] on icon "button" at bounding box center [1202, 66] width 10 height 10
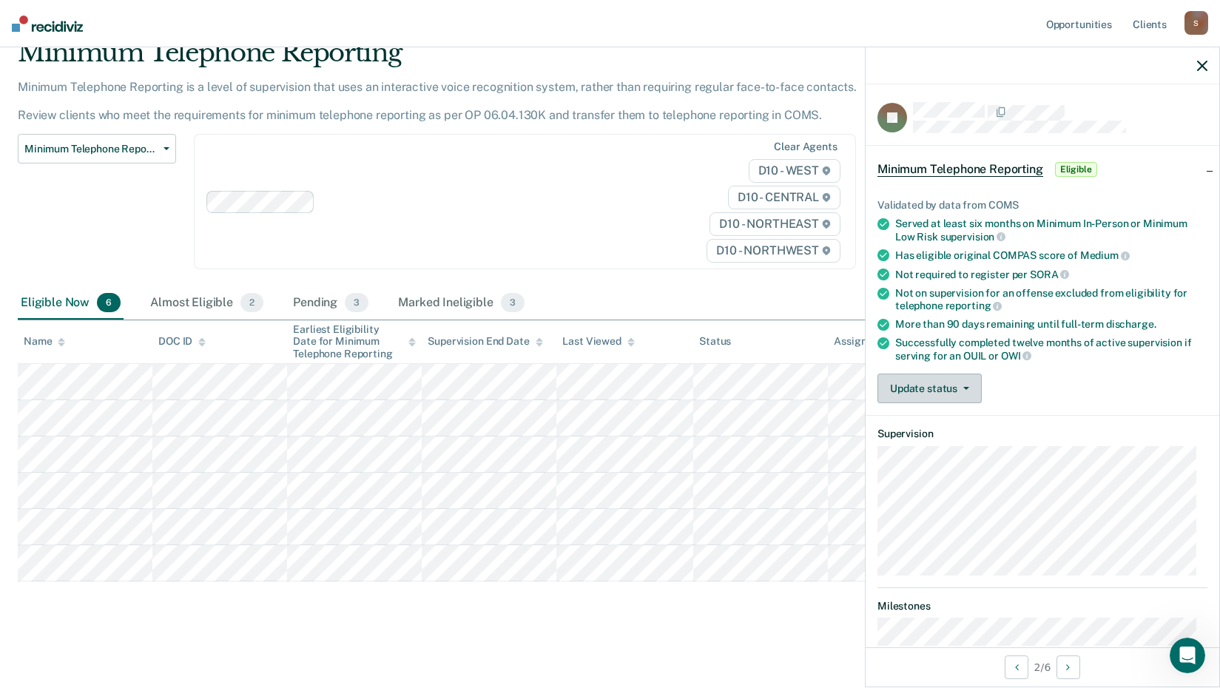
click at [965, 388] on button "Update status" at bounding box center [929, 389] width 104 height 30
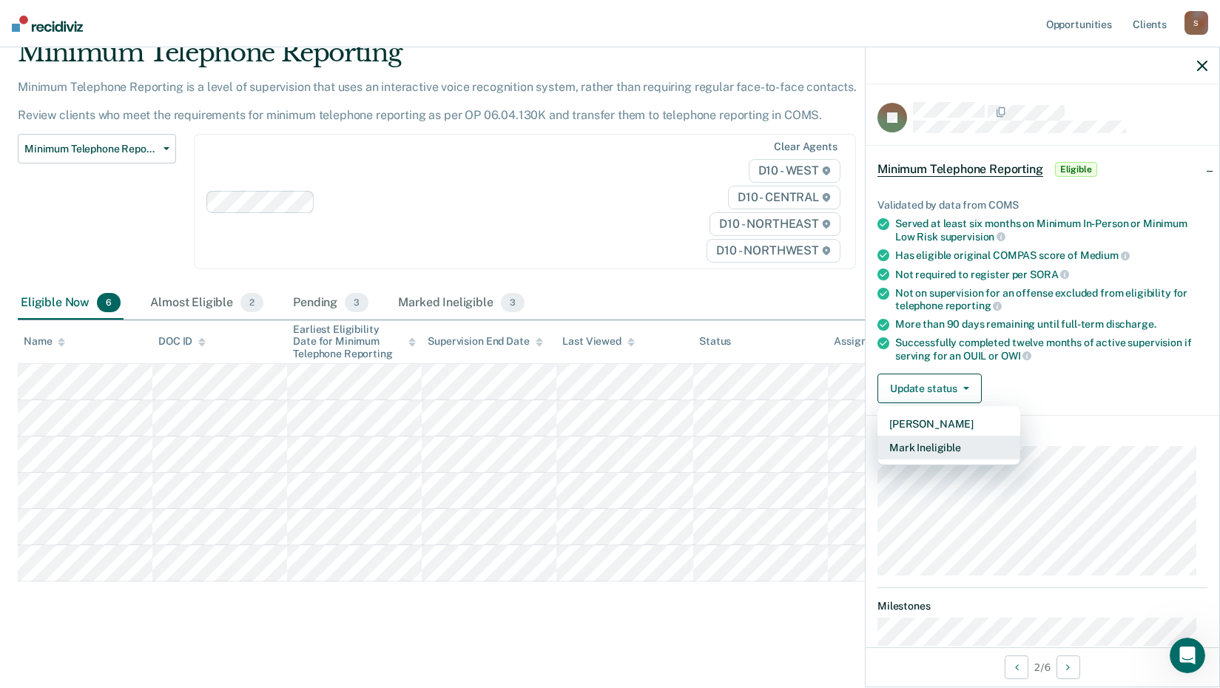
click at [919, 450] on button "Mark Ineligible" at bounding box center [948, 448] width 143 height 24
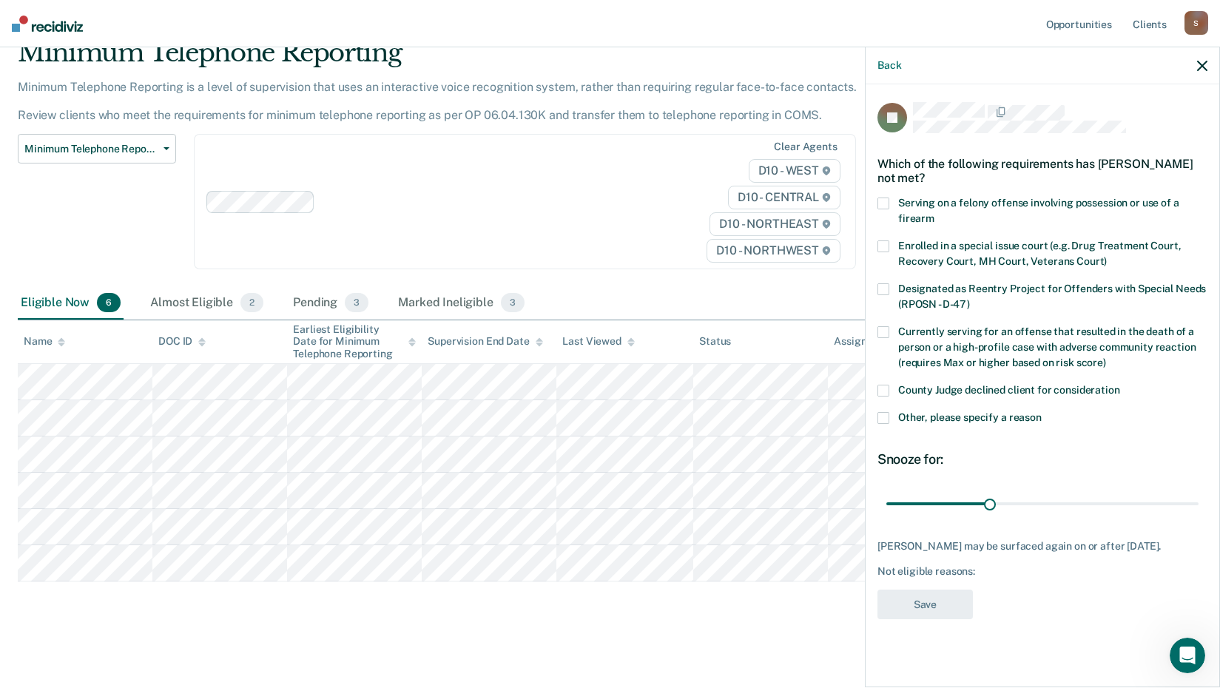
click at [884, 416] on span at bounding box center [883, 418] width 12 height 12
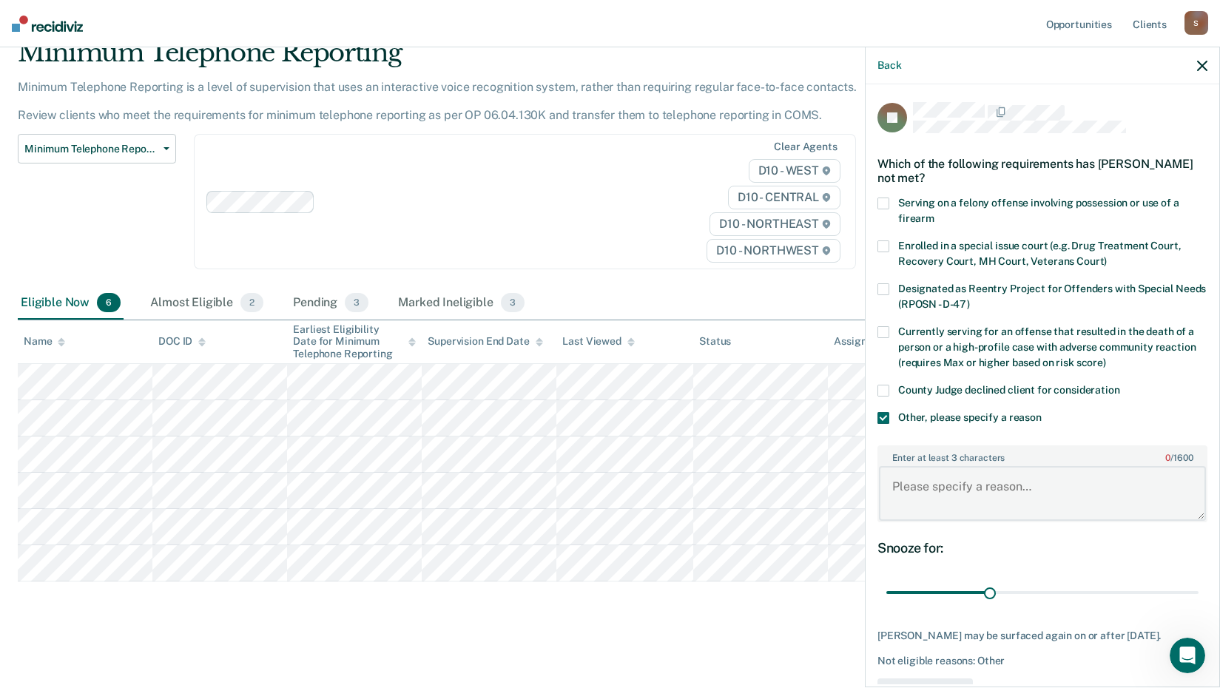
click at [904, 487] on textarea "Enter at least 3 characters 0 / 1600" at bounding box center [1042, 493] width 327 height 55
click at [1220, 624] on html "Looks like you’re using Internet Explorer 11. For faster loading and a better e…" at bounding box center [610, 280] width 1220 height 688
type textarea "DUI"
drag, startPoint x: 982, startPoint y: 591, endPoint x: 1193, endPoint y: 579, distance: 211.1
type input "90"
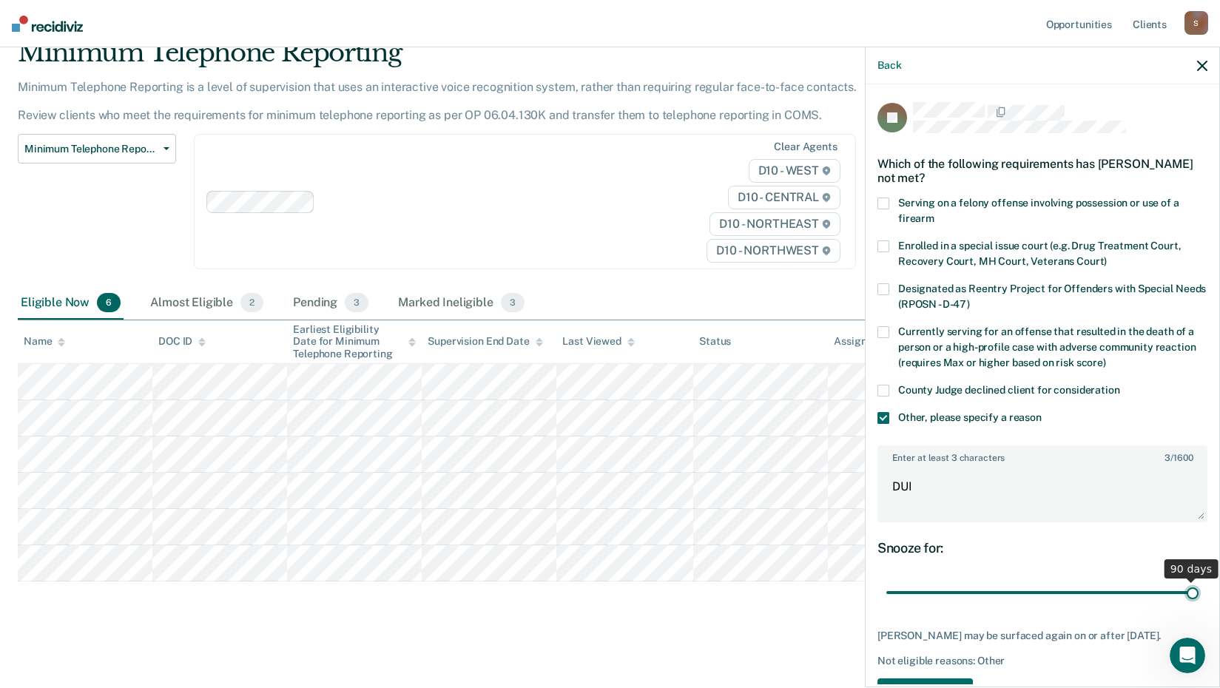
click at [1193, 580] on input "range" at bounding box center [1042, 593] width 312 height 26
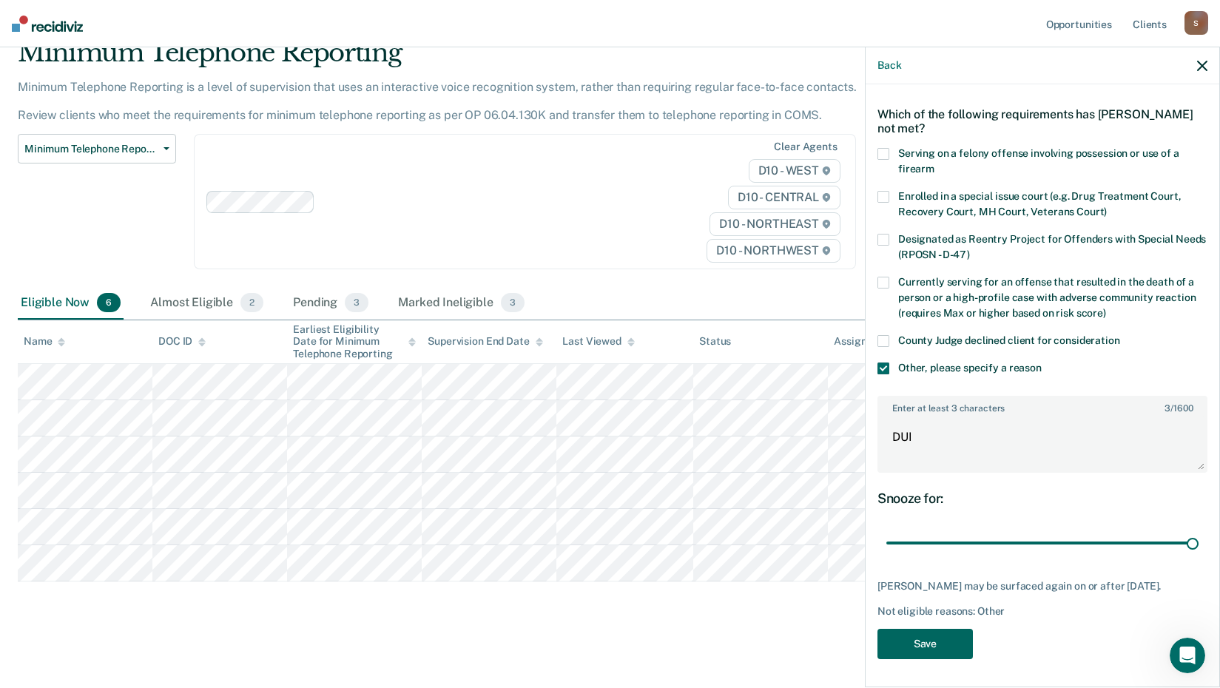
click at [931, 646] on button "Save" at bounding box center [924, 644] width 95 height 30
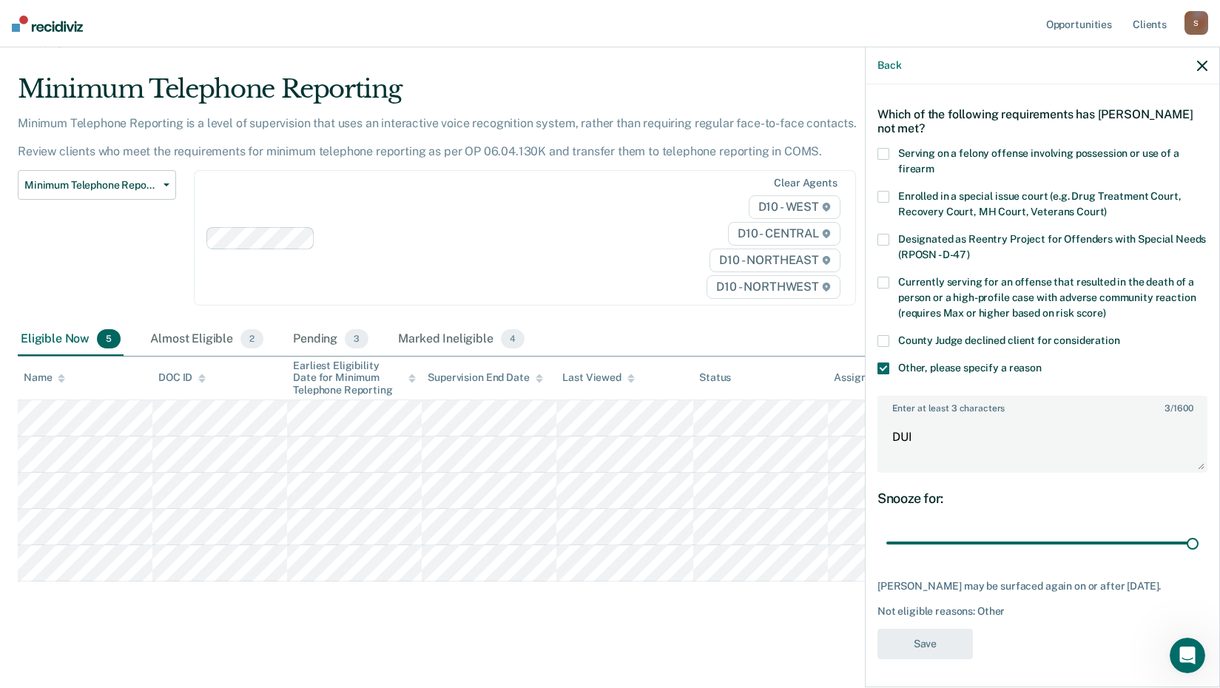
scroll to position [28, 0]
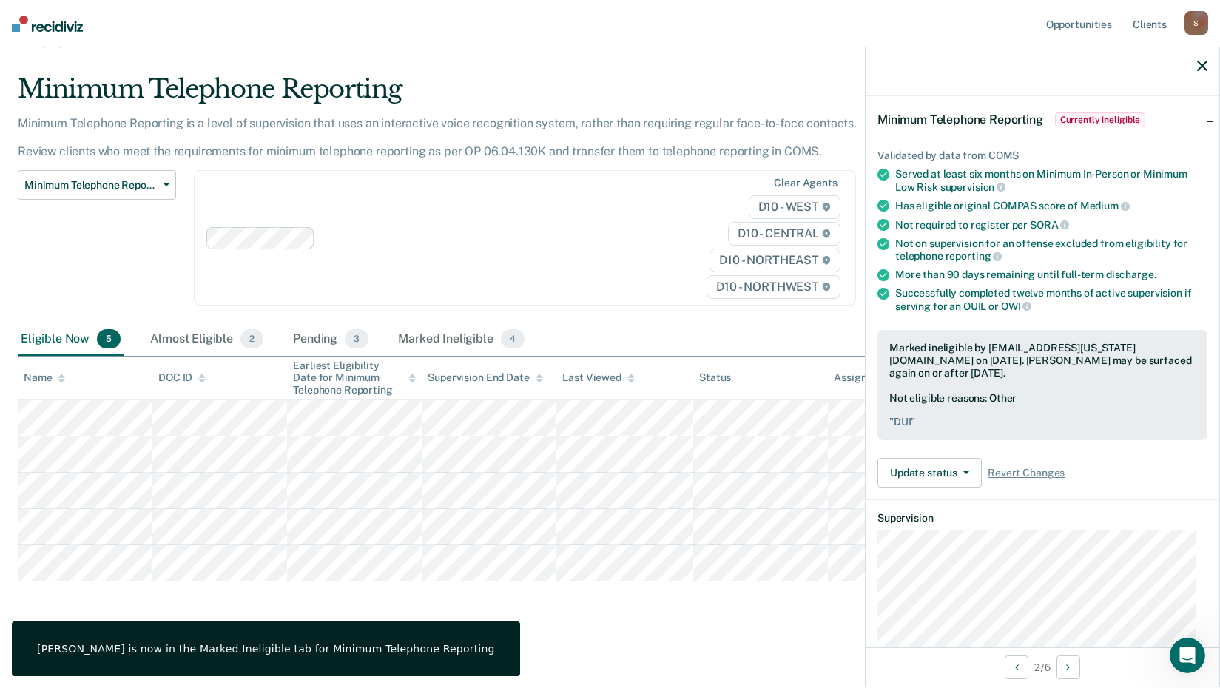
click at [1202, 61] on icon "button" at bounding box center [1202, 66] width 10 height 10
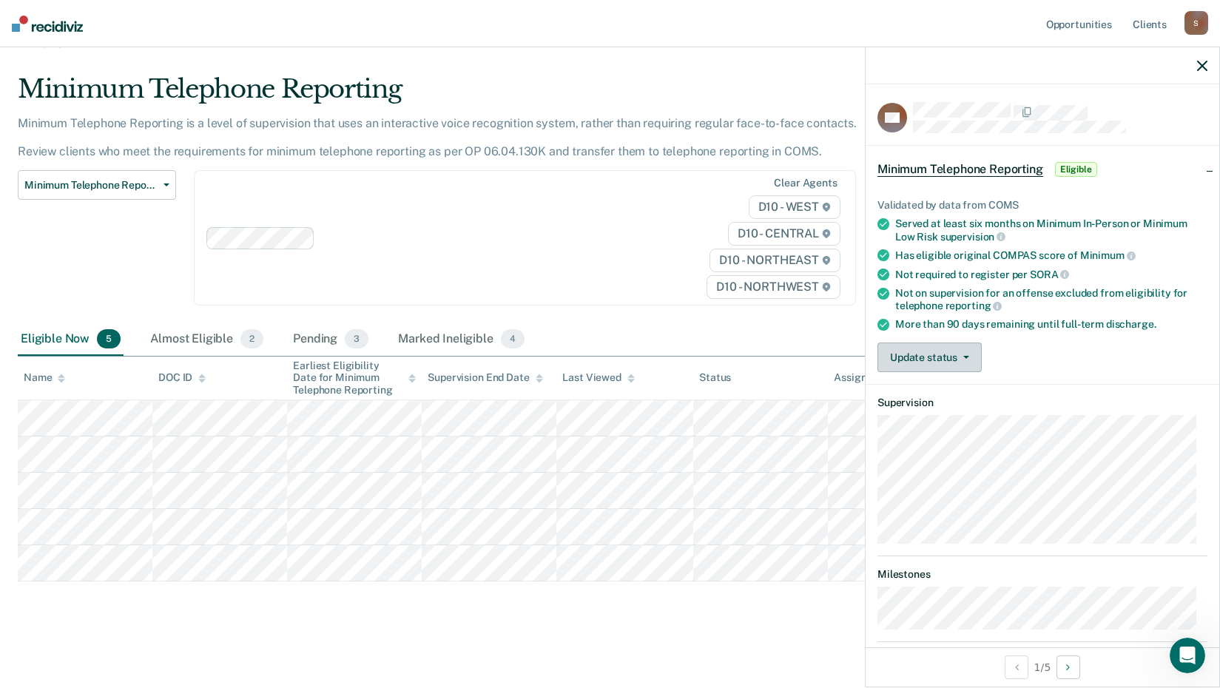
click at [965, 356] on icon "button" at bounding box center [966, 357] width 6 height 3
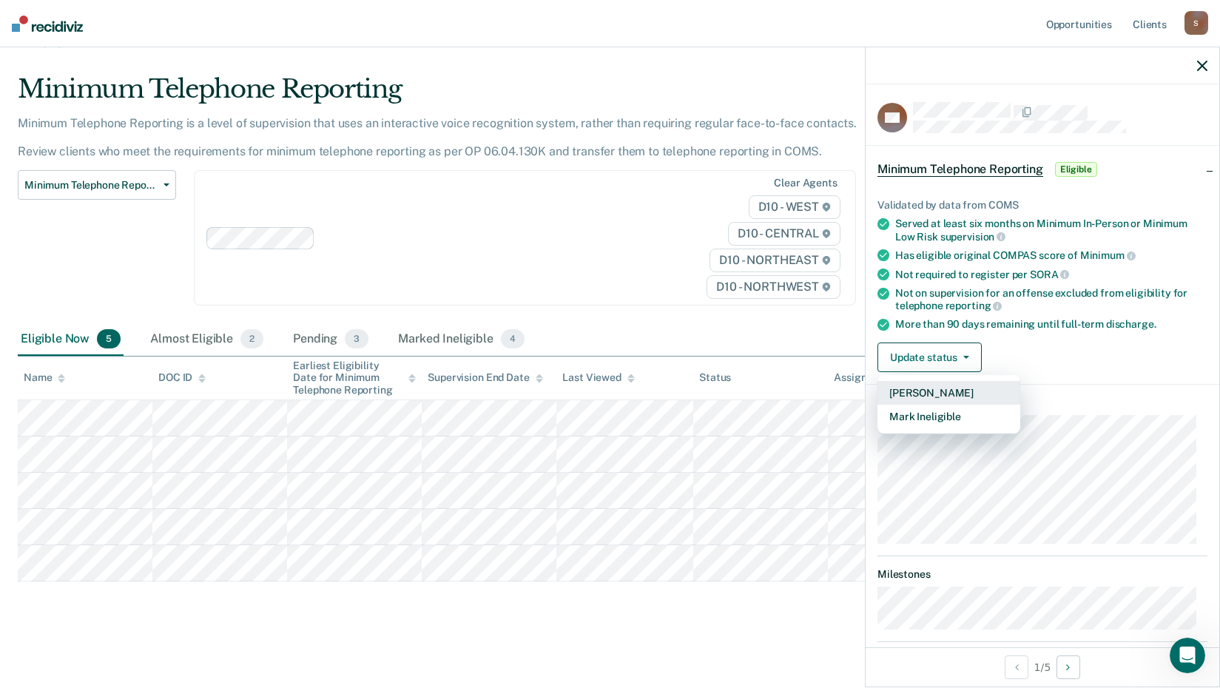
click at [933, 391] on button "[PERSON_NAME]" at bounding box center [948, 393] width 143 height 24
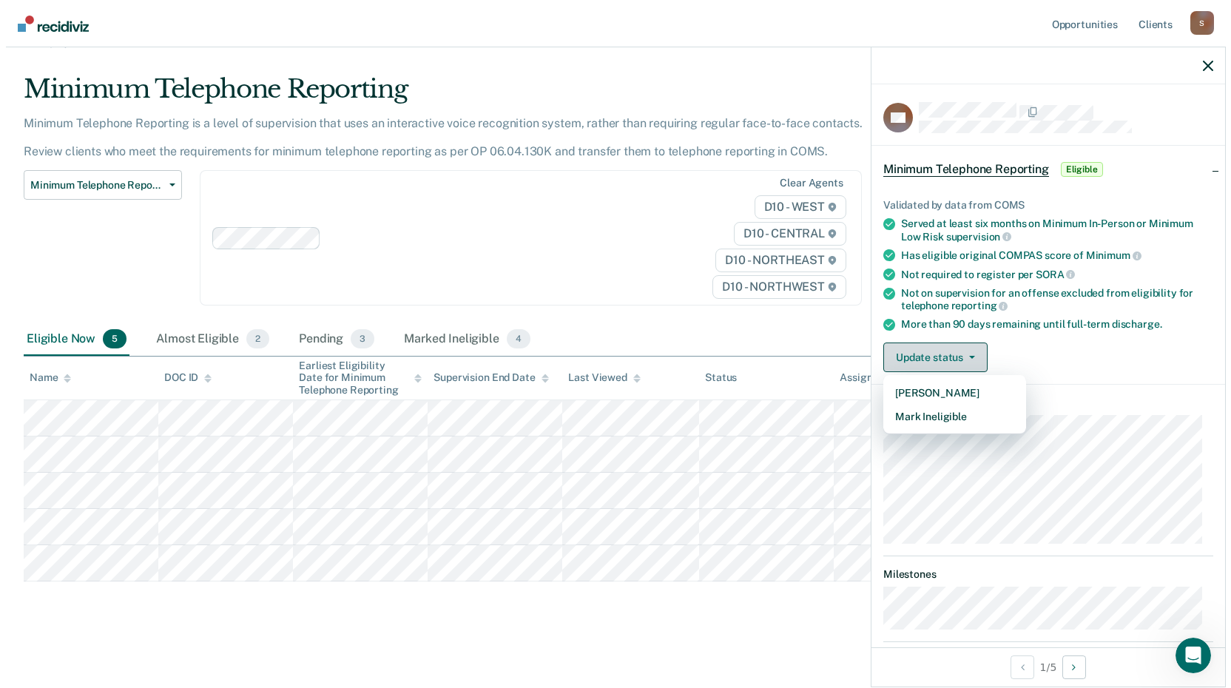
scroll to position [0, 0]
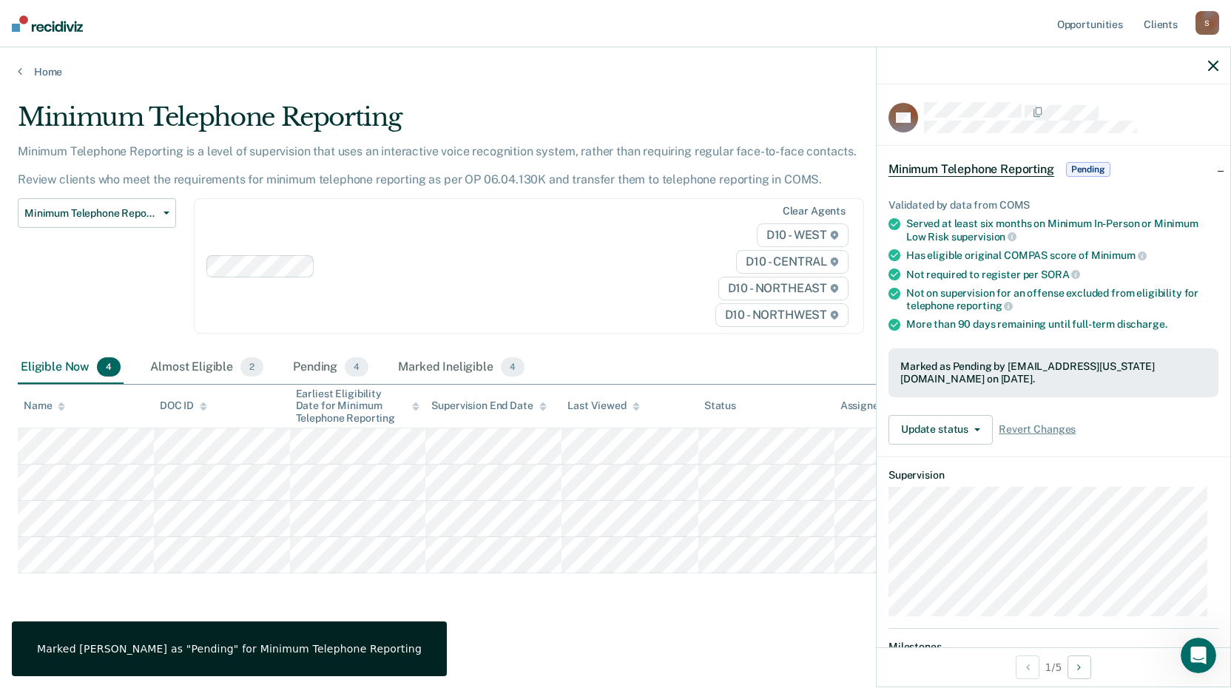
click at [1211, 63] on icon "button" at bounding box center [1213, 66] width 10 height 10
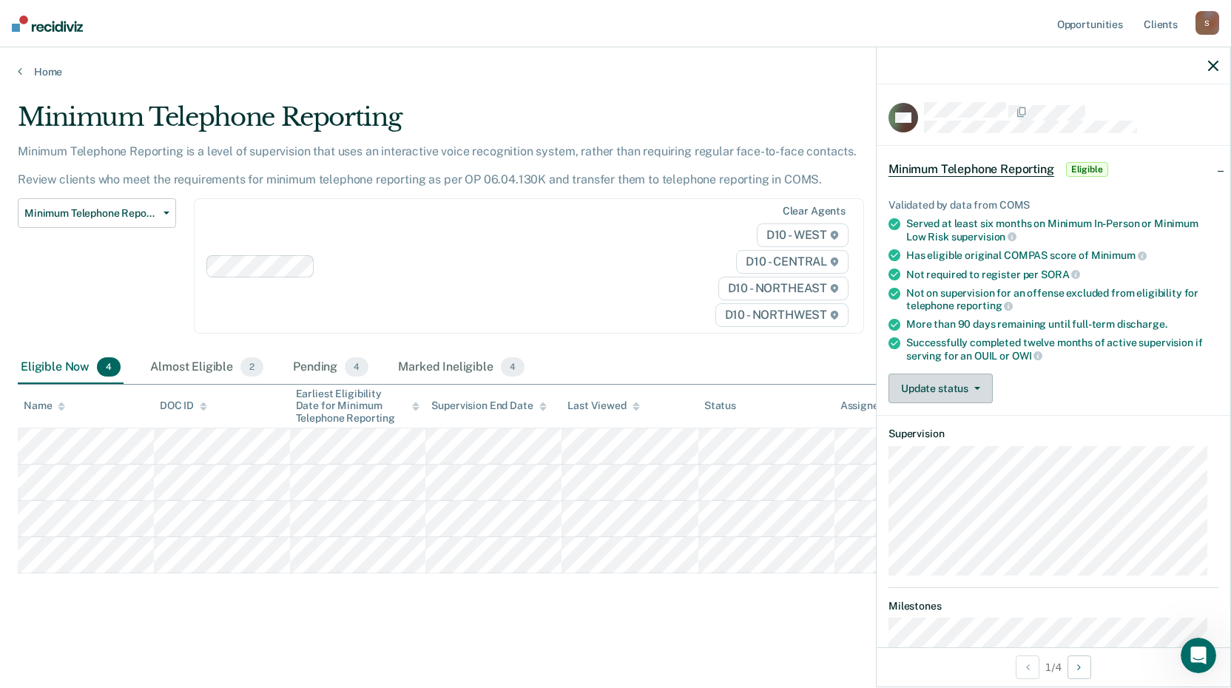
click at [979, 388] on button "Update status" at bounding box center [940, 389] width 104 height 30
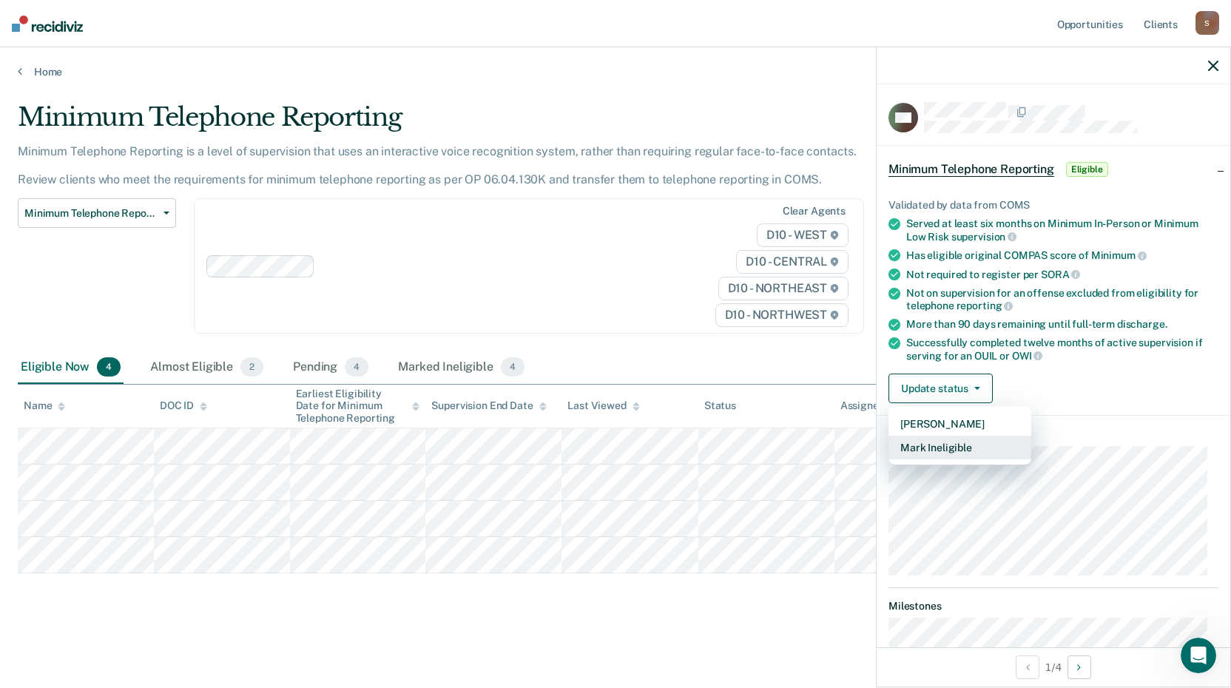
click at [961, 452] on button "Mark Ineligible" at bounding box center [959, 448] width 143 height 24
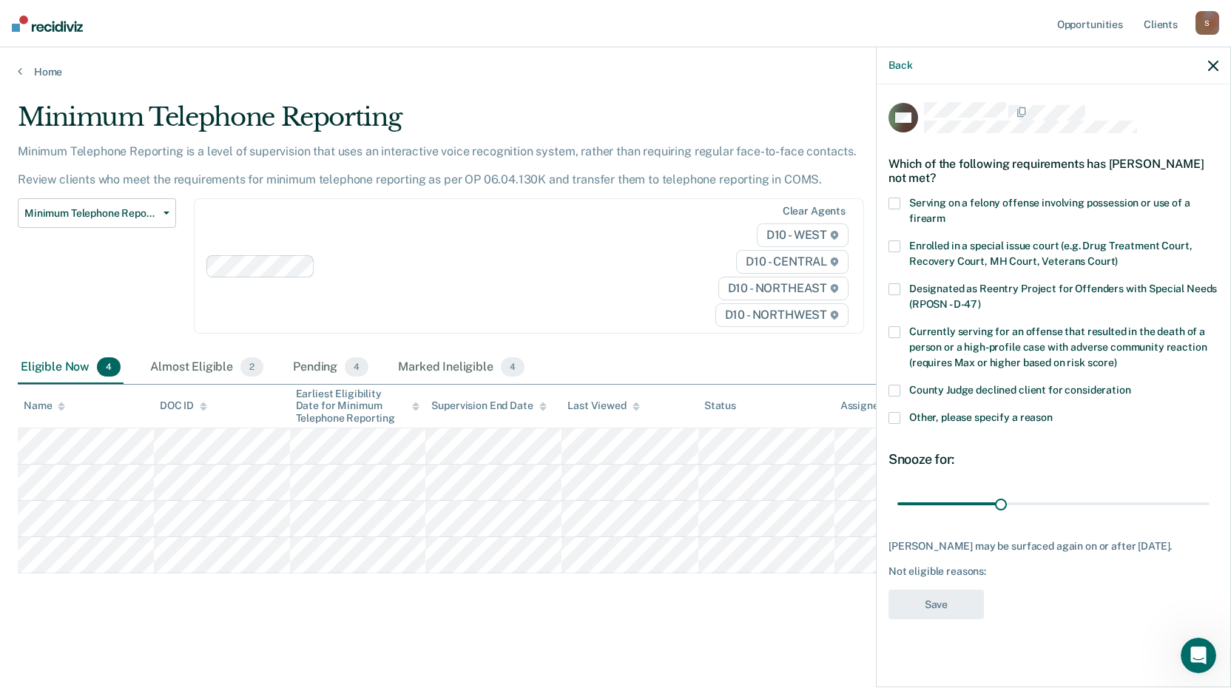
drag, startPoint x: 894, startPoint y: 416, endPoint x: 902, endPoint y: 431, distance: 16.9
click at [897, 419] on span at bounding box center [894, 418] width 12 height 12
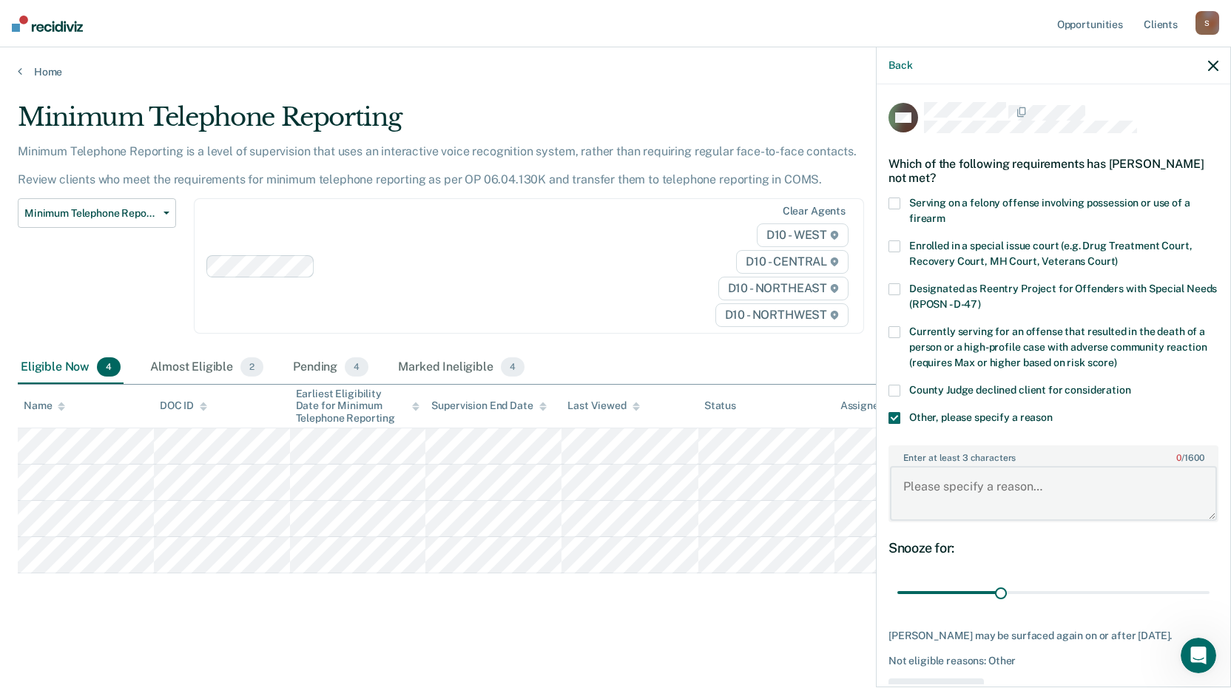
click at [908, 485] on textarea "Enter at least 3 characters 0 / 1600" at bounding box center [1053, 493] width 327 height 55
type textarea "DUI"
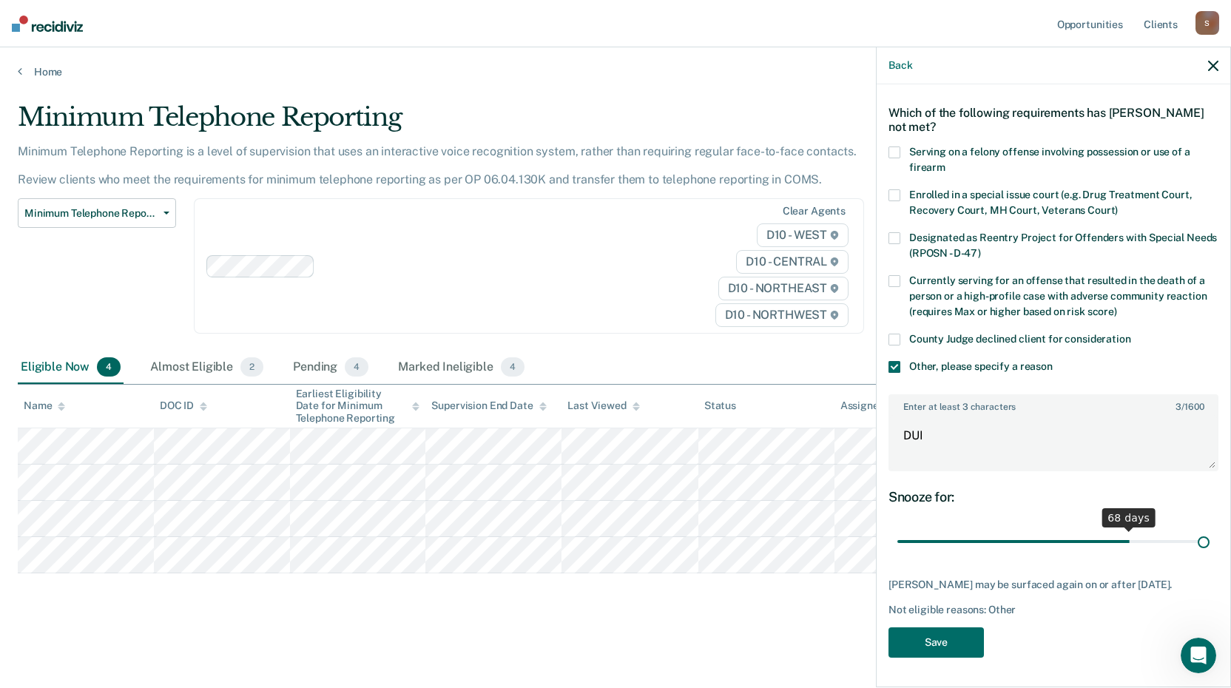
scroll to position [50, 0]
drag, startPoint x: 1013, startPoint y: 530, endPoint x: 1236, endPoint y: 524, distance: 223.5
type input "90"
click at [1209, 530] on input "range" at bounding box center [1053, 543] width 312 height 26
click at [933, 652] on button "Save" at bounding box center [935, 644] width 95 height 30
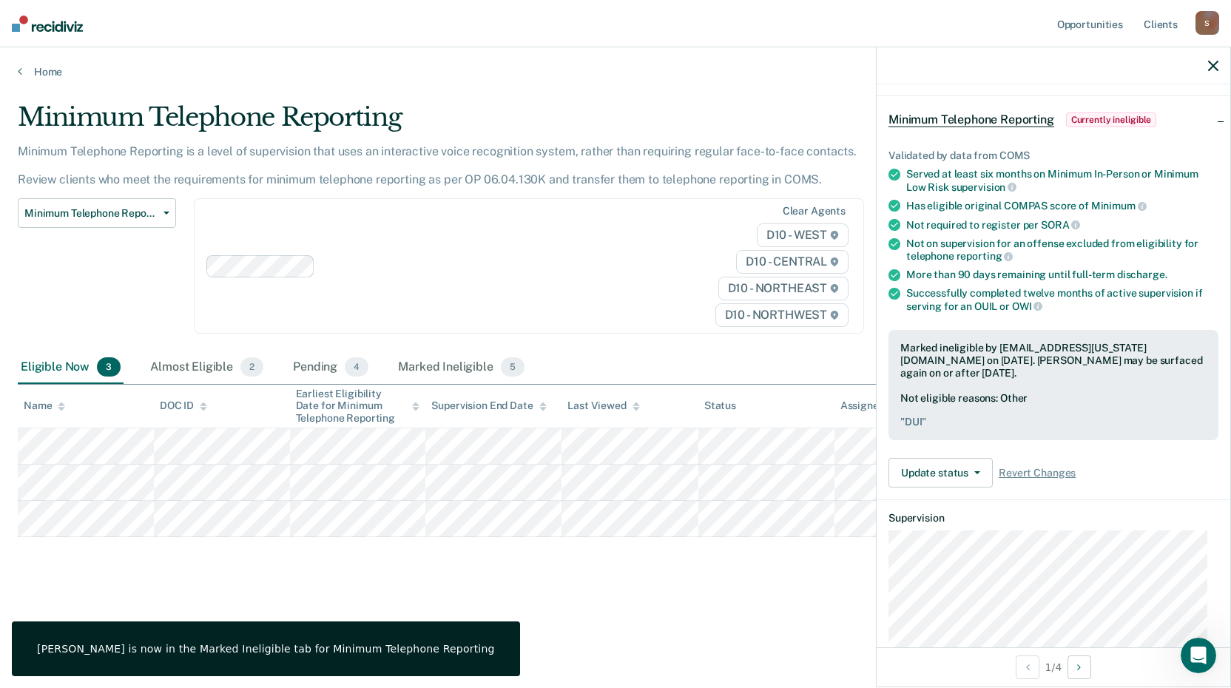
click at [1209, 64] on icon "button" at bounding box center [1213, 66] width 10 height 10
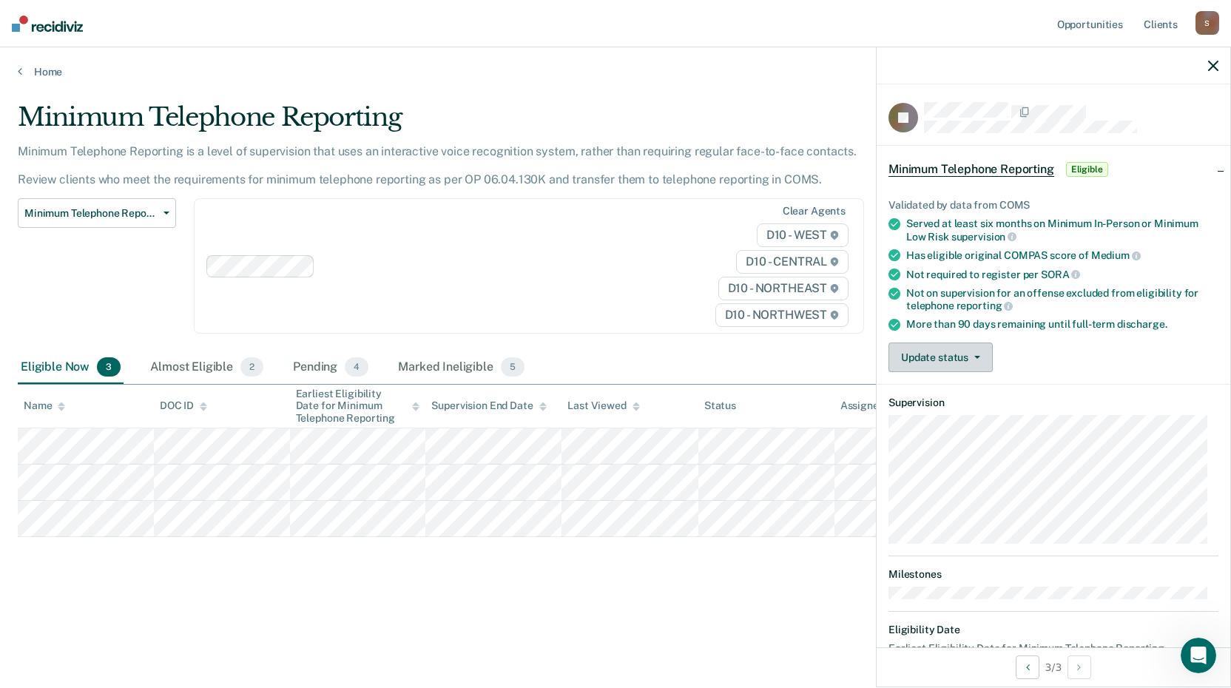
click at [981, 355] on button "Update status" at bounding box center [940, 357] width 104 height 30
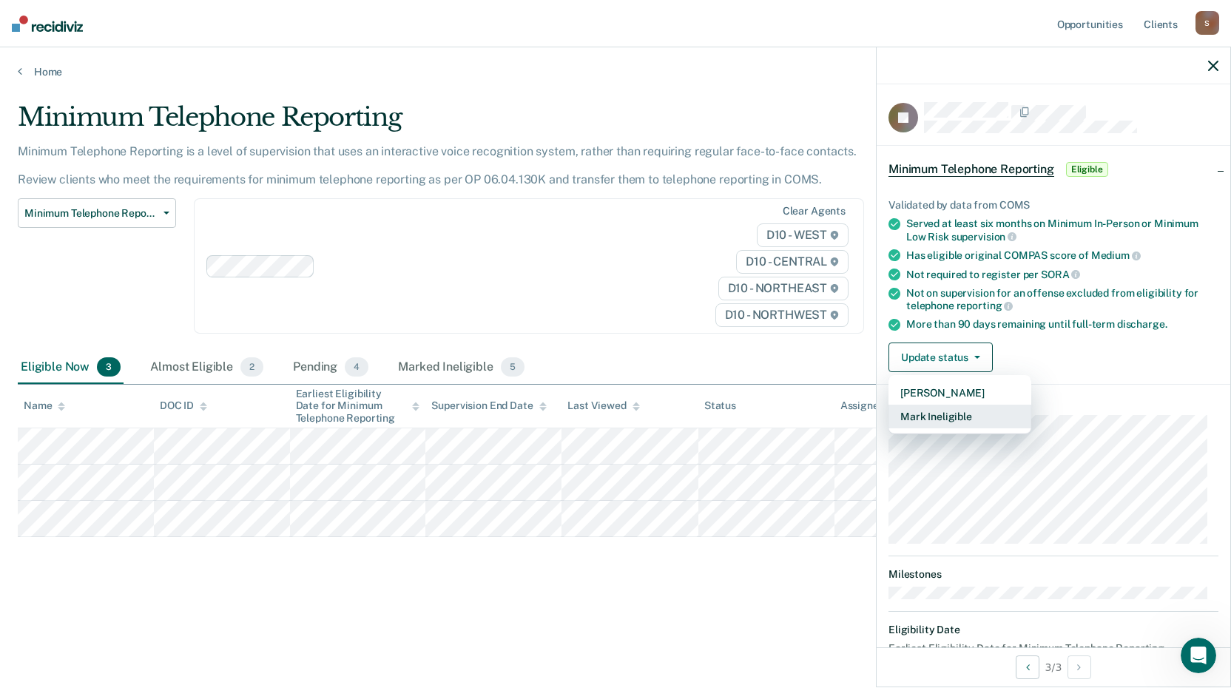
click at [965, 418] on button "Mark Ineligible" at bounding box center [959, 417] width 143 height 24
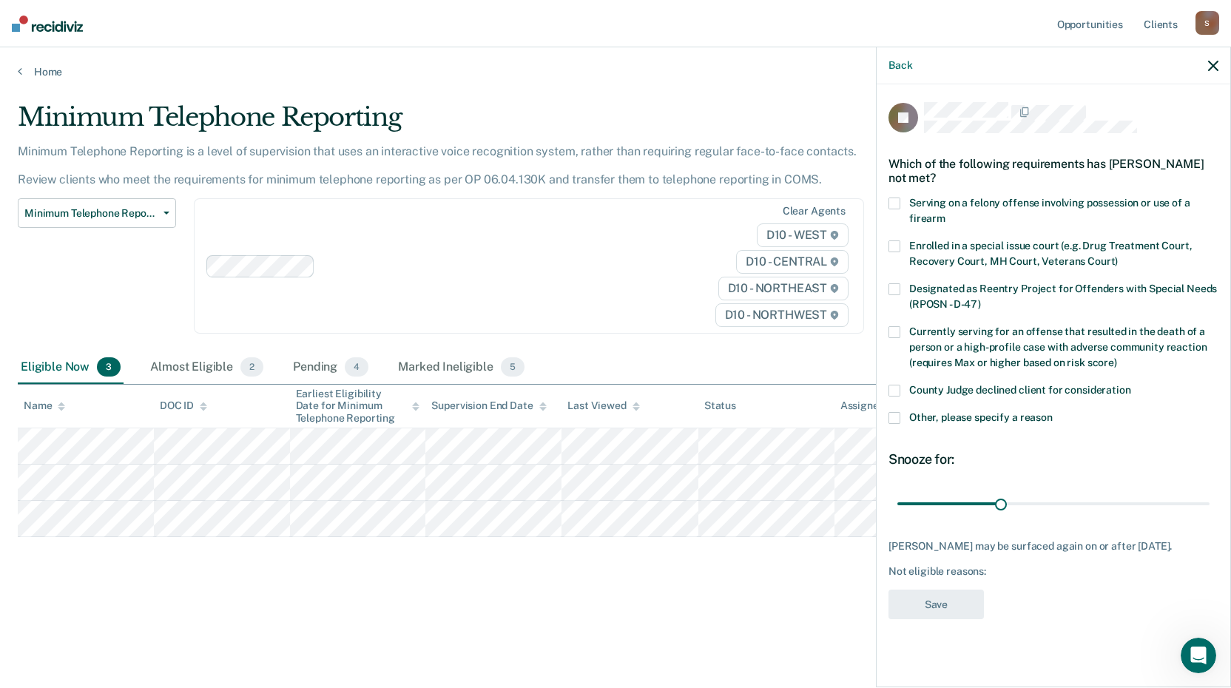
click at [897, 419] on span at bounding box center [894, 418] width 12 height 12
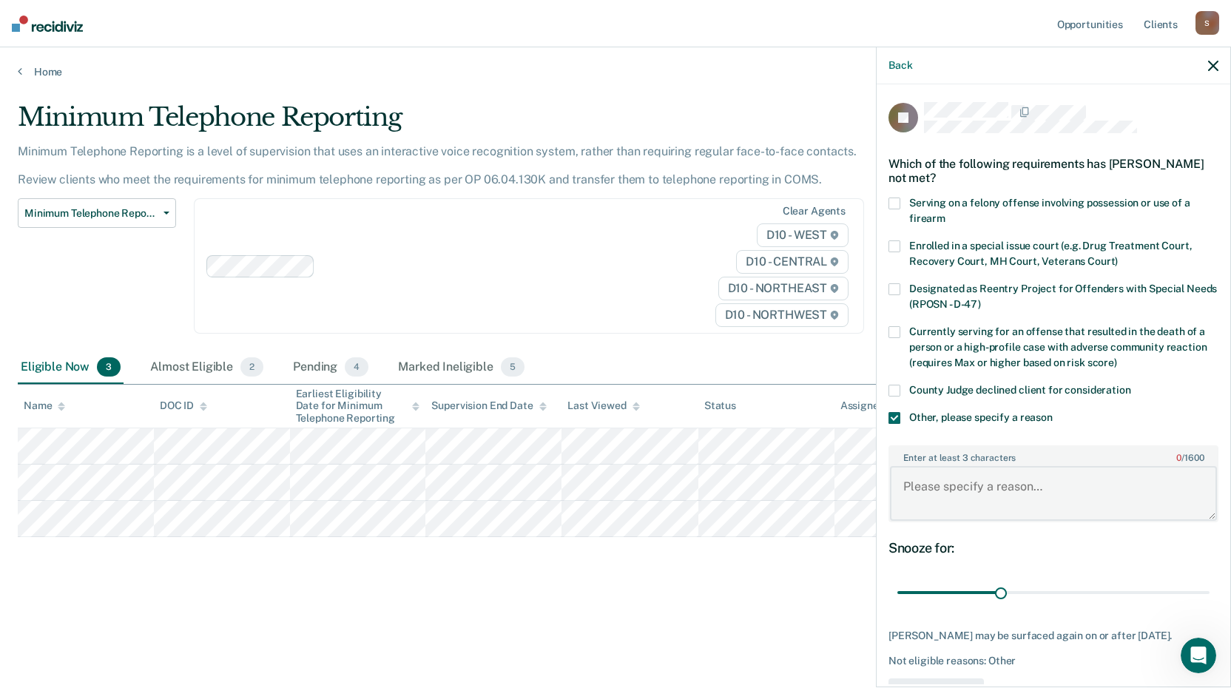
drag, startPoint x: 909, startPoint y: 490, endPoint x: 915, endPoint y: 480, distance: 11.3
click at [910, 490] on textarea "Enter at least 3 characters 0 / 1600" at bounding box center [1053, 493] width 327 height 55
type textarea "Will be eligible for discharge in the near future."
drag, startPoint x: 996, startPoint y: 594, endPoint x: 1198, endPoint y: 556, distance: 205.4
type input "85"
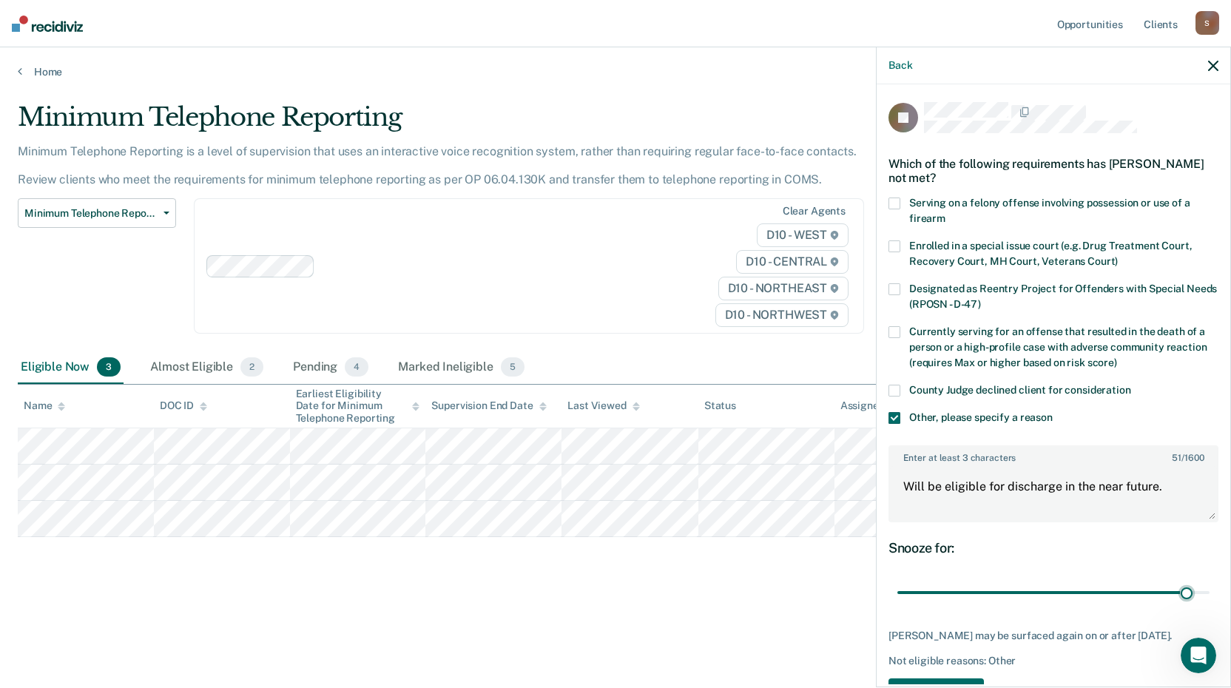
click at [1178, 588] on input "range" at bounding box center [1053, 593] width 312 height 26
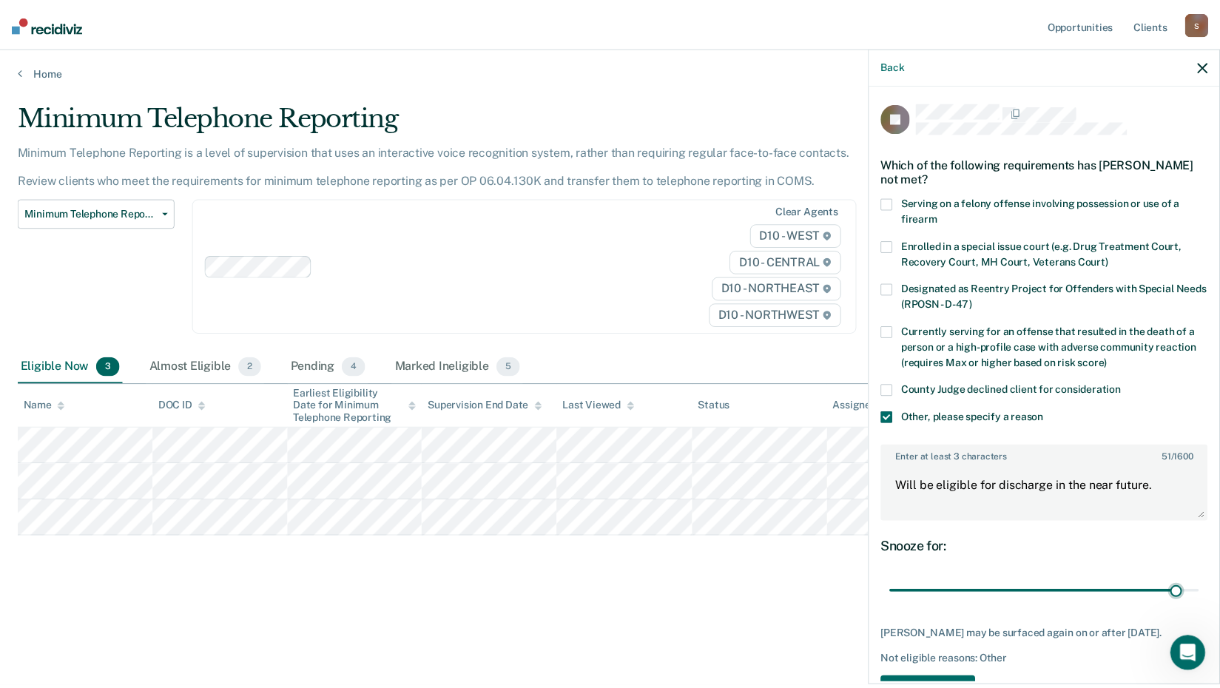
scroll to position [62, 0]
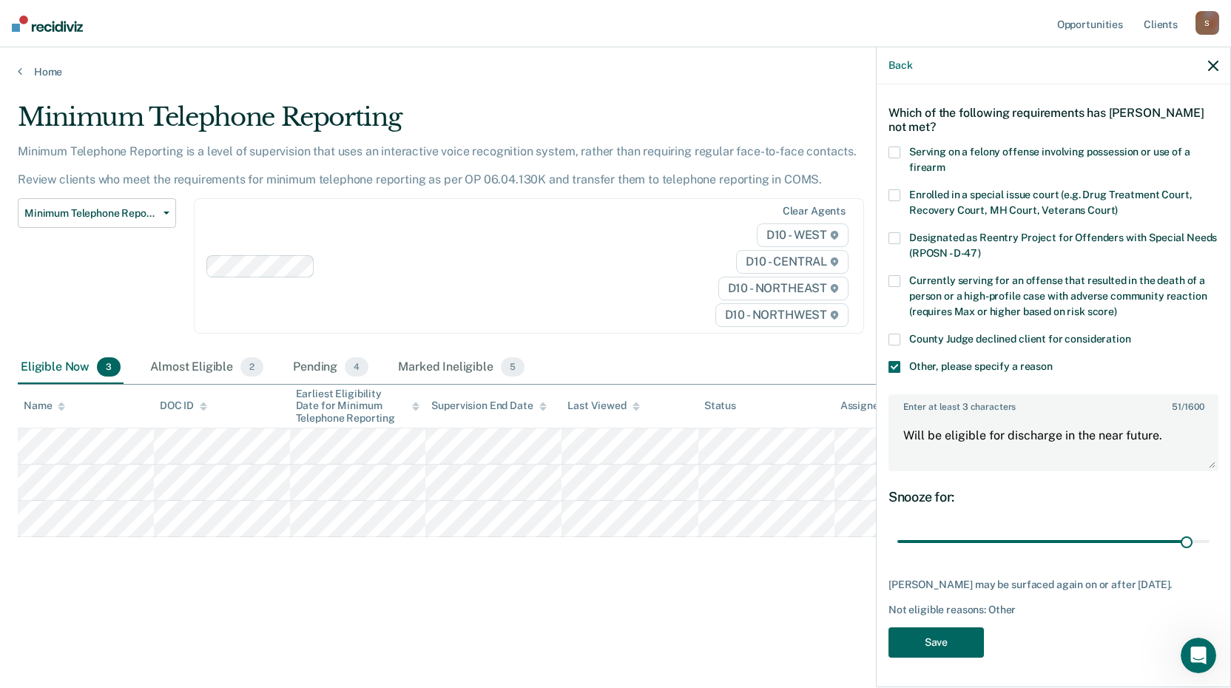
click at [950, 637] on button "Save" at bounding box center [935, 642] width 95 height 30
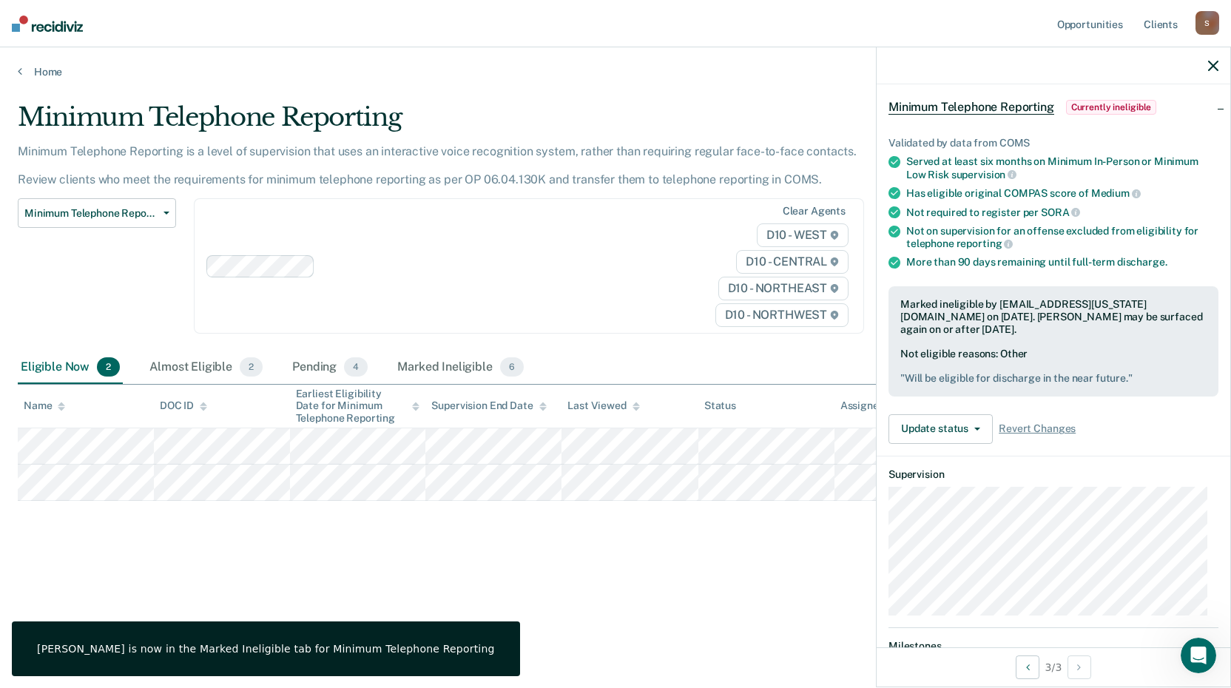
click at [1214, 64] on icon "button" at bounding box center [1213, 66] width 10 height 10
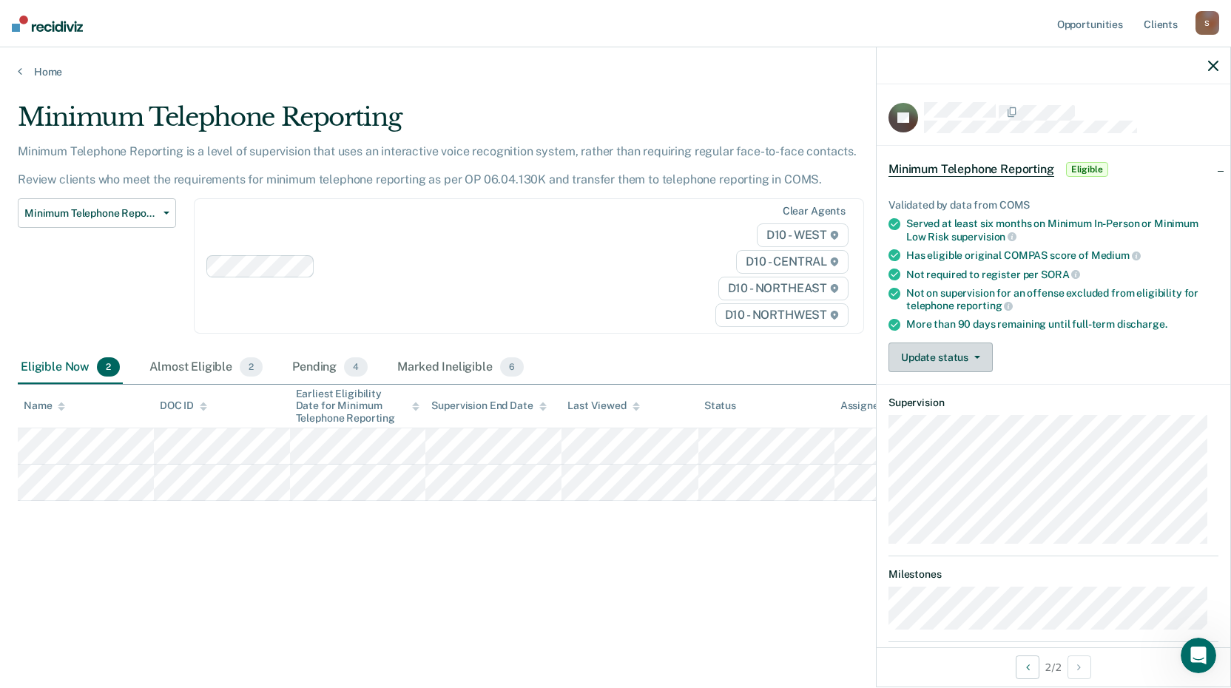
click at [979, 359] on button "Update status" at bounding box center [940, 357] width 104 height 30
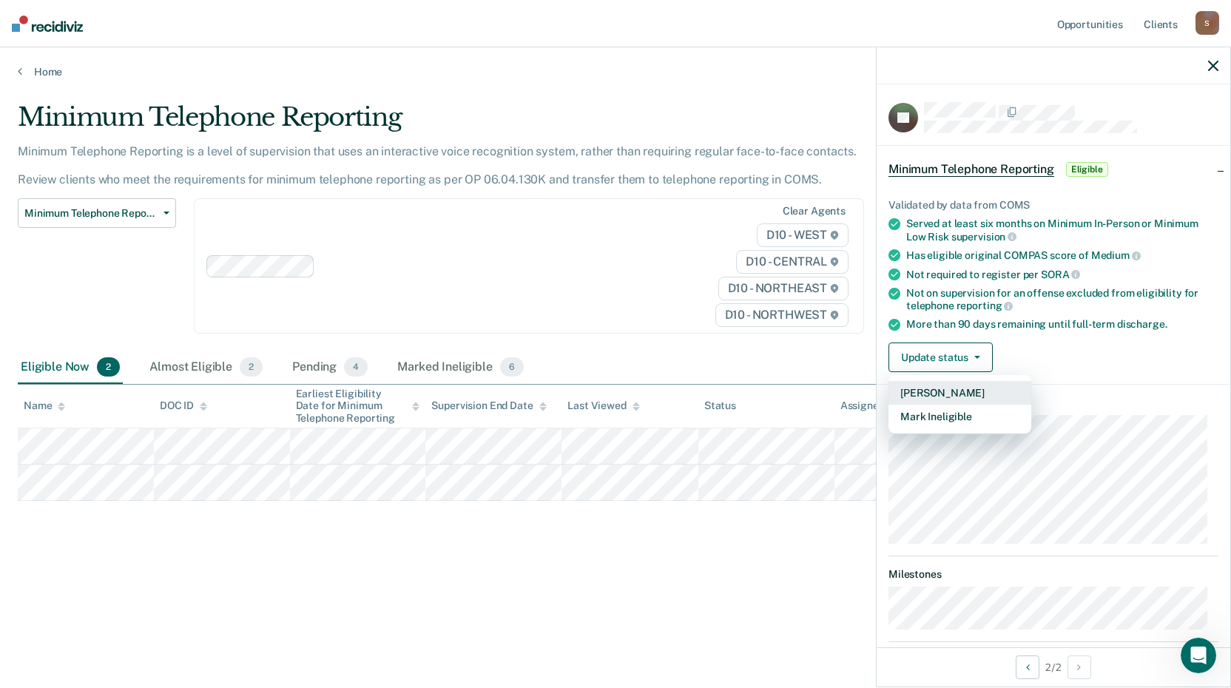
click at [940, 392] on button "[PERSON_NAME]" at bounding box center [959, 393] width 143 height 24
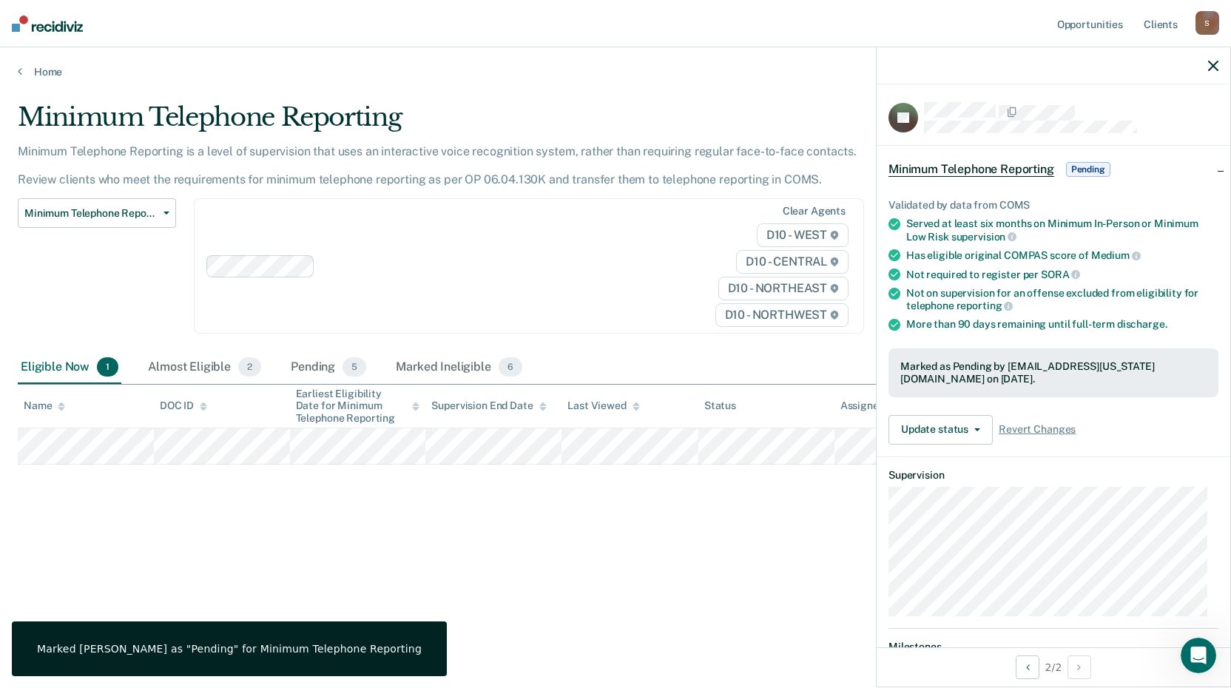
click at [1212, 64] on icon "button" at bounding box center [1213, 66] width 10 height 10
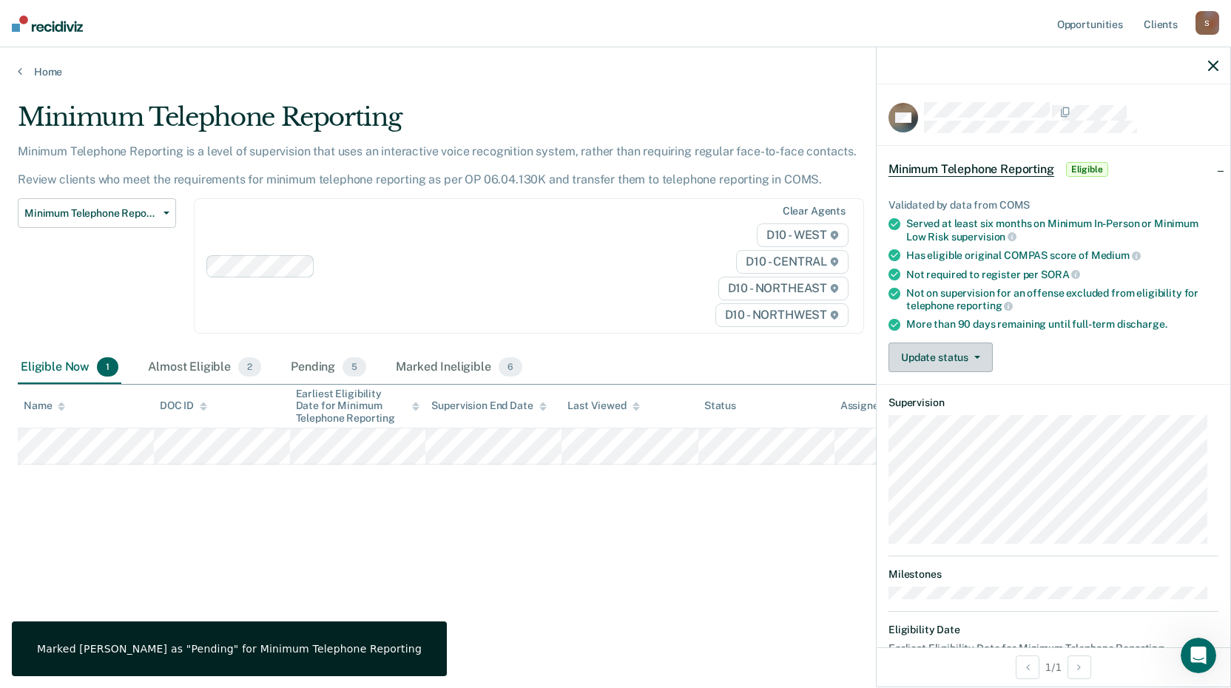
click at [983, 357] on button "Update status" at bounding box center [940, 357] width 104 height 30
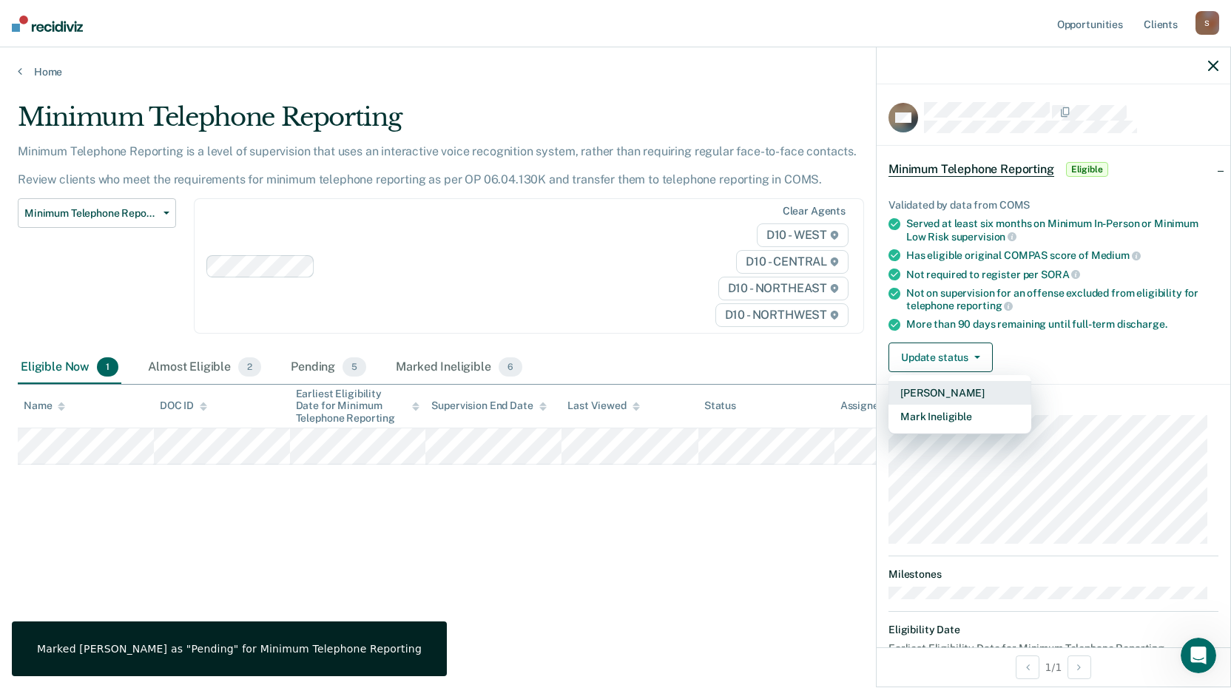
click at [938, 388] on button "[PERSON_NAME]" at bounding box center [959, 393] width 143 height 24
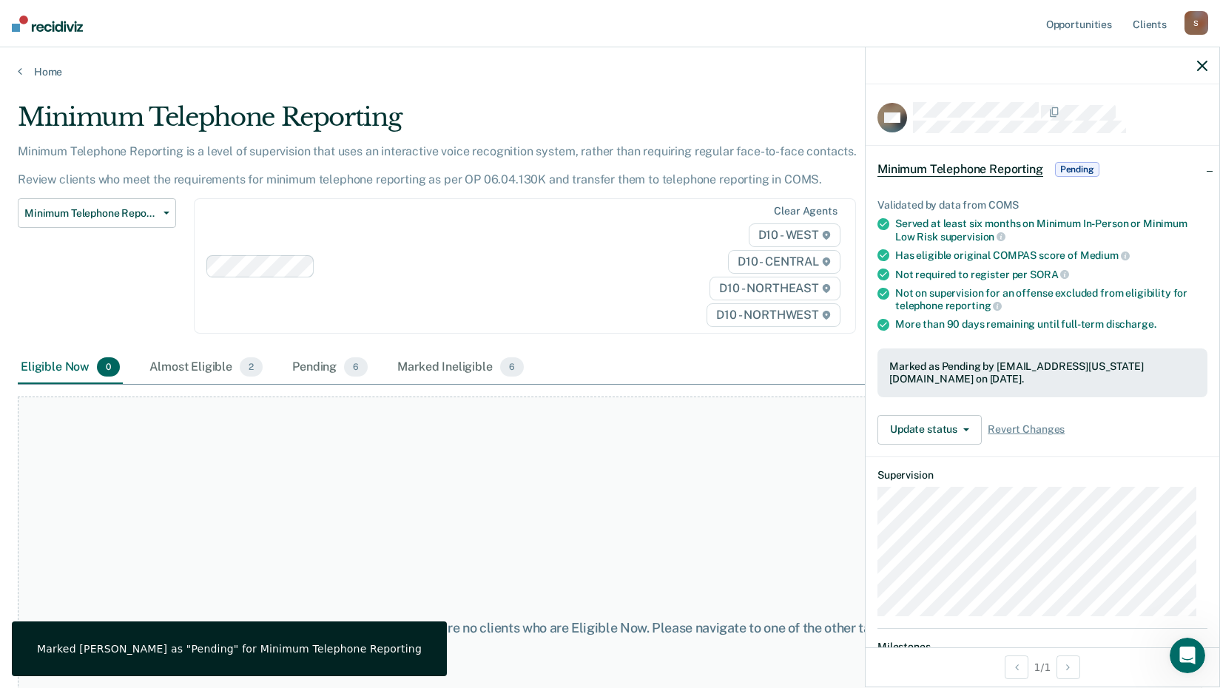
click at [1203, 69] on icon "button" at bounding box center [1202, 66] width 10 height 10
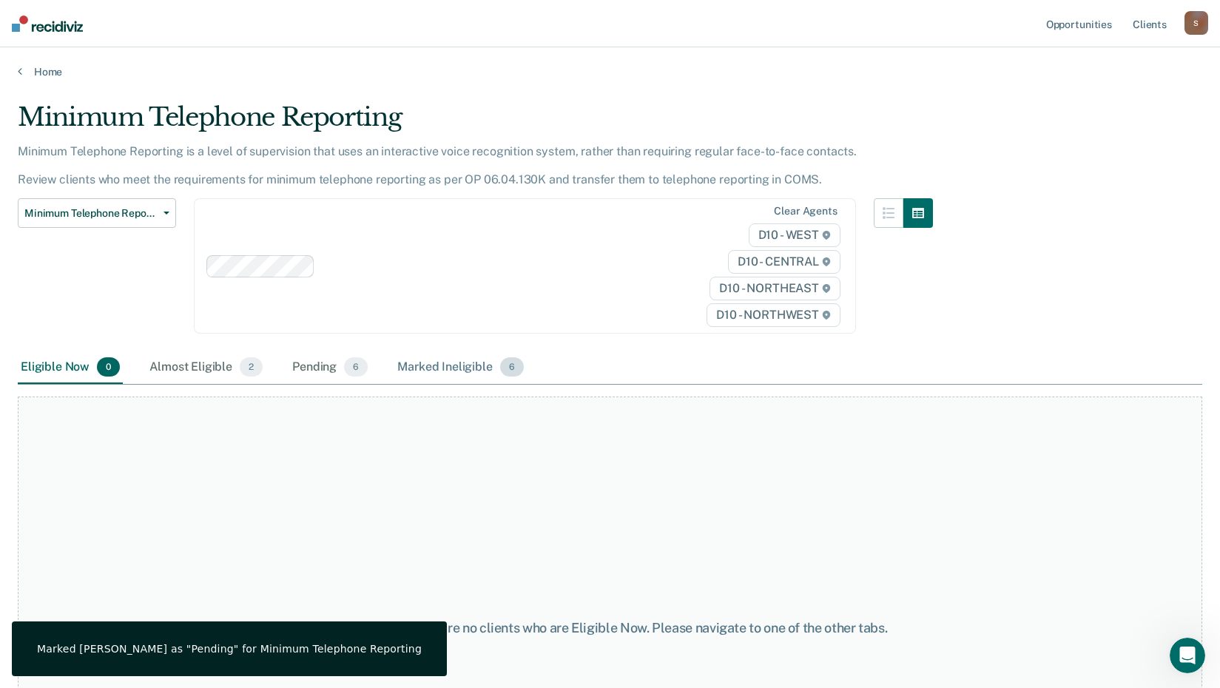
click at [449, 368] on div "Marked Ineligible 6" at bounding box center [460, 367] width 132 height 33
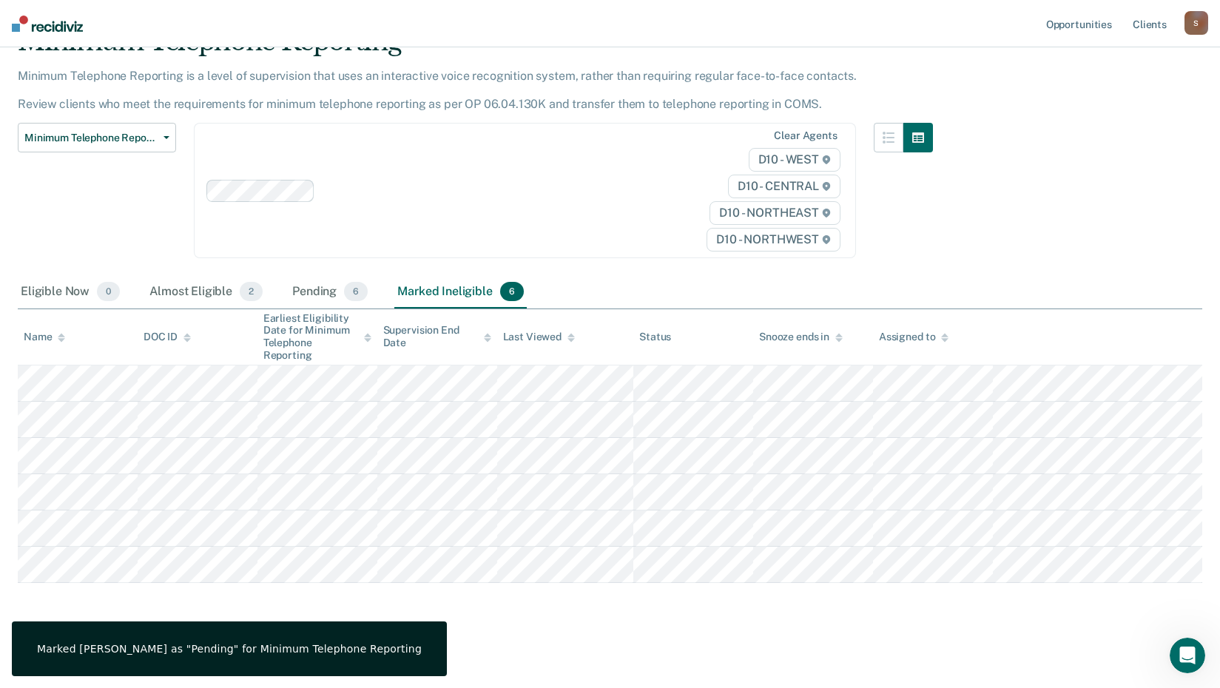
scroll to position [77, 0]
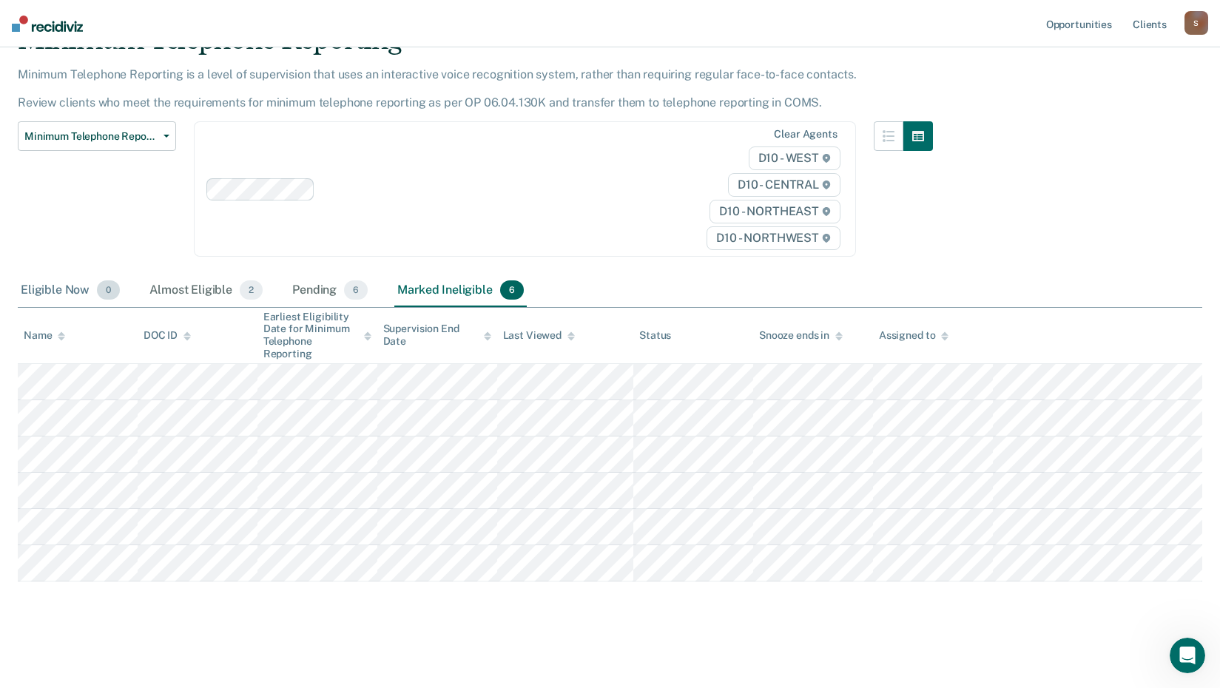
click at [51, 293] on div "Eligible Now 0" at bounding box center [70, 290] width 105 height 33
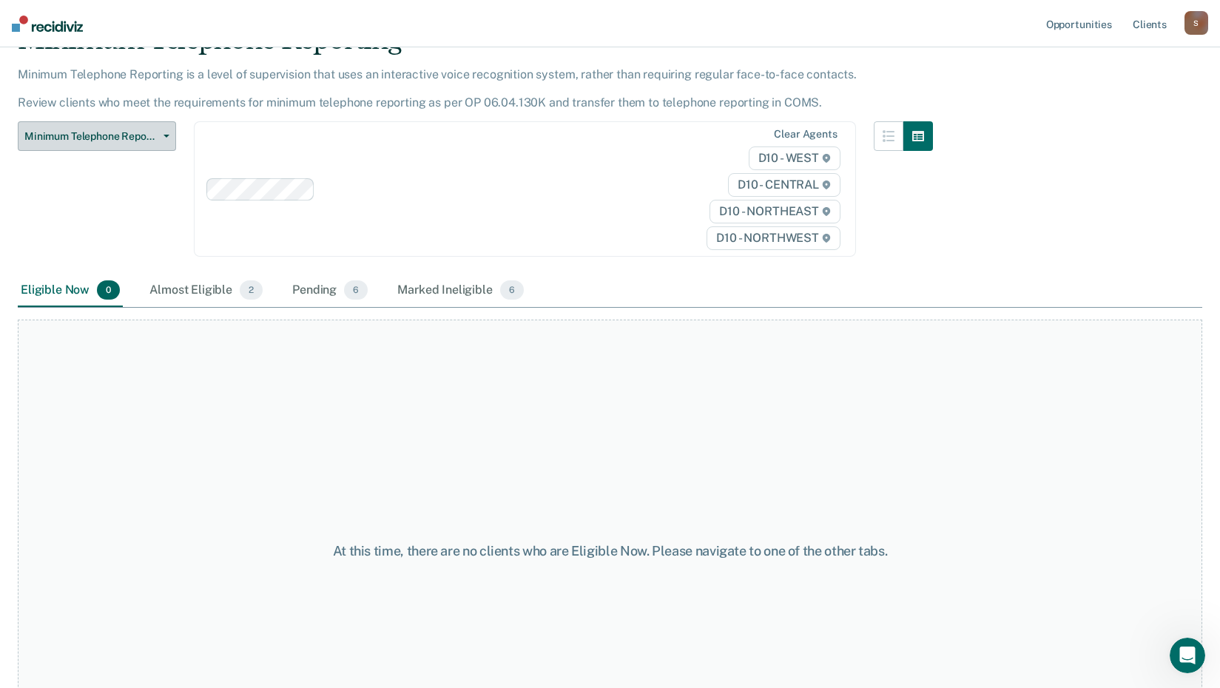
click at [171, 139] on button "Minimum Telephone Reporting" at bounding box center [97, 136] width 158 height 30
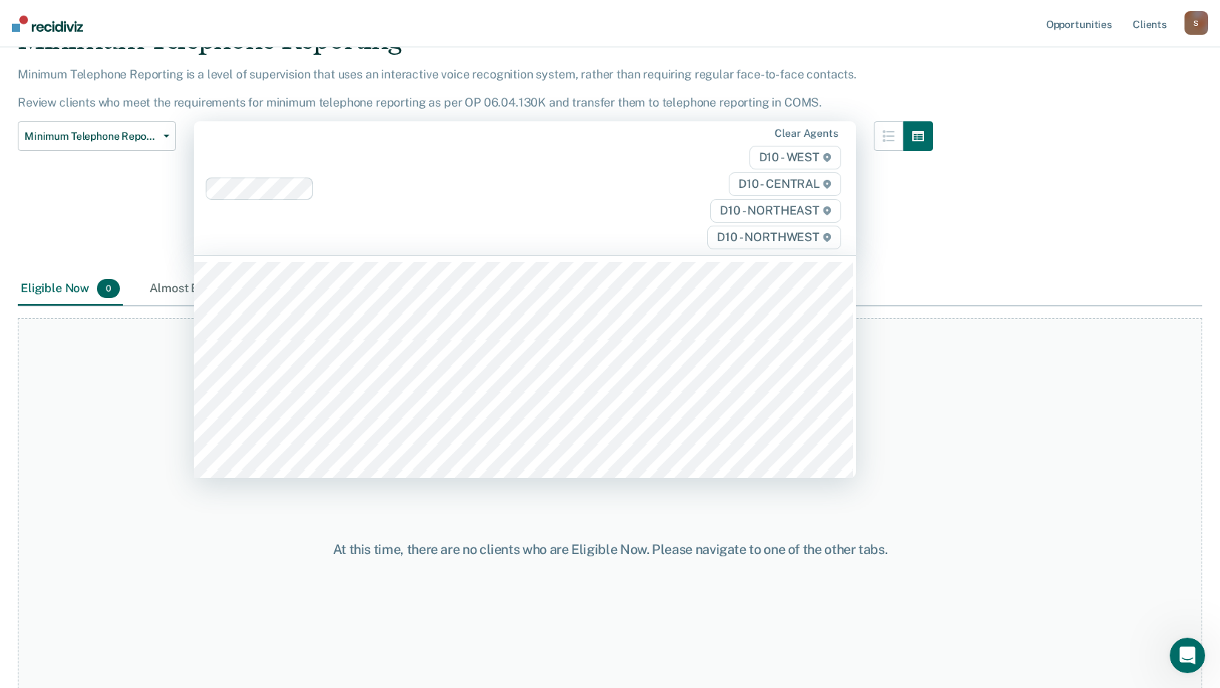
click at [505, 180] on div at bounding box center [485, 188] width 331 height 17
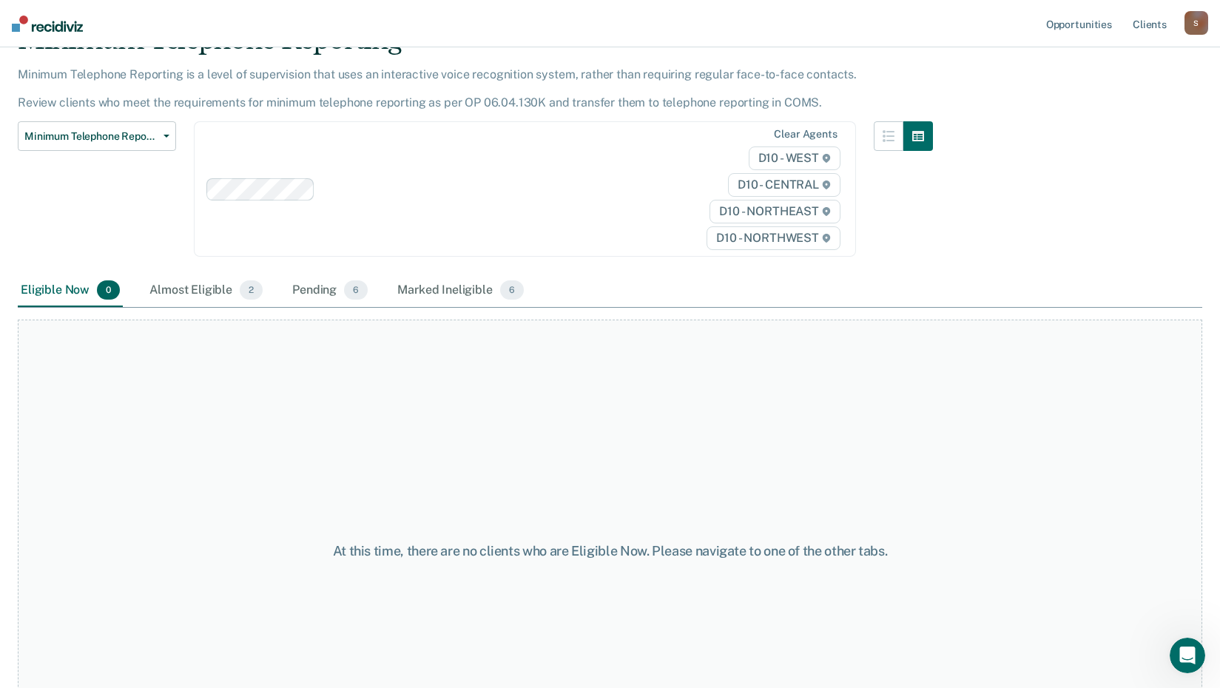
click at [945, 417] on div "At this time, there are no clients who are Eligible Now. Please navigate to one…" at bounding box center [610, 551] width 1184 height 463
